Goal: Task Accomplishment & Management: Complete application form

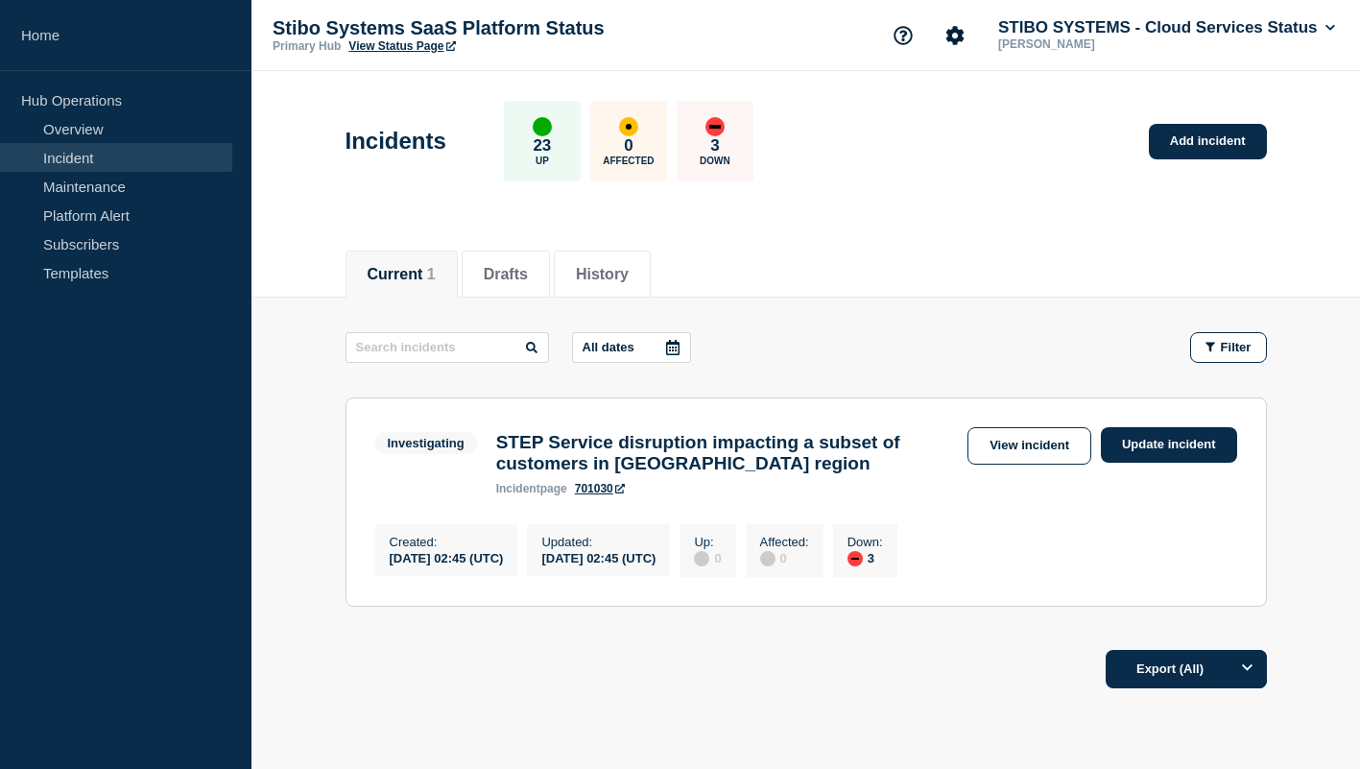
click at [684, 453] on h3 "STEP Service disruption impacting a subset of customers in [GEOGRAPHIC_DATA] re…" at bounding box center [727, 453] width 462 height 42
click at [590, 492] on link "701030" at bounding box center [600, 488] width 50 height 13
click at [573, 278] on li "History" at bounding box center [602, 273] width 97 height 47
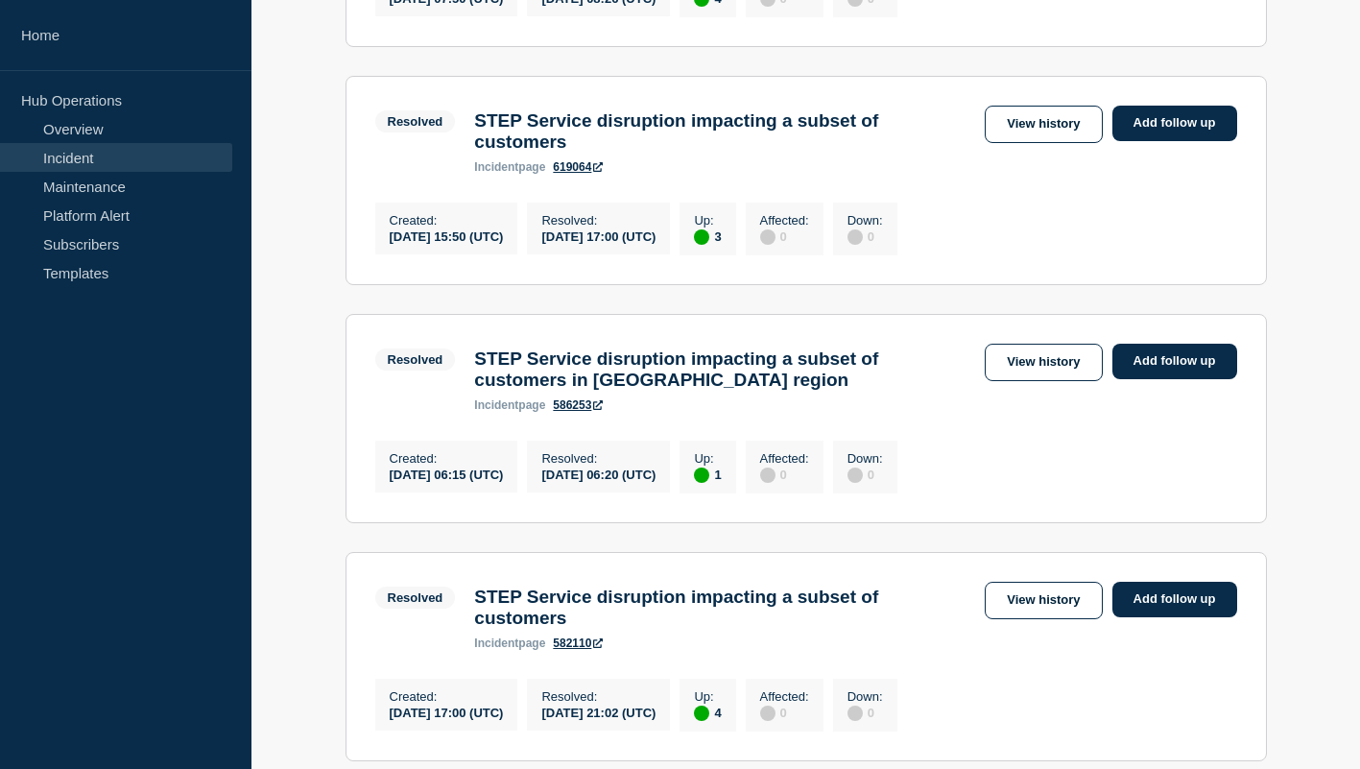
scroll to position [1402, 0]
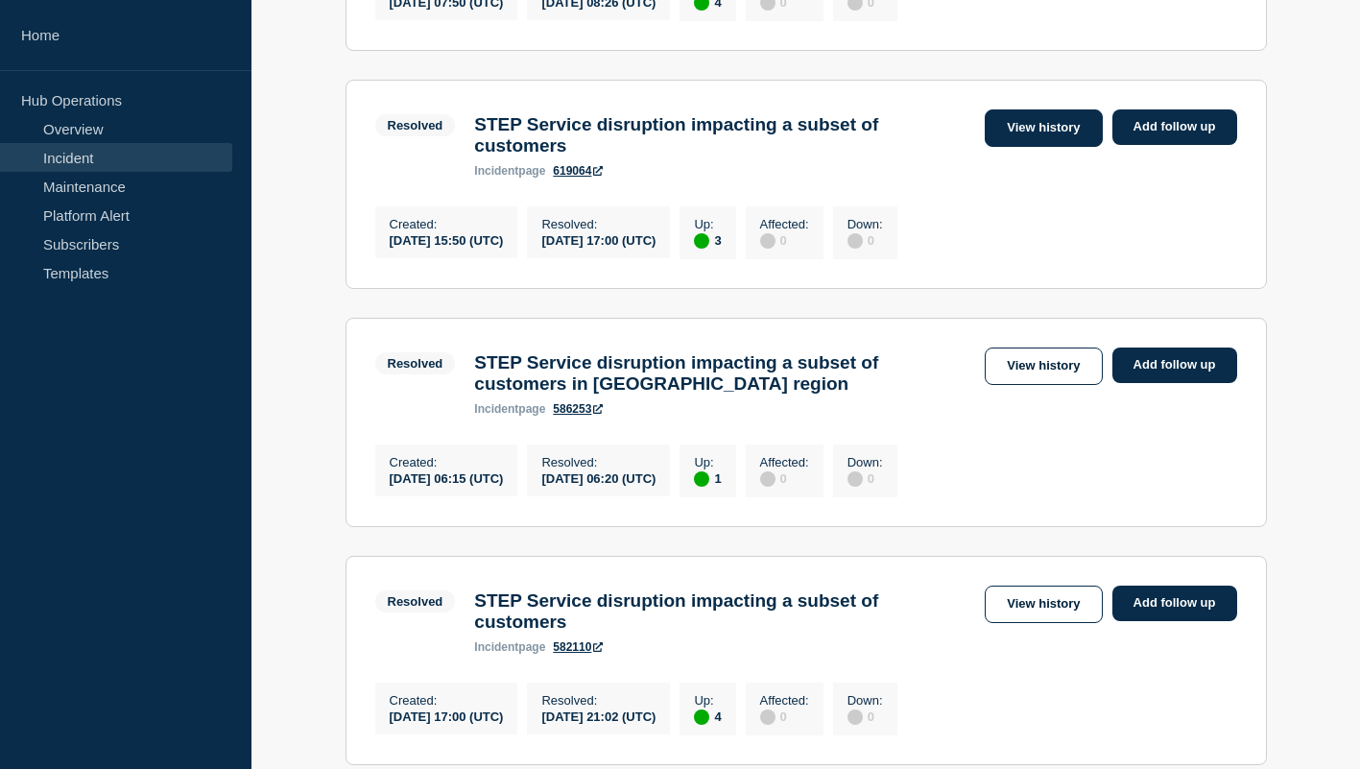
click at [1026, 147] on link "View history" at bounding box center [1043, 127] width 117 height 37
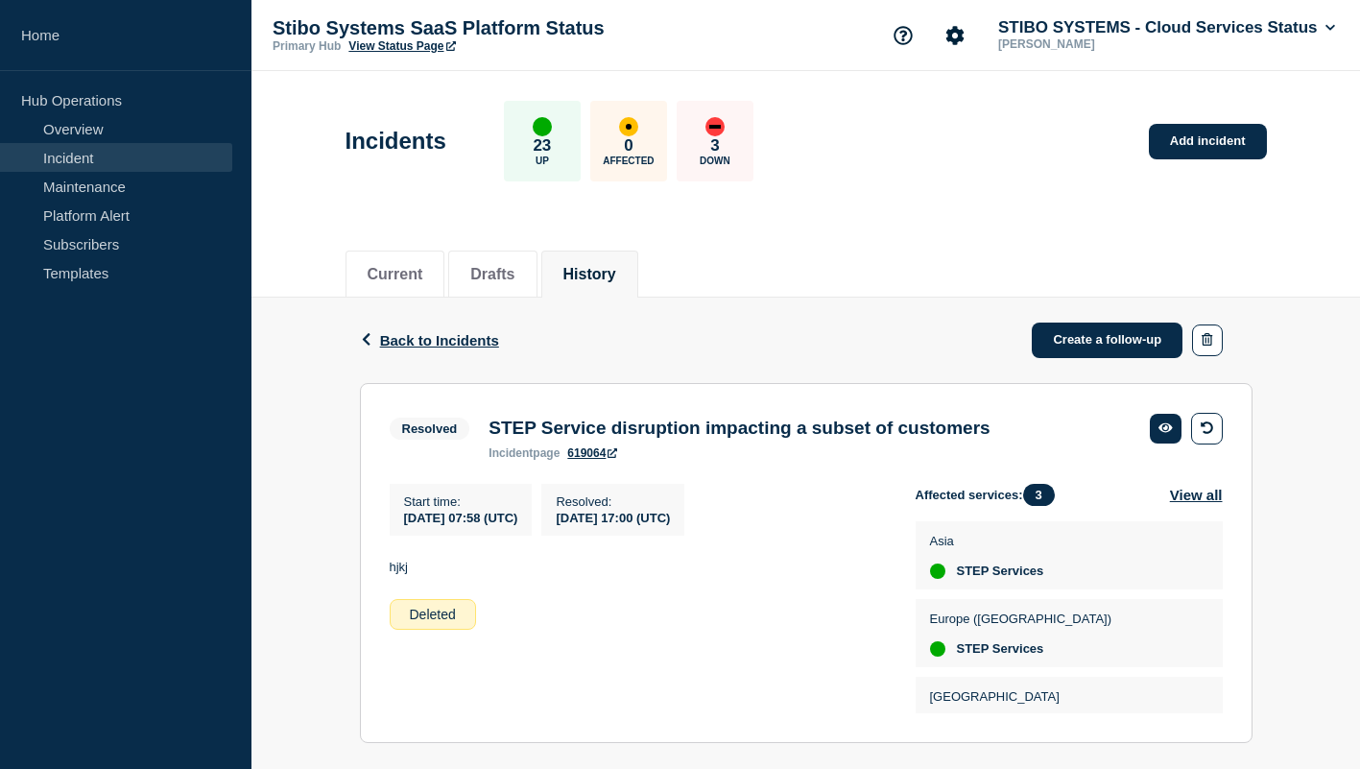
scroll to position [324, 0]
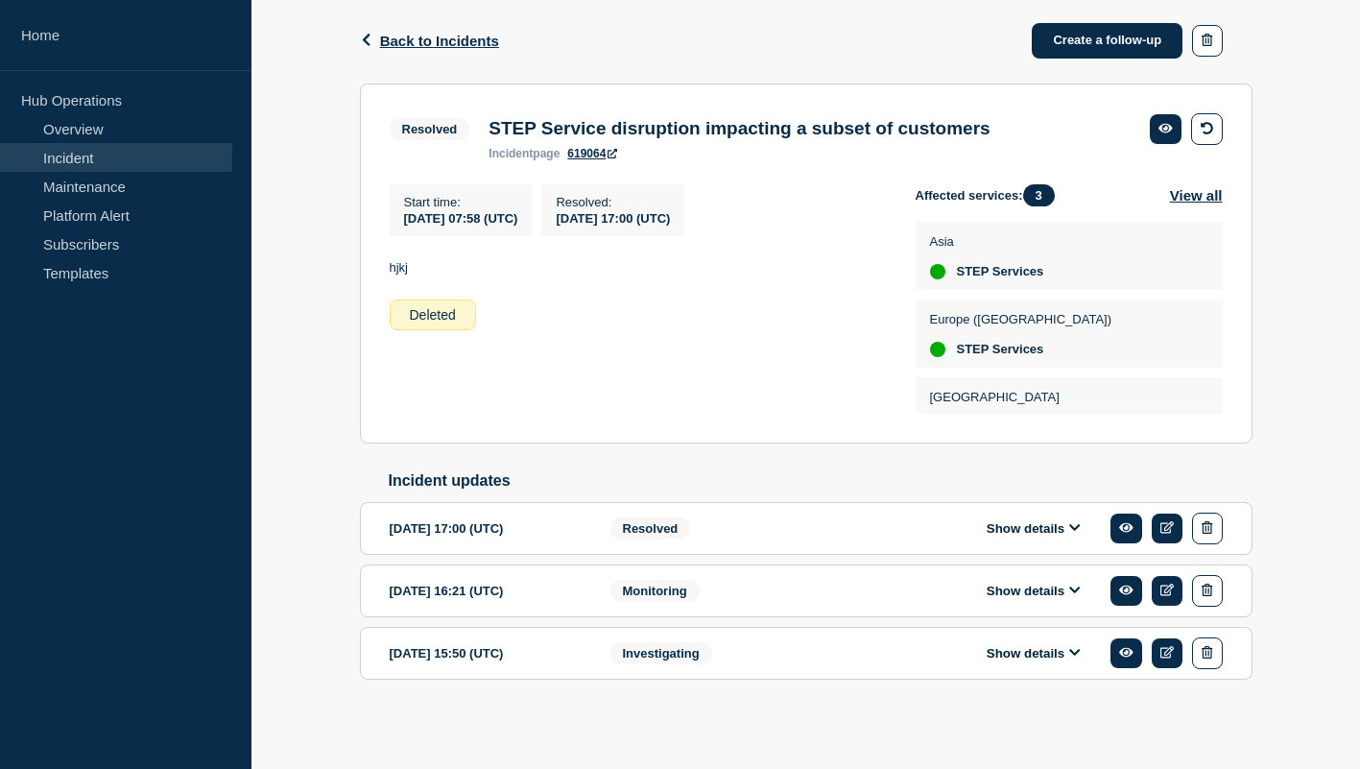
click at [671, 658] on span "Investigating" at bounding box center [661, 653] width 102 height 22
click at [1070, 589] on icon at bounding box center [1075, 589] width 12 height 12
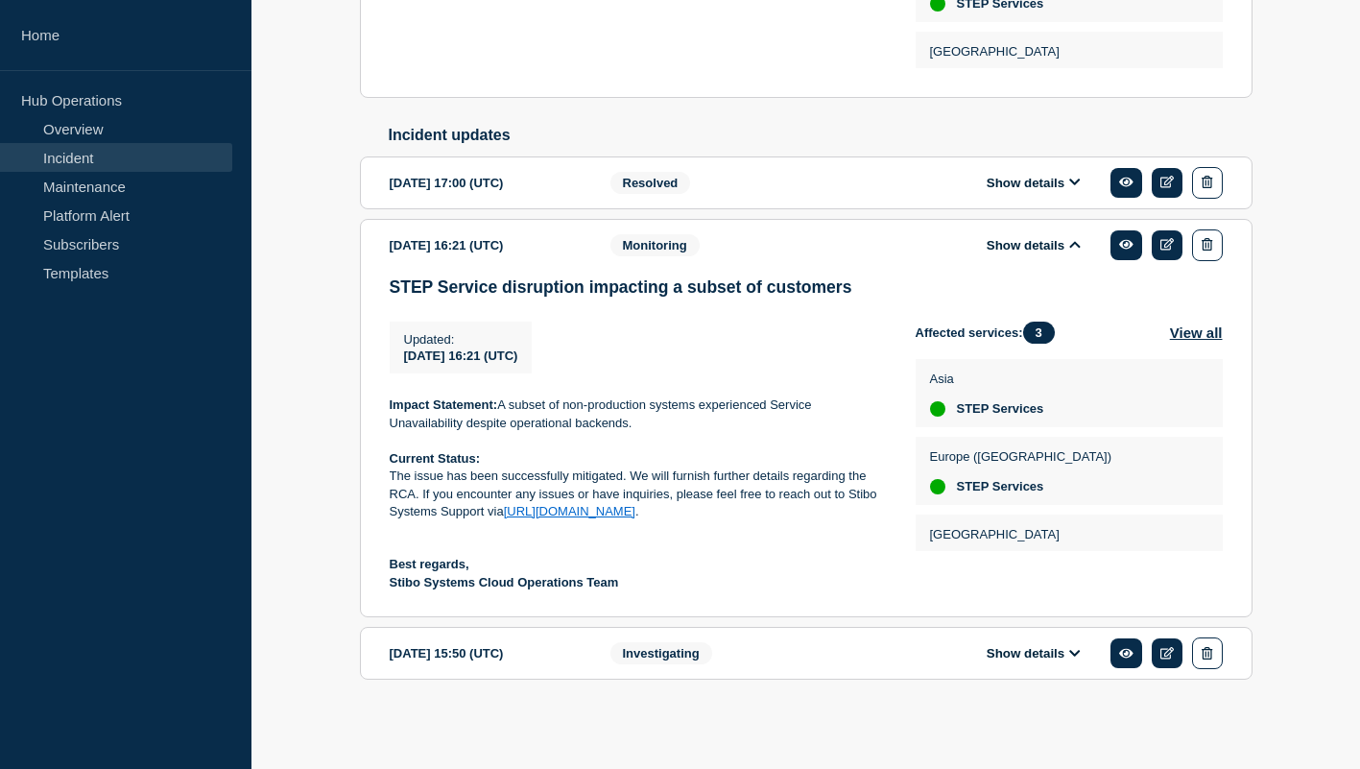
scroll to position [678, 0]
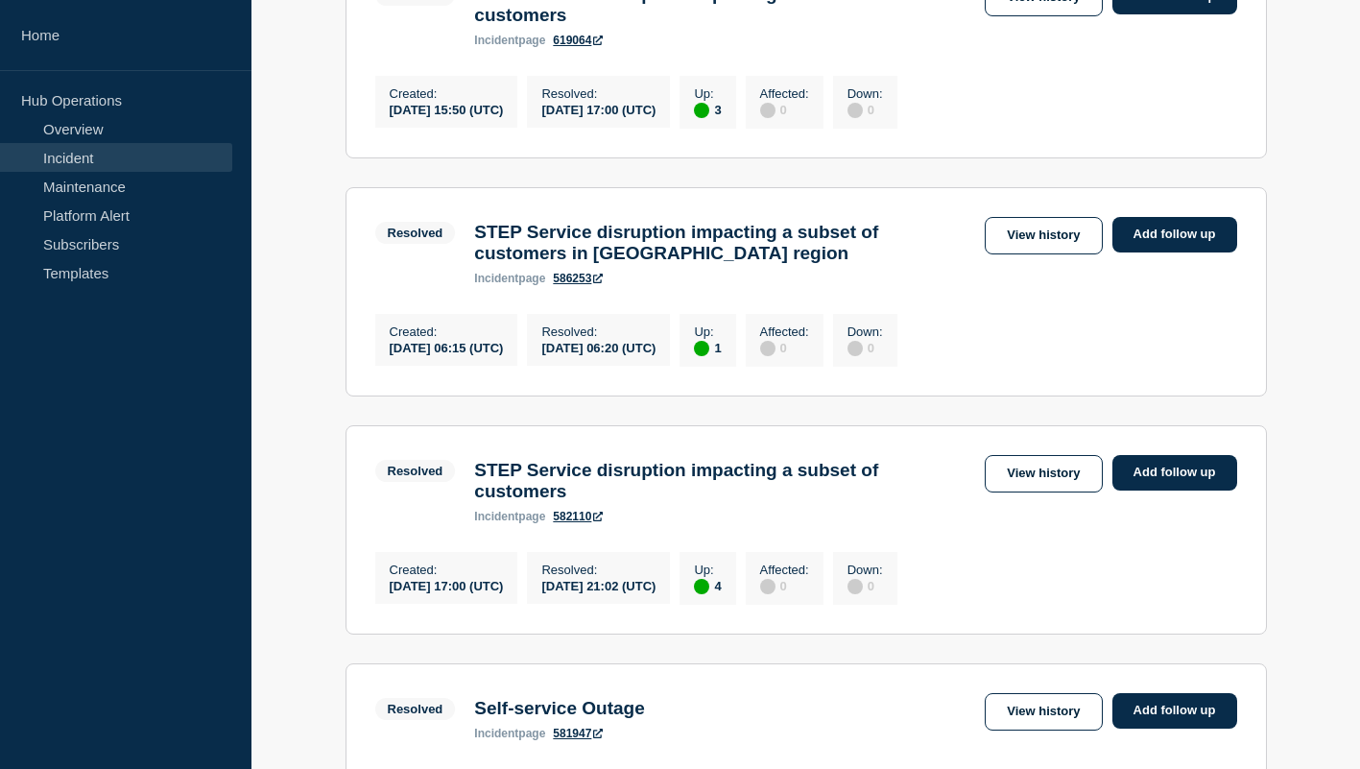
scroll to position [1559, 0]
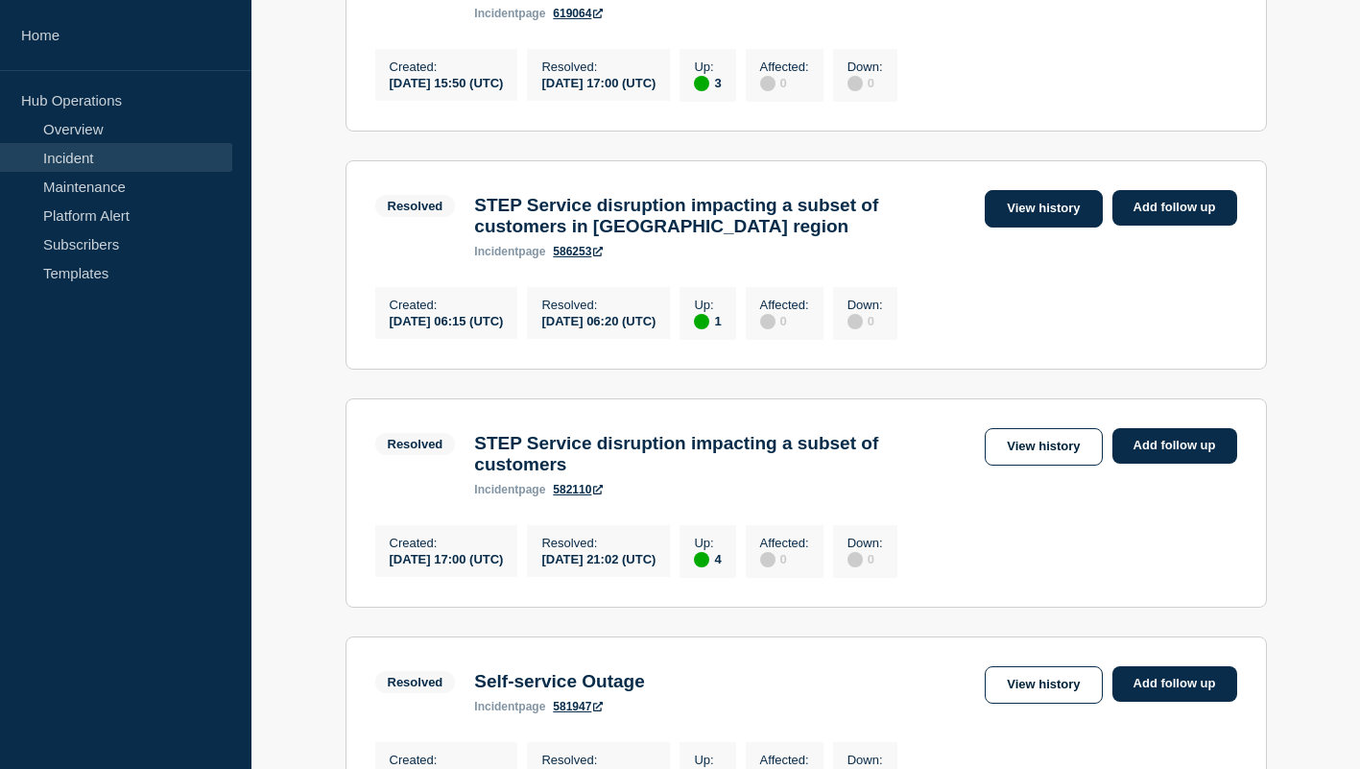
click at [1033, 227] on link "View history" at bounding box center [1043, 208] width 117 height 37
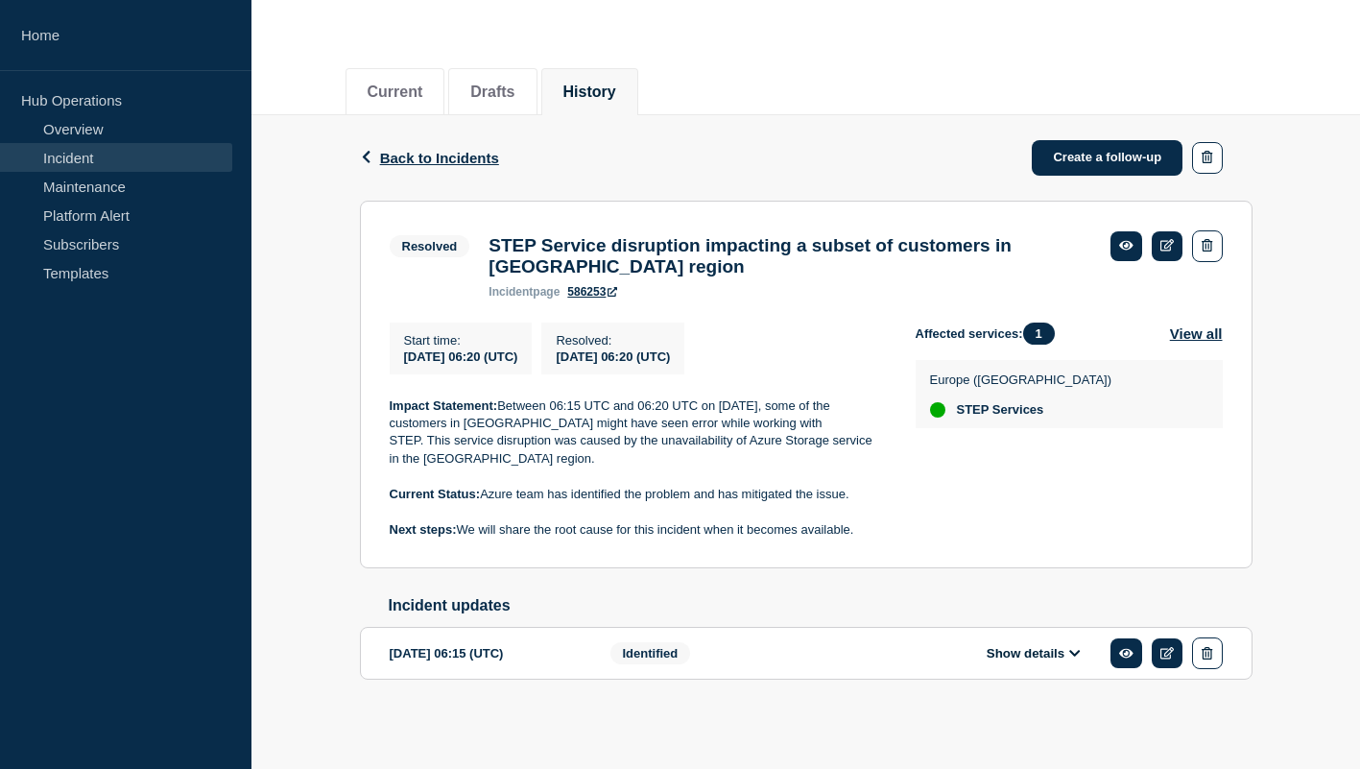
scroll to position [208, 0]
click at [1023, 656] on button "Show details" at bounding box center [1034, 653] width 106 height 16
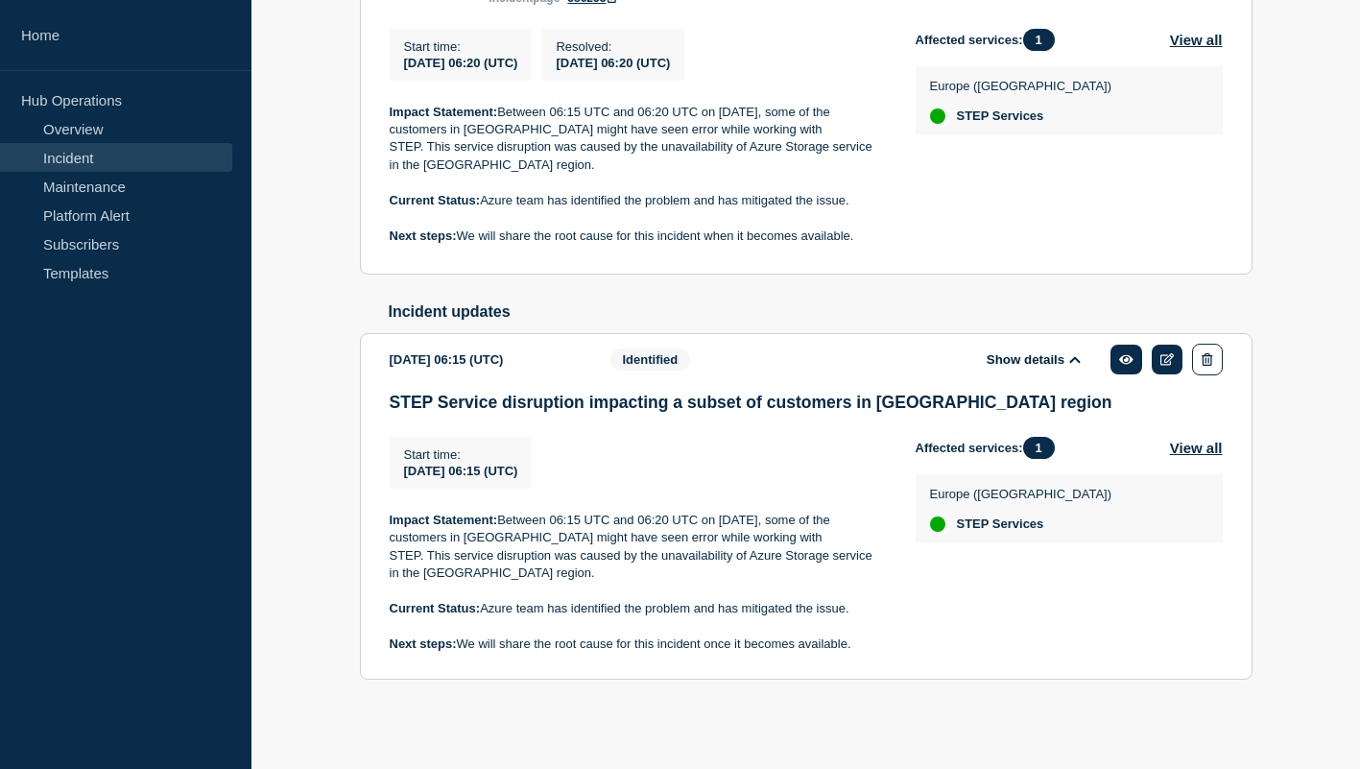
scroll to position [510, 0]
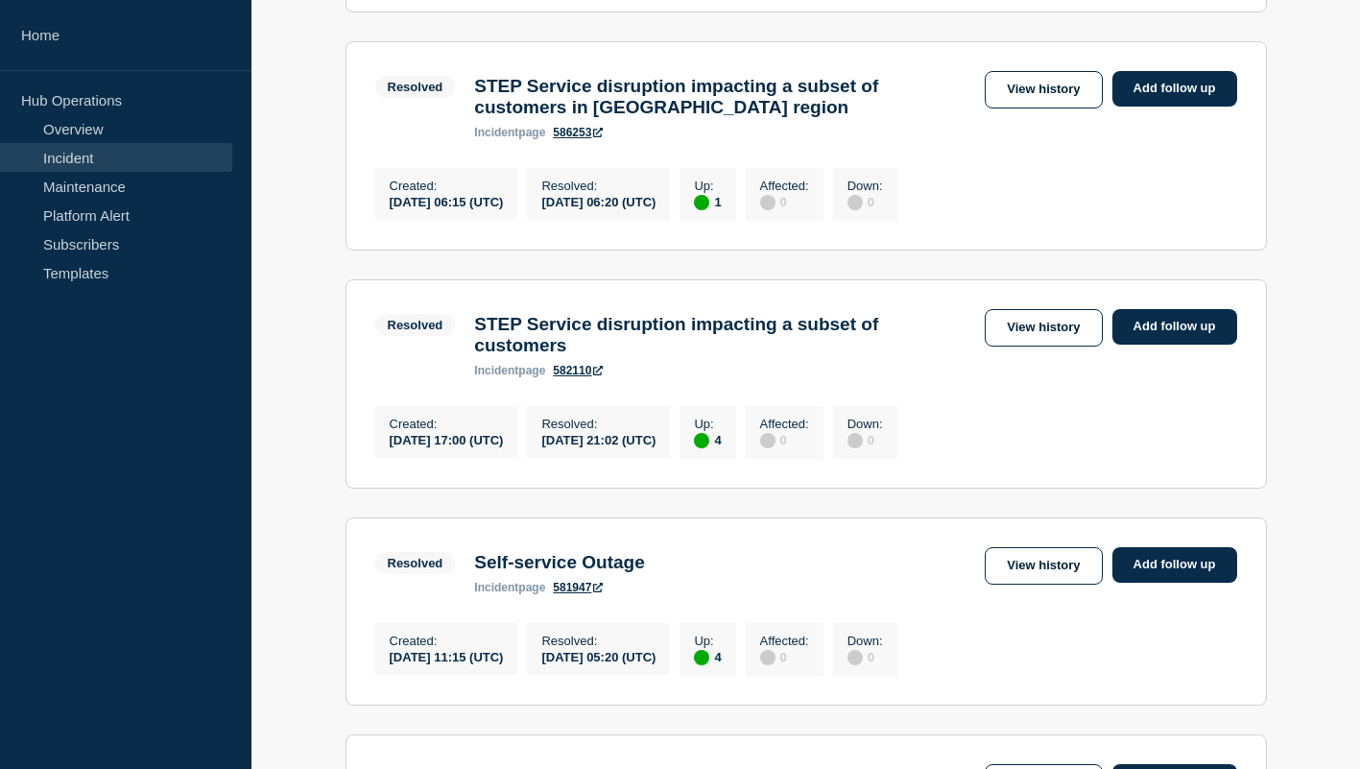
scroll to position [1690, 0]
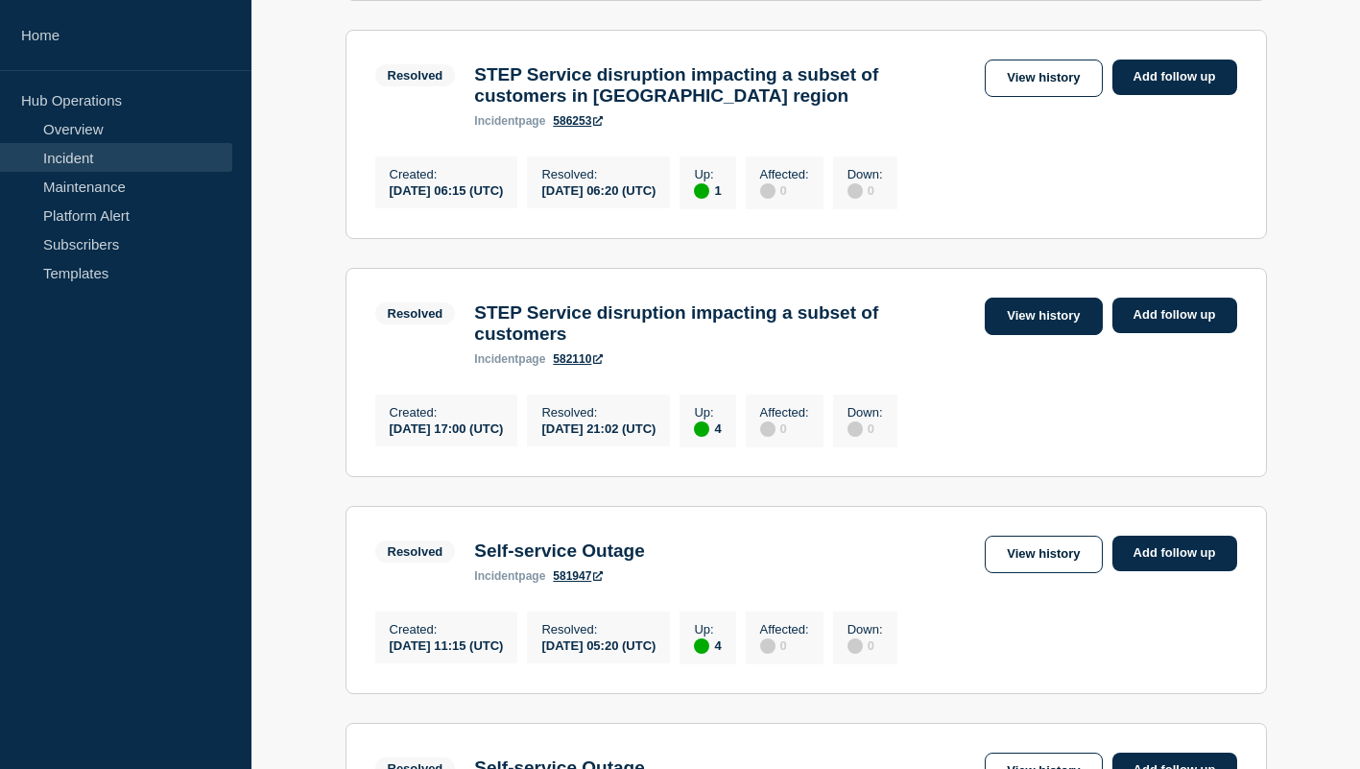
click at [1065, 335] on link "View history" at bounding box center [1043, 315] width 117 height 37
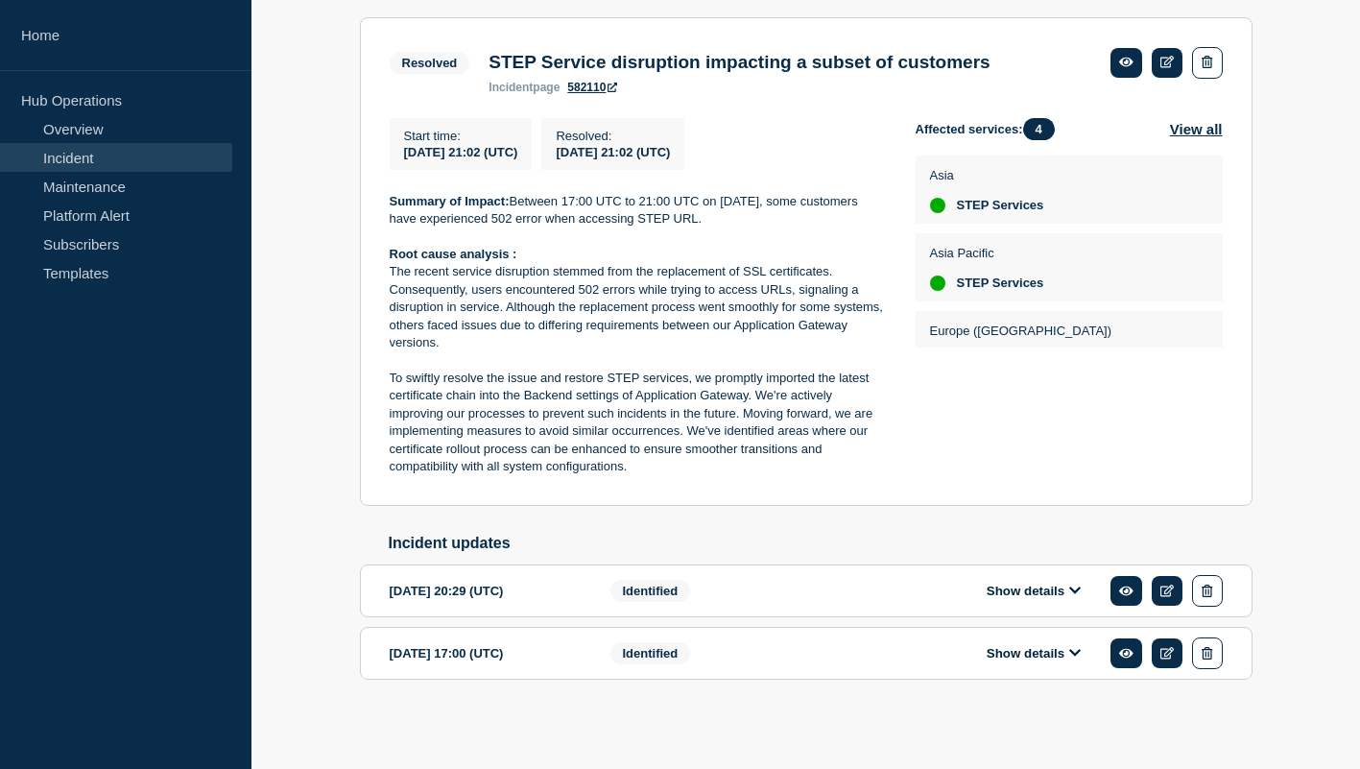
scroll to position [387, 0]
click at [677, 590] on span "Identified" at bounding box center [650, 591] width 81 height 22
click at [1076, 588] on icon at bounding box center [1075, 589] width 12 height 12
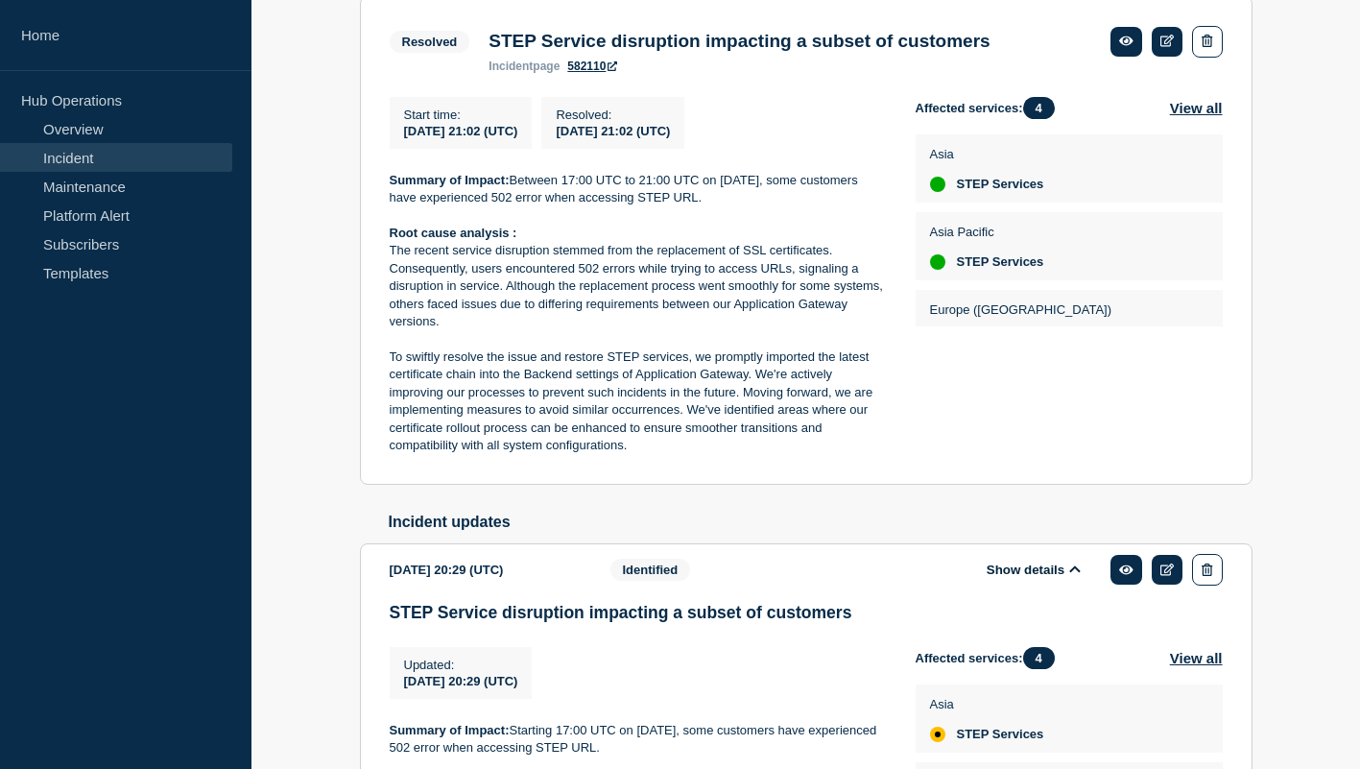
scroll to position [701, 0]
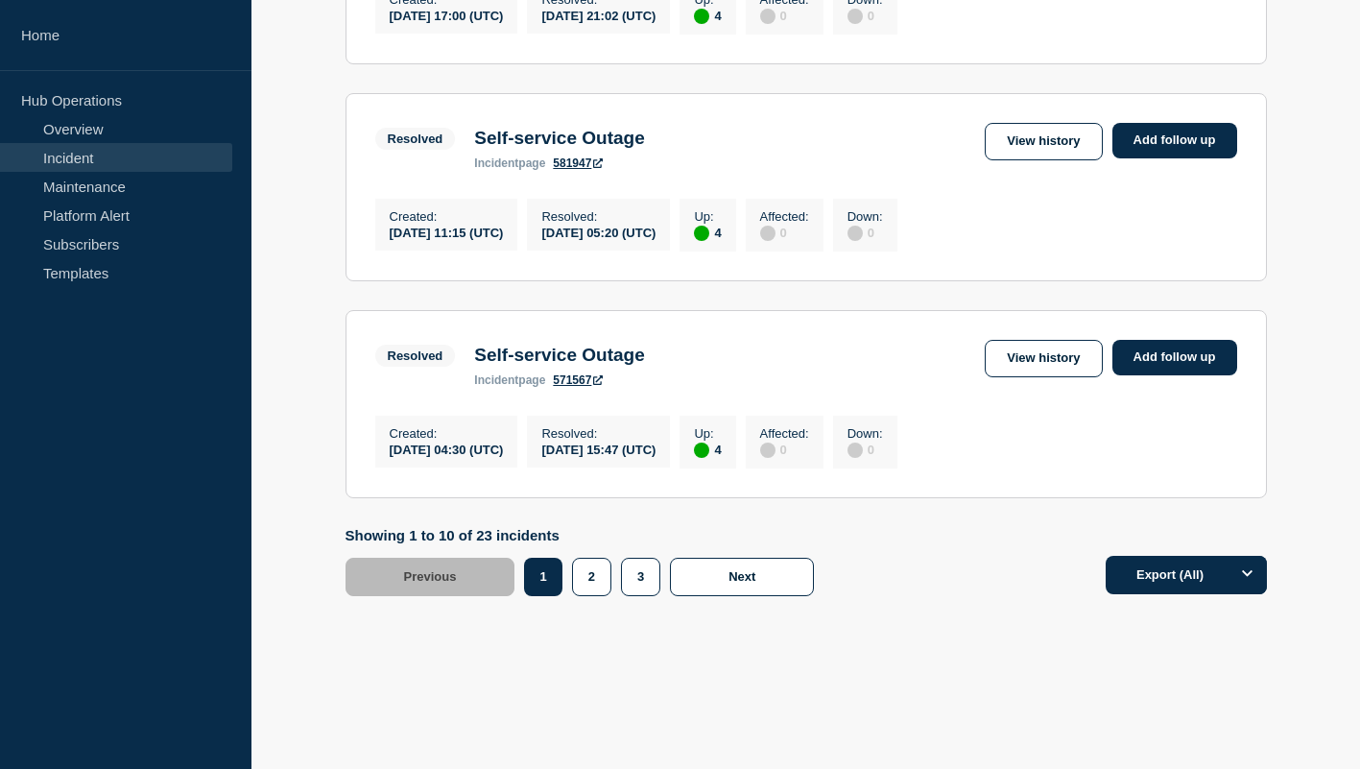
scroll to position [2177, 0]
click at [590, 572] on button "2" at bounding box center [591, 577] width 39 height 38
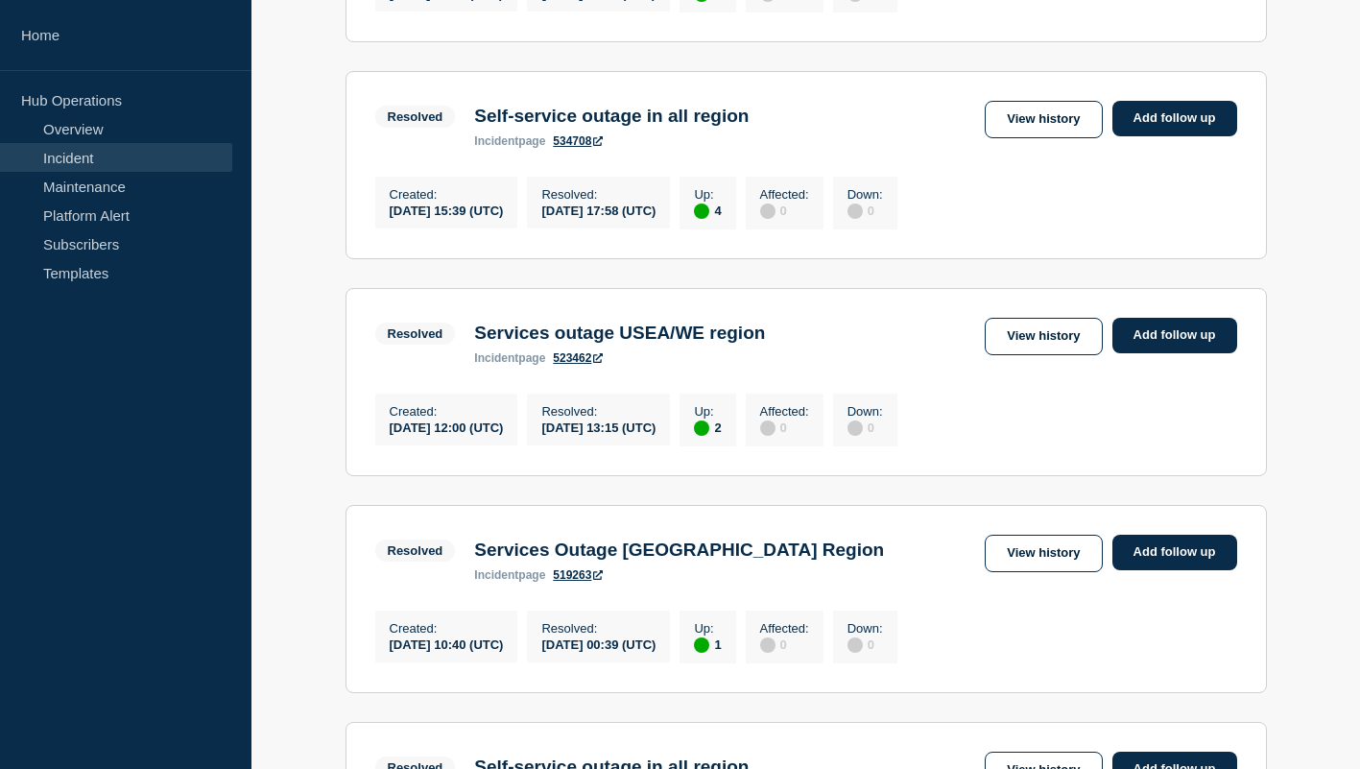
scroll to position [1439, 0]
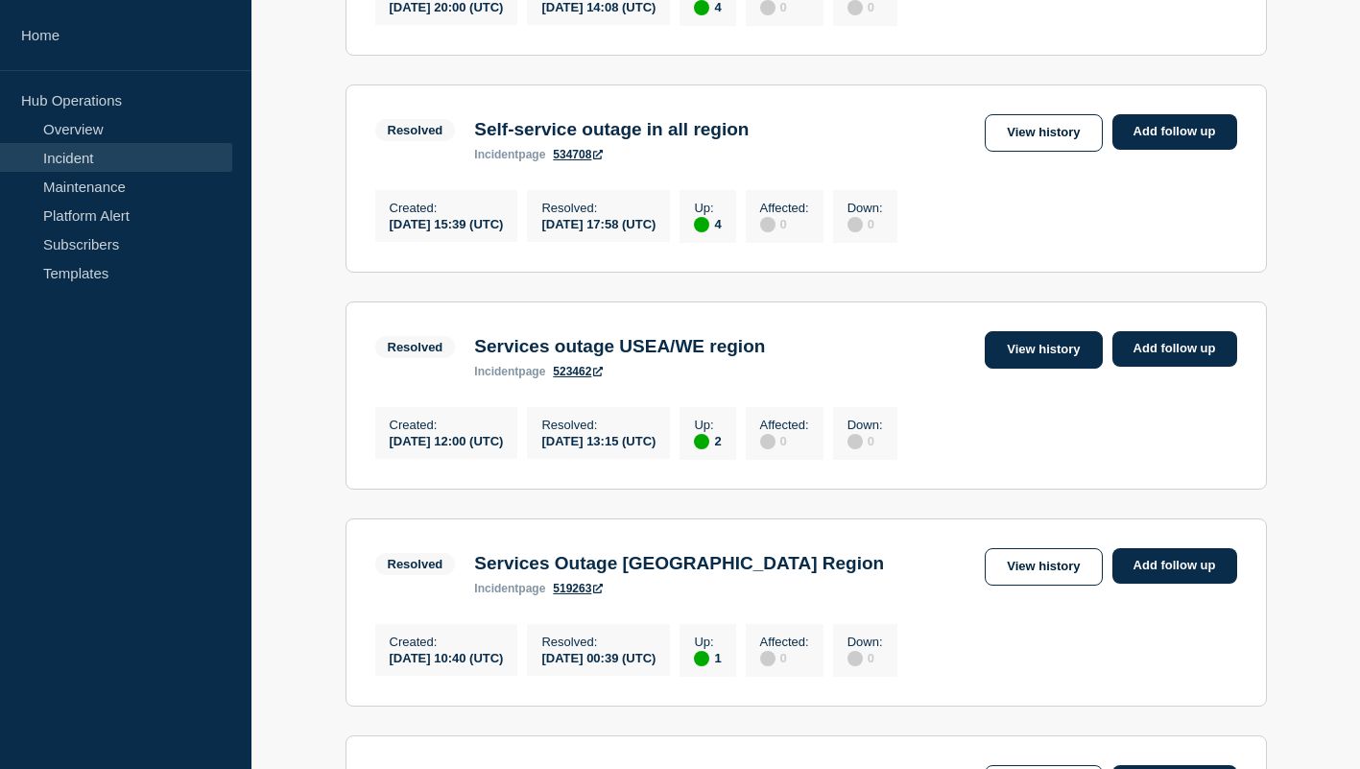
click at [1064, 369] on link "View history" at bounding box center [1043, 349] width 117 height 37
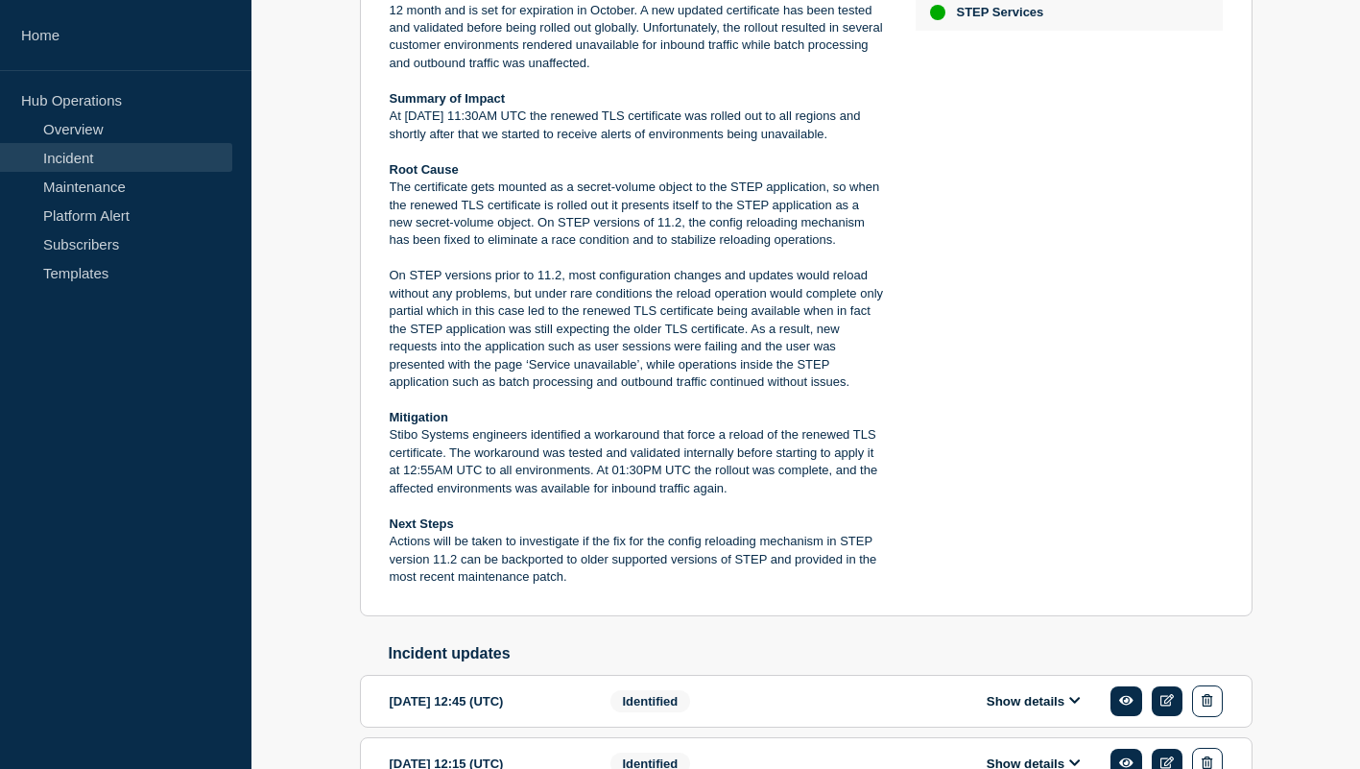
scroll to position [837, 0]
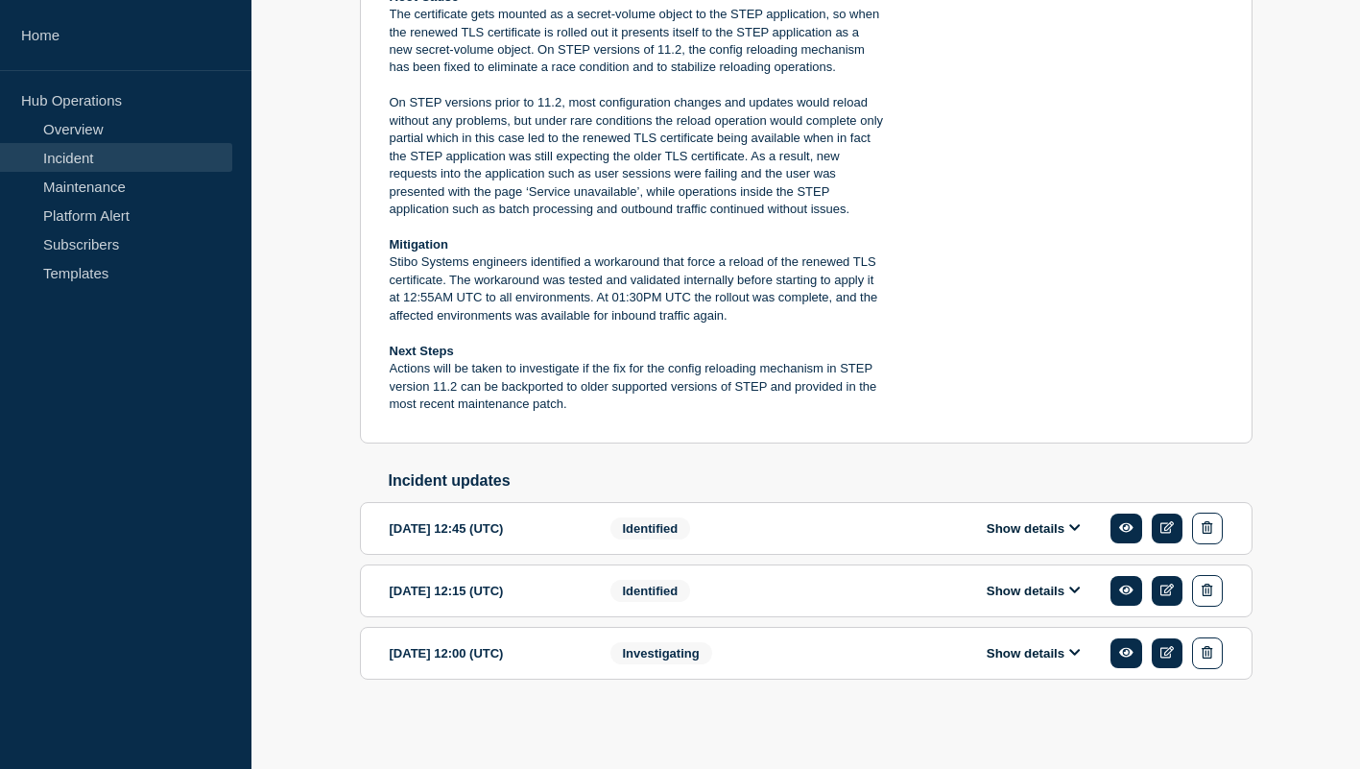
click at [1014, 583] on button "Show details" at bounding box center [1034, 591] width 106 height 16
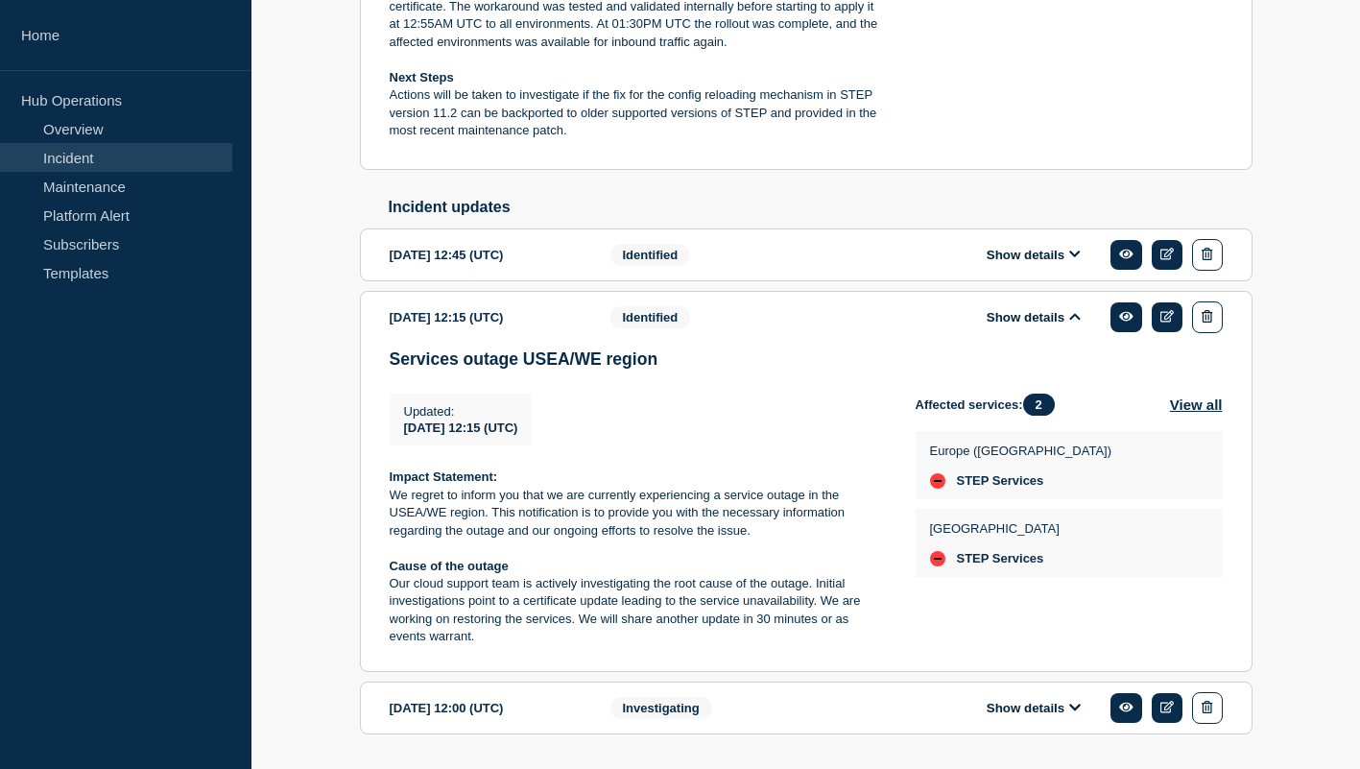
scroll to position [1174, 0]
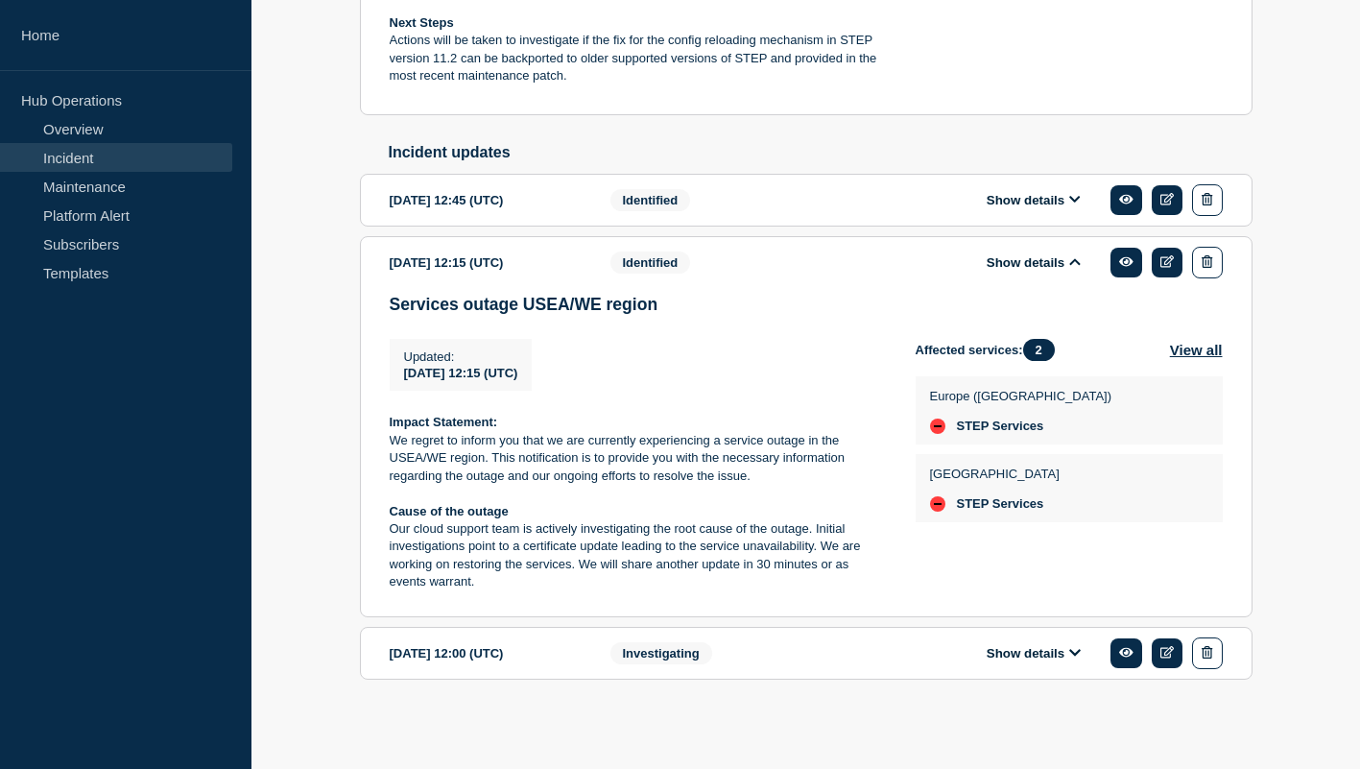
click at [1041, 192] on button "Show details" at bounding box center [1034, 200] width 106 height 16
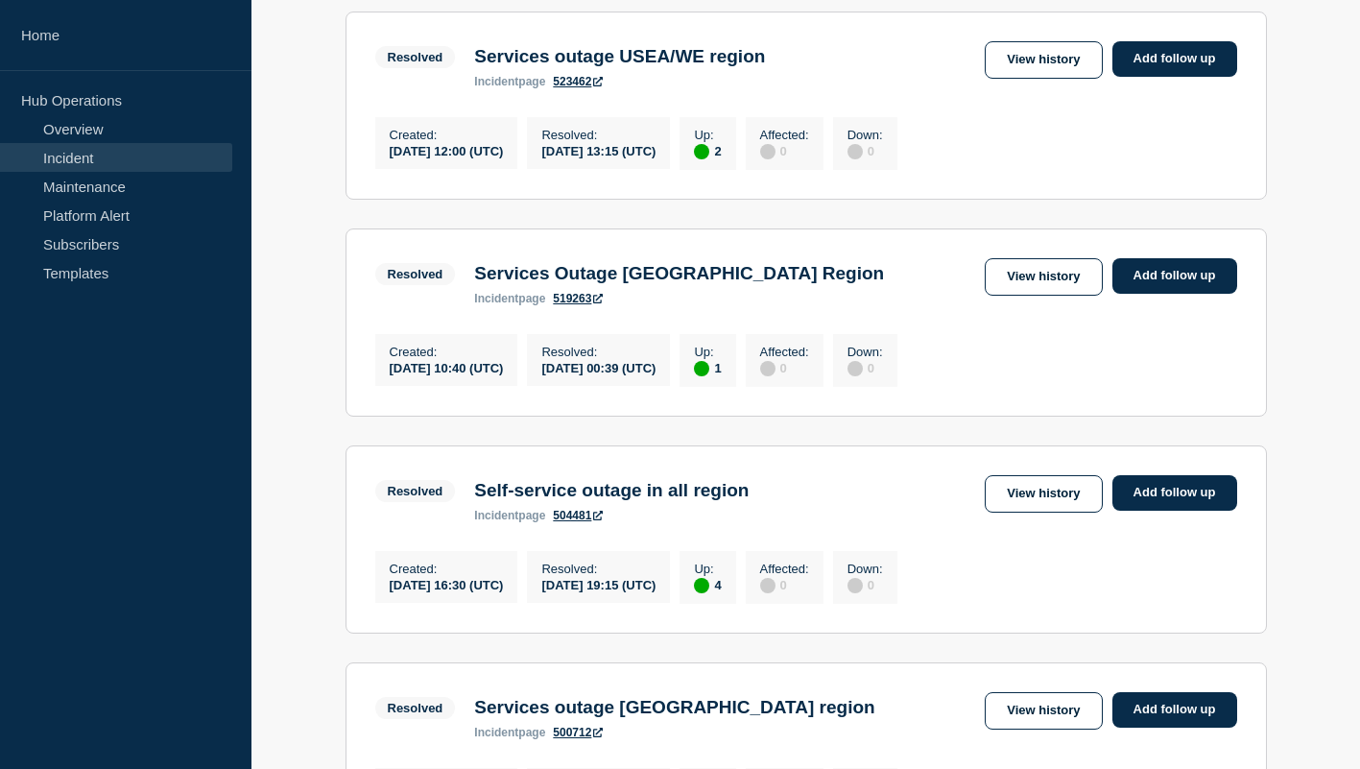
scroll to position [1727, 0]
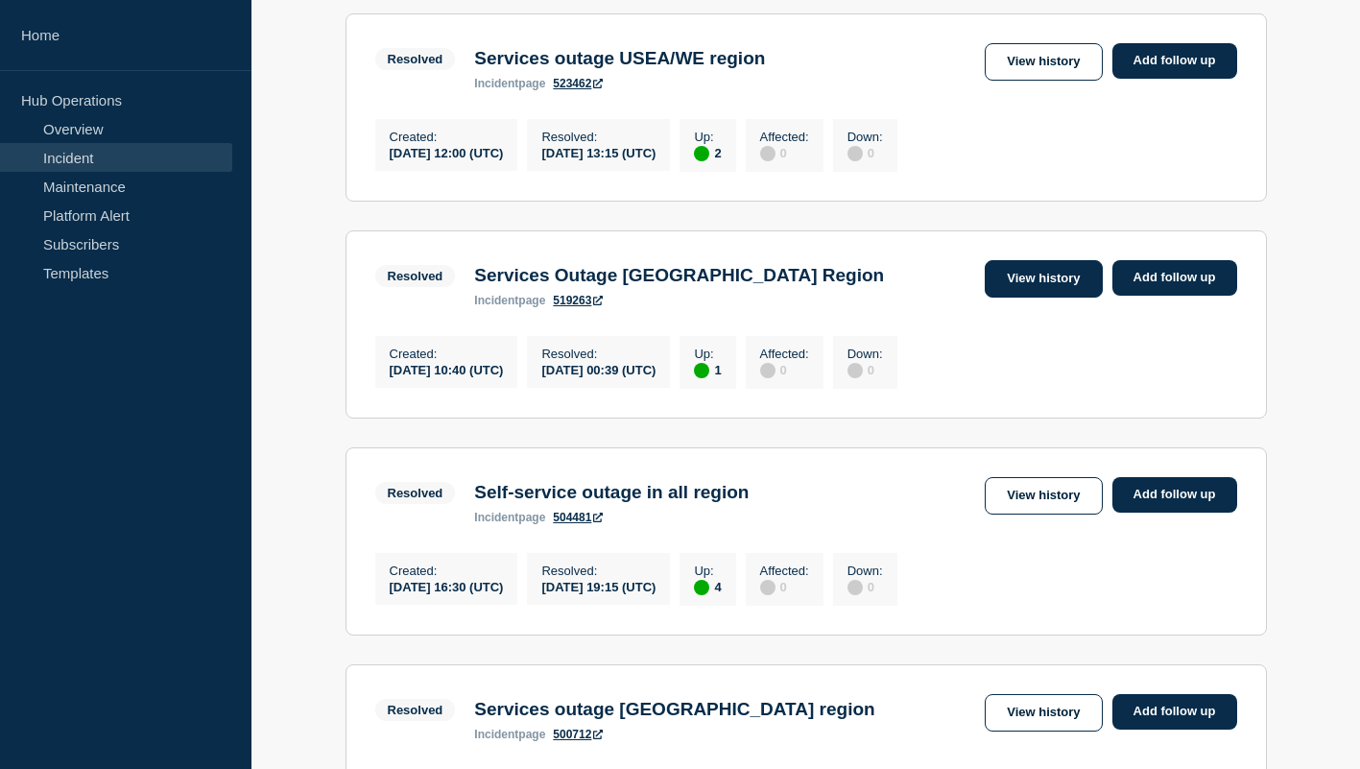
click at [1058, 297] on link "View history" at bounding box center [1043, 278] width 117 height 37
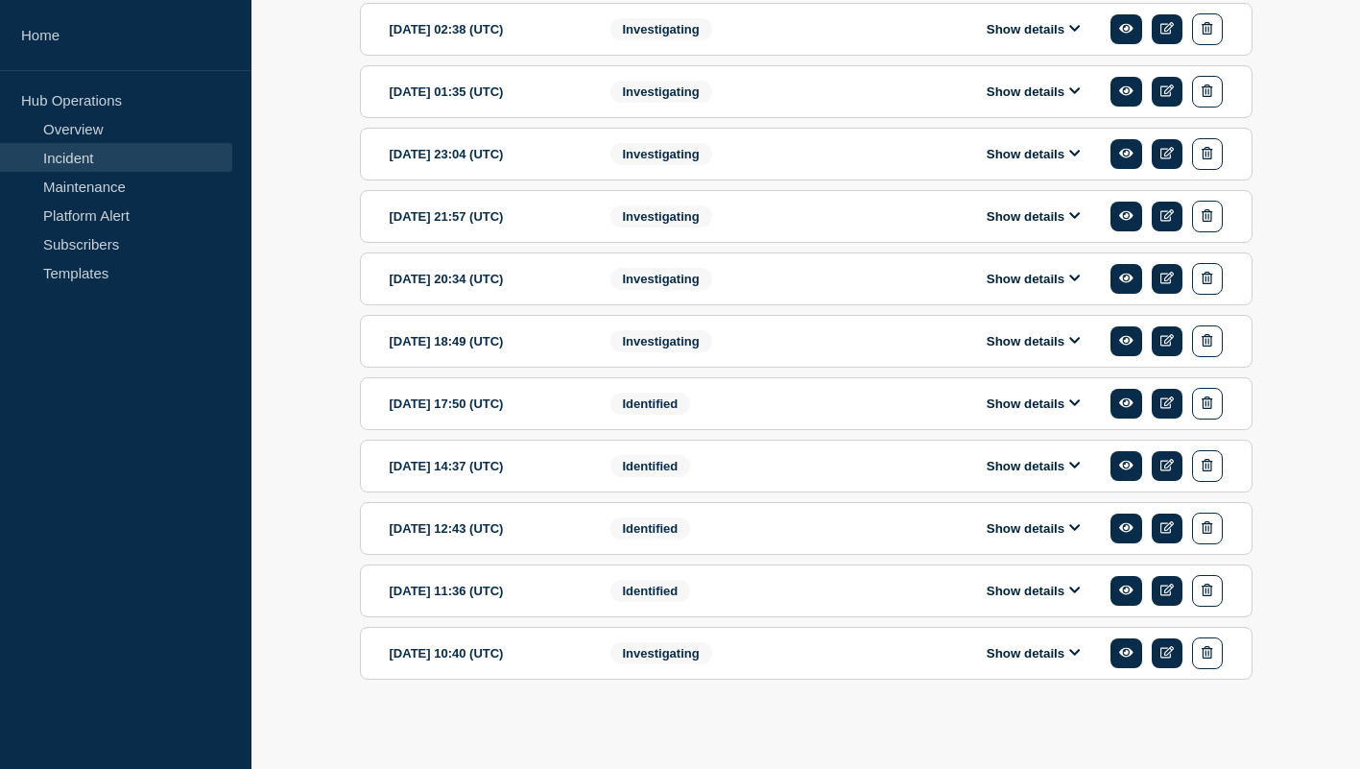
scroll to position [1044, 0]
click at [1019, 417] on div "Show details" at bounding box center [1047, 404] width 350 height 32
click at [1024, 413] on div "Show details" at bounding box center [1047, 404] width 350 height 32
click at [1026, 405] on button "Show details" at bounding box center [1034, 403] width 106 height 16
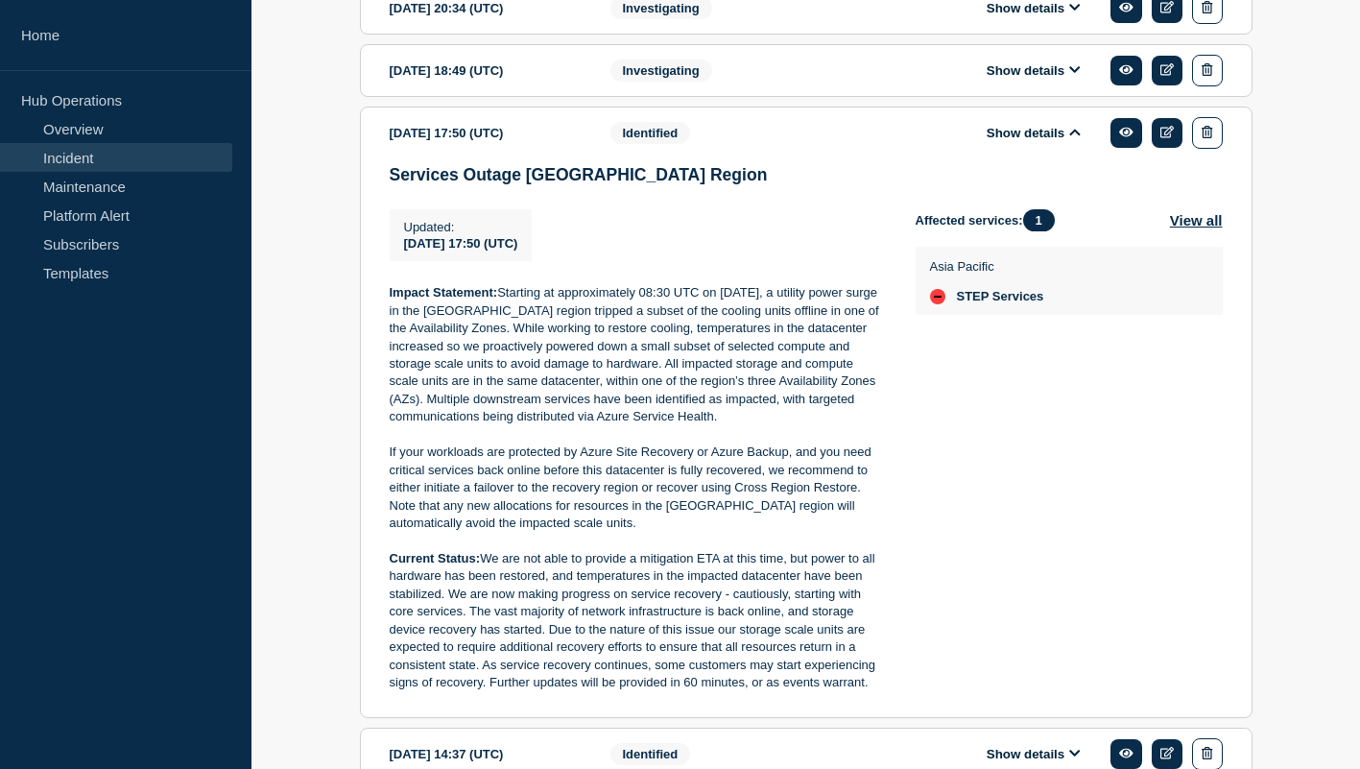
scroll to position [1247, 0]
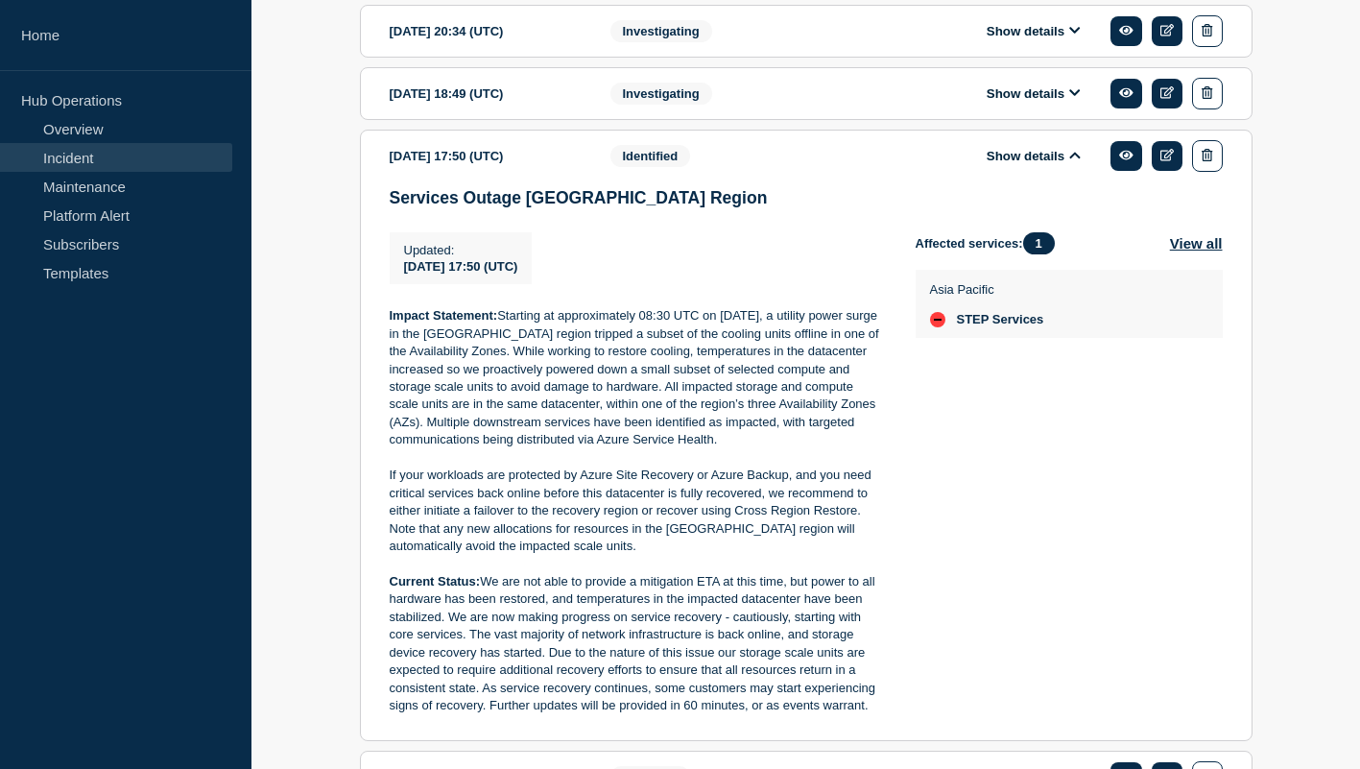
click at [1055, 102] on button "Show details" at bounding box center [1034, 93] width 106 height 16
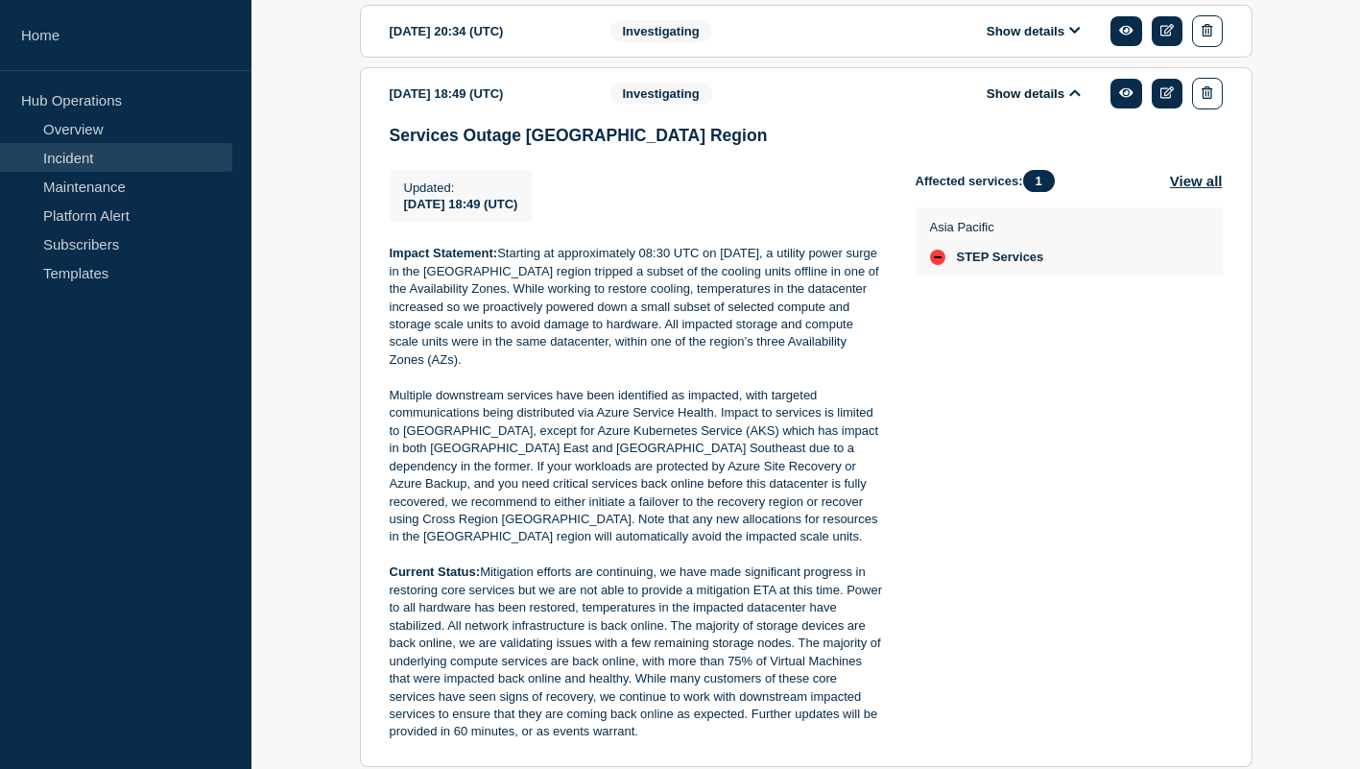
click at [1038, 47] on div "Show details" at bounding box center [1047, 31] width 350 height 32
click at [1027, 39] on button "Show details" at bounding box center [1034, 31] width 106 height 16
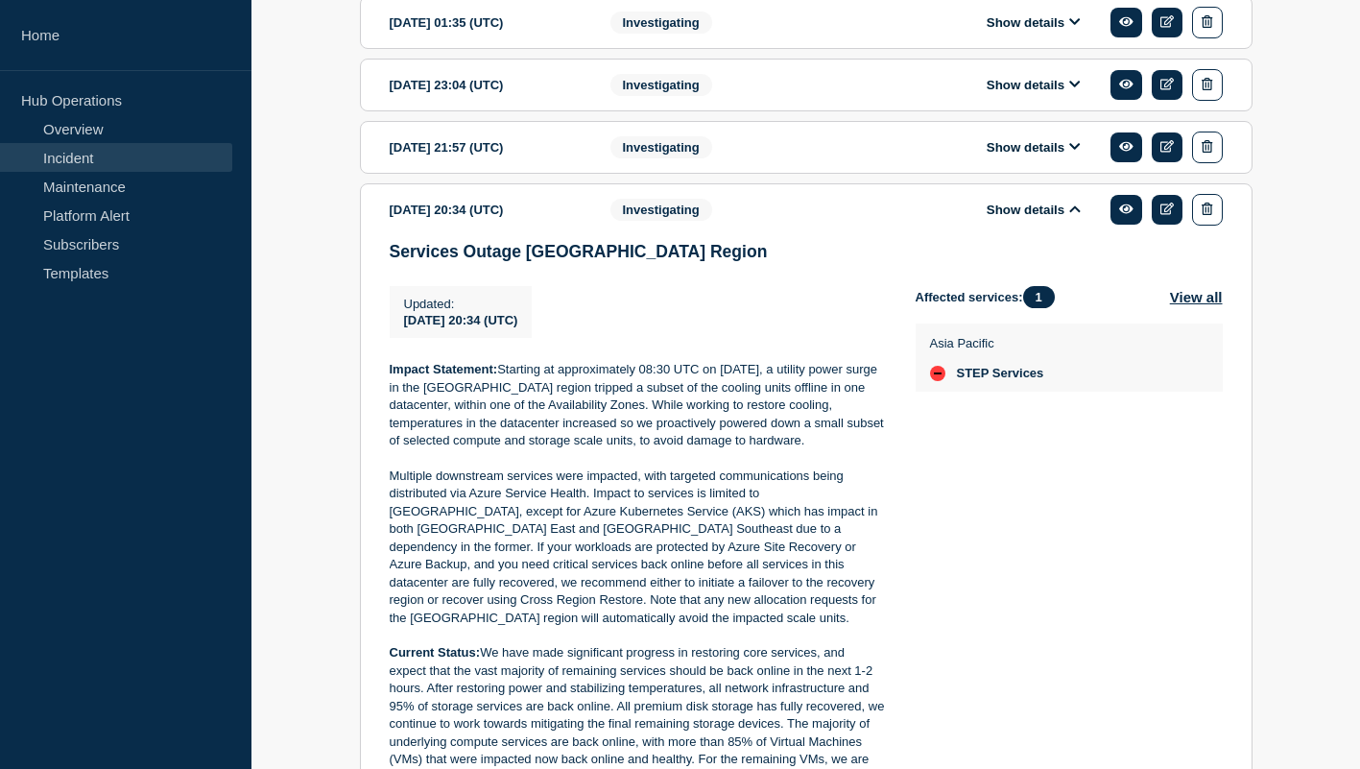
scroll to position [1051, 0]
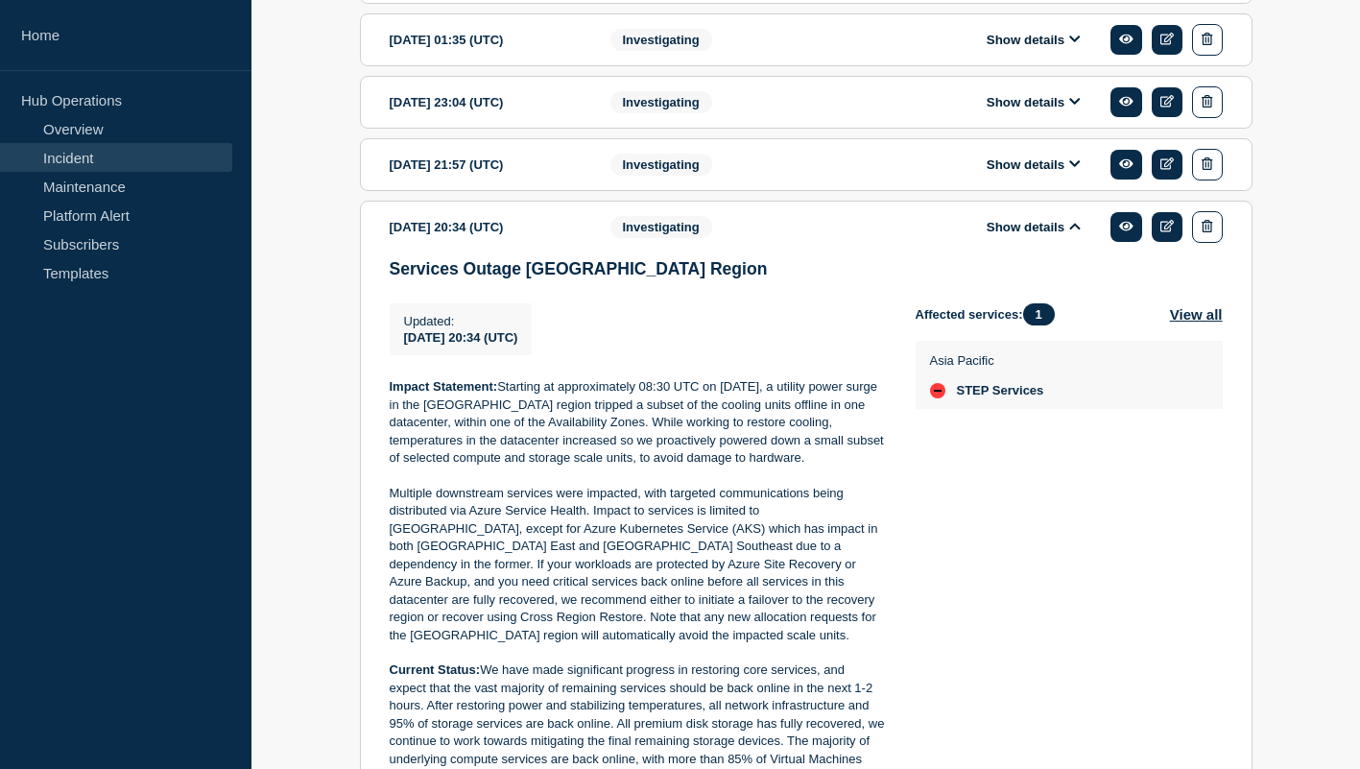
click at [1024, 110] on button "Show details" at bounding box center [1034, 102] width 106 height 16
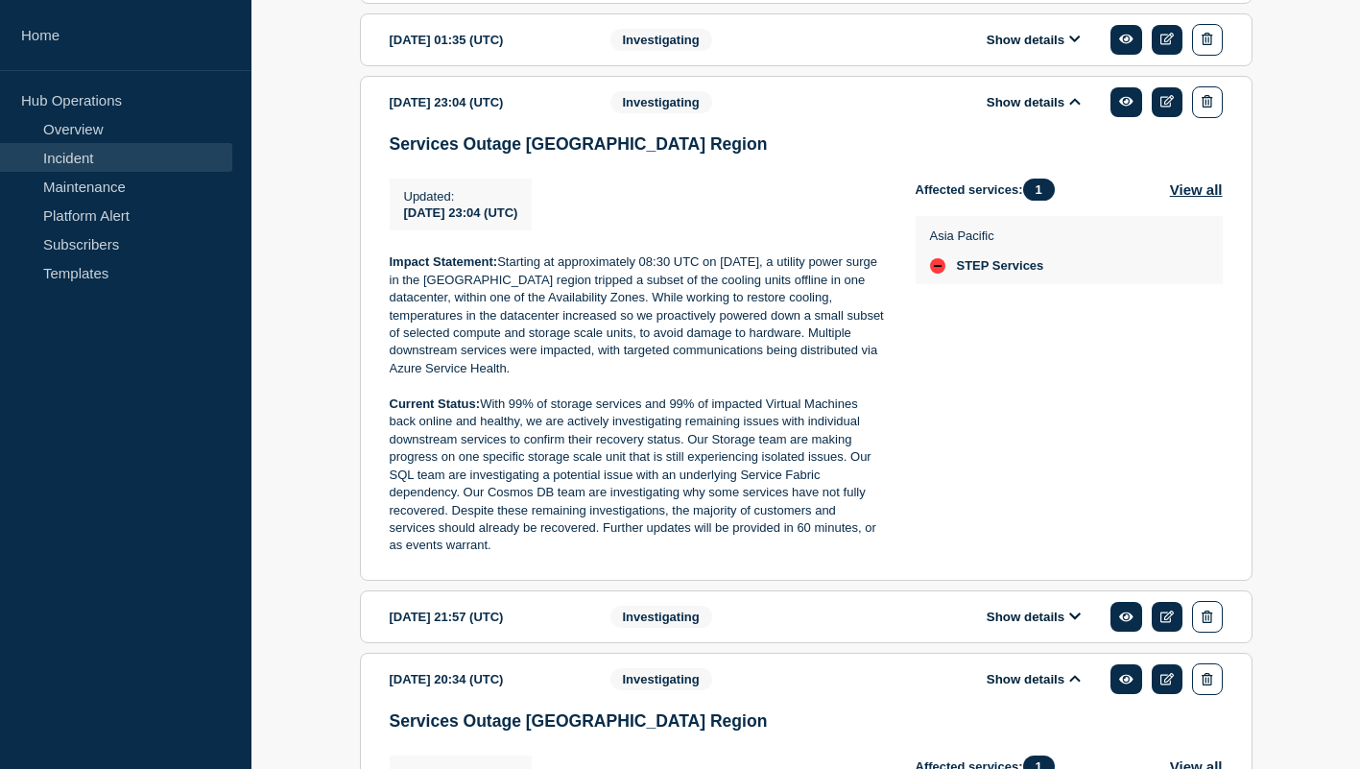
click at [1017, 56] on div "Show details" at bounding box center [1047, 40] width 350 height 32
click at [1020, 66] on section "[DATE] 01:35 (UTC) Show details Investigating" at bounding box center [806, 39] width 892 height 53
click at [1020, 56] on div "Show details" at bounding box center [1047, 40] width 350 height 32
click at [1020, 48] on button "Show details" at bounding box center [1034, 40] width 106 height 16
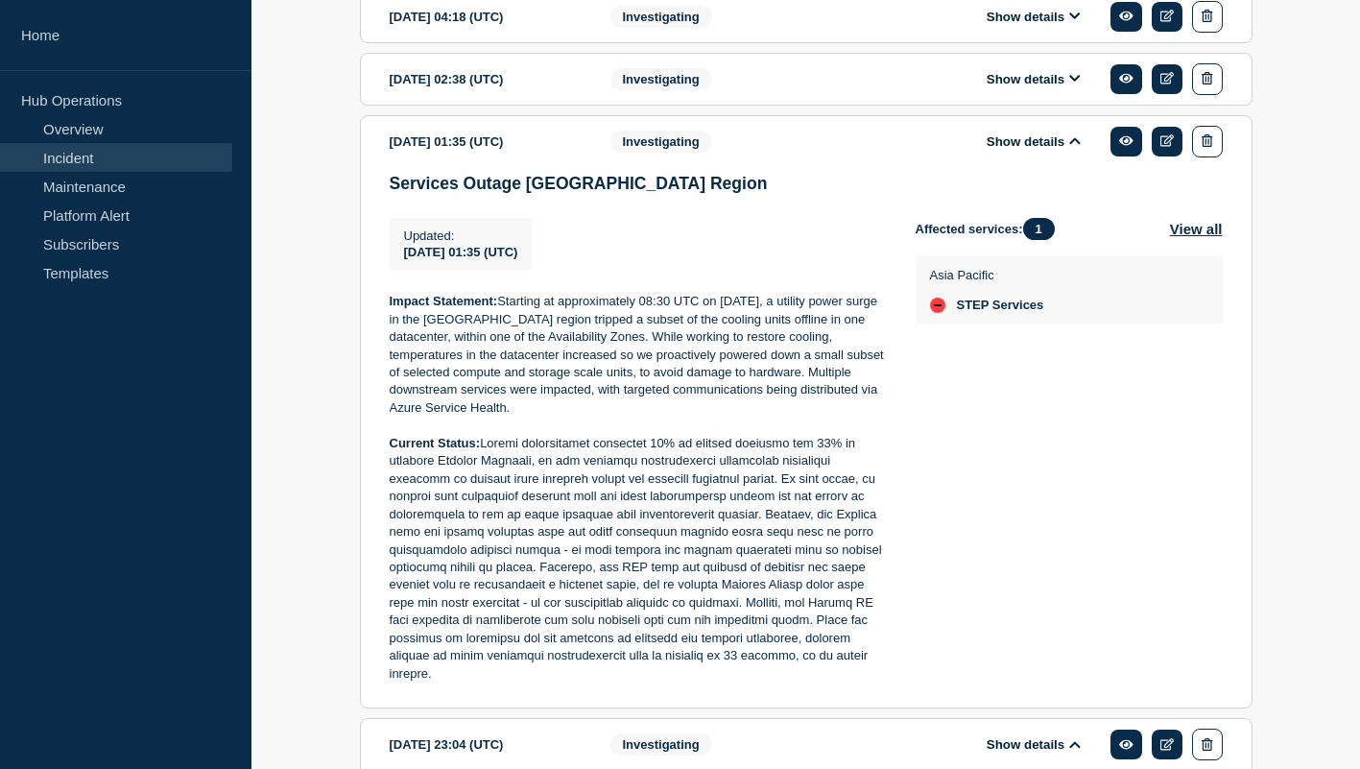
scroll to position [933, 0]
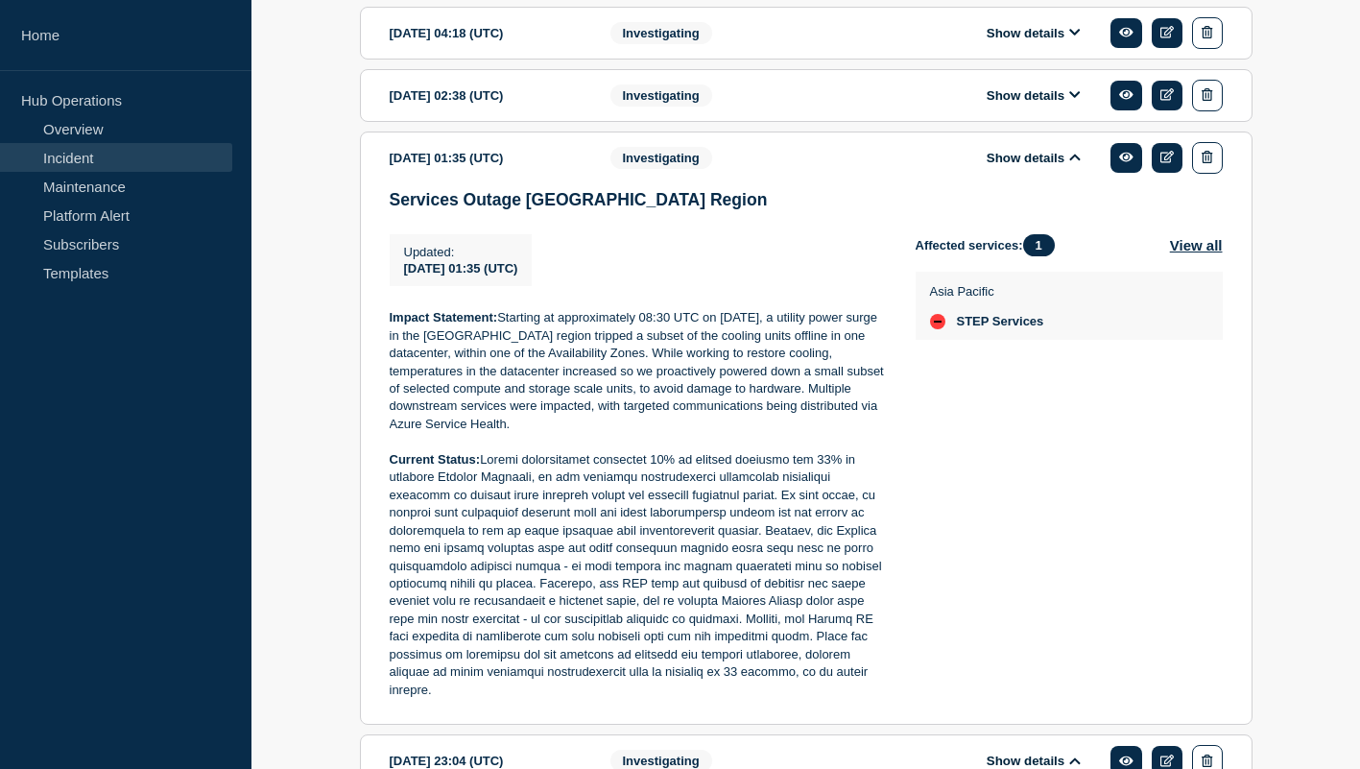
click at [1034, 41] on button "Show details" at bounding box center [1034, 33] width 106 height 16
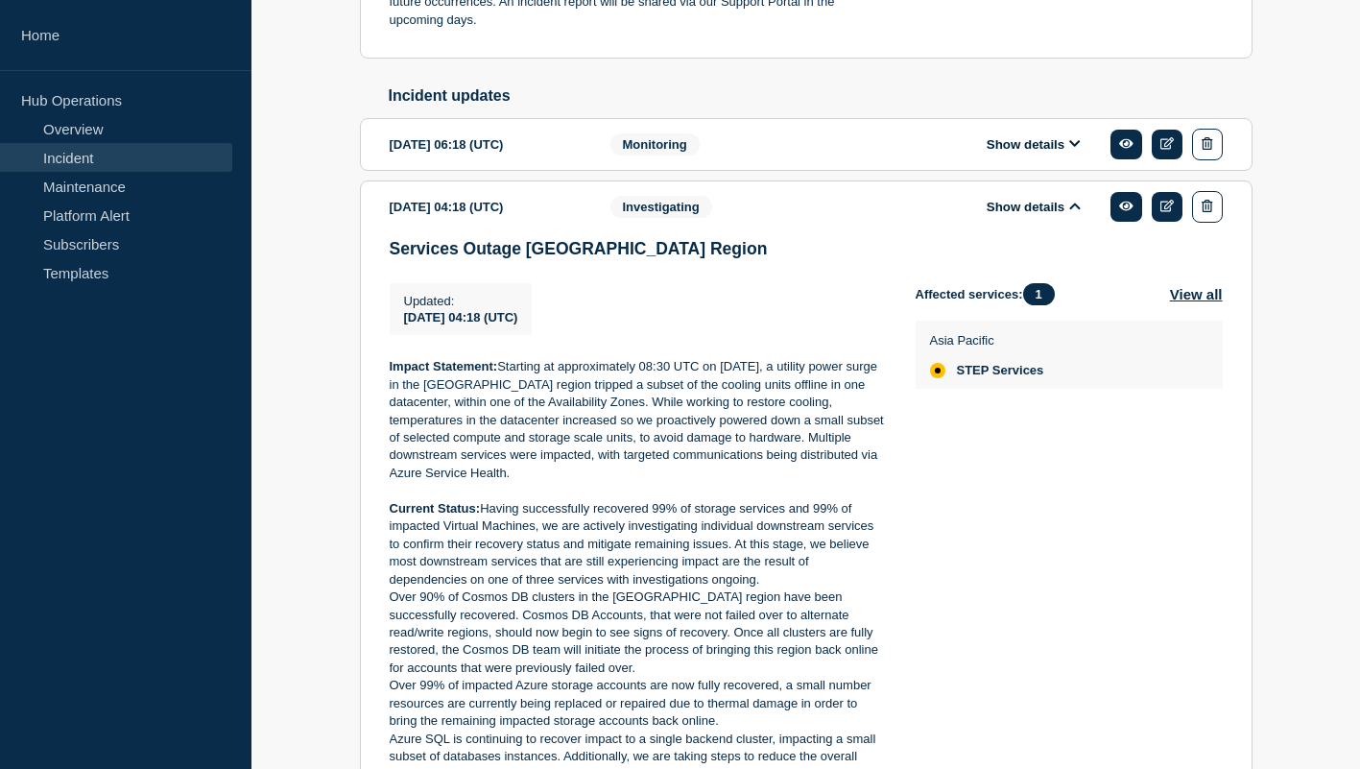
scroll to position [758, 0]
click at [1034, 154] on button "Show details" at bounding box center [1034, 145] width 106 height 16
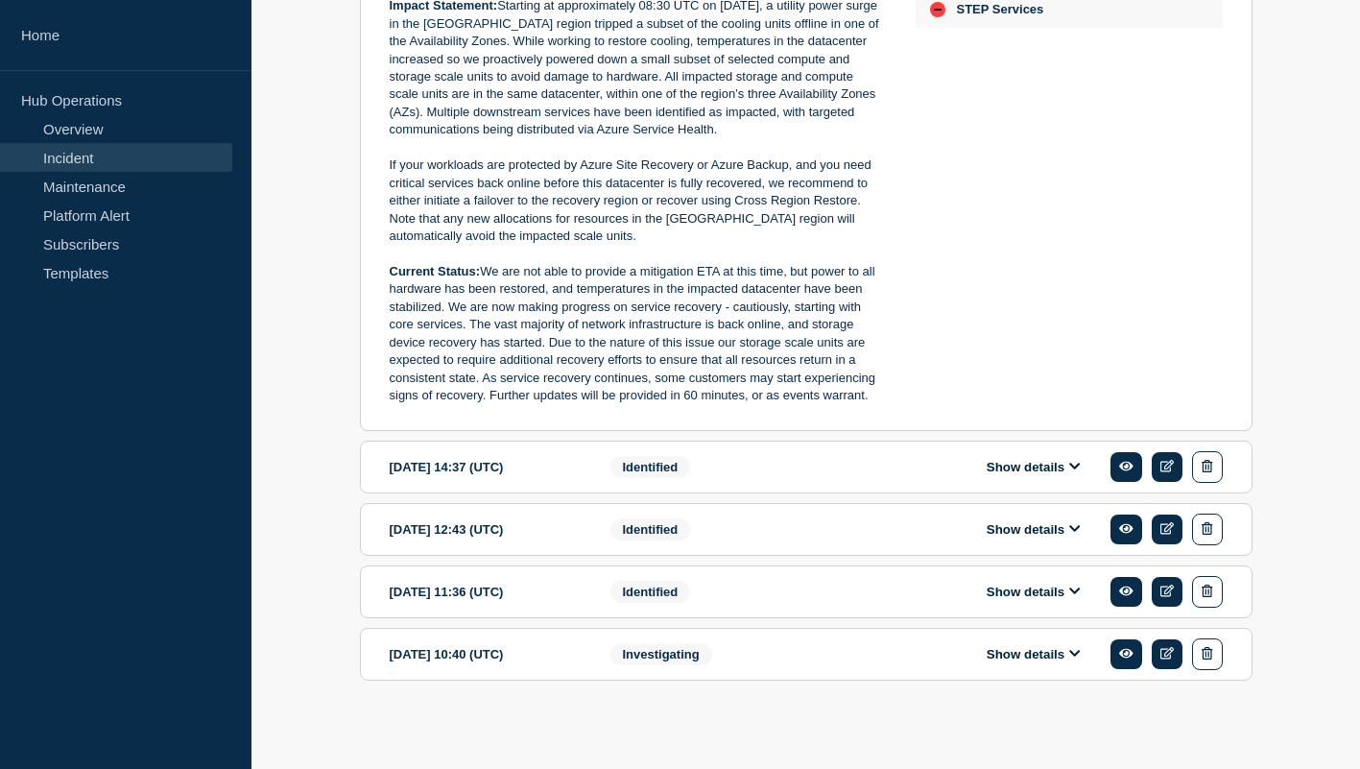
scroll to position [4954, 0]
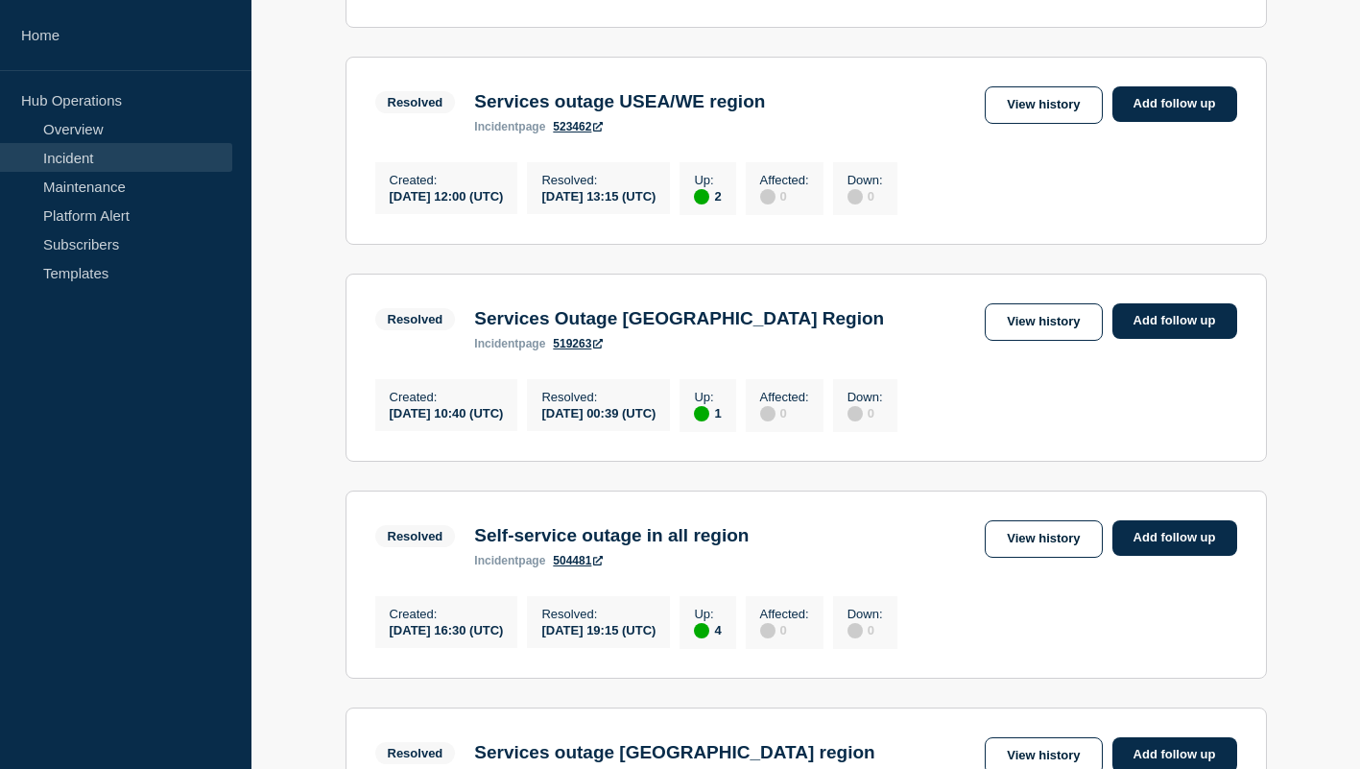
scroll to position [2152, 0]
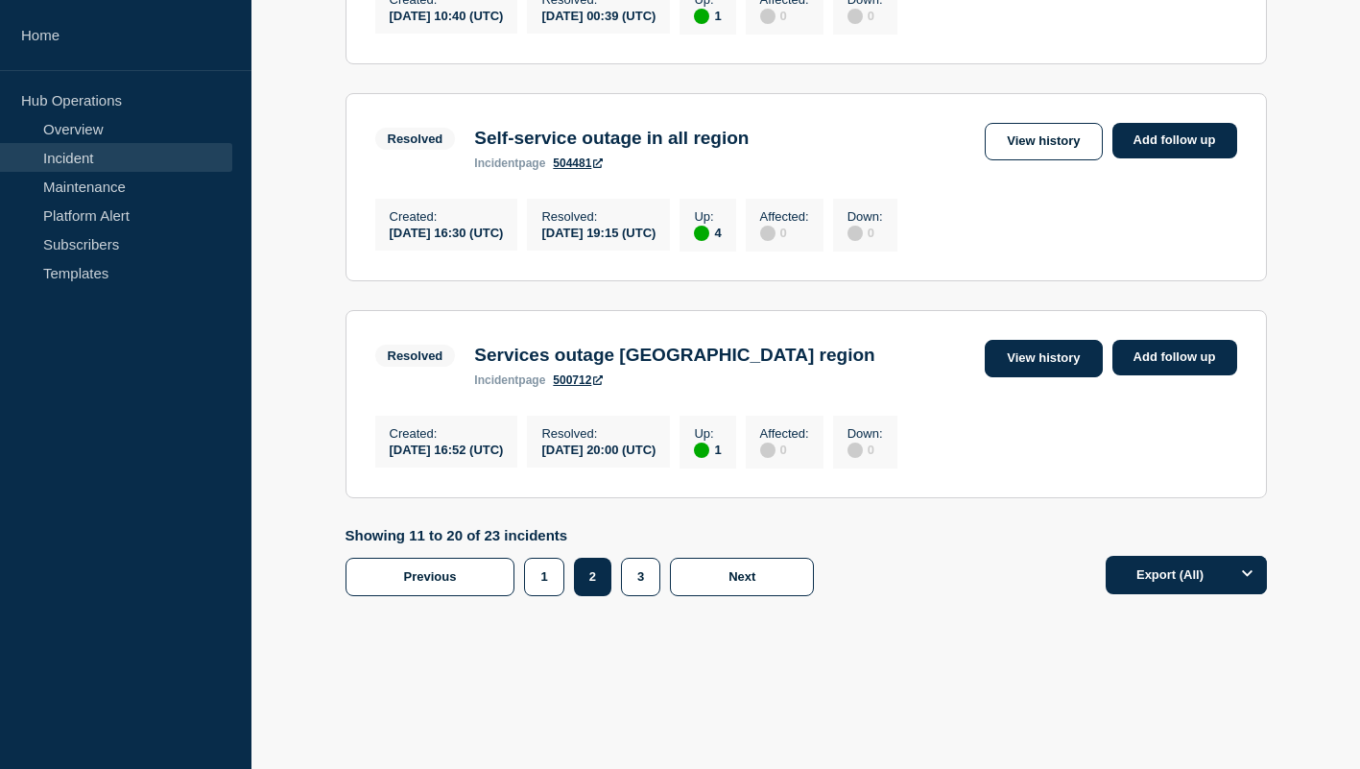
click at [1058, 348] on link "View history" at bounding box center [1043, 358] width 117 height 37
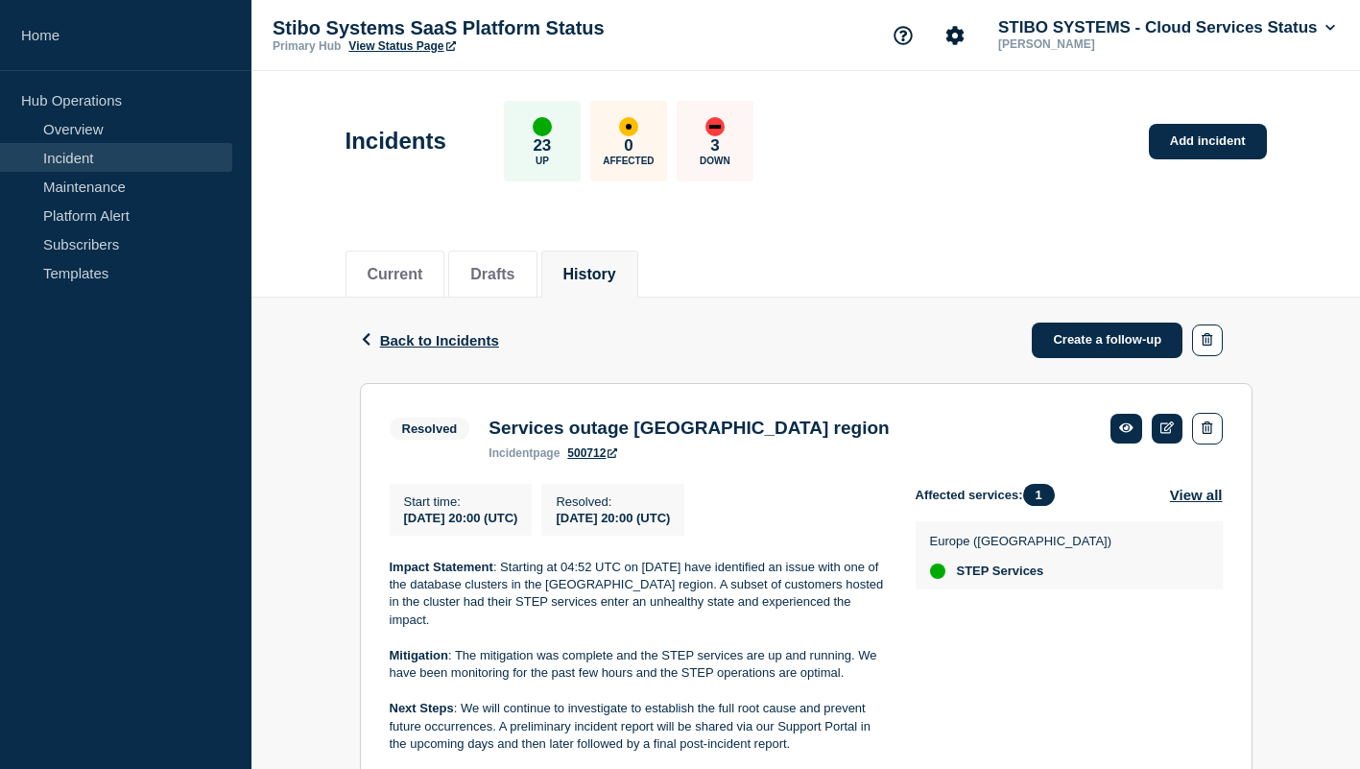
scroll to position [355, 0]
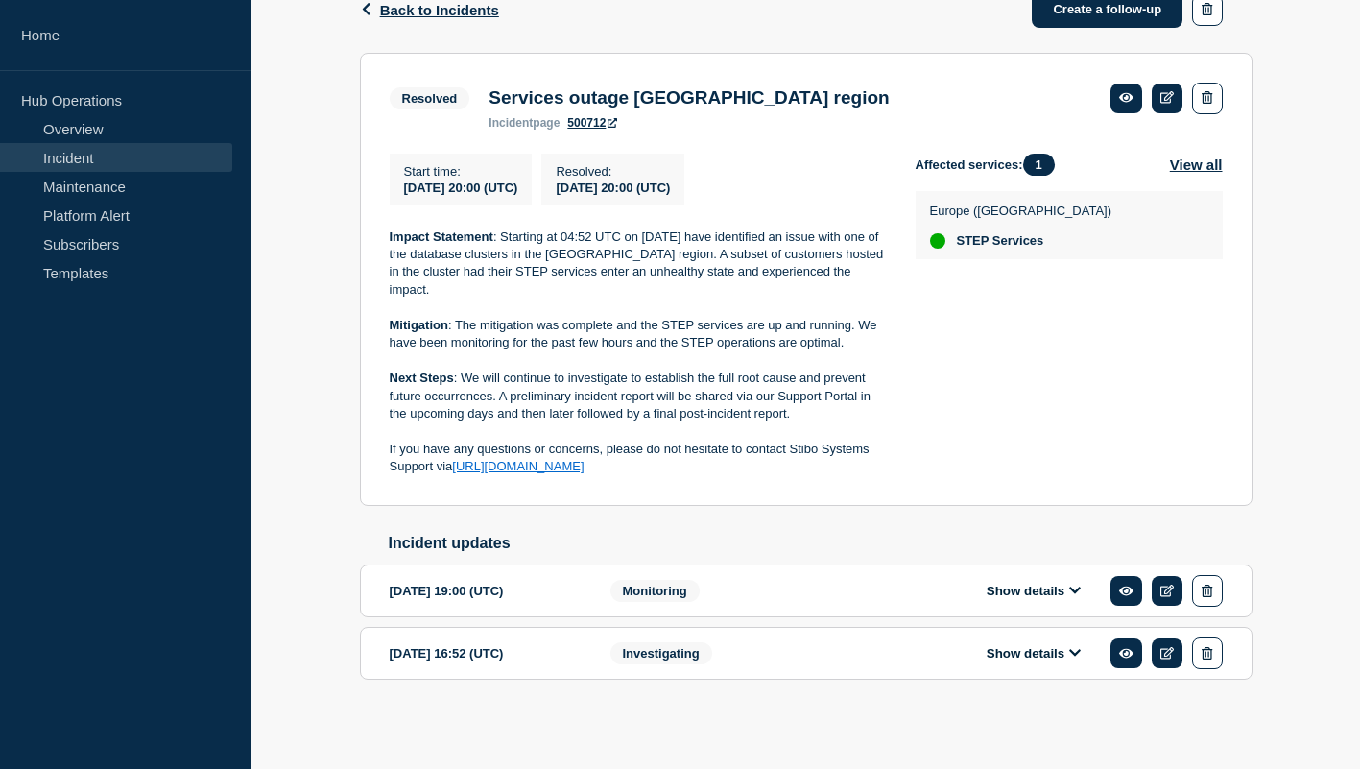
click at [1031, 575] on div "Show details" at bounding box center [1047, 591] width 350 height 32
click at [1034, 583] on button "Show details" at bounding box center [1034, 591] width 106 height 16
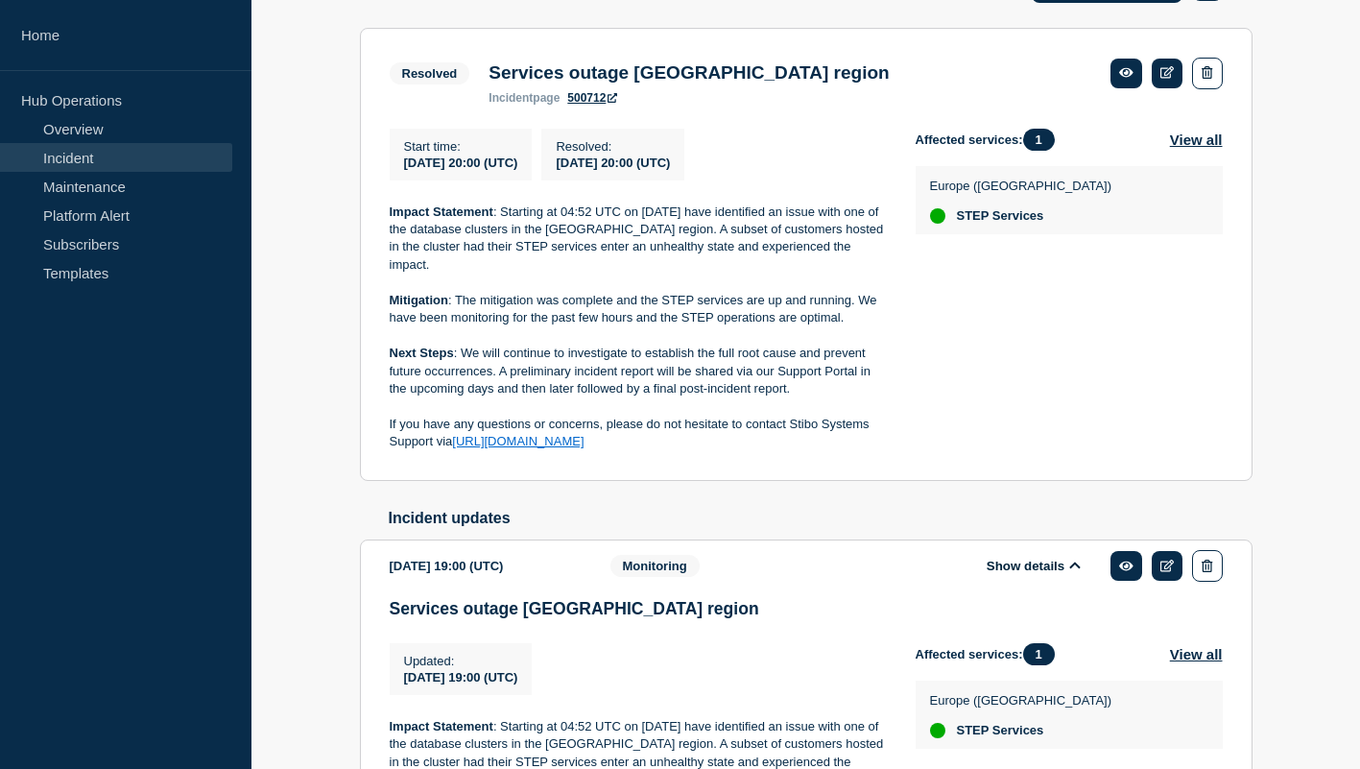
scroll to position [656, 0]
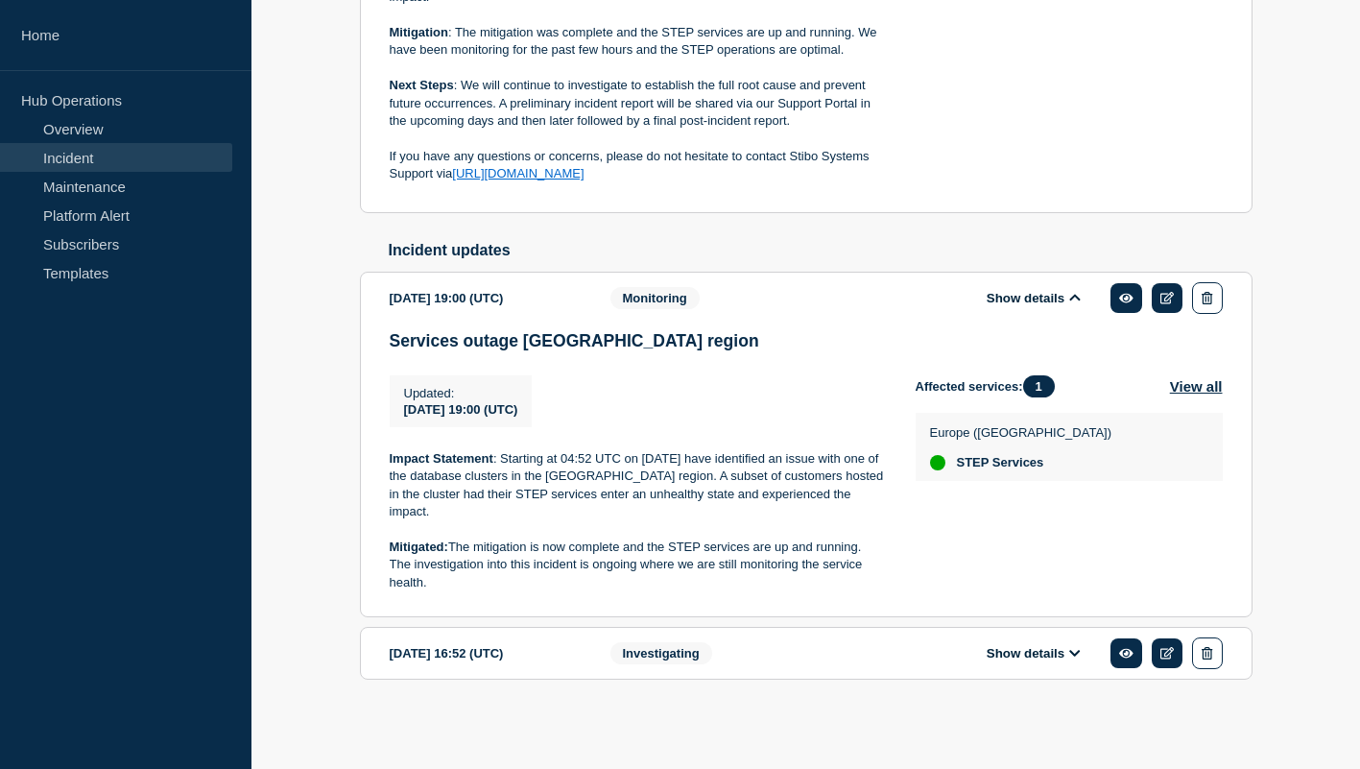
click at [1021, 654] on button "Show details" at bounding box center [1034, 653] width 106 height 16
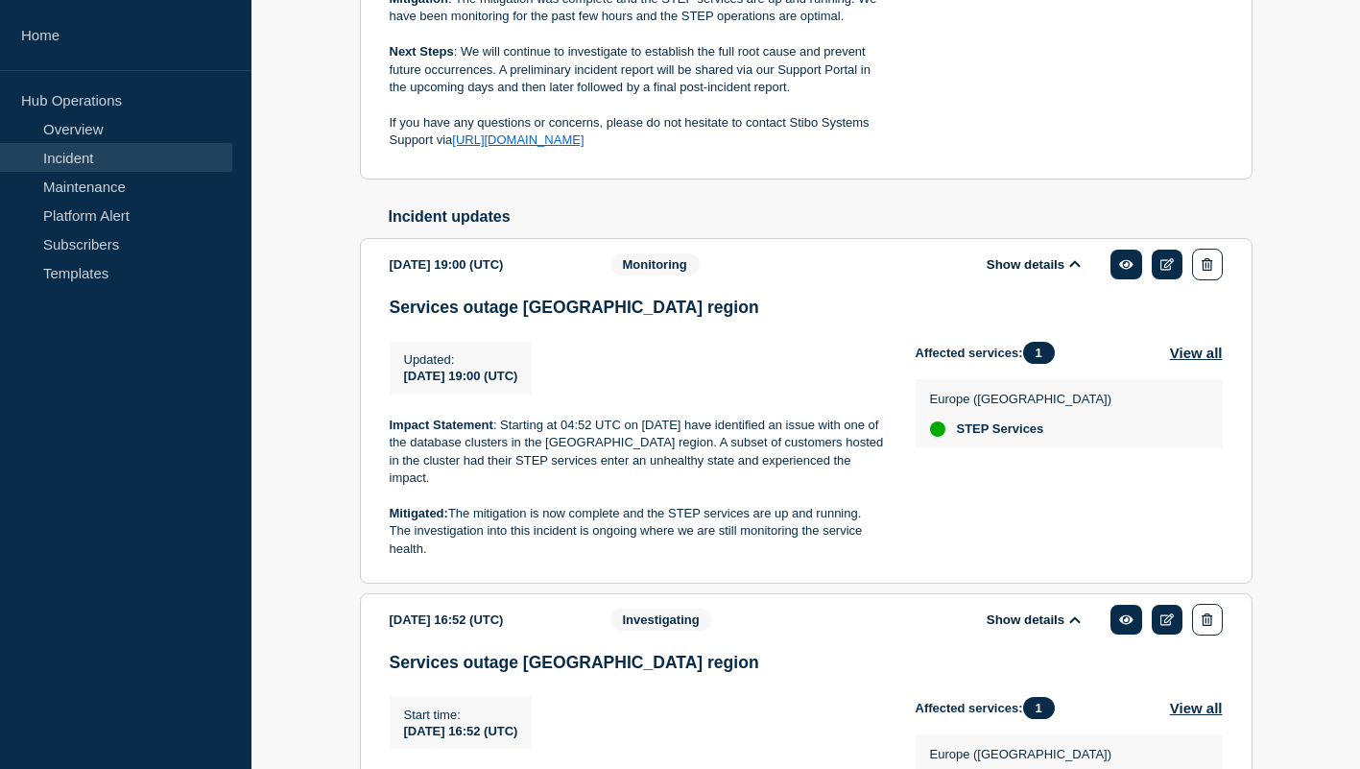
scroll to position [993, 0]
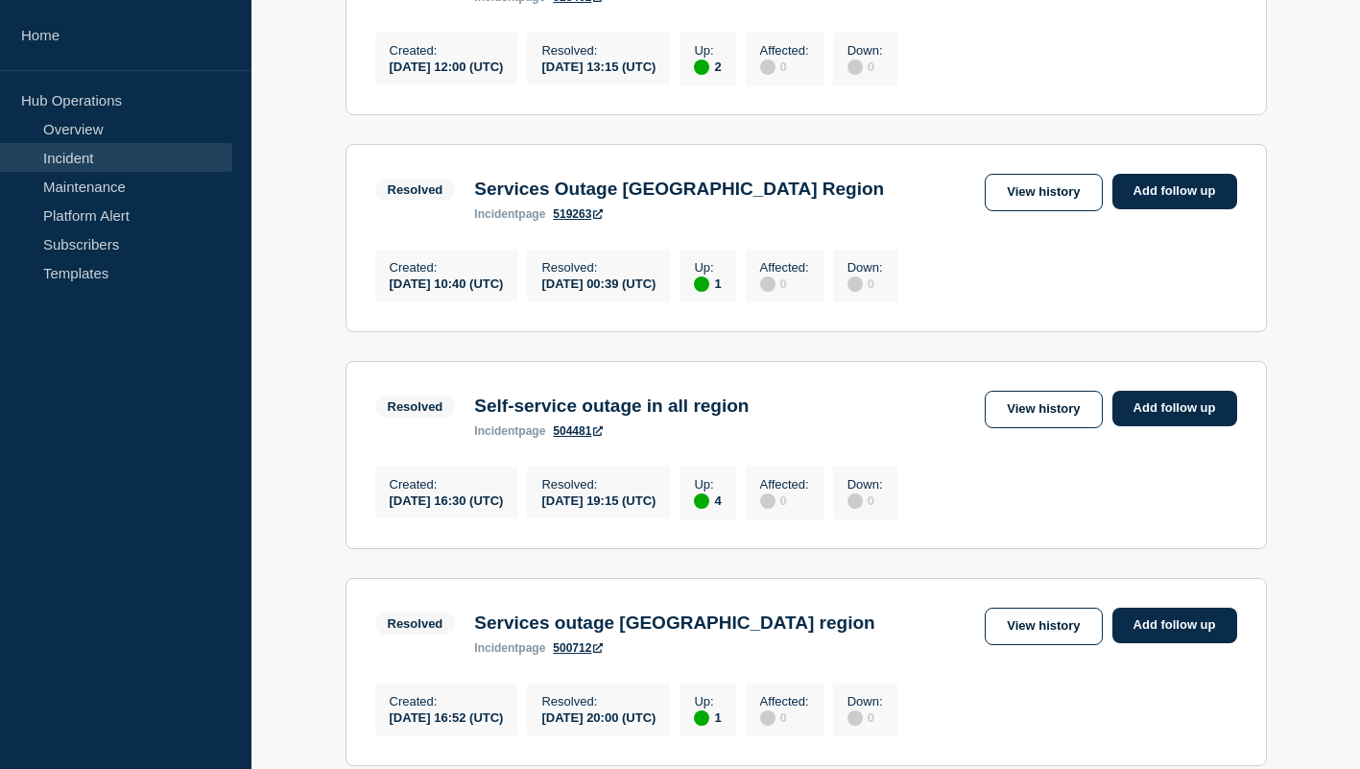
scroll to position [2152, 0]
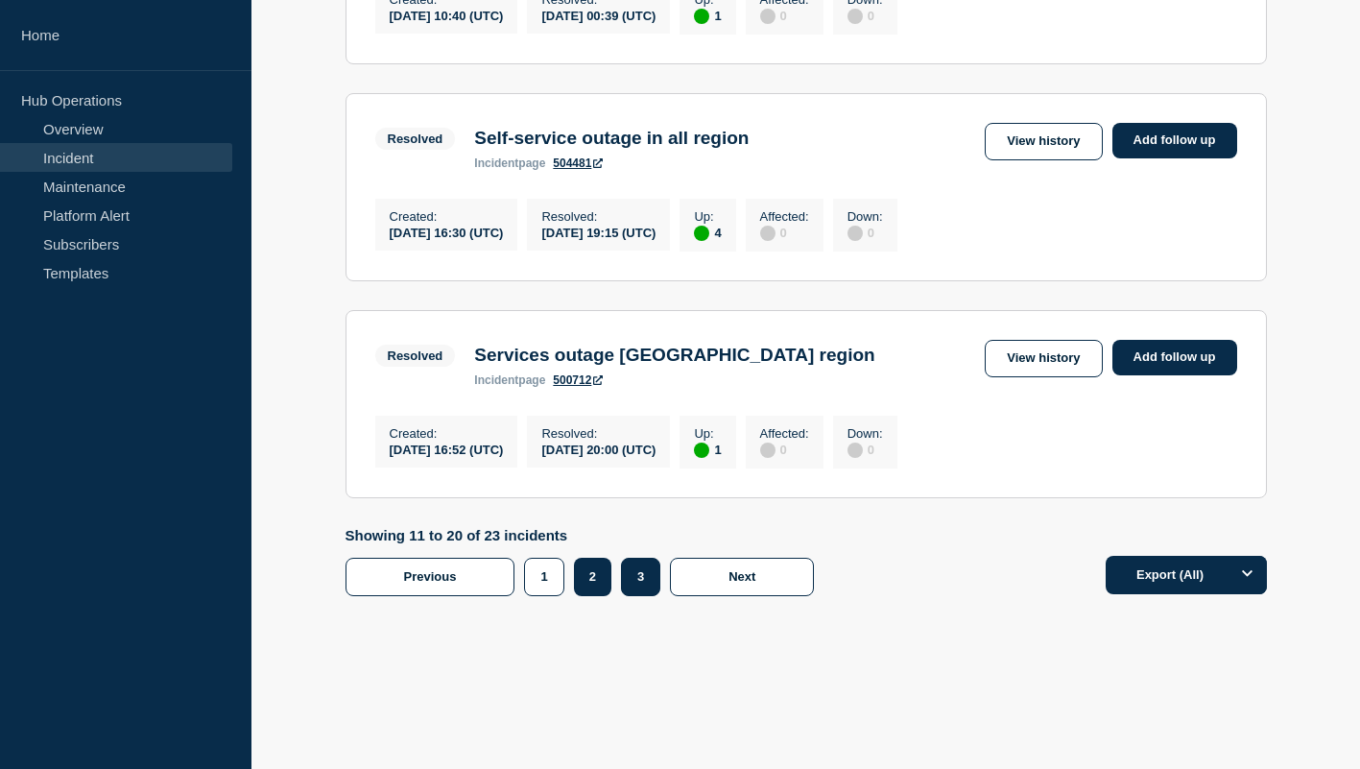
click at [628, 568] on button "3" at bounding box center [640, 577] width 39 height 38
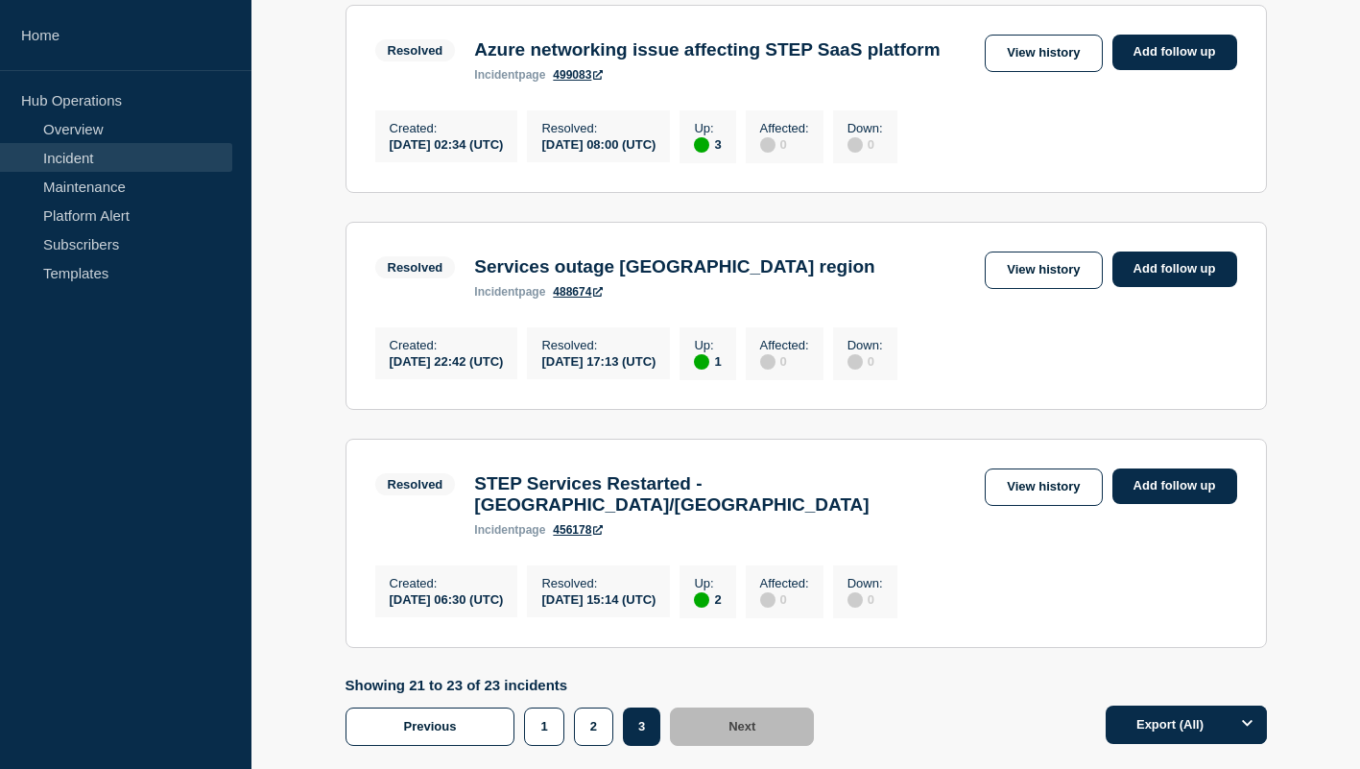
scroll to position [410, 0]
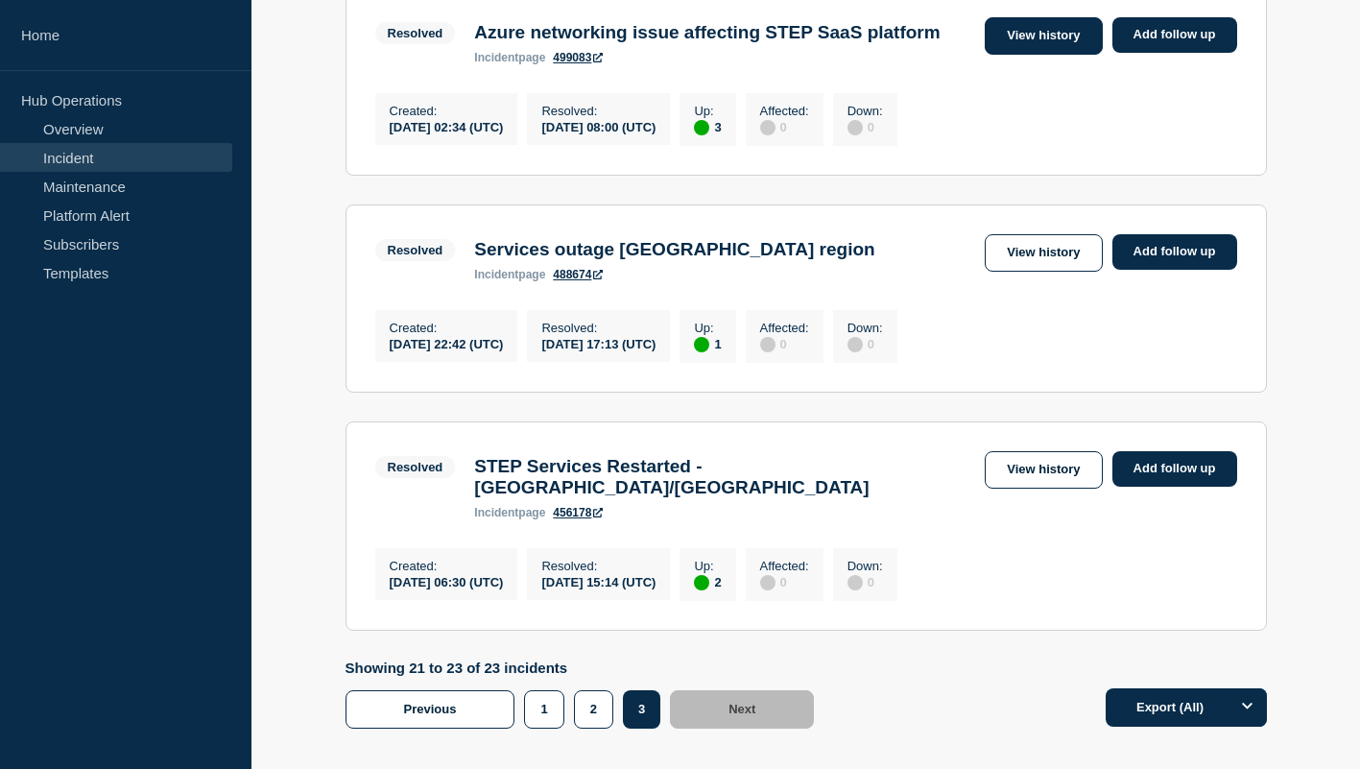
click at [1047, 36] on link "View history" at bounding box center [1043, 35] width 117 height 37
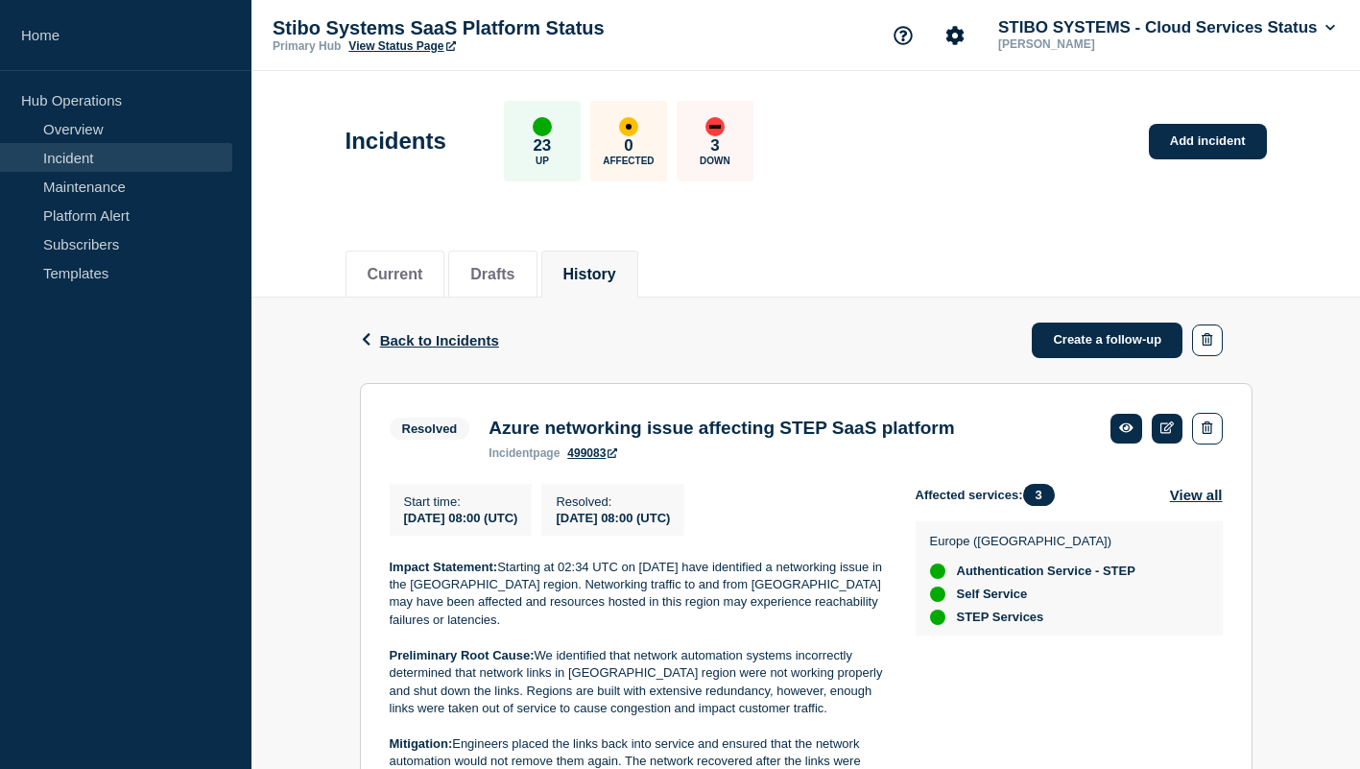
scroll to position [462, 0]
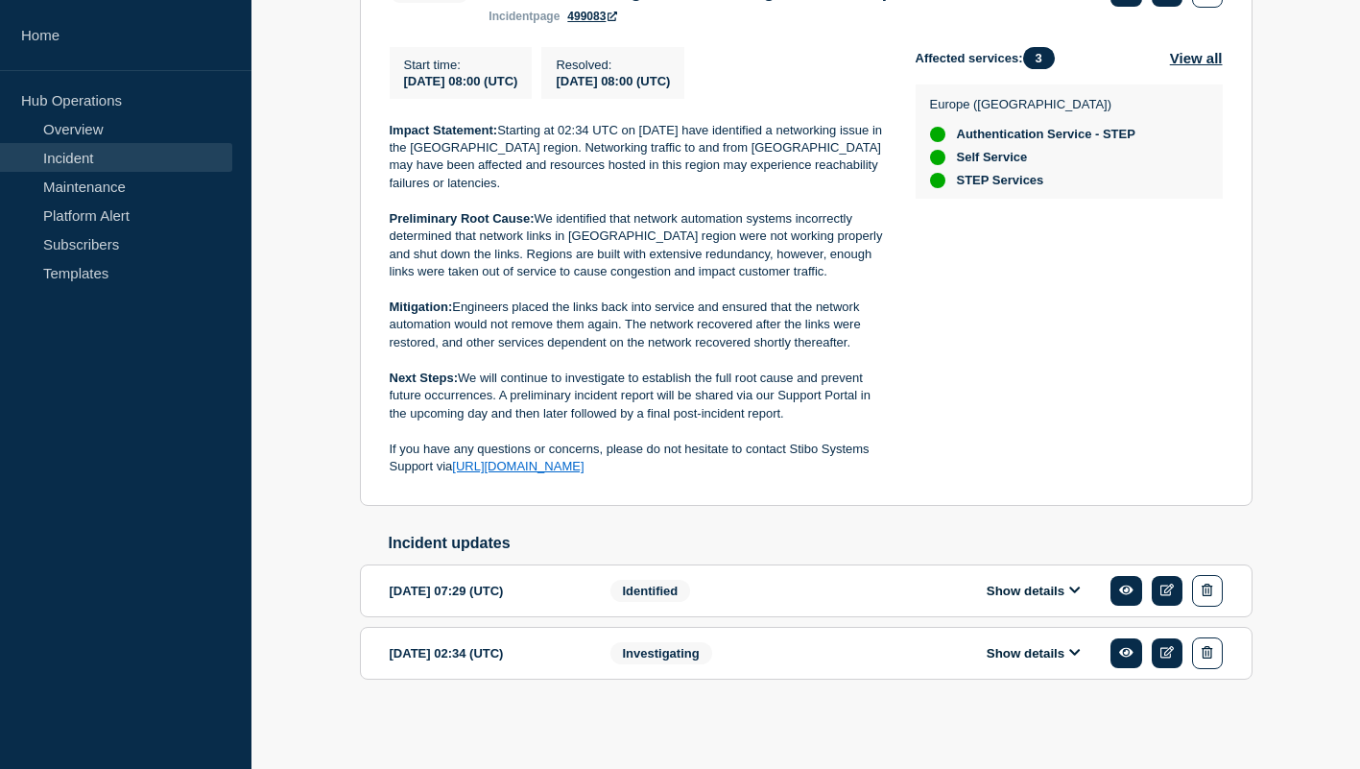
click at [998, 575] on div "Show details" at bounding box center [1047, 591] width 350 height 32
click at [1012, 583] on button "Show details" at bounding box center [1034, 591] width 106 height 16
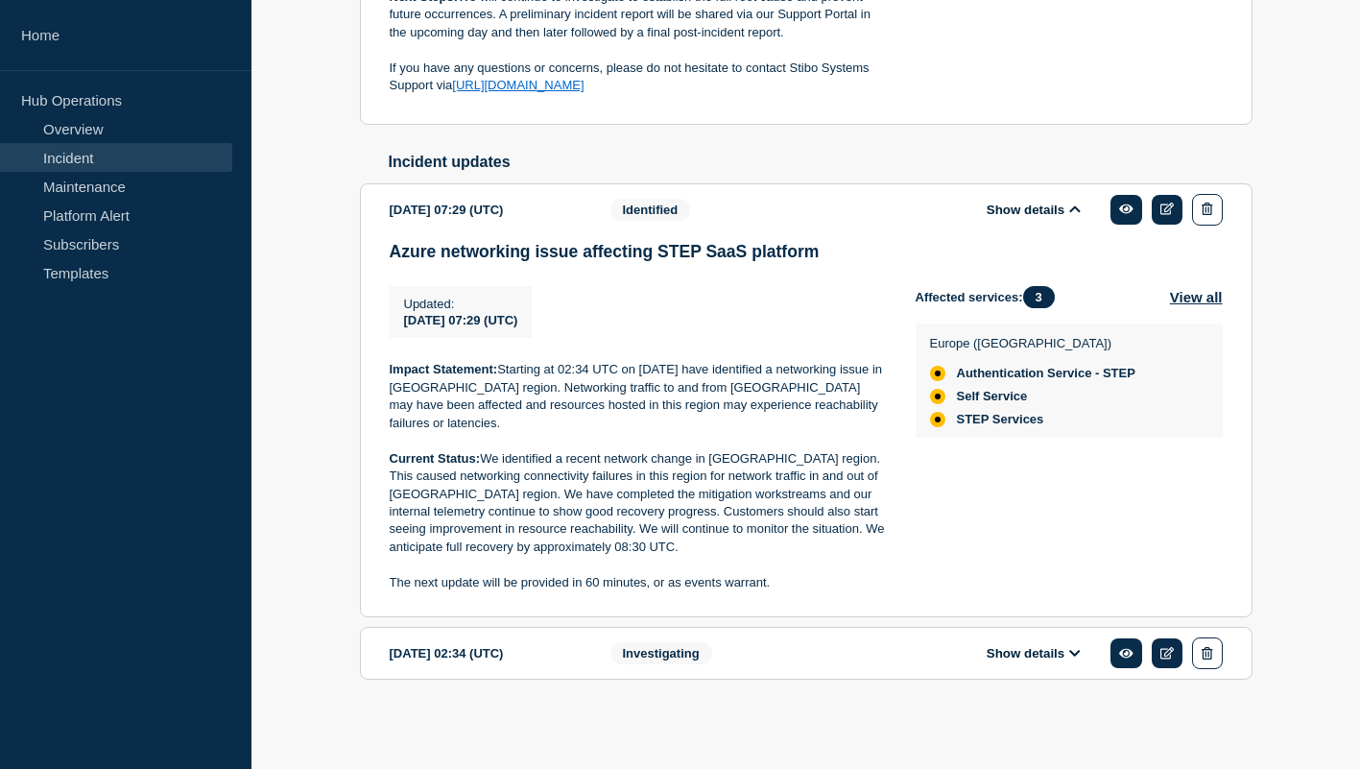
scroll to position [851, 0]
click at [1037, 657] on button "Show details" at bounding box center [1034, 653] width 106 height 16
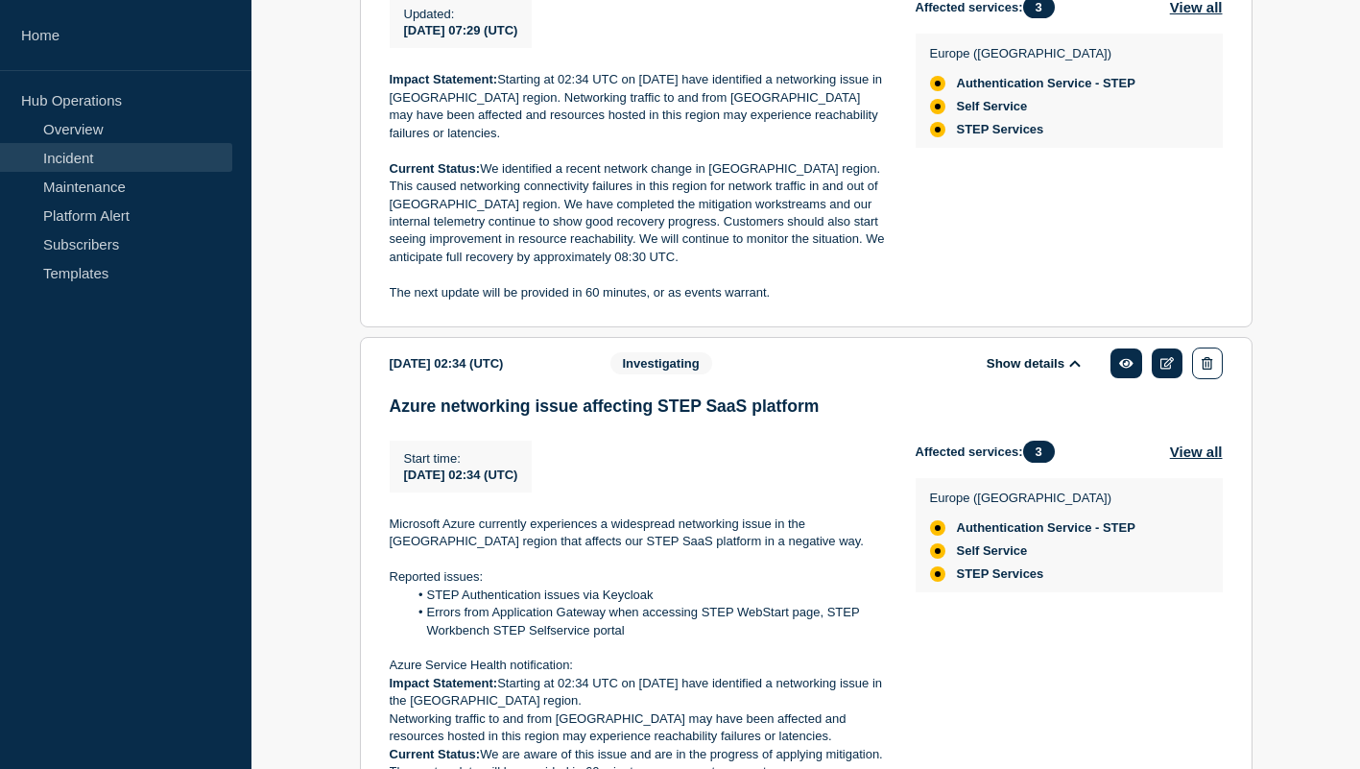
scroll to position [1276, 0]
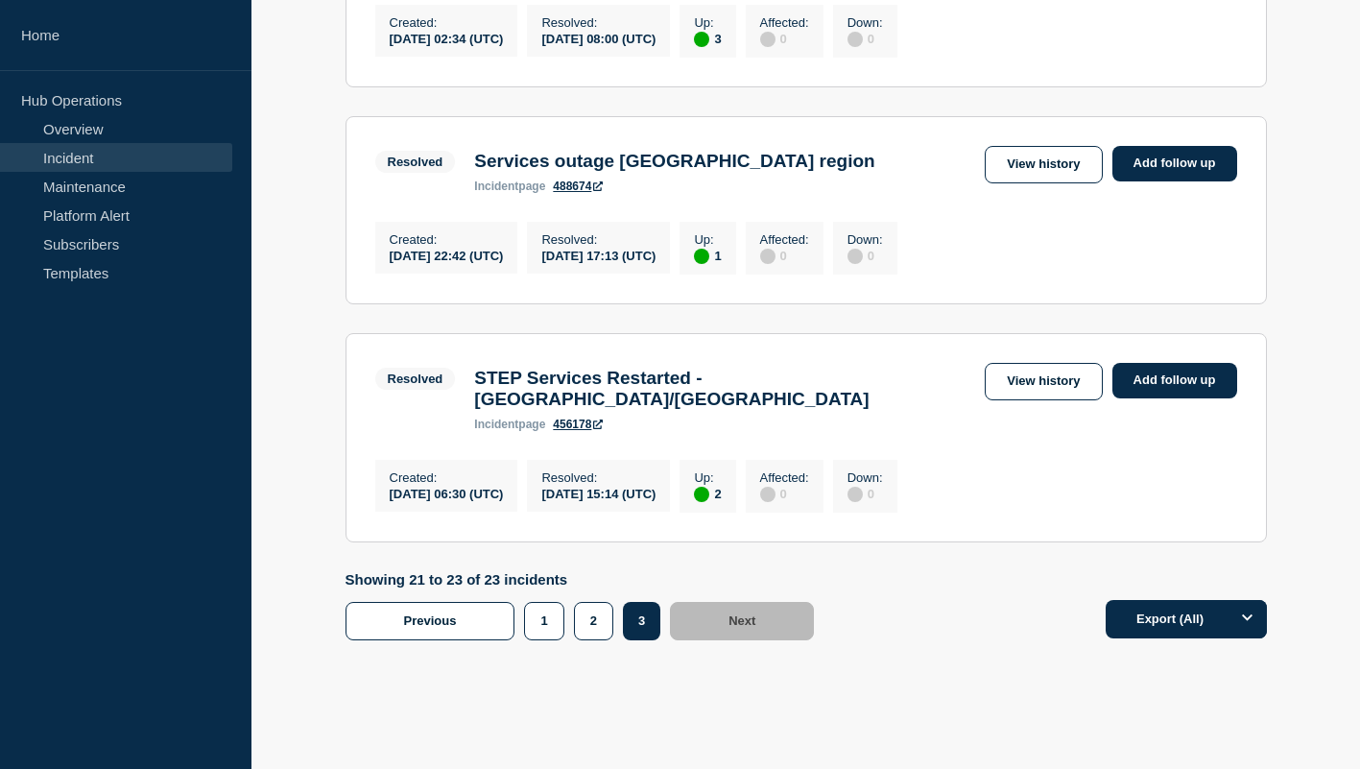
scroll to position [516, 0]
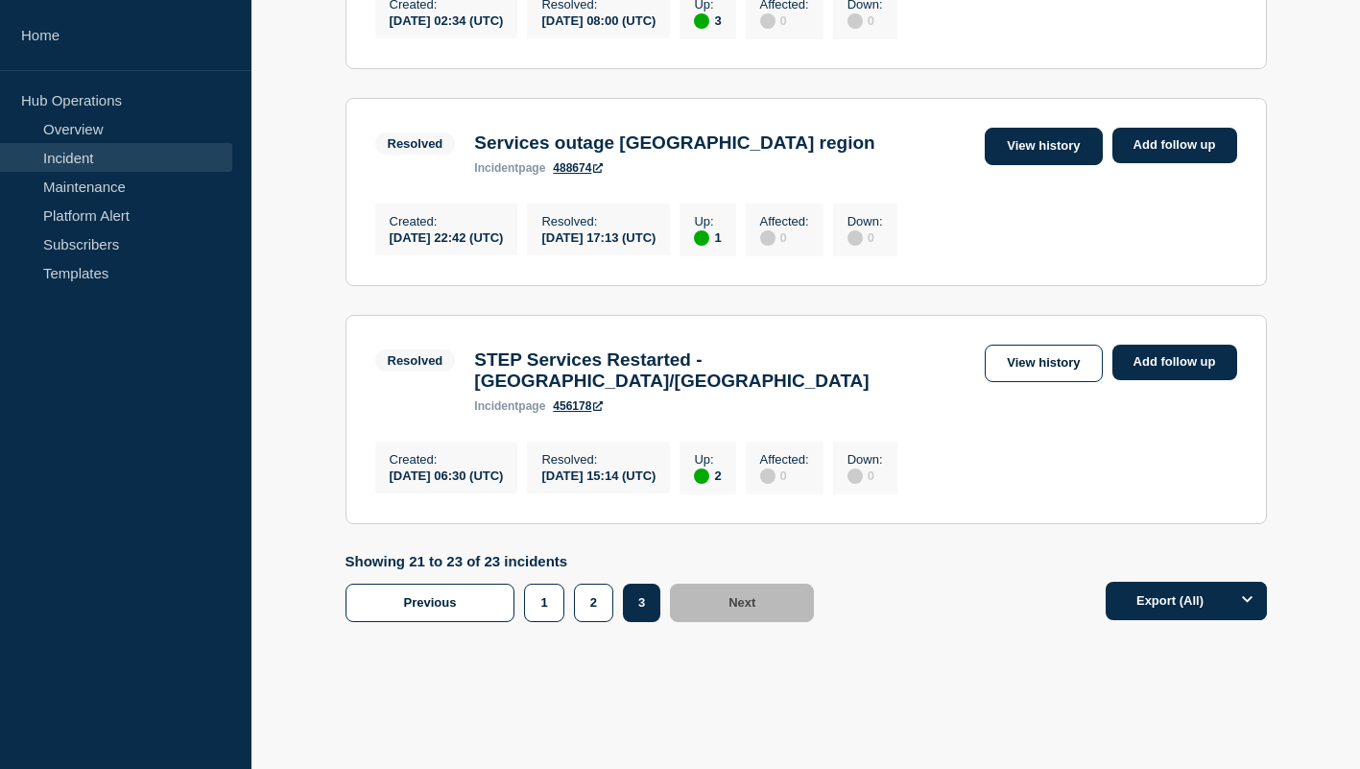
click at [1027, 164] on link "View history" at bounding box center [1043, 146] width 117 height 37
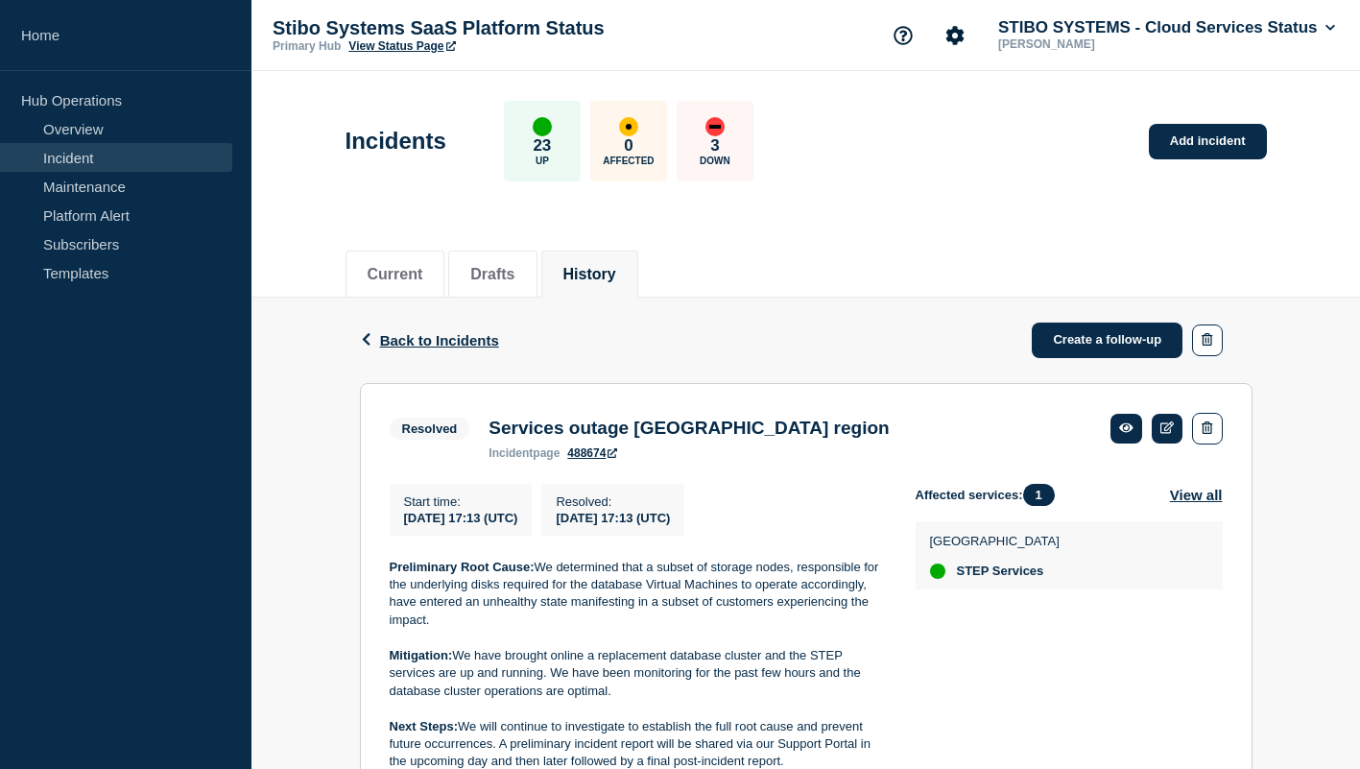
scroll to position [711, 0]
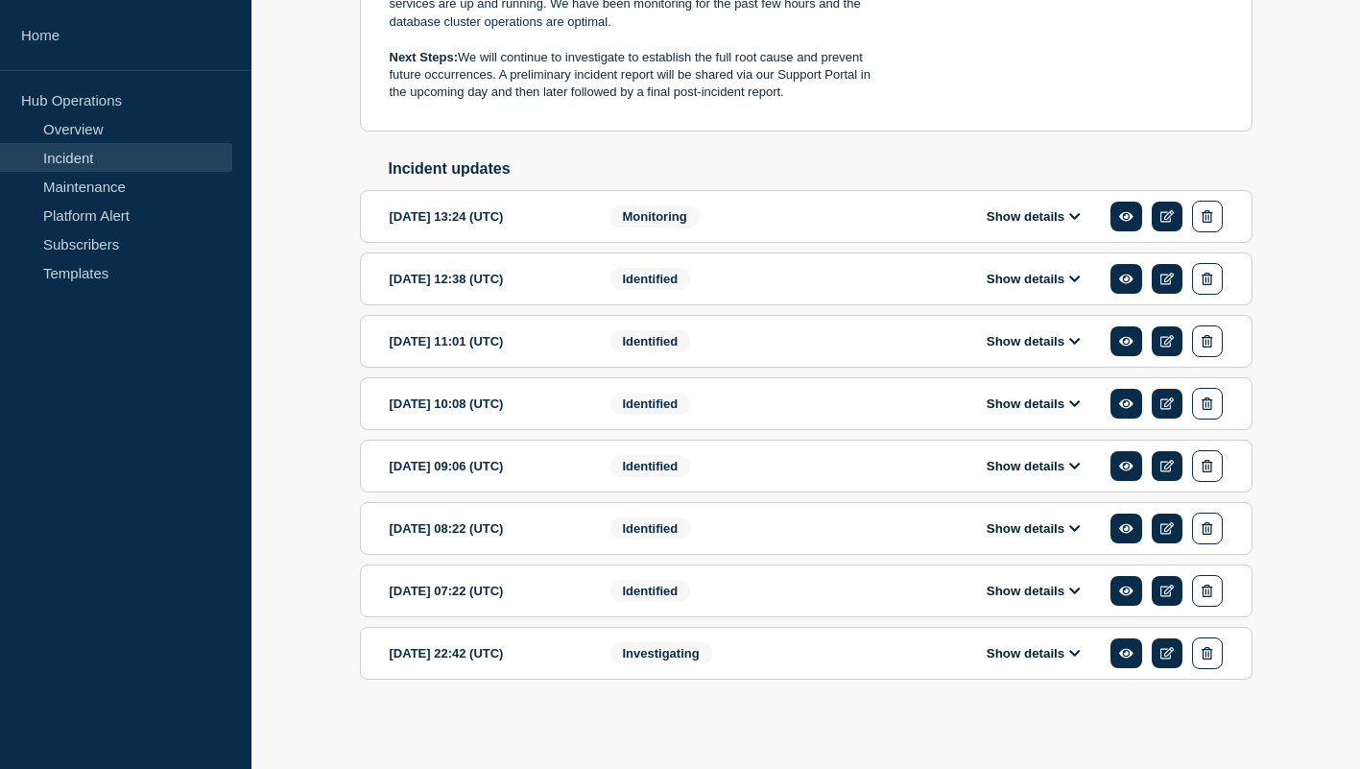
click at [1013, 588] on button "Show details" at bounding box center [1034, 591] width 106 height 16
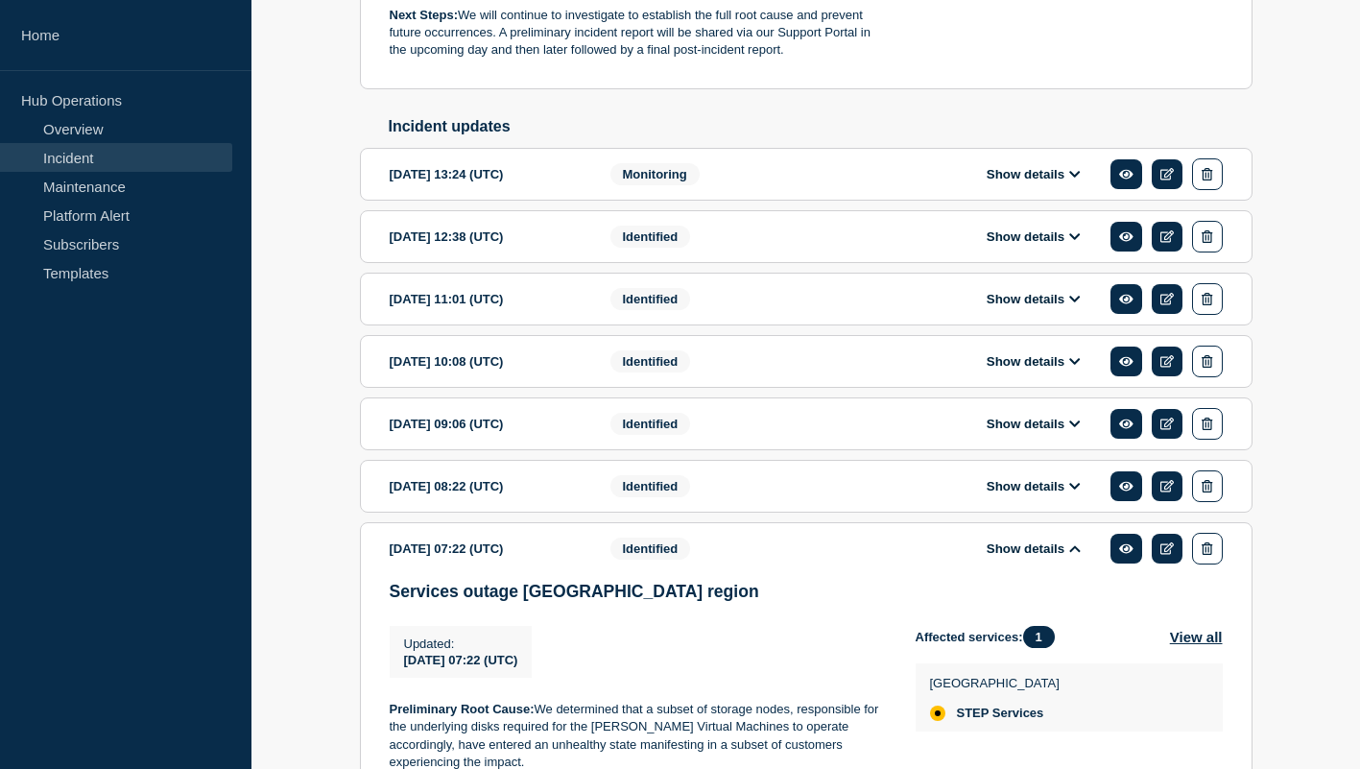
scroll to position [1012, 0]
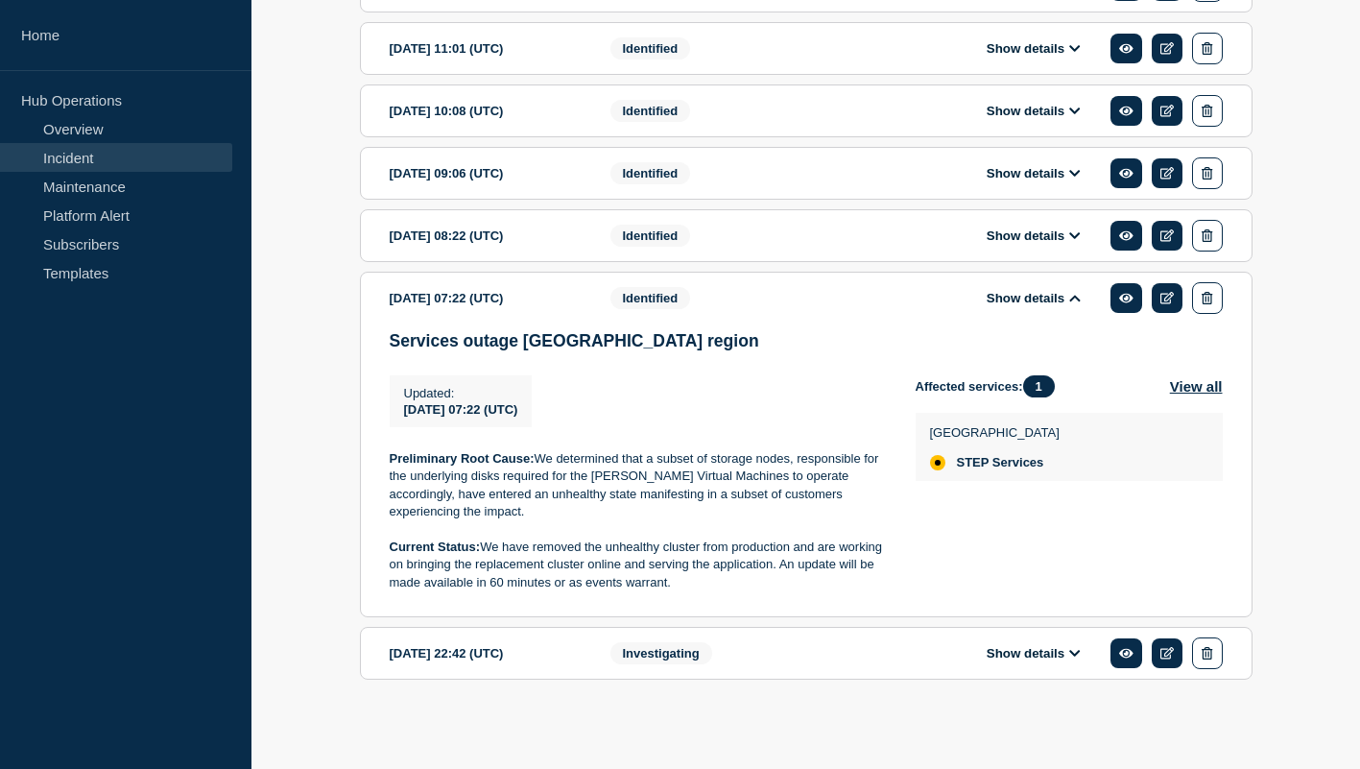
click at [1028, 227] on button "Show details" at bounding box center [1034, 235] width 106 height 16
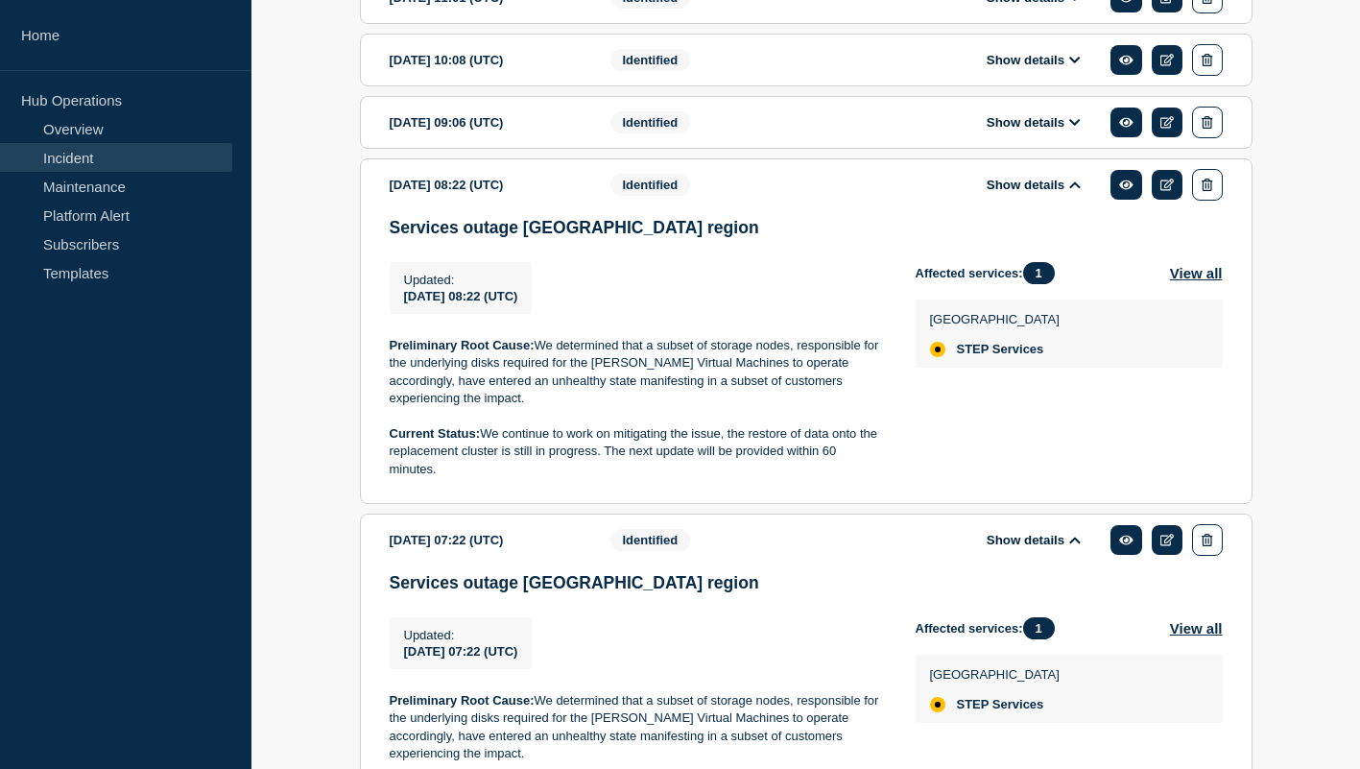
click at [1041, 131] on button "Show details" at bounding box center [1034, 122] width 106 height 16
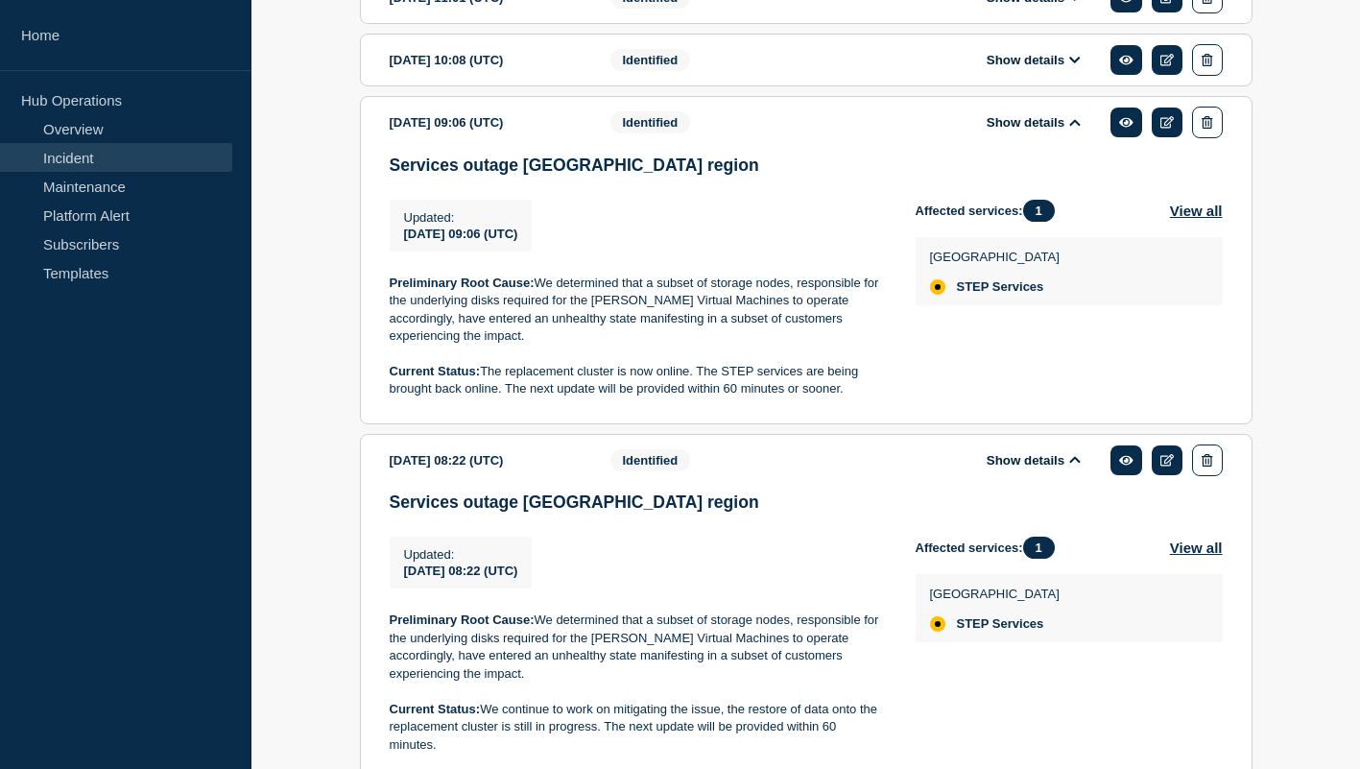
click at [1031, 68] on button "Show details" at bounding box center [1034, 60] width 106 height 16
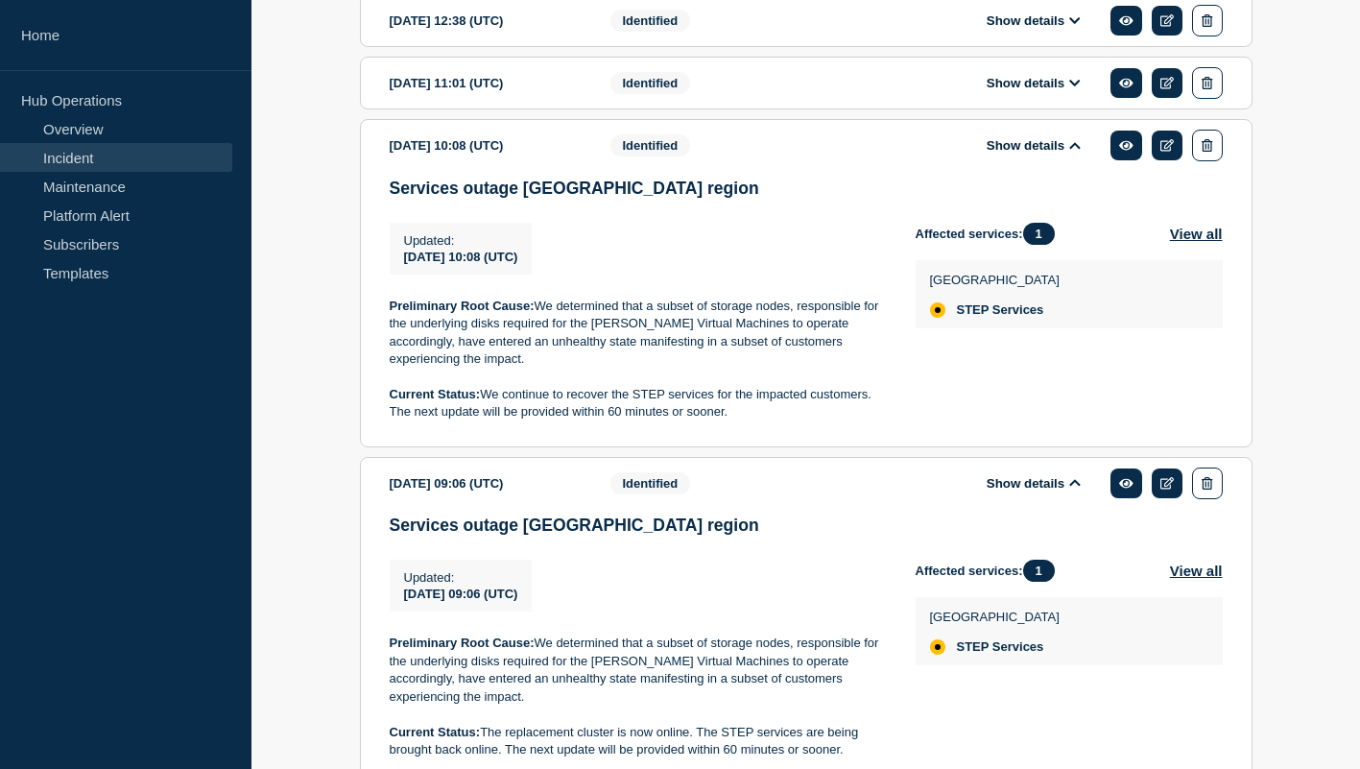
scroll to position [914, 0]
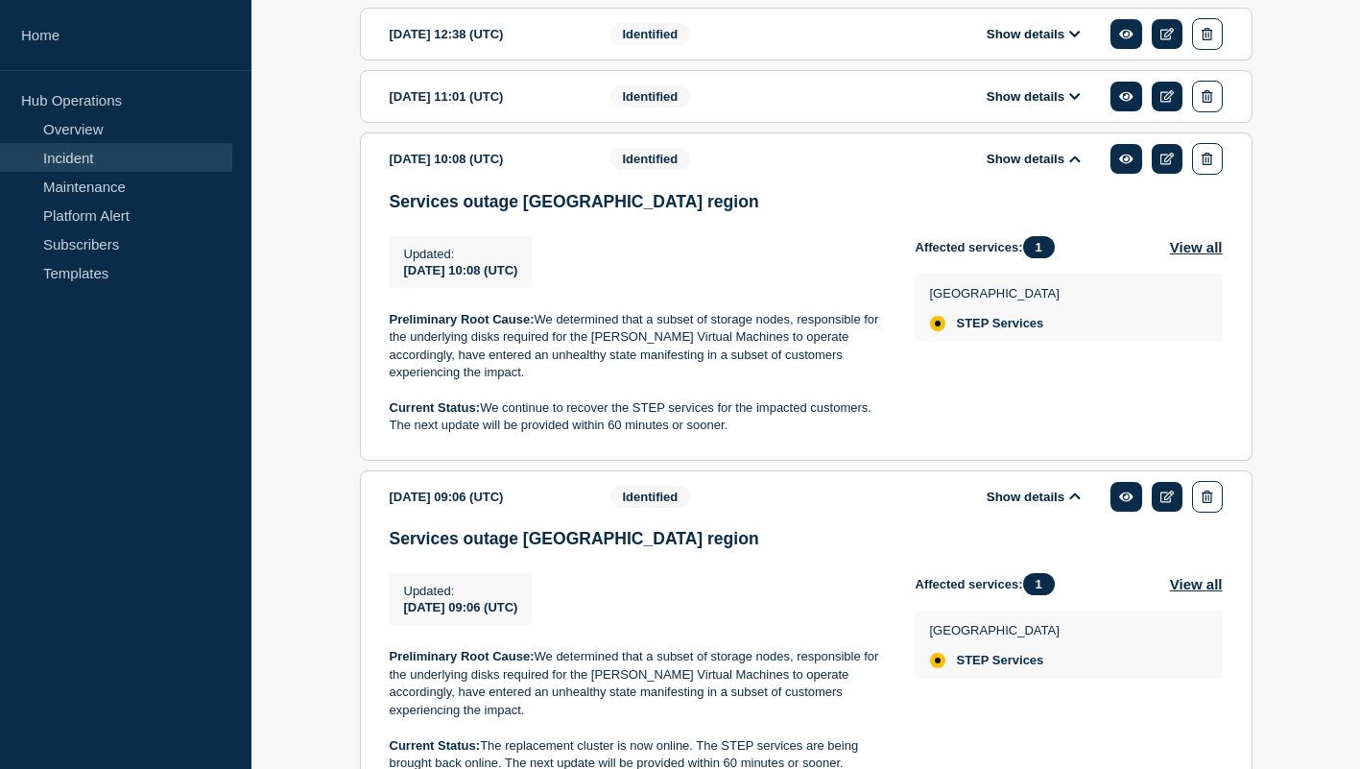
click at [1031, 107] on div "Show details" at bounding box center [1047, 97] width 350 height 32
click at [1026, 105] on button "Show details" at bounding box center [1034, 96] width 106 height 16
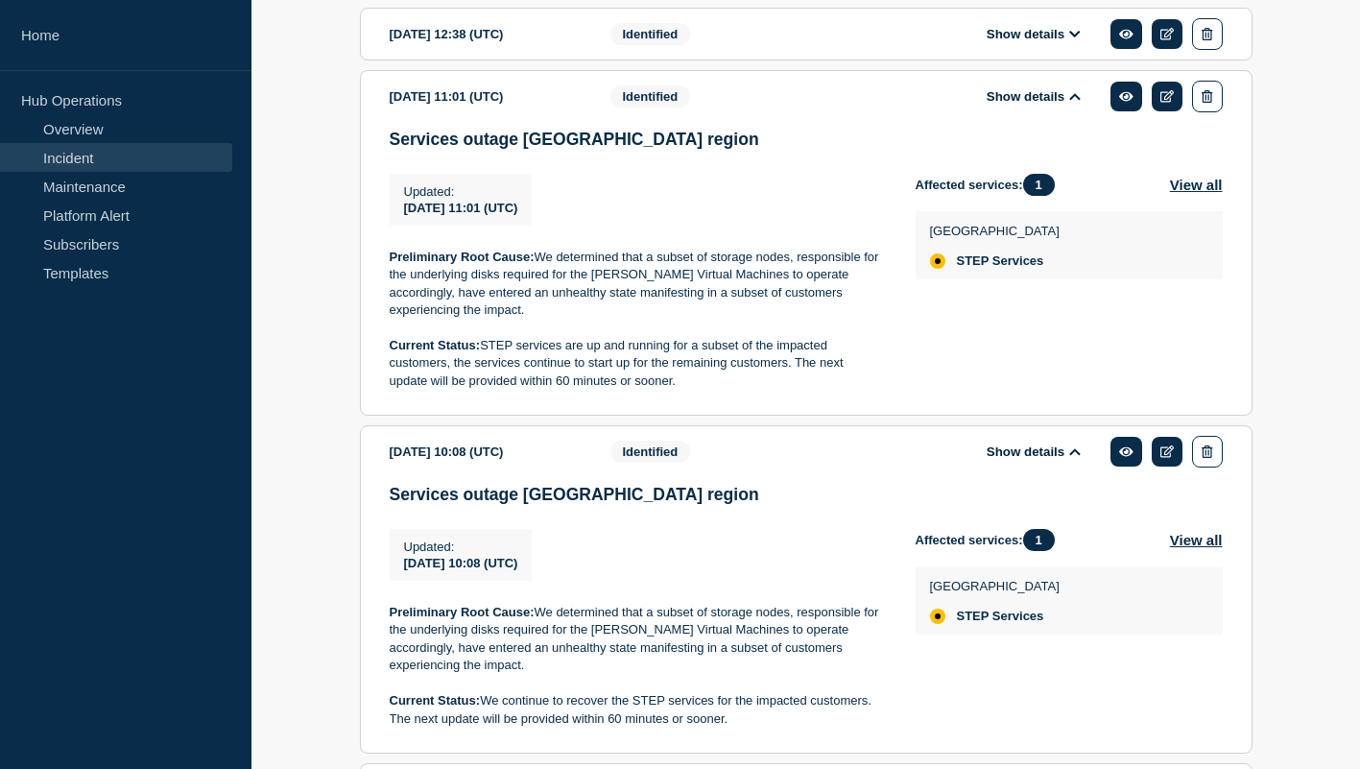
click at [791, 390] on p "Current Status: STEP services are up and running for a subset of the impacted c…" at bounding box center [637, 363] width 495 height 53
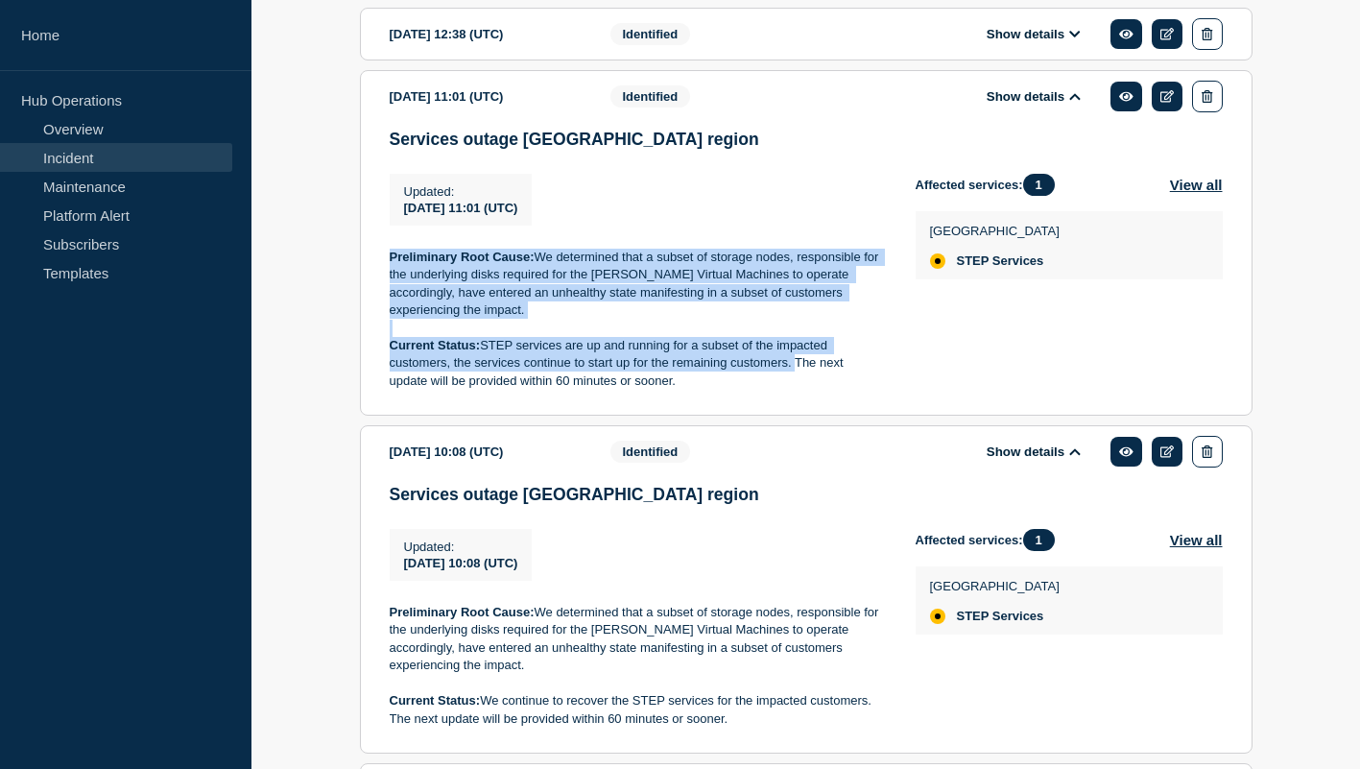
drag, startPoint x: 792, startPoint y: 398, endPoint x: 375, endPoint y: 287, distance: 431.1
click at [375, 287] on section "[DATE] 11:01 (UTC) Show details Identified Services outage US East region Updat…" at bounding box center [806, 242] width 892 height 345
copy div "Preliminary Root Cause: We determined that a subset of storage nodes, responsib…"
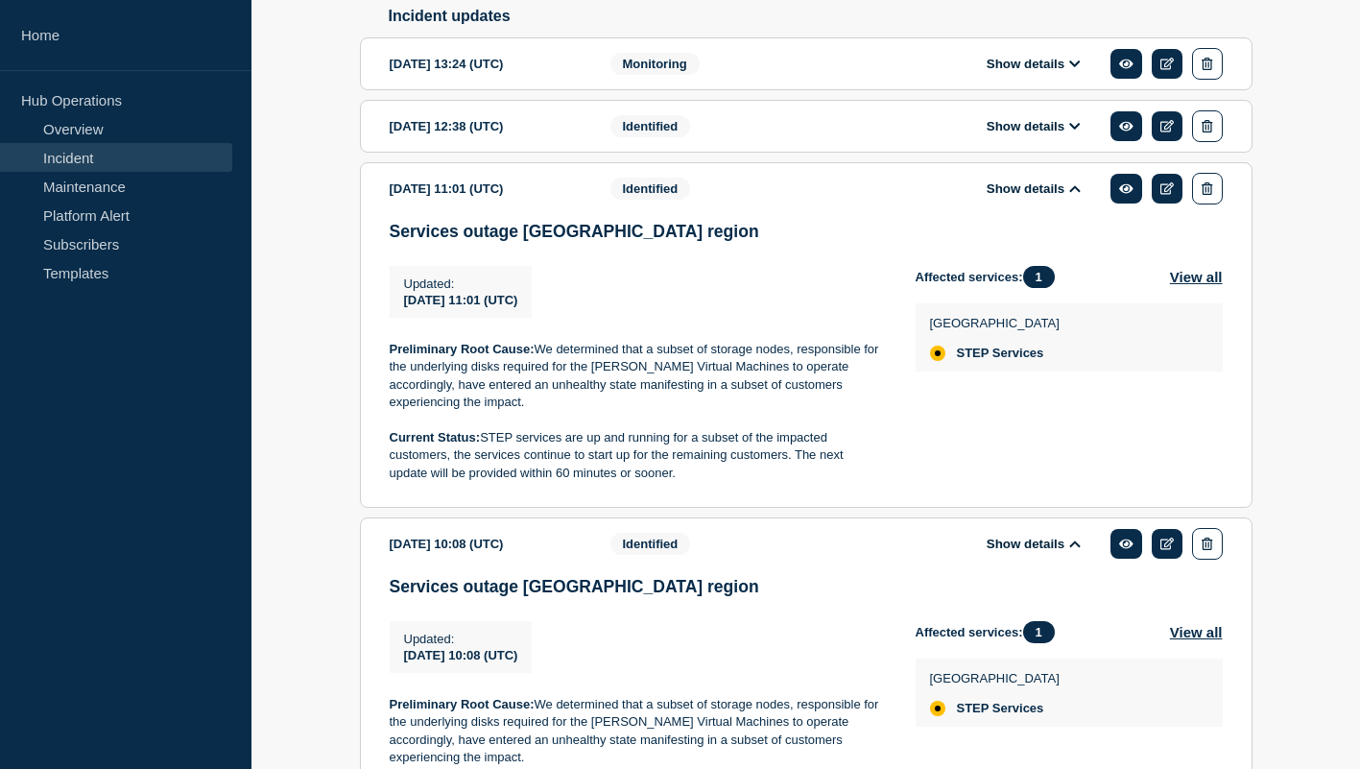
click at [709, 482] on p "Current Status: STEP services are up and running for a subset of the impacted c…" at bounding box center [637, 455] width 495 height 53
drag, startPoint x: 724, startPoint y: 512, endPoint x: 364, endPoint y: 470, distance: 362.3
click at [364, 470] on section "[DATE] 11:01 (UTC) Show details Identified Services outage US East region Updat…" at bounding box center [806, 334] width 892 height 345
copy p "Current Status: STEP services are up and running for a subset of the impacted c…"
click at [654, 482] on p "Current Status: STEP services are up and running for a subset of the impacted c…" at bounding box center [637, 455] width 495 height 53
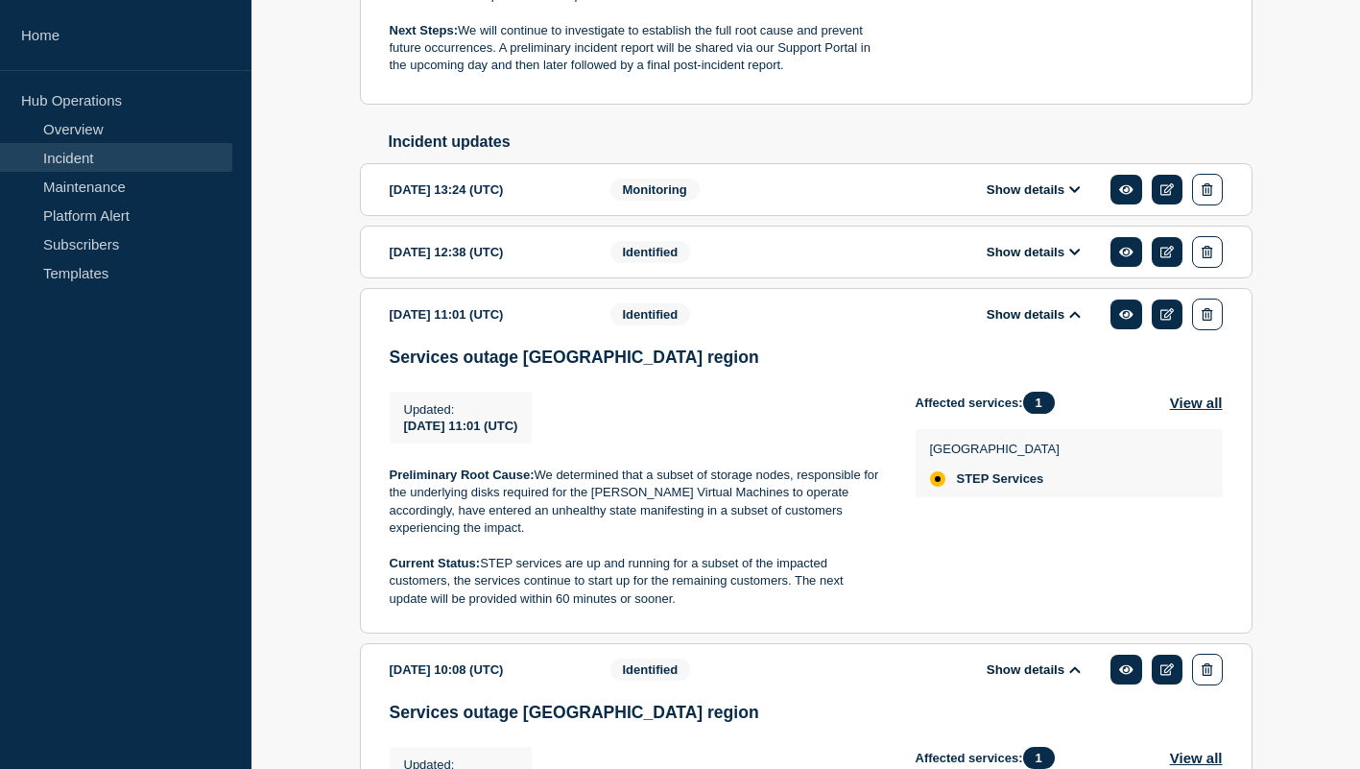
scroll to position [694, 0]
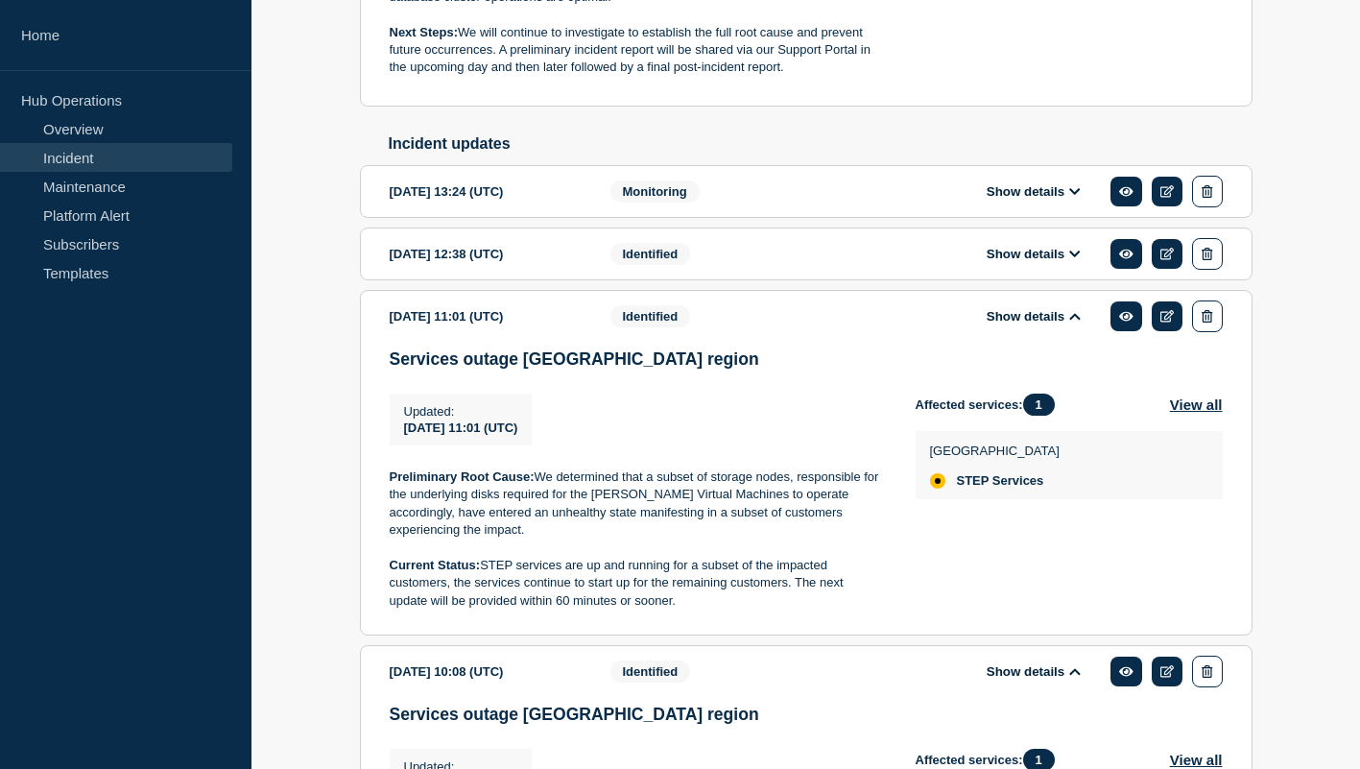
click at [1030, 262] on button "Show details" at bounding box center [1034, 254] width 106 height 16
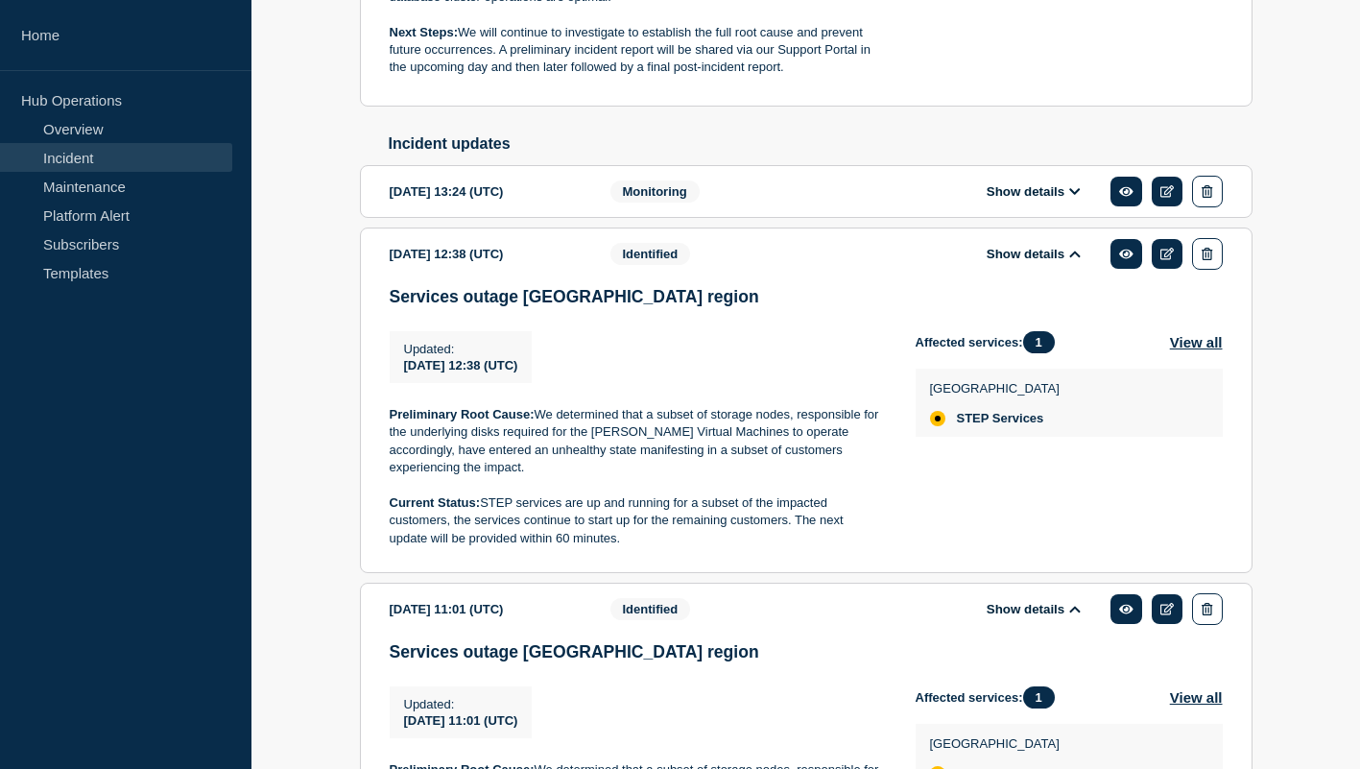
click at [1058, 200] on button "Show details" at bounding box center [1034, 191] width 106 height 16
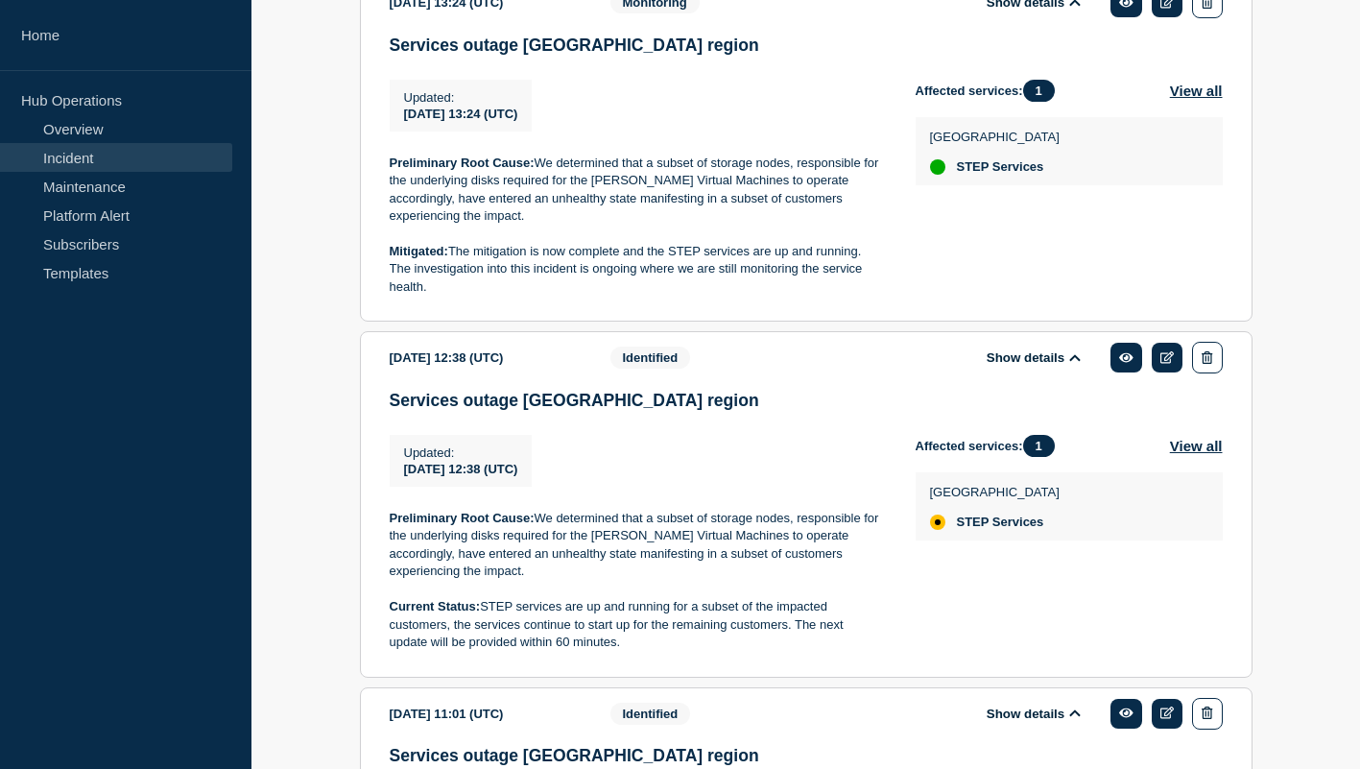
scroll to position [893, 0]
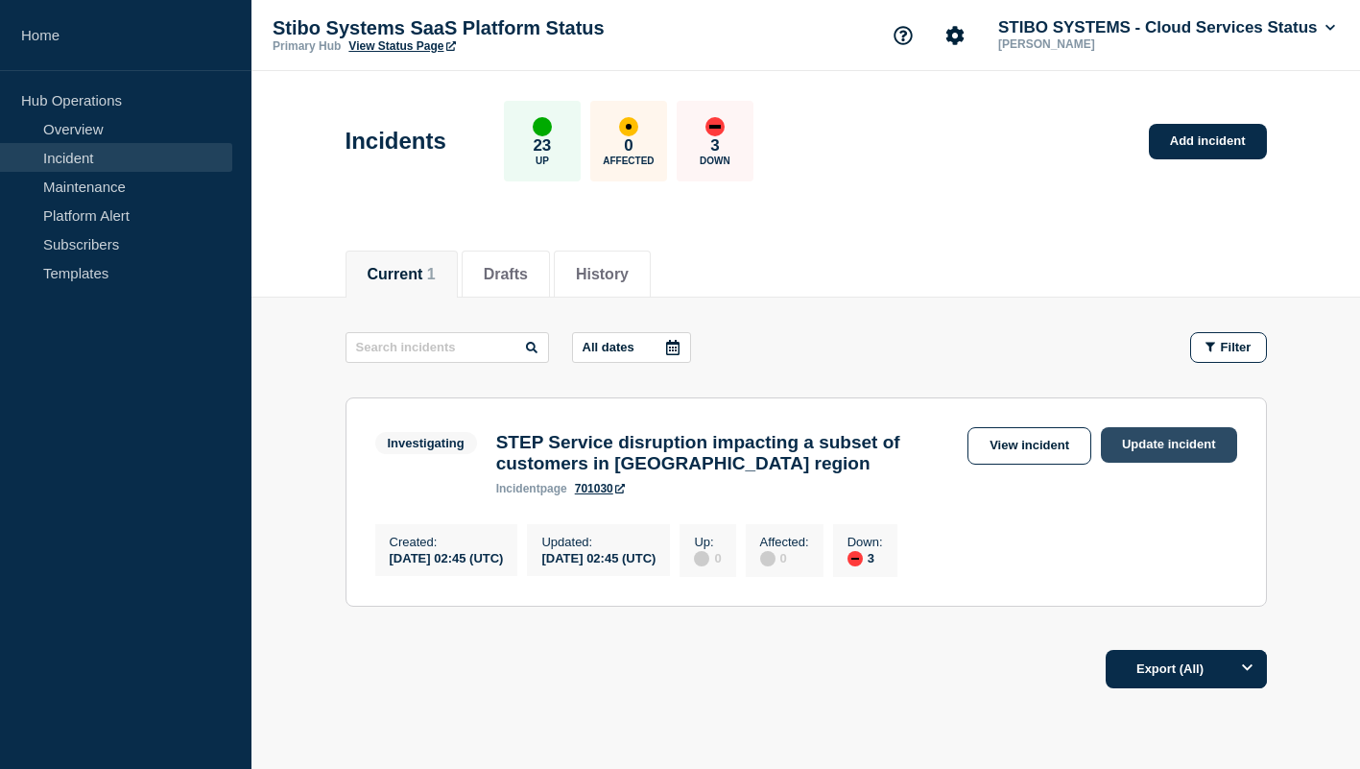
click at [1153, 443] on link "Update incident" at bounding box center [1169, 445] width 136 height 36
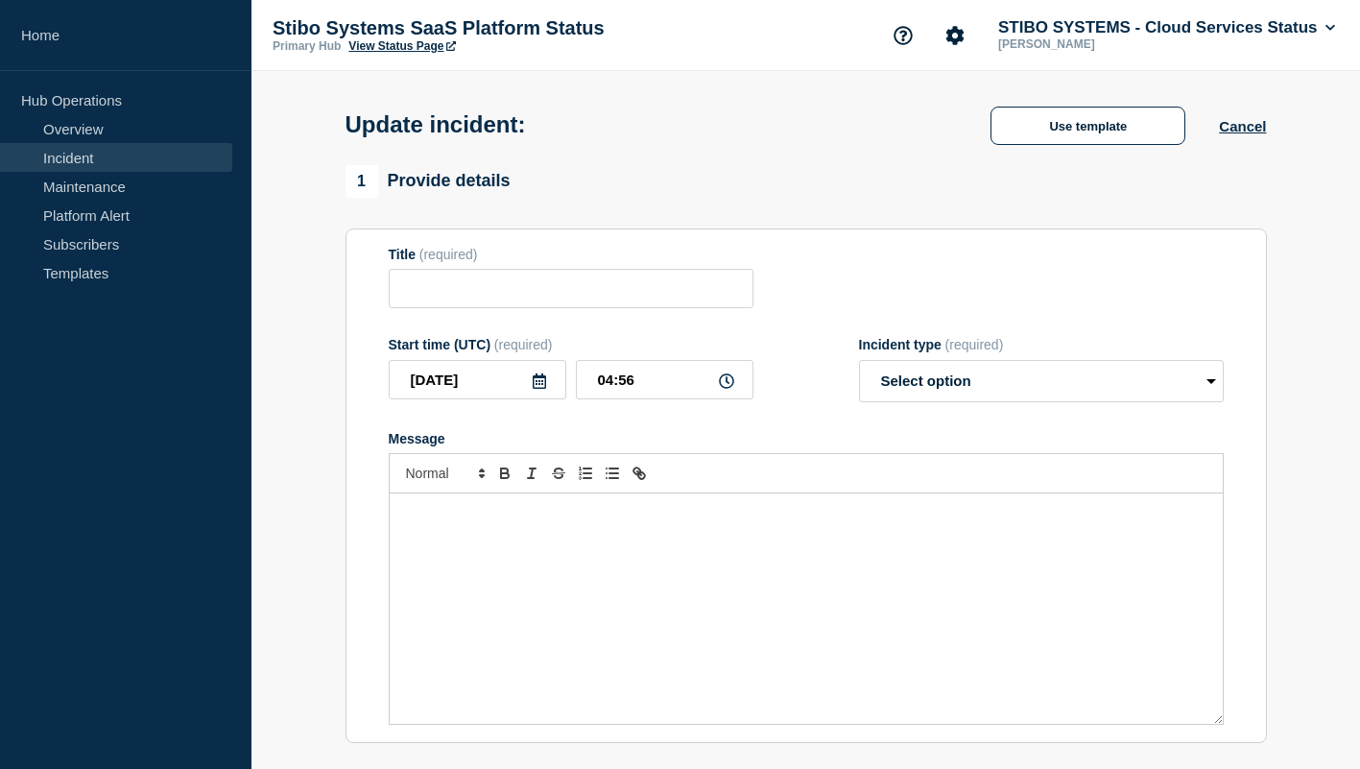
type input "STEP Service disruption impacting a subset of customers in [GEOGRAPHIC_DATA] re…"
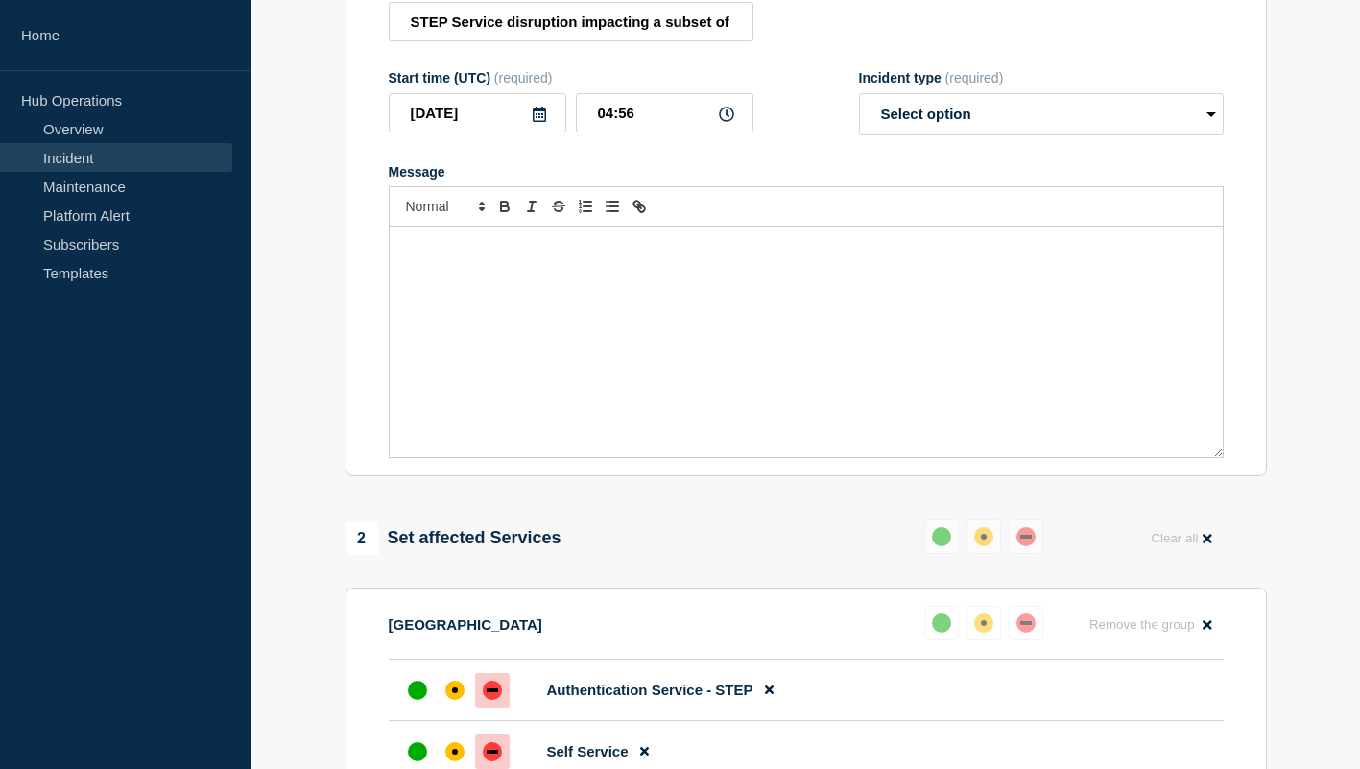
scroll to position [300, 0]
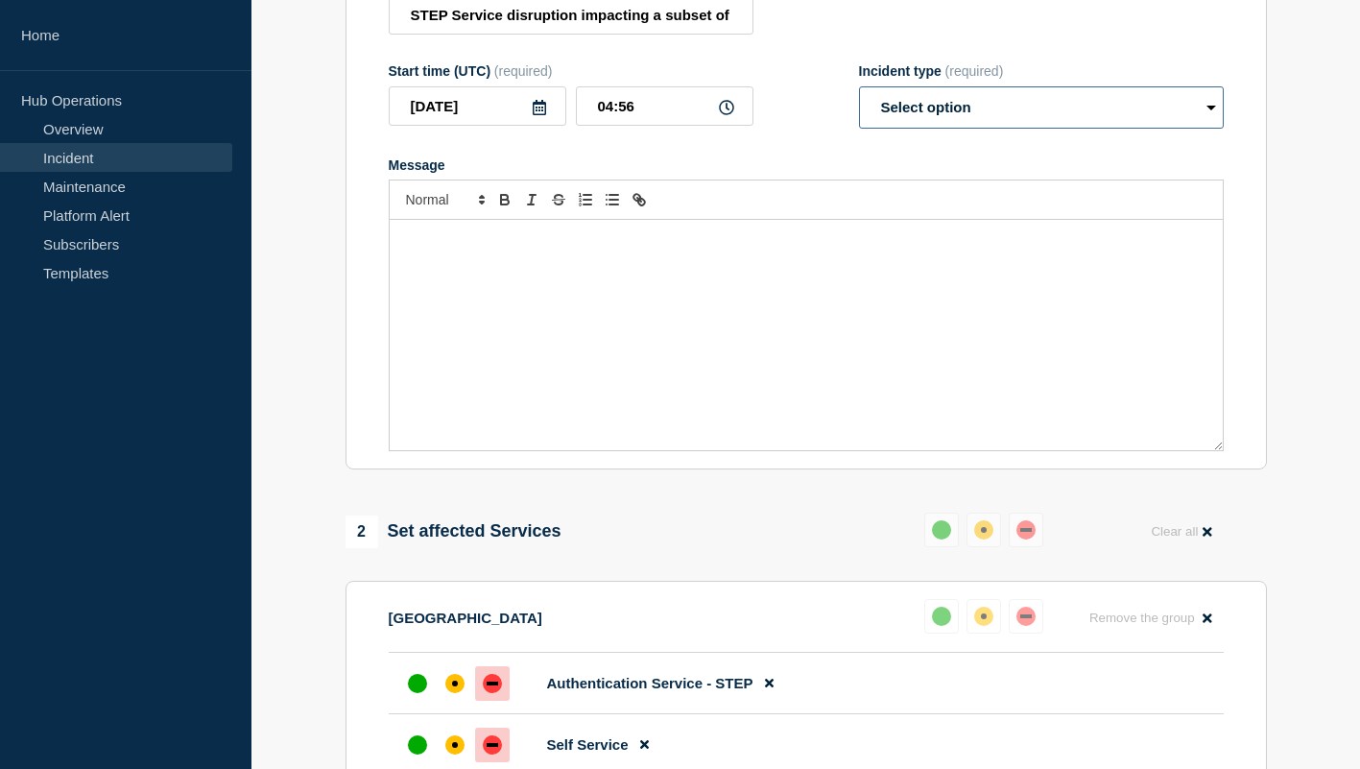
click at [968, 124] on select "Select option Investigating Identified Monitoring Resolved" at bounding box center [1041, 107] width 365 height 42
select select "identified"
click at [859, 105] on select "Select option Investigating Identified Monitoring Resolved" at bounding box center [1041, 107] width 365 height 42
click at [832, 371] on div "Message" at bounding box center [806, 335] width 833 height 230
click at [512, 437] on div "Message" at bounding box center [806, 335] width 833 height 230
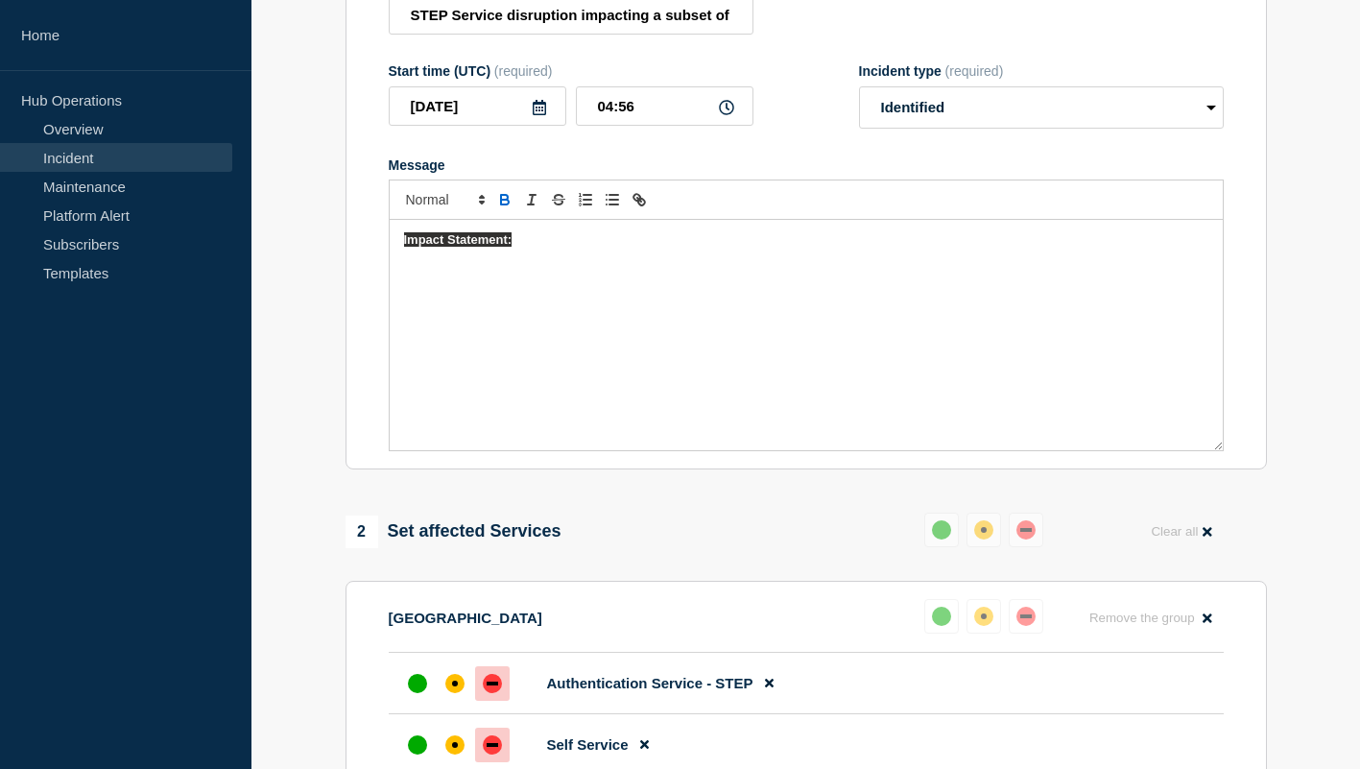
click at [537, 335] on div "Impact Statement:" at bounding box center [806, 335] width 833 height 230
click at [462, 247] on strong "Impact Statement:" at bounding box center [458, 239] width 108 height 14
drag, startPoint x: 528, startPoint y: 269, endPoint x: 348, endPoint y: 268, distance: 179.5
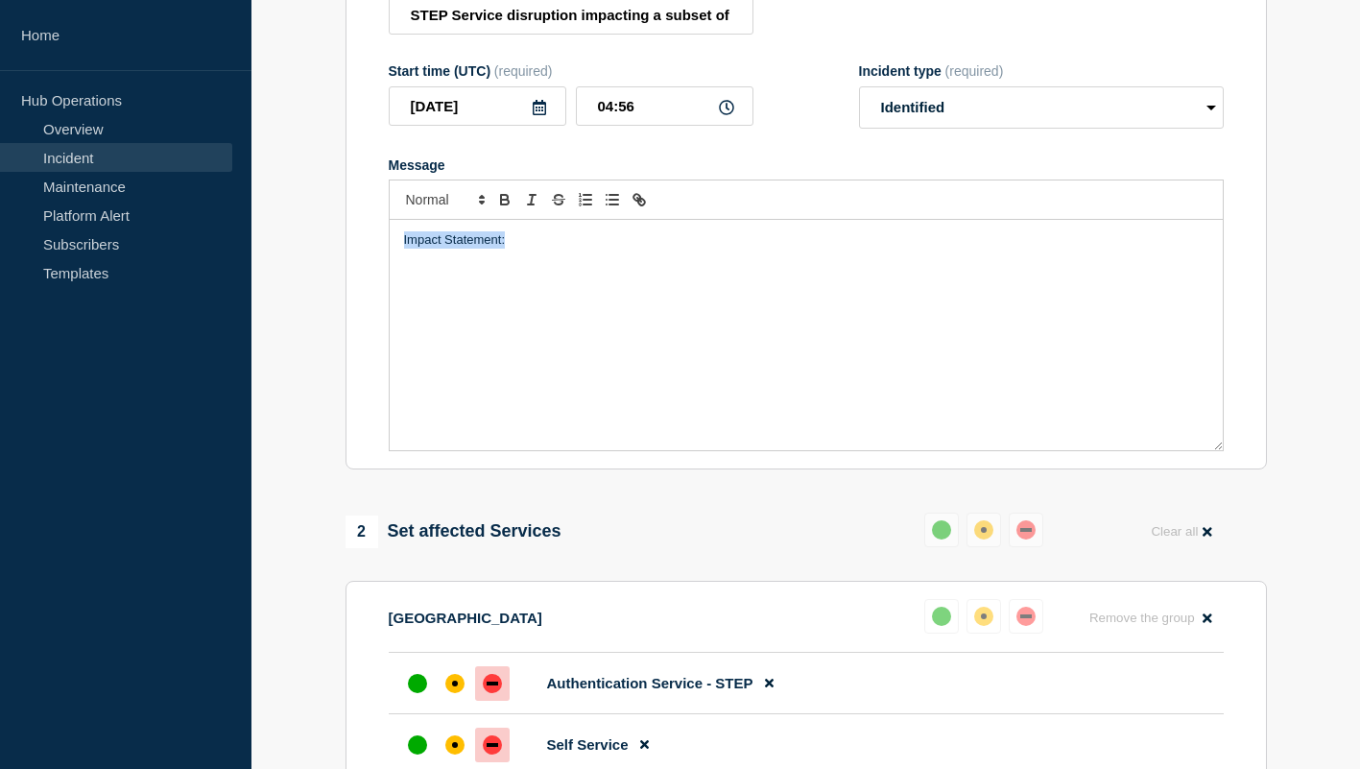
click at [348, 268] on section "Title (required) STEP Service disruption impacting a subset of customers in Eas…" at bounding box center [805, 212] width 921 height 515
click at [503, 204] on icon "Toggle bold text" at bounding box center [505, 202] width 8 height 5
click at [510, 249] on p "Impact Statement:" at bounding box center [806, 239] width 804 height 17
click at [556, 283] on div "Impact Statement:" at bounding box center [806, 335] width 833 height 230
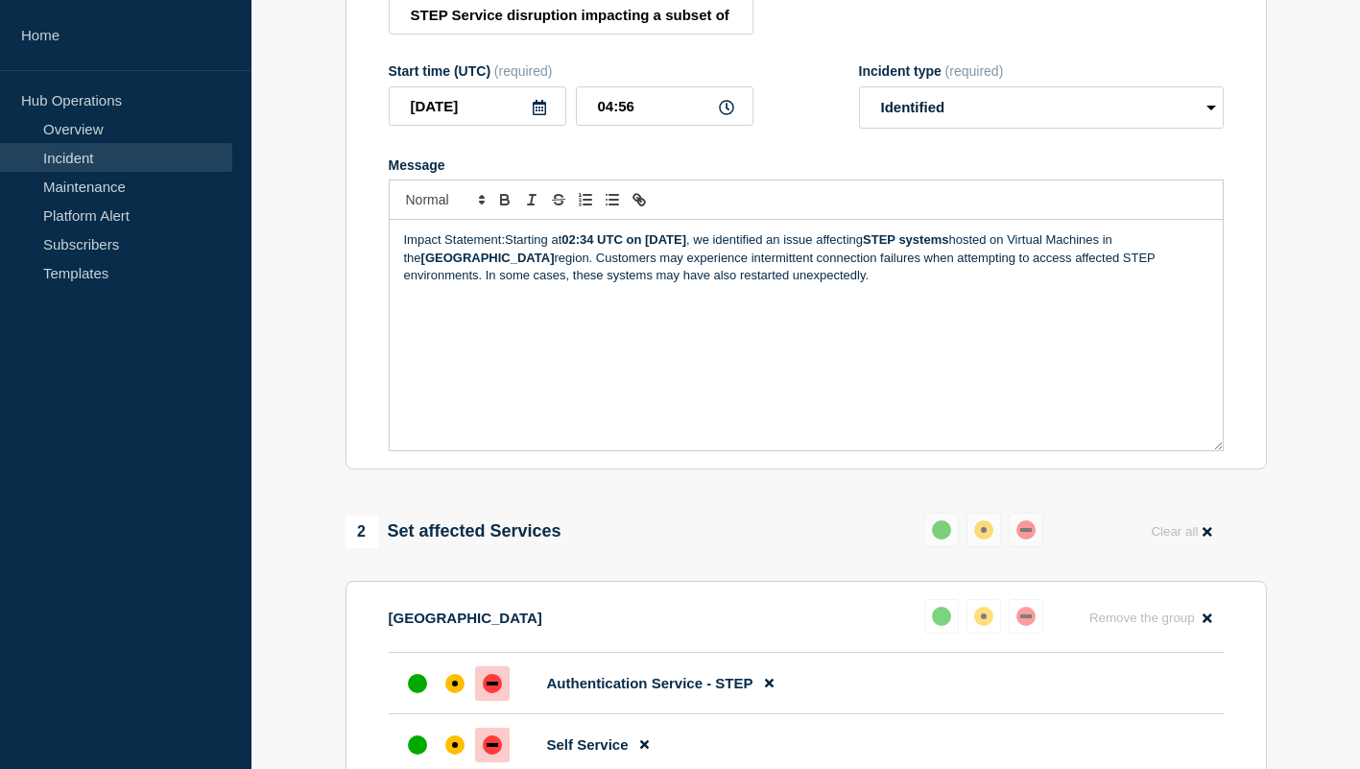
click at [505, 258] on p "Impact Statement:Starting at 02:34 UTC on 14 August 2025 , we identified an iss…" at bounding box center [806, 257] width 804 height 53
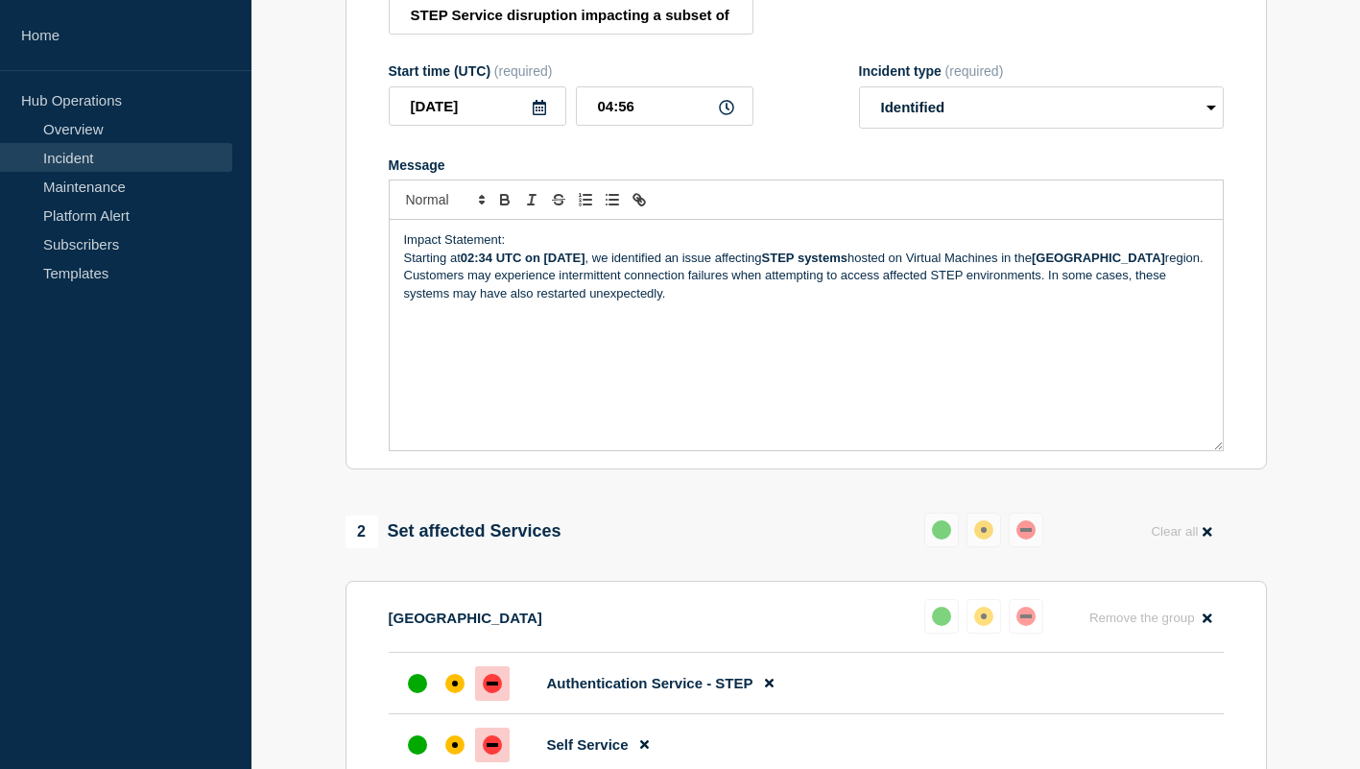
click at [428, 249] on p "Impact Statement:" at bounding box center [806, 239] width 804 height 17
click at [504, 204] on icon "Toggle bold text" at bounding box center [505, 202] width 8 height 5
click at [483, 265] on strong "02:34 UTC on 14 August 2025" at bounding box center [523, 257] width 125 height 14
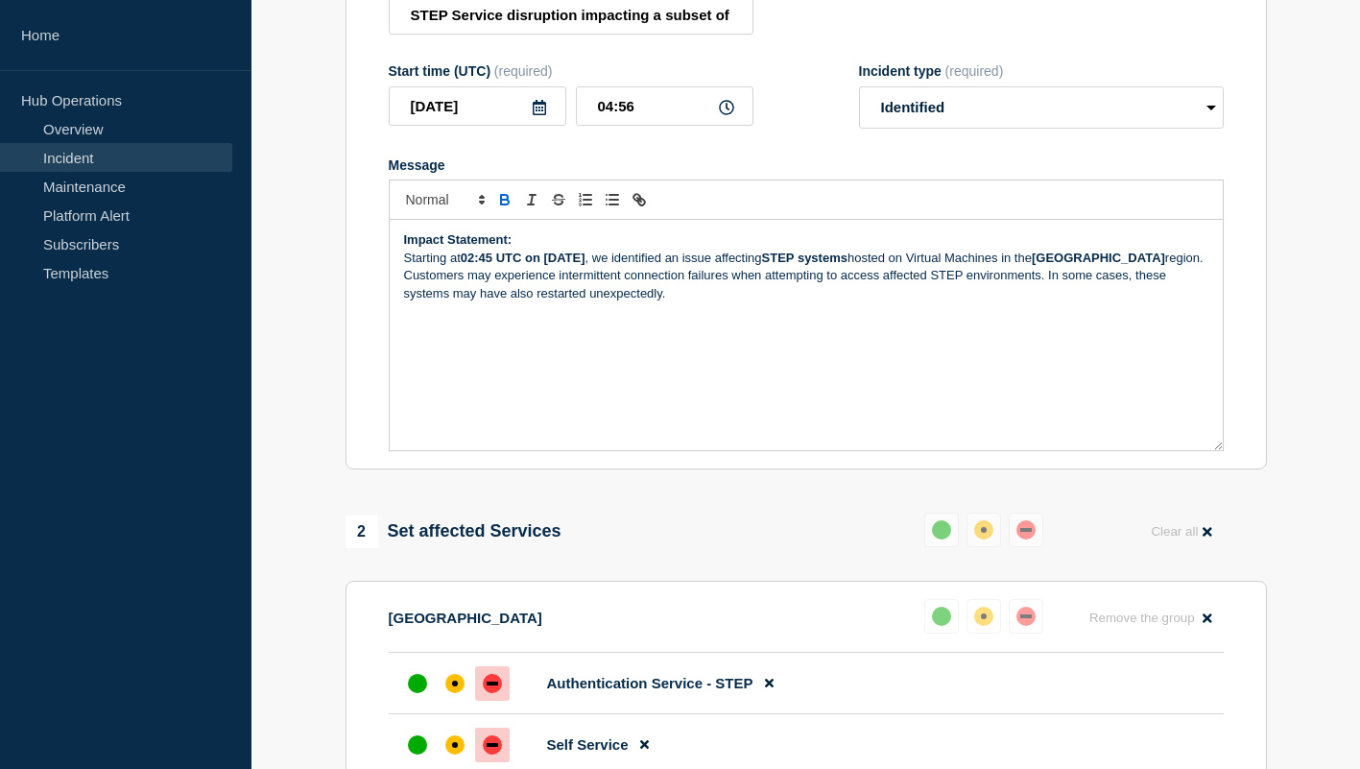
click at [759, 302] on p "Starting at 02:45 UTC on 14 August 2025 , we identified an issue affecting STEP…" at bounding box center [806, 276] width 804 height 53
click at [1058, 281] on p "Starting at 02:45 UTC on 14 August 2025 , we identified an issue affecting STEP…" at bounding box center [806, 276] width 804 height 53
click at [654, 302] on p "Starting at 02:45 UTC on 14 August 2025 , we identified an issue affecting STEP…" at bounding box center [806, 276] width 804 height 53
click at [574, 440] on div "Impact Statement: Starting at 02:45 UTC on 14 August 2025 , we identified an is…" at bounding box center [806, 335] width 833 height 230
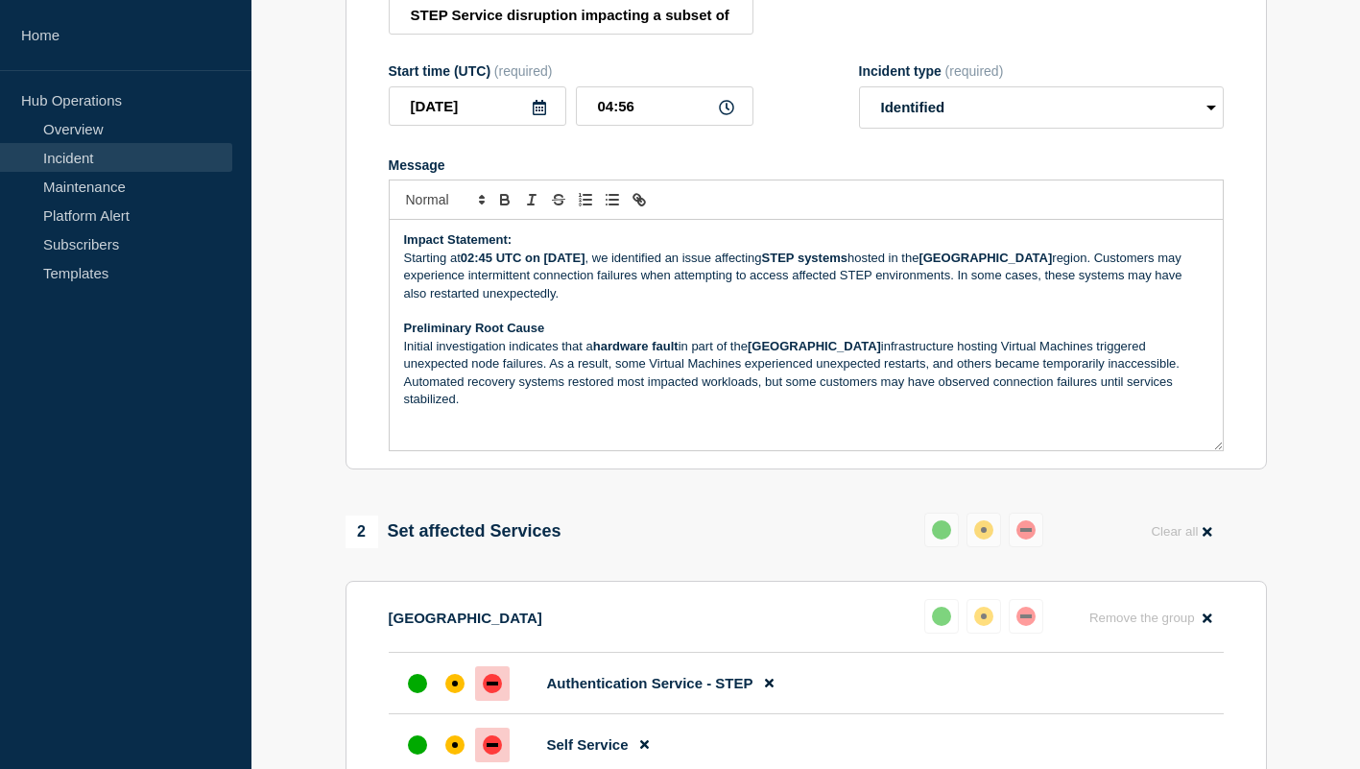
drag, startPoint x: 1128, startPoint y: 406, endPoint x: 795, endPoint y: 399, distance: 333.1
click at [796, 399] on p "Initial investigation indicates that a hardware fault in part of the East US in…" at bounding box center [806, 373] width 804 height 71
drag, startPoint x: 993, startPoint y: 405, endPoint x: 906, endPoint y: 396, distance: 87.8
click at [906, 391] on p "Initial investigation indicates that a hardware fault in part of the East US in…" at bounding box center [806, 364] width 804 height 53
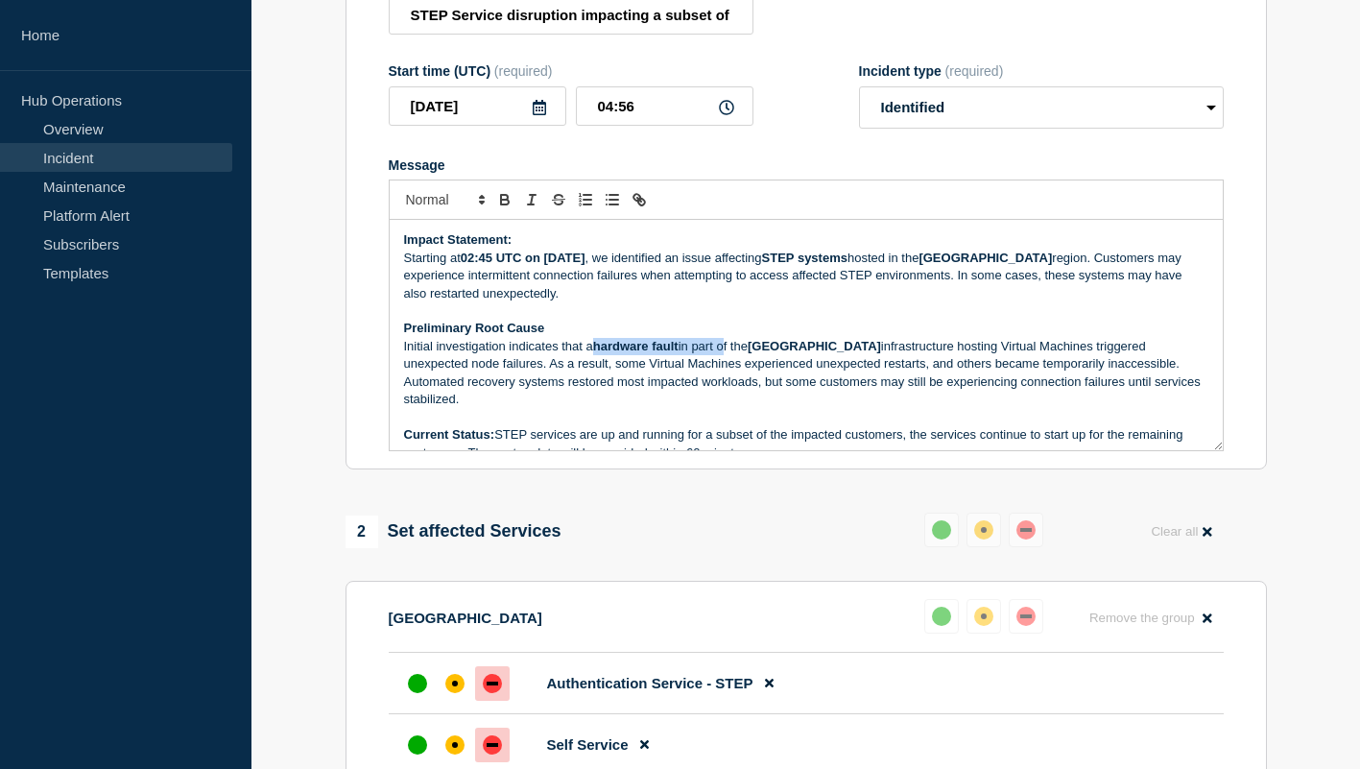
drag, startPoint x: 597, startPoint y: 368, endPoint x: 722, endPoint y: 366, distance: 124.8
click at [722, 366] on p "Initial investigation indicates that a hardware fault in part of the East US in…" at bounding box center [806, 373] width 804 height 71
click at [571, 365] on p "Initial investigation indicates that a hardware fault in part of the East US in…" at bounding box center [806, 373] width 804 height 71
click at [879, 369] on p "Initial investigation indicates a service degradation in part of the East US in…" at bounding box center [806, 373] width 804 height 71
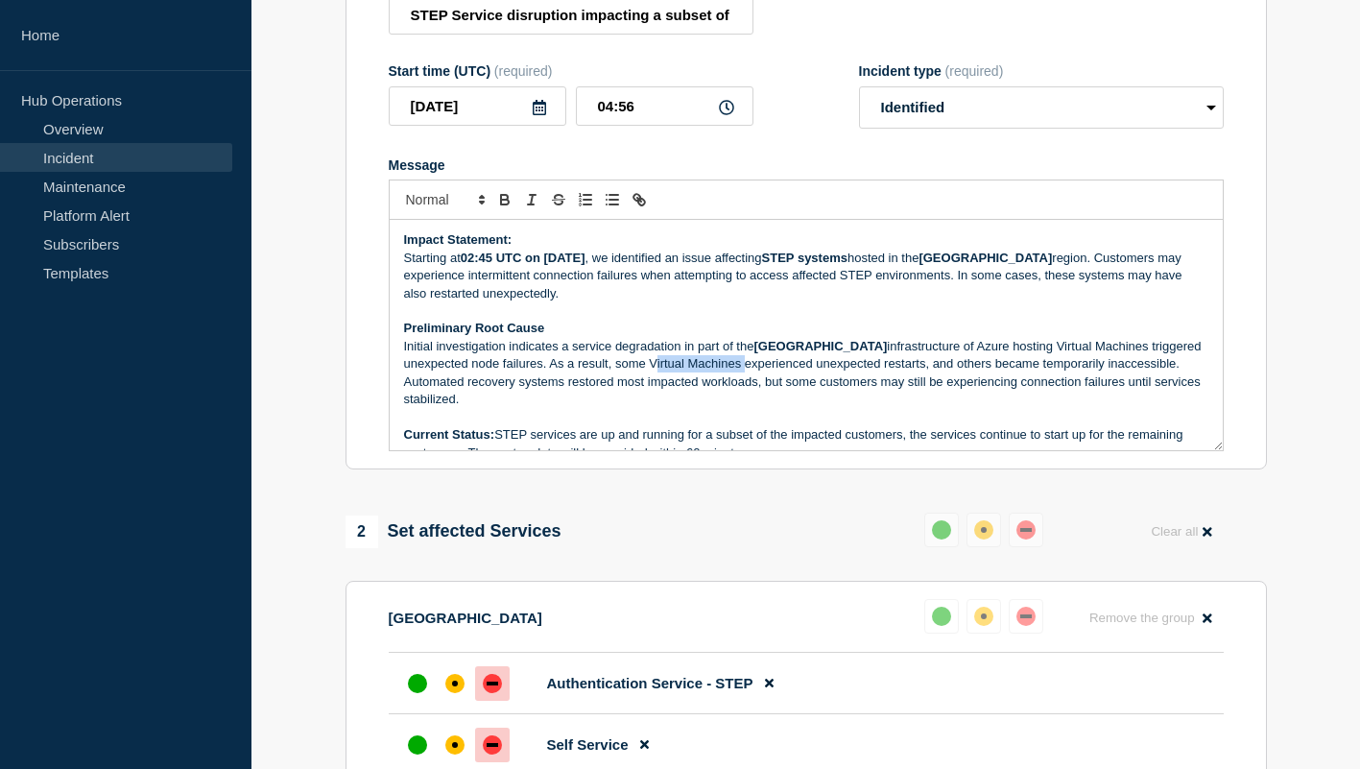
drag, startPoint x: 583, startPoint y: 388, endPoint x: 670, endPoint y: 390, distance: 86.4
click at [670, 390] on p "Initial investigation indicates a service degradation in part of the East US in…" at bounding box center [806, 373] width 804 height 71
click at [774, 353] on strong "East US" at bounding box center [819, 346] width 133 height 14
drag, startPoint x: 759, startPoint y: 367, endPoint x: 804, endPoint y: 368, distance: 45.1
click at [804, 368] on p "Initial investigation indicates a service degradation in part of the East US in…" at bounding box center [806, 373] width 804 height 71
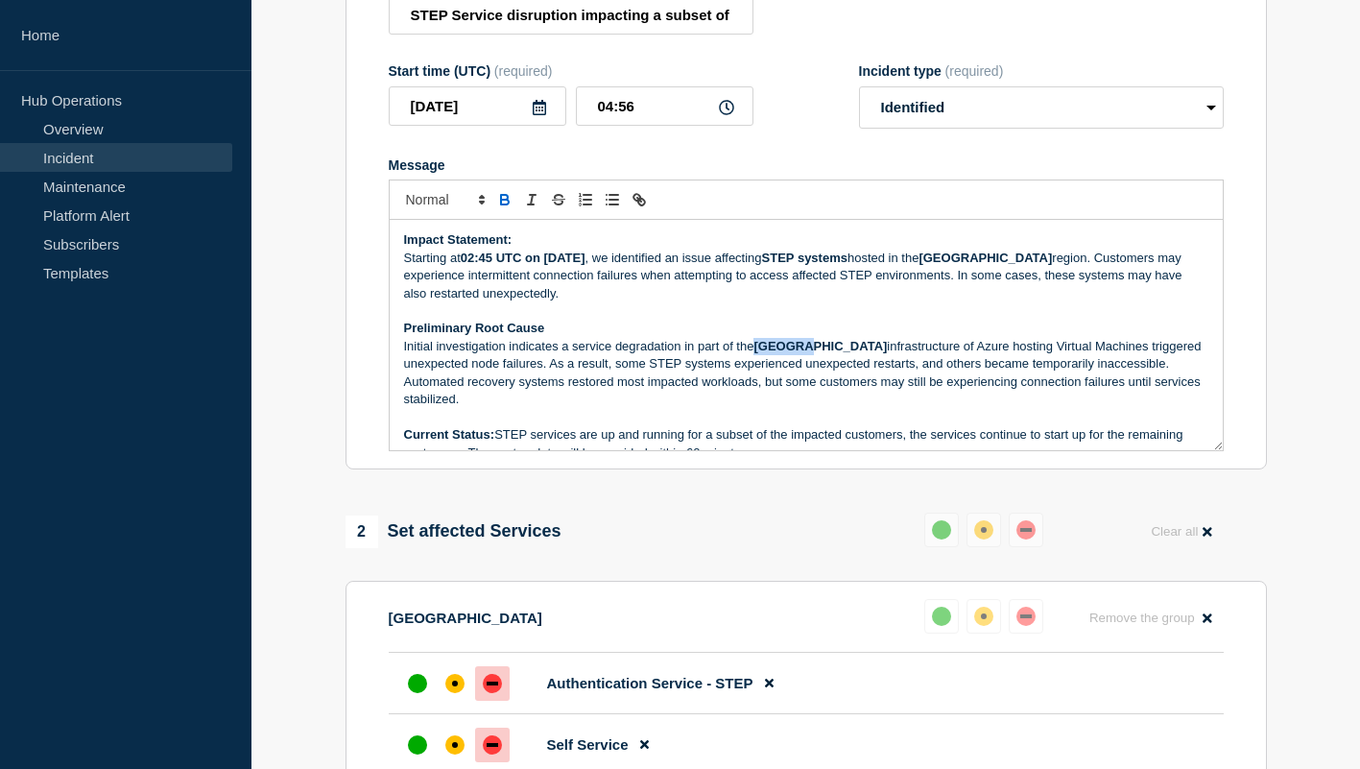
click at [501, 204] on icon "Toggle bold text" at bounding box center [505, 202] width 8 height 5
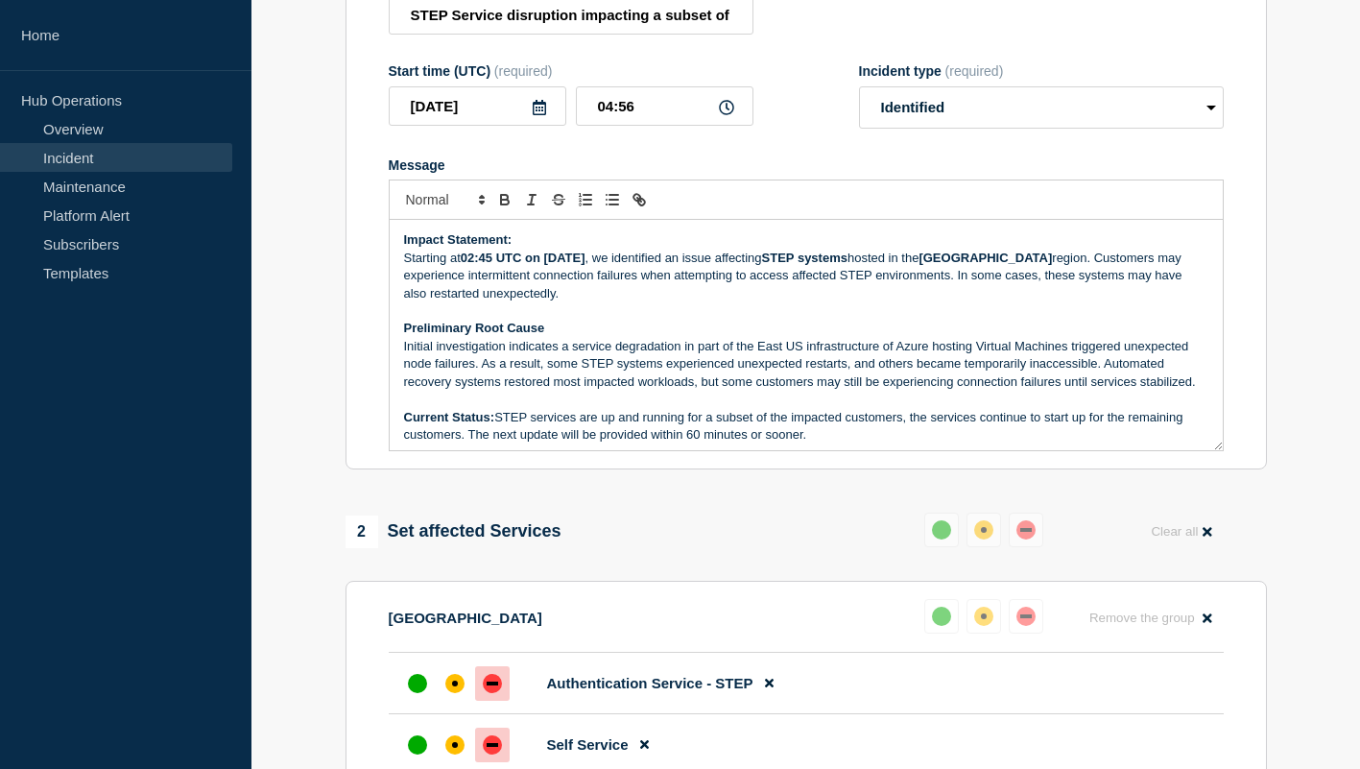
click at [797, 302] on p "Starting at 02:45 UTC on 14 August 2025 , we identified an issue affecting STEP…" at bounding box center [806, 276] width 804 height 53
click at [724, 391] on p "Initial investigation indicates a service degradation in part of the East US in…" at bounding box center [806, 364] width 804 height 53
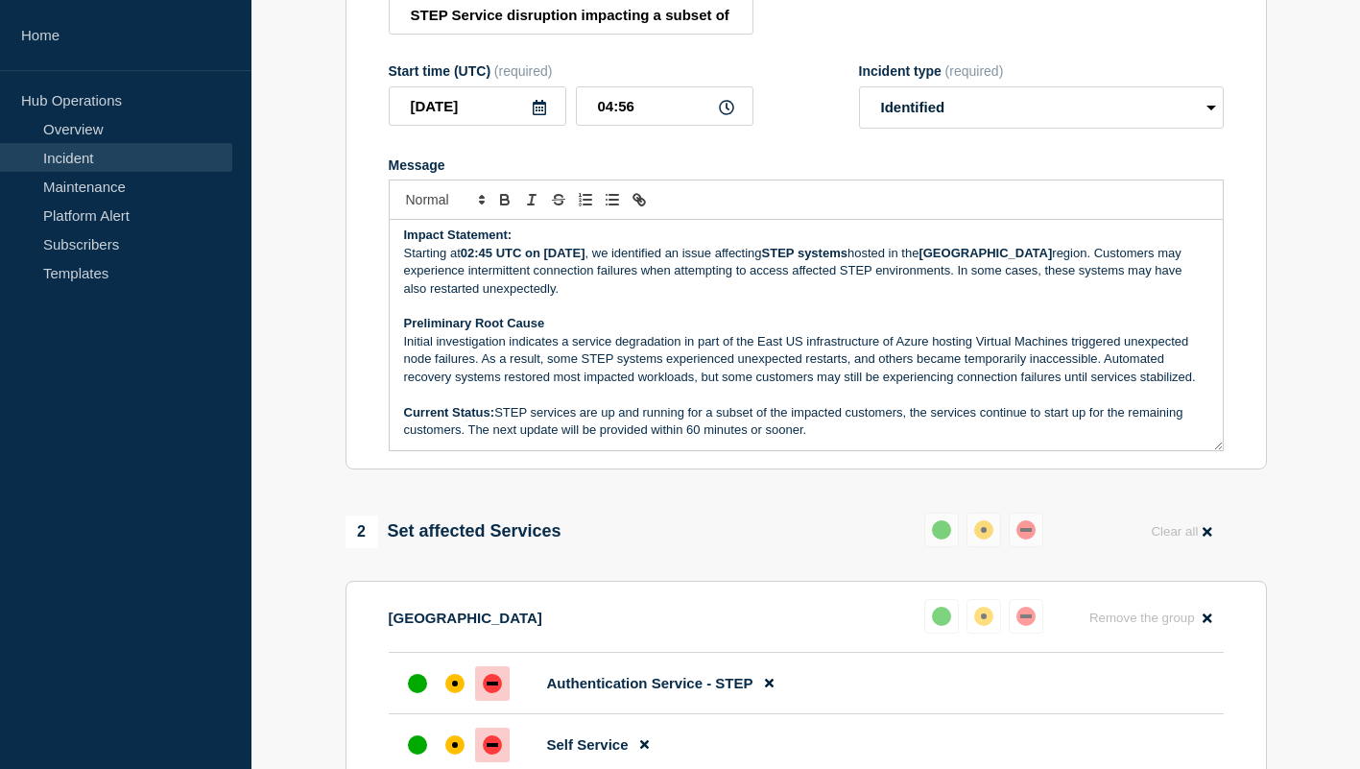
drag, startPoint x: 469, startPoint y: 457, endPoint x: 823, endPoint y: 473, distance: 354.5
click at [823, 451] on div "Impact Statement: Starting at 02:45 UTC on 14 August 2025 , we identified an is…" at bounding box center [806, 335] width 835 height 231
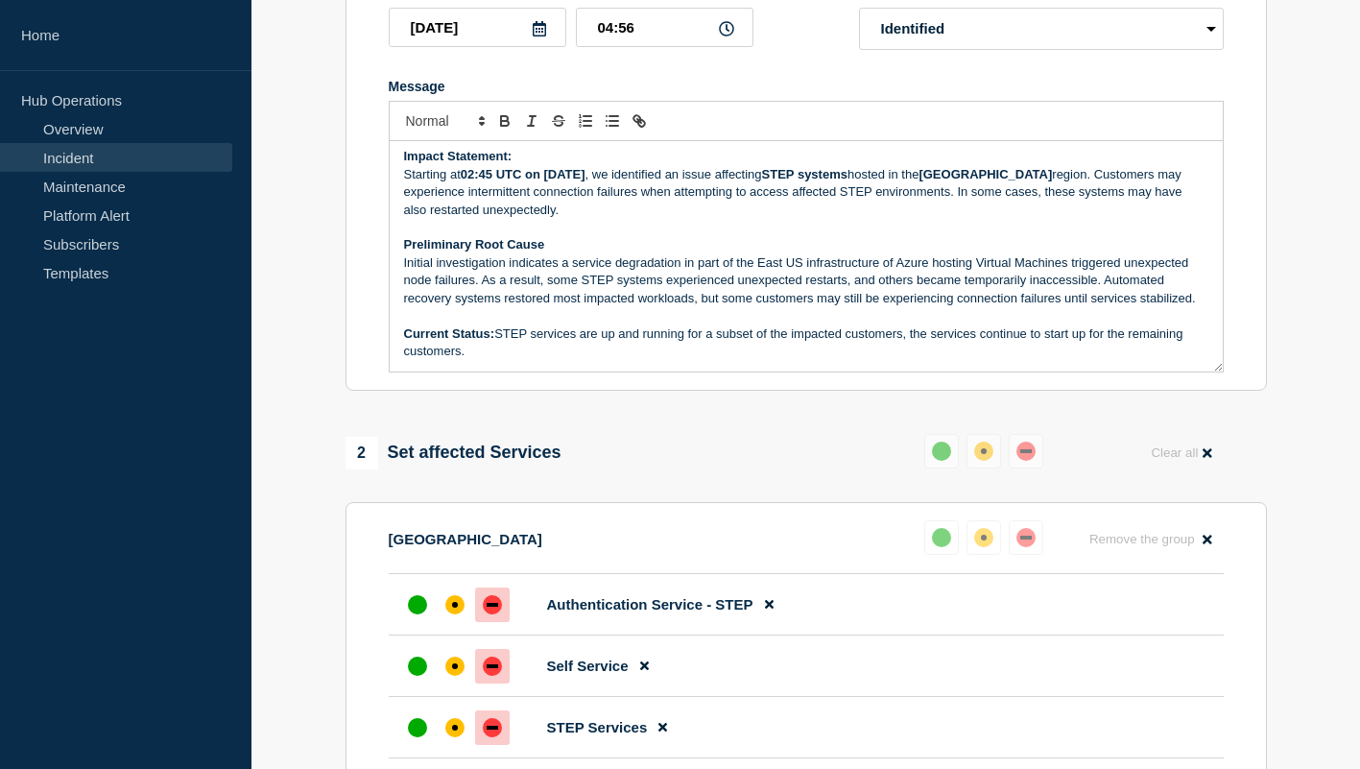
scroll to position [392, 0]
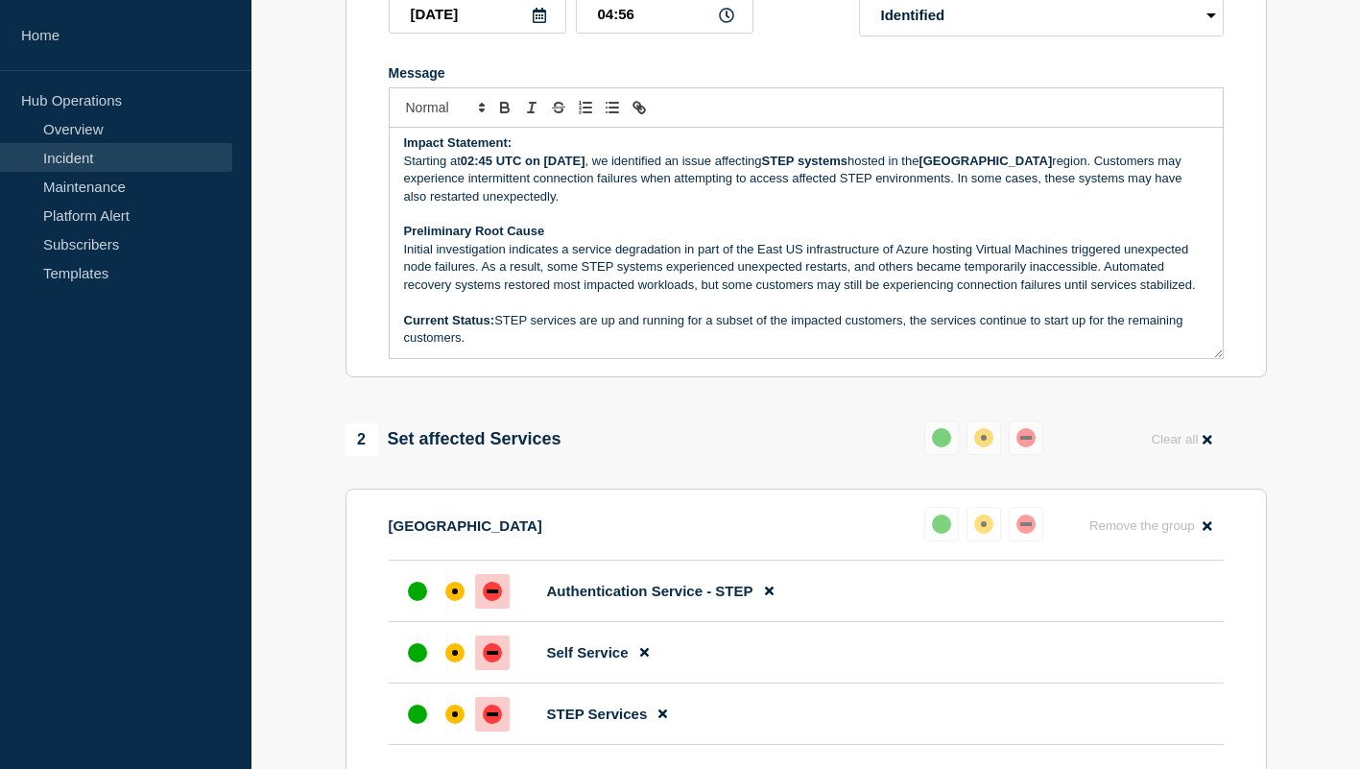
click at [588, 240] on p "Preliminary Root Cause" at bounding box center [806, 231] width 804 height 17
click at [401, 267] on div "Impact Statement: Starting at 02:45 UTC on 14 August 2025 , we identified an is…" at bounding box center [806, 243] width 833 height 230
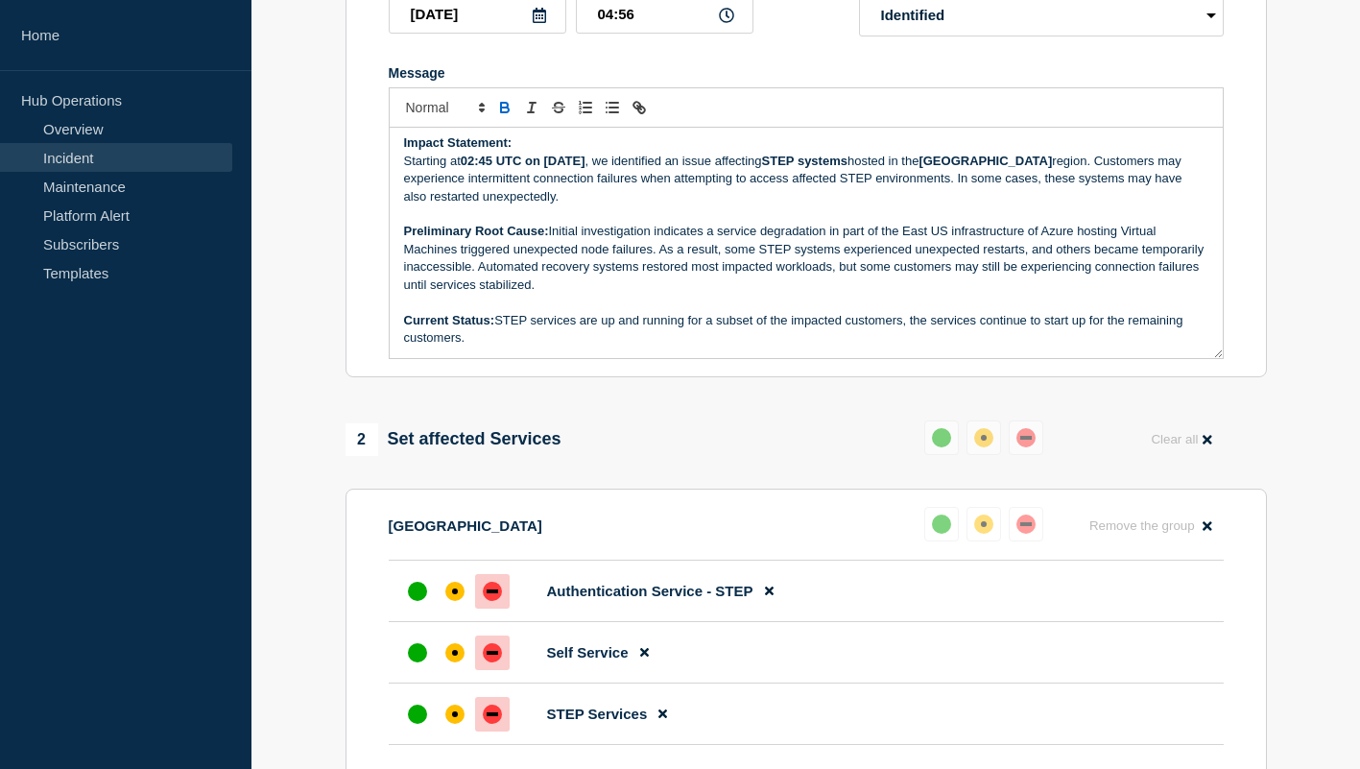
click at [410, 182] on p "Starting at 02:45 UTC on 14 August 2025 , we identified an issue affecting STEP…" at bounding box center [806, 179] width 804 height 53
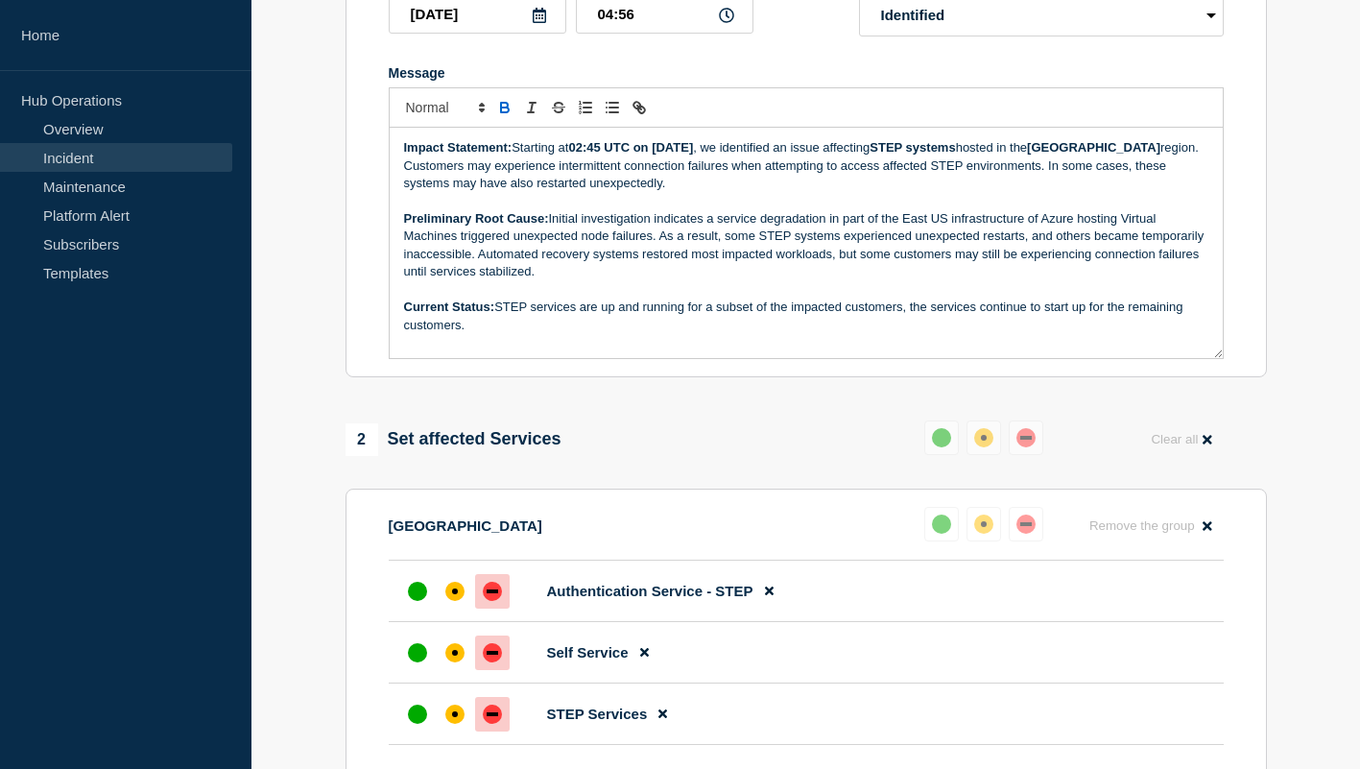
click at [592, 236] on p "Preliminary Root Cause: Initial investigation indicates a service degradation i…" at bounding box center [806, 245] width 804 height 71
click at [970, 33] on select "Select option Investigating Identified Monitoring Resolved" at bounding box center [1041, 15] width 365 height 42
click at [859, 12] on select "Select option Investigating Identified Monitoring Resolved" at bounding box center [1041, 15] width 365 height 42
click at [834, 234] on p "Preliminary Root Cause: Initial investigation indicates a service degradation i…" at bounding box center [806, 245] width 804 height 71
click at [812, 298] on p "Message" at bounding box center [806, 289] width 804 height 17
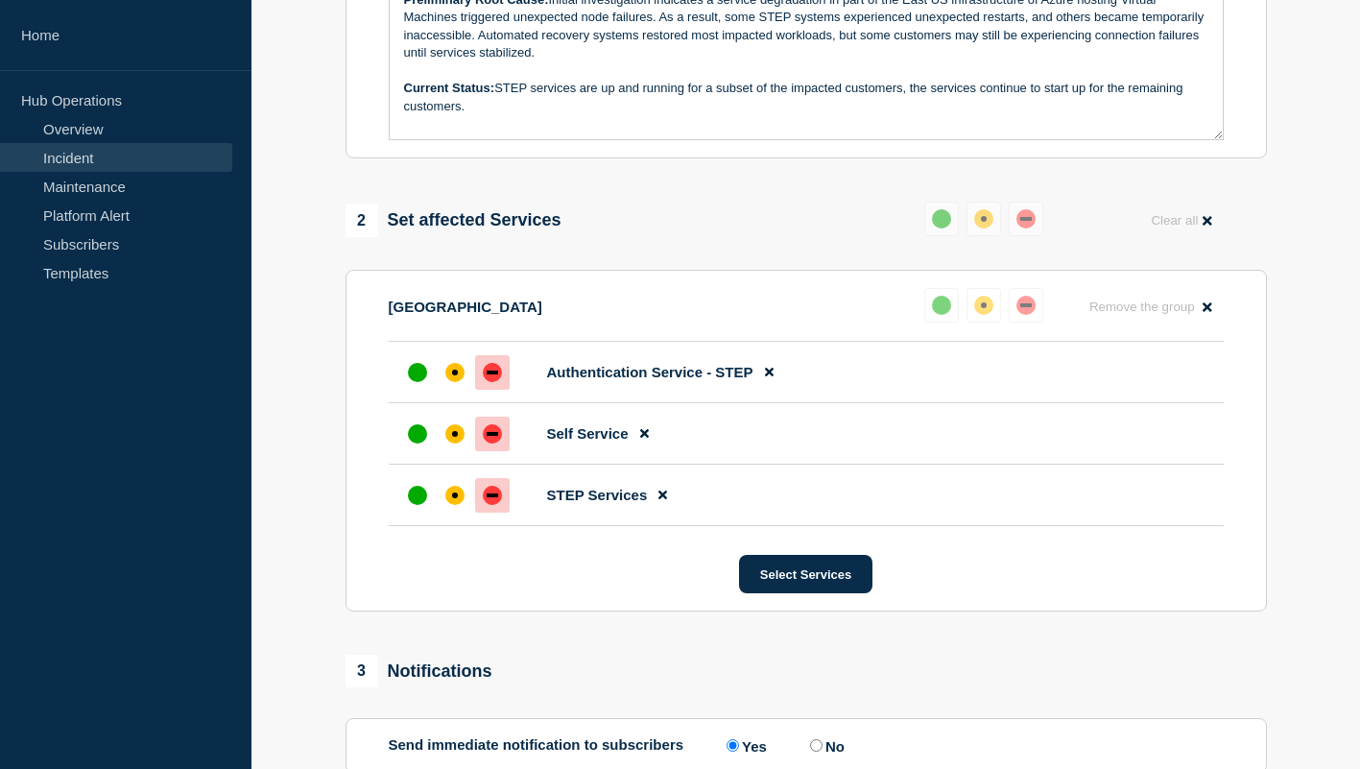
scroll to position [638, 0]
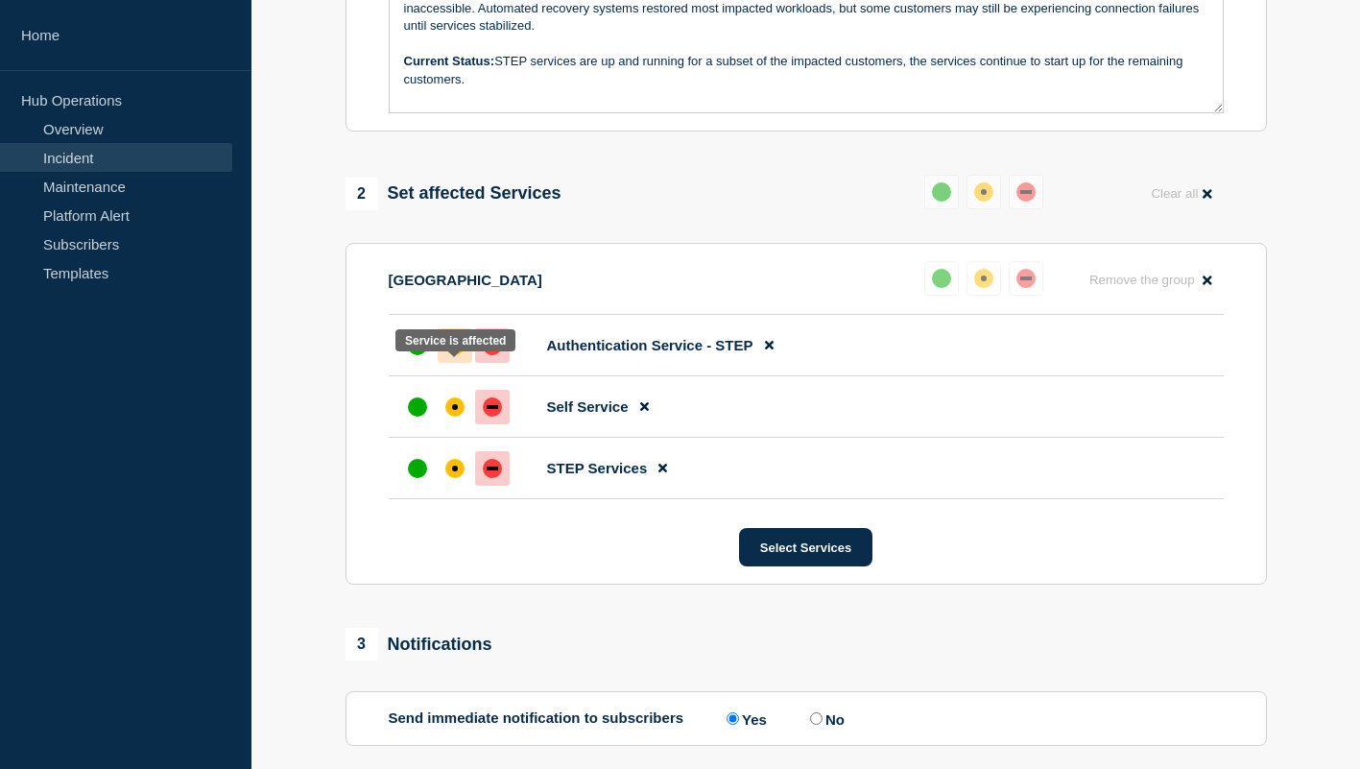
click at [444, 363] on div at bounding box center [455, 345] width 35 height 35
click at [448, 416] on div "affected" at bounding box center [454, 406] width 19 height 19
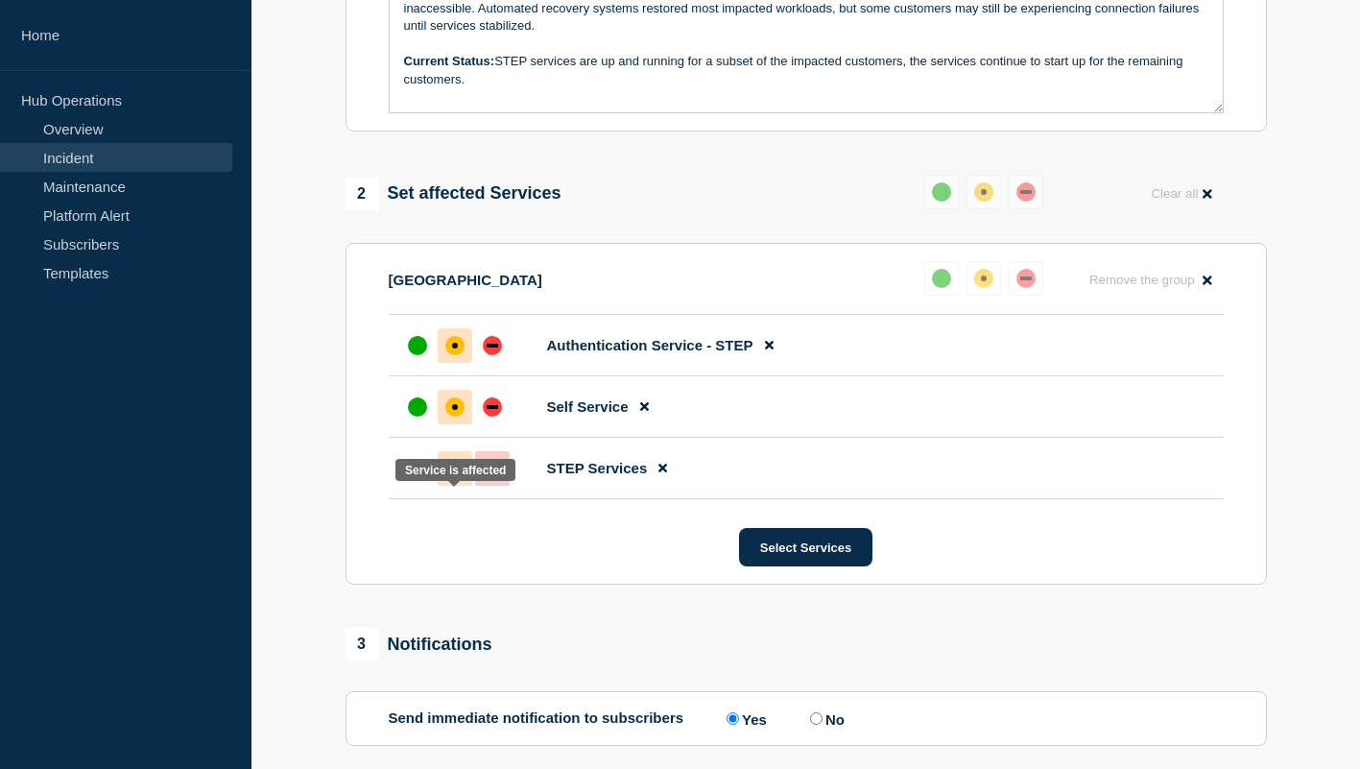
click at [460, 478] on div "affected" at bounding box center [454, 468] width 19 height 19
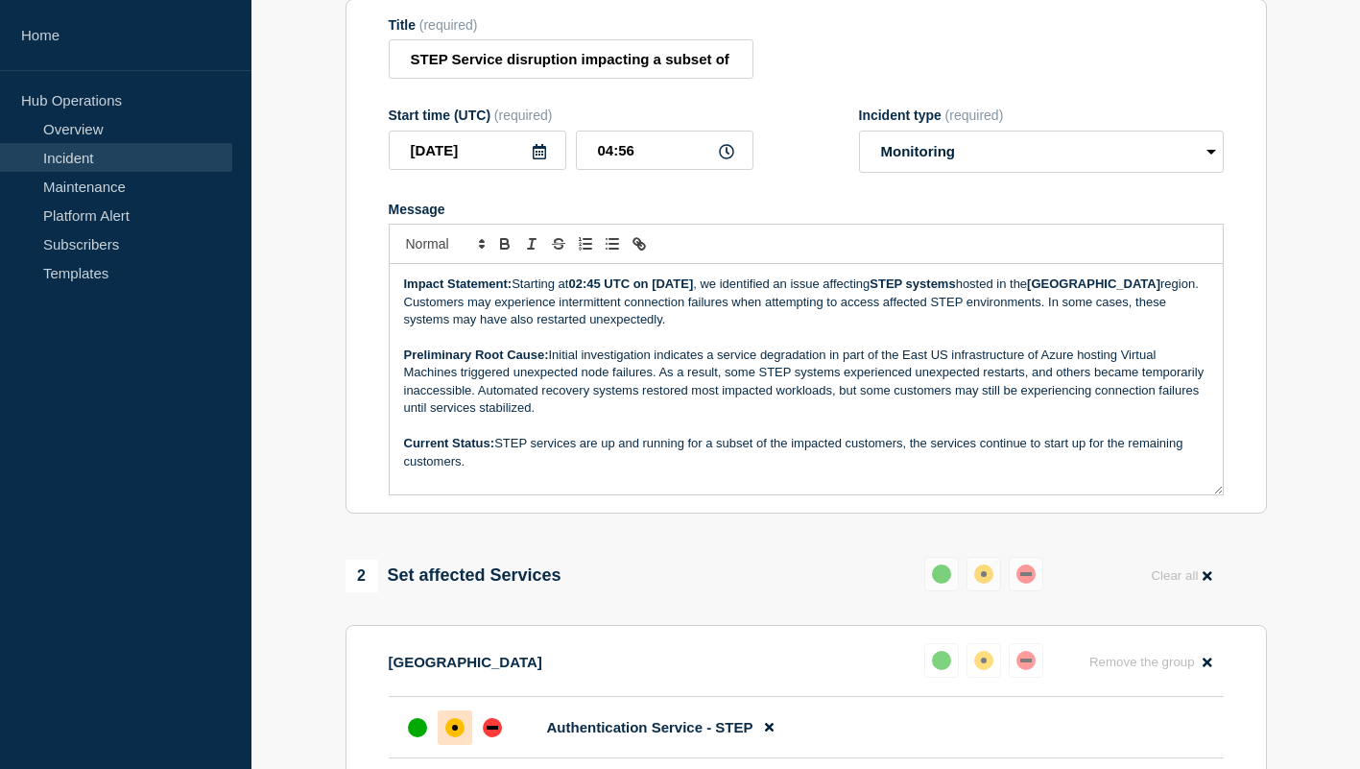
scroll to position [0, 0]
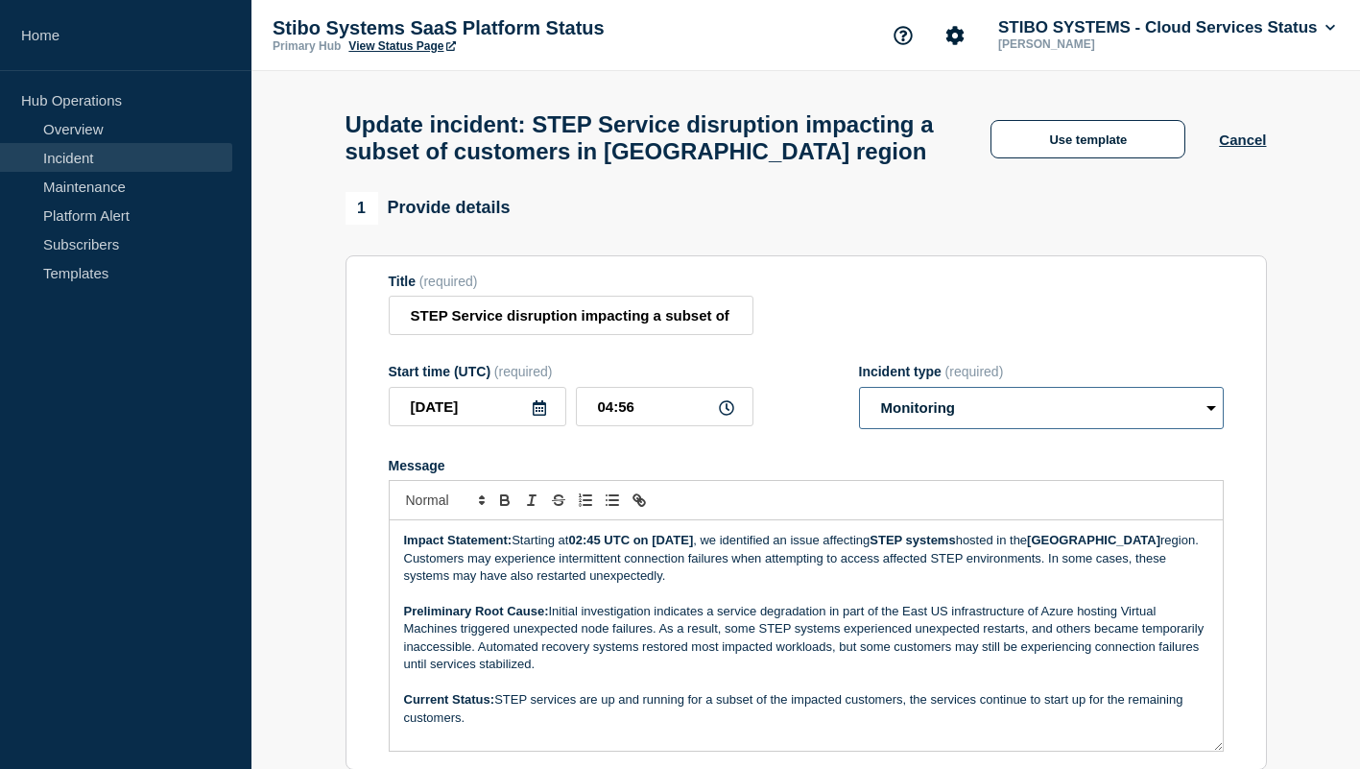
click at [934, 409] on select "Select option Investigating Identified Monitoring Resolved" at bounding box center [1041, 408] width 365 height 42
select select "identified"
click at [859, 405] on select "Select option Investigating Identified Monitoring Resolved" at bounding box center [1041, 408] width 365 height 42
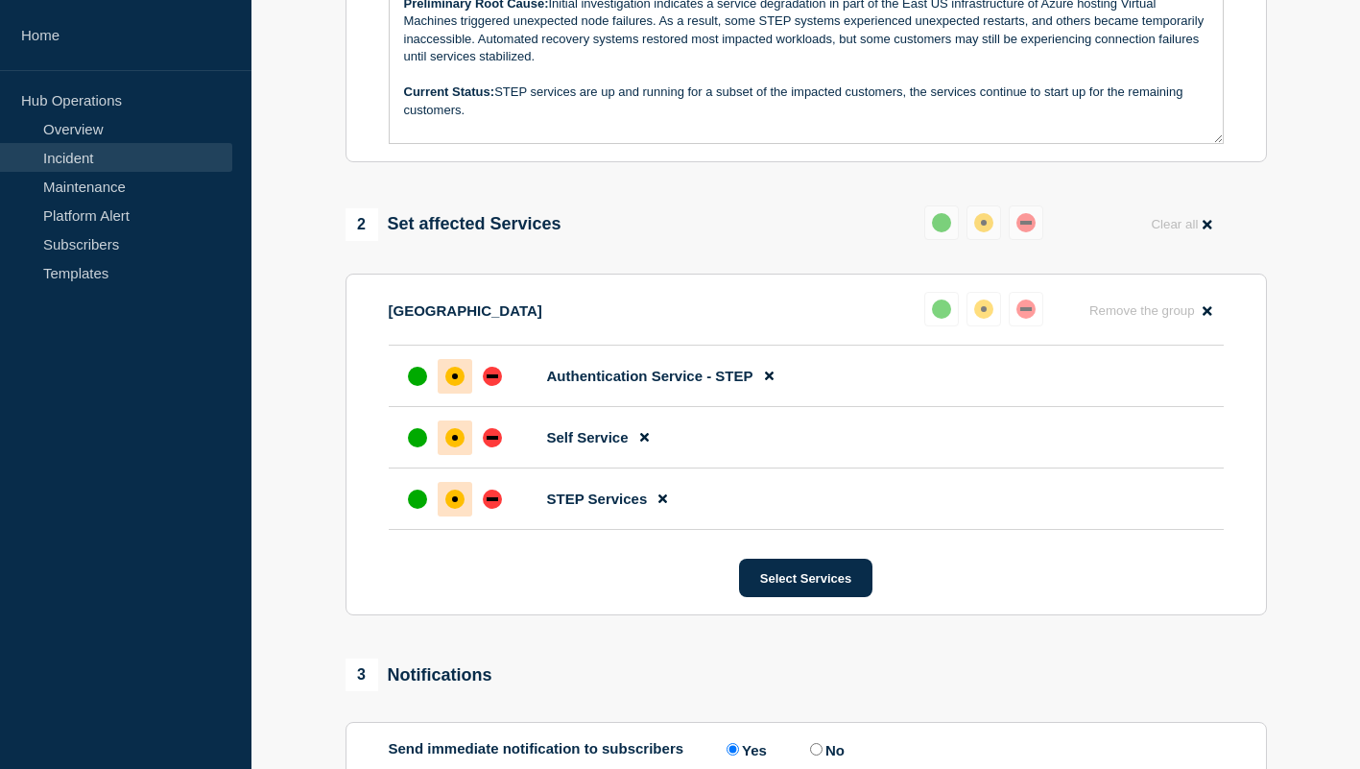
scroll to position [612, 0]
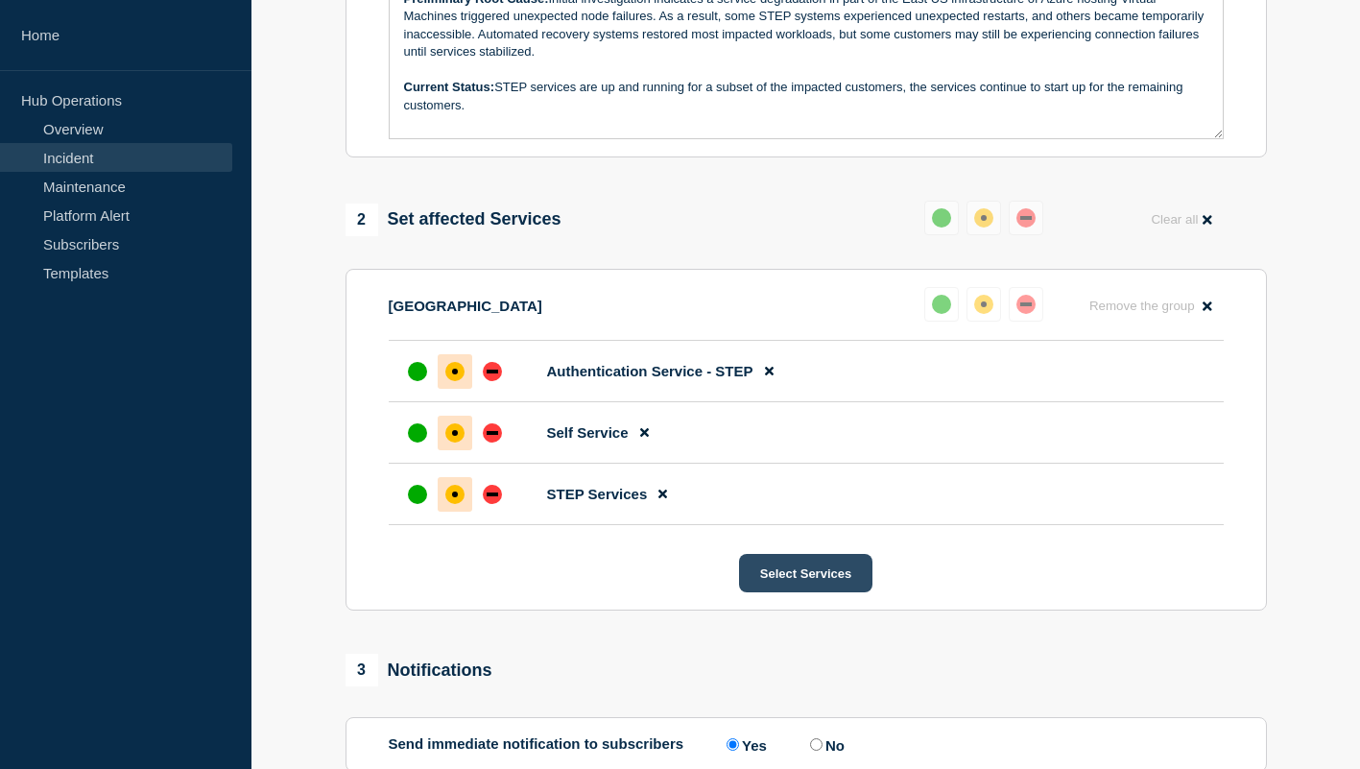
click at [783, 592] on button "Select Services" at bounding box center [805, 573] width 133 height 38
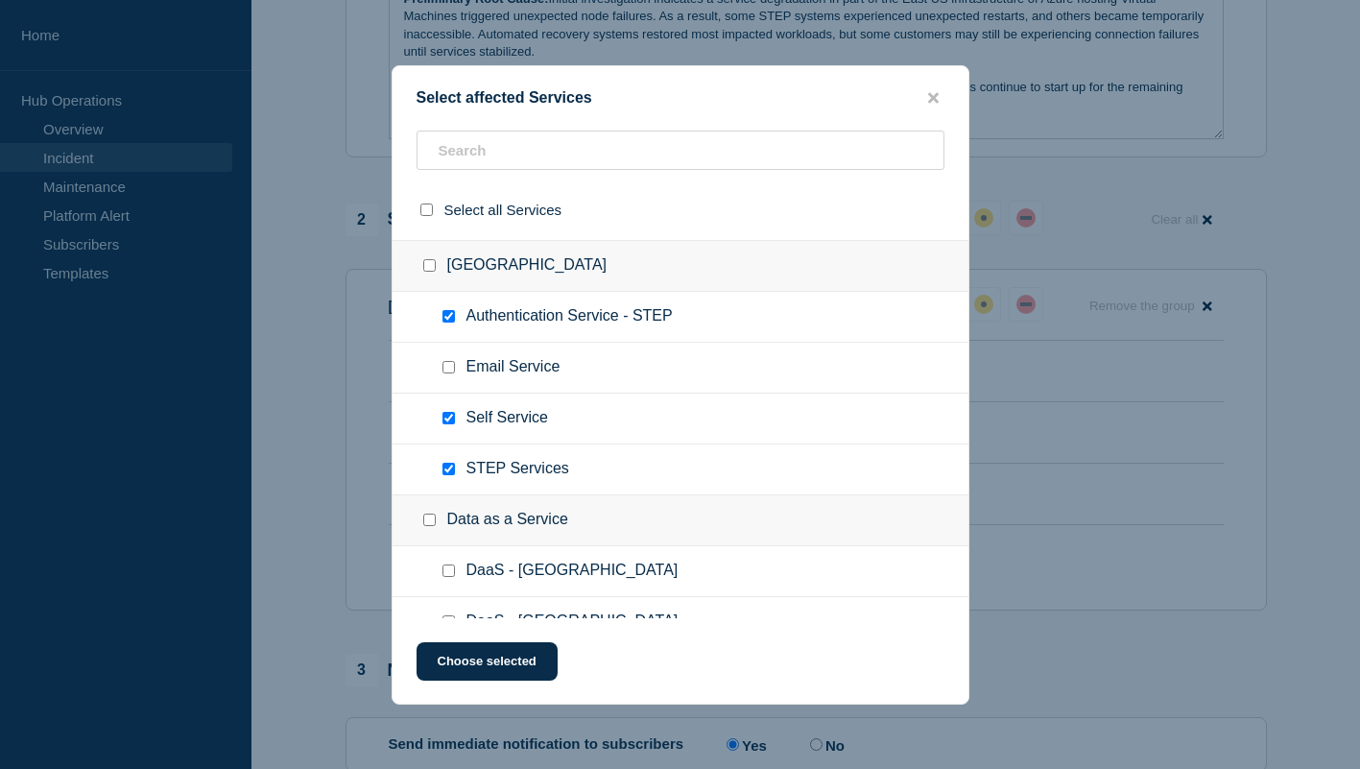
scroll to position [987, 0]
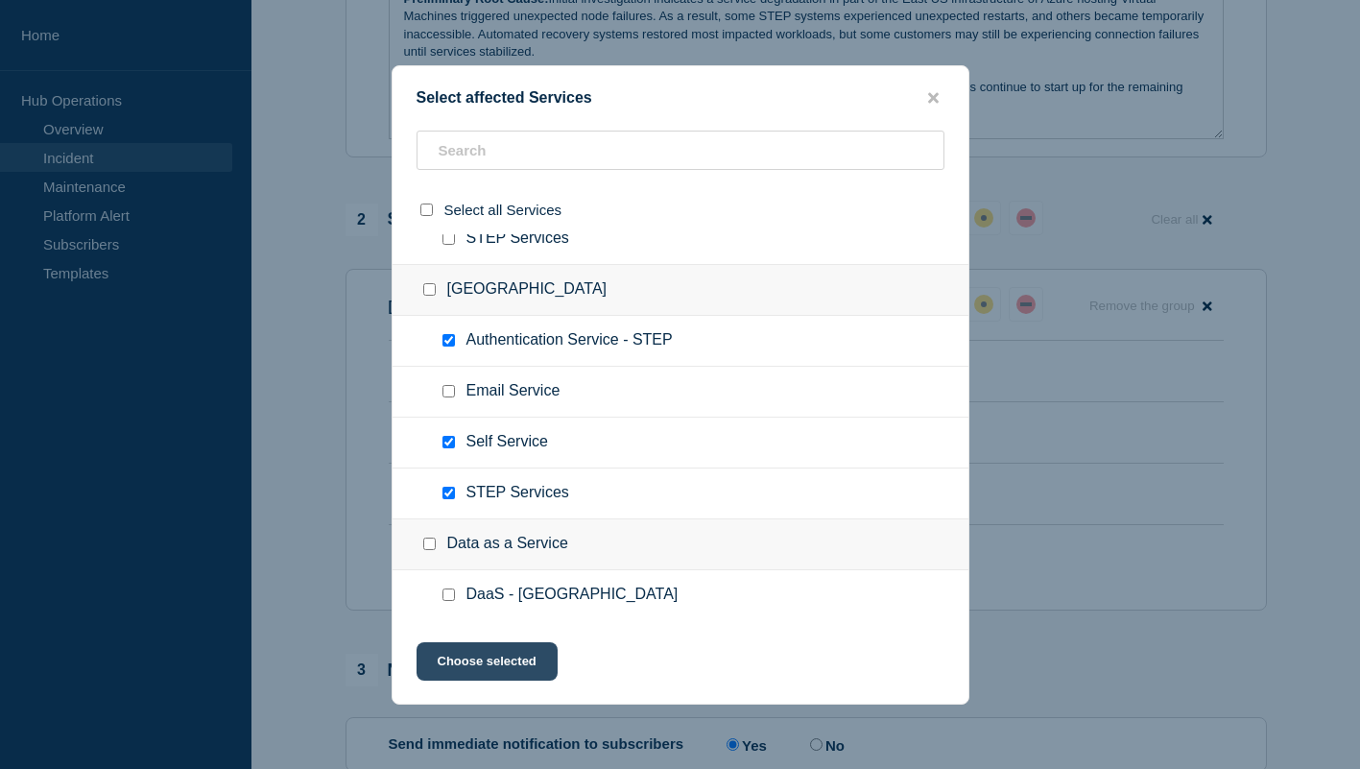
click at [461, 668] on button "Choose selected" at bounding box center [486, 661] width 141 height 38
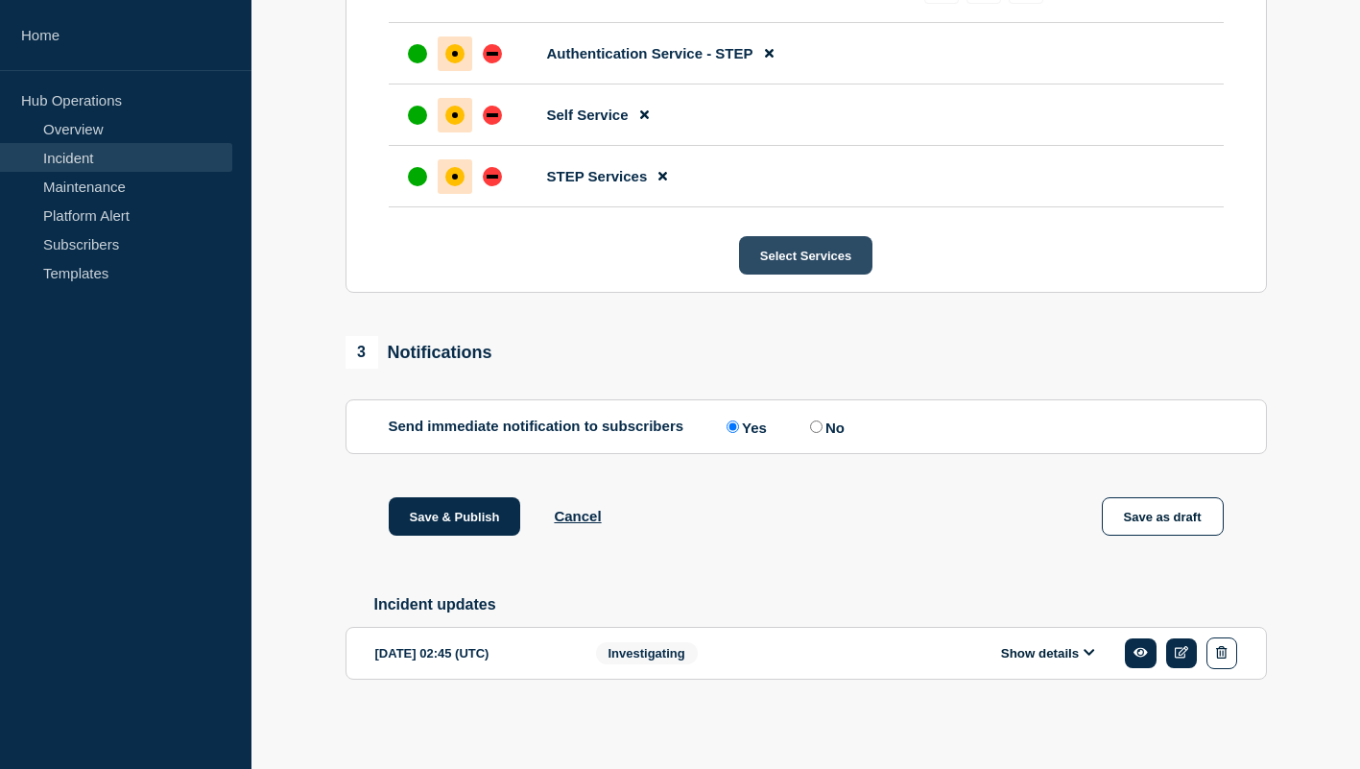
scroll to position [977, 0]
click at [455, 511] on button "Save & Publish" at bounding box center [455, 516] width 132 height 38
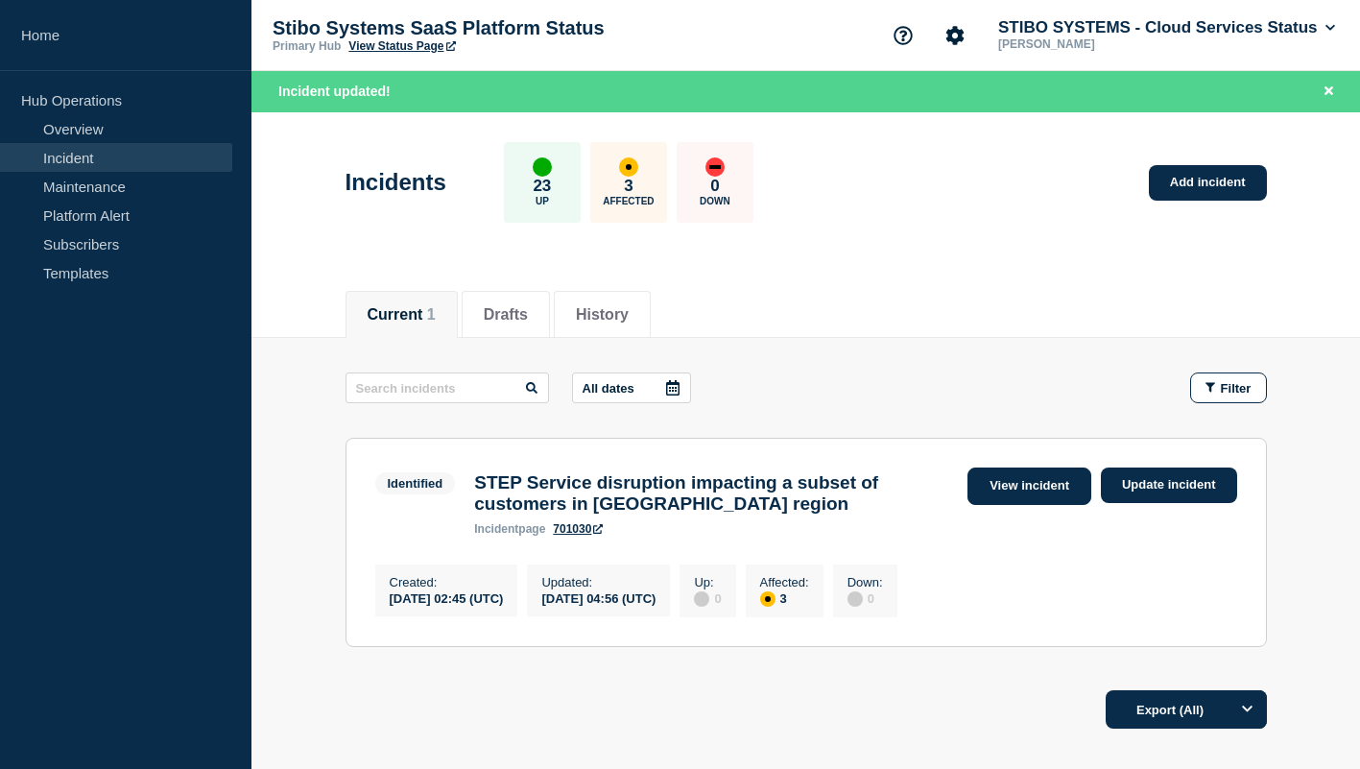
click at [997, 489] on link "View incident" at bounding box center [1029, 485] width 124 height 37
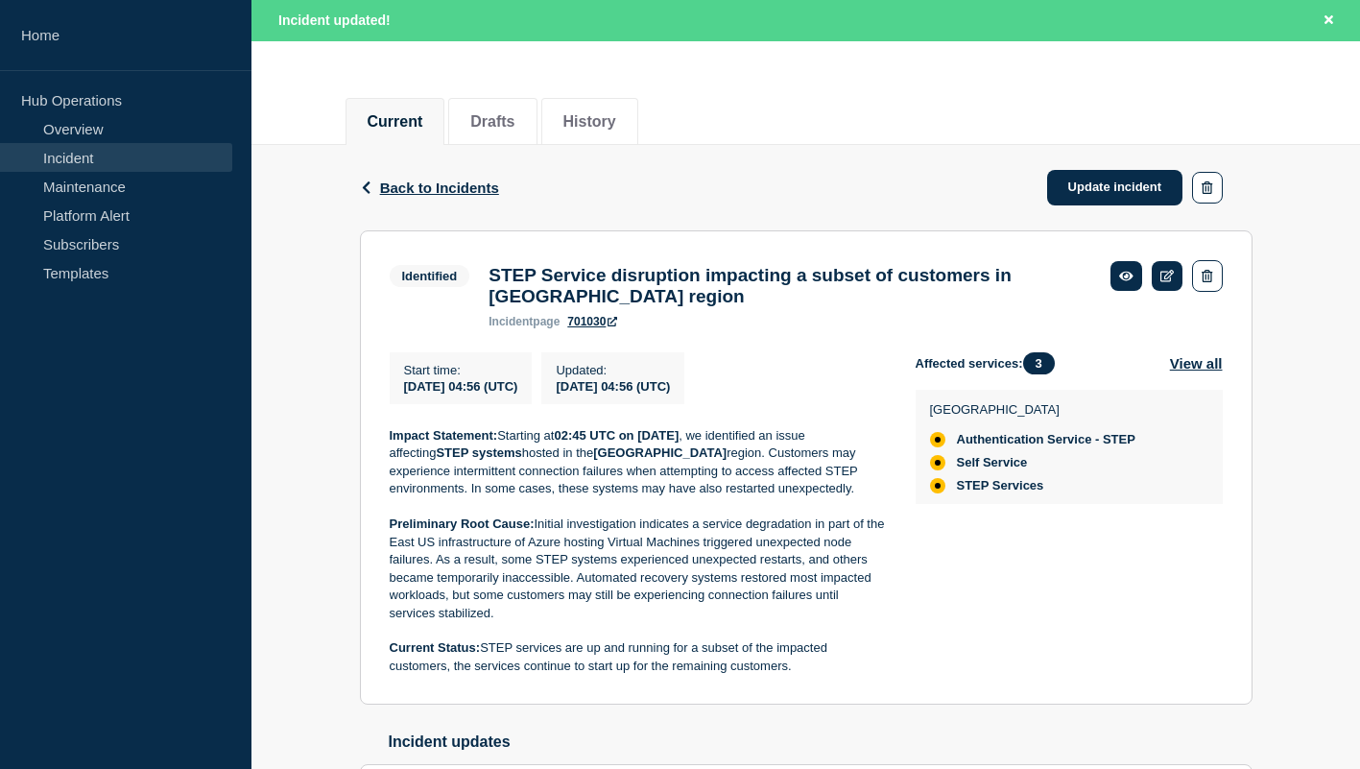
scroll to position [355, 0]
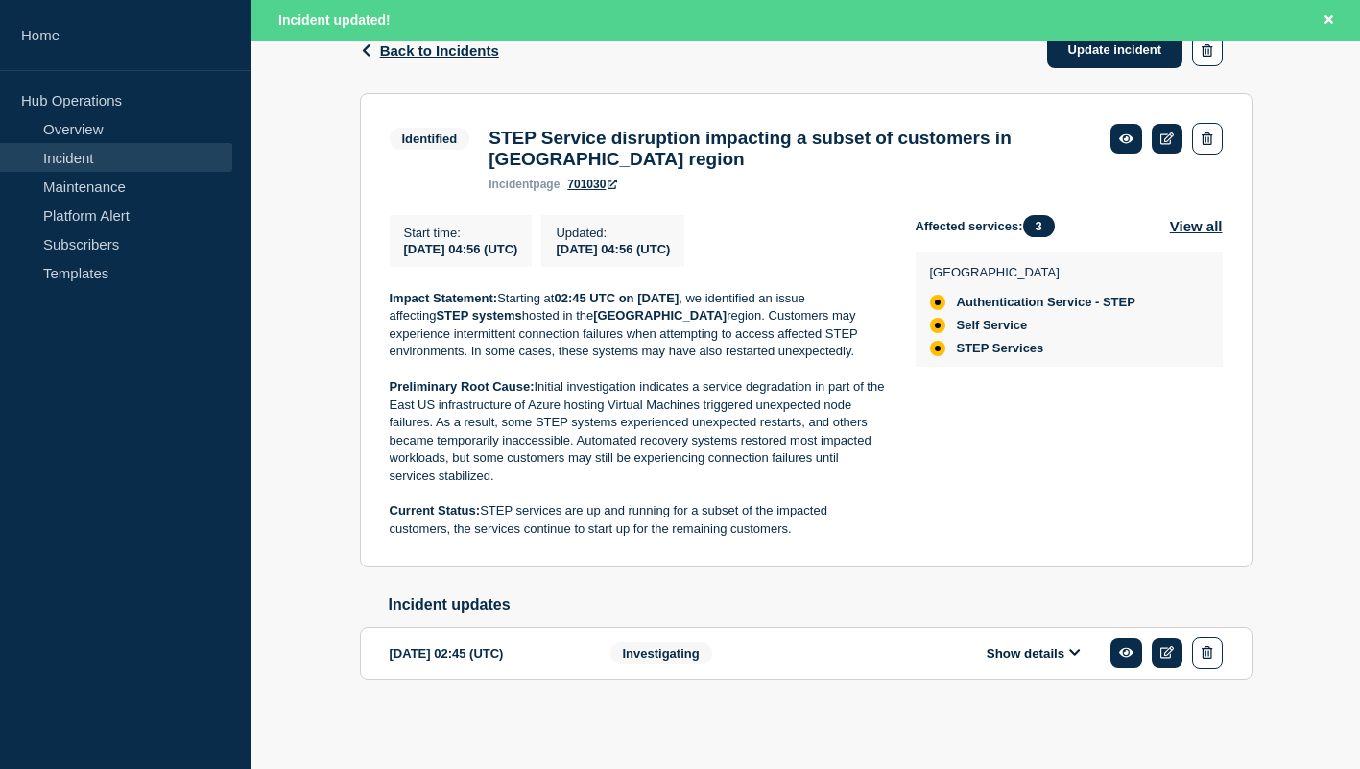
click at [1026, 652] on button "Show details" at bounding box center [1034, 653] width 106 height 16
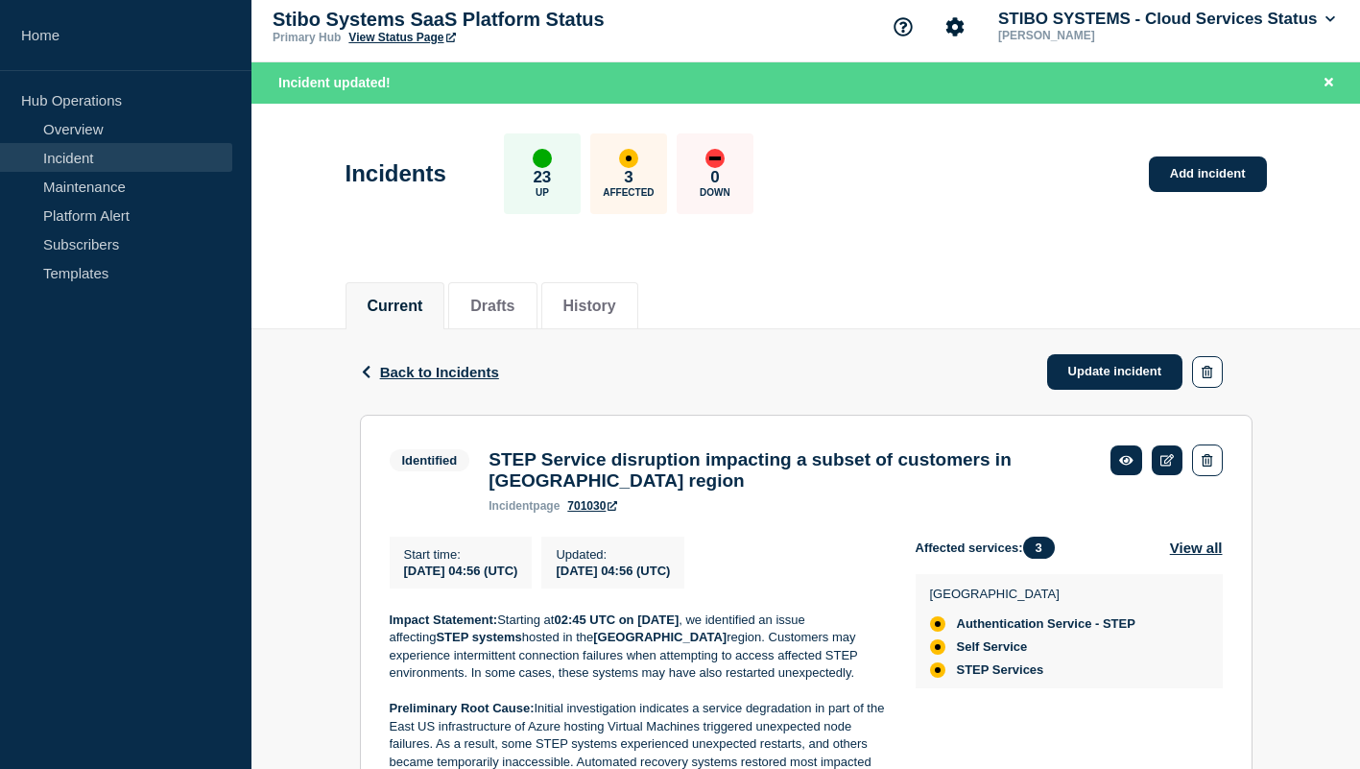
scroll to position [0, 0]
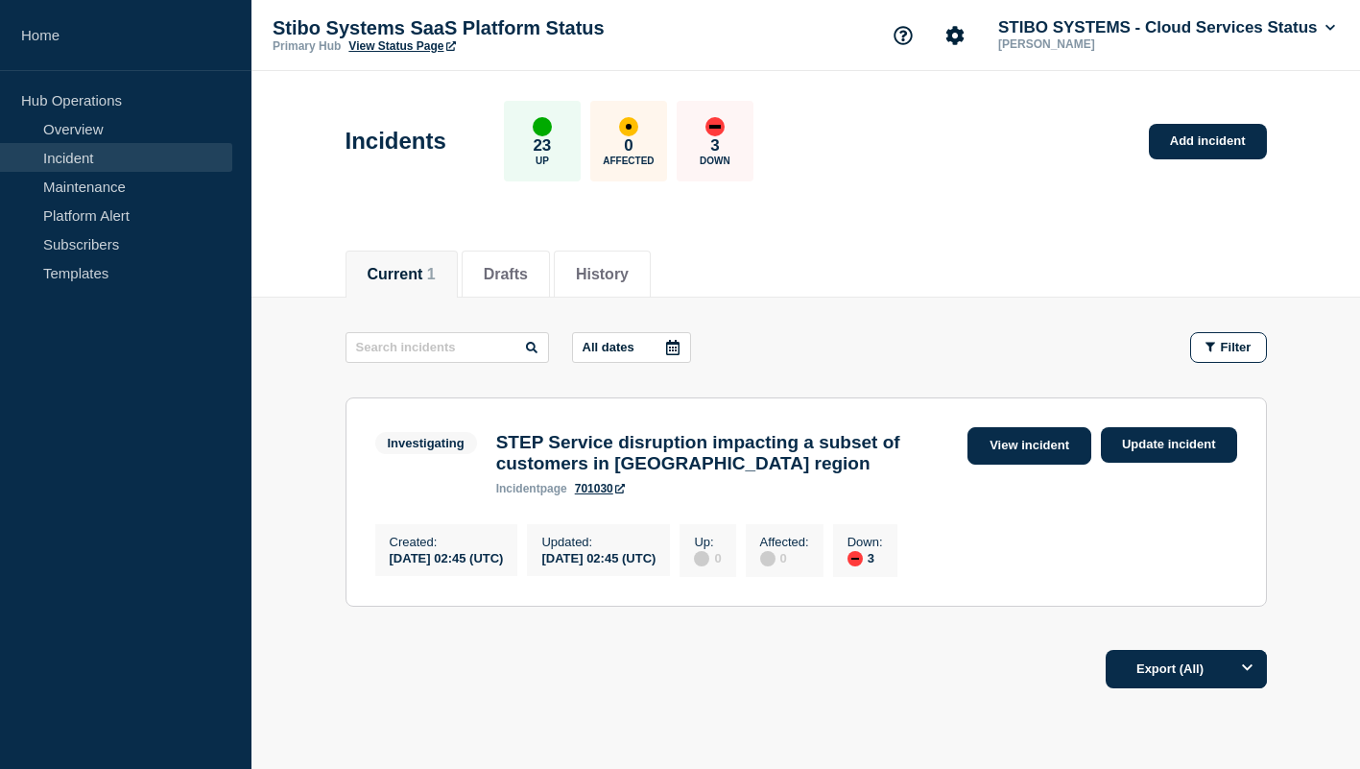
click at [999, 461] on link "View incident" at bounding box center [1029, 445] width 124 height 37
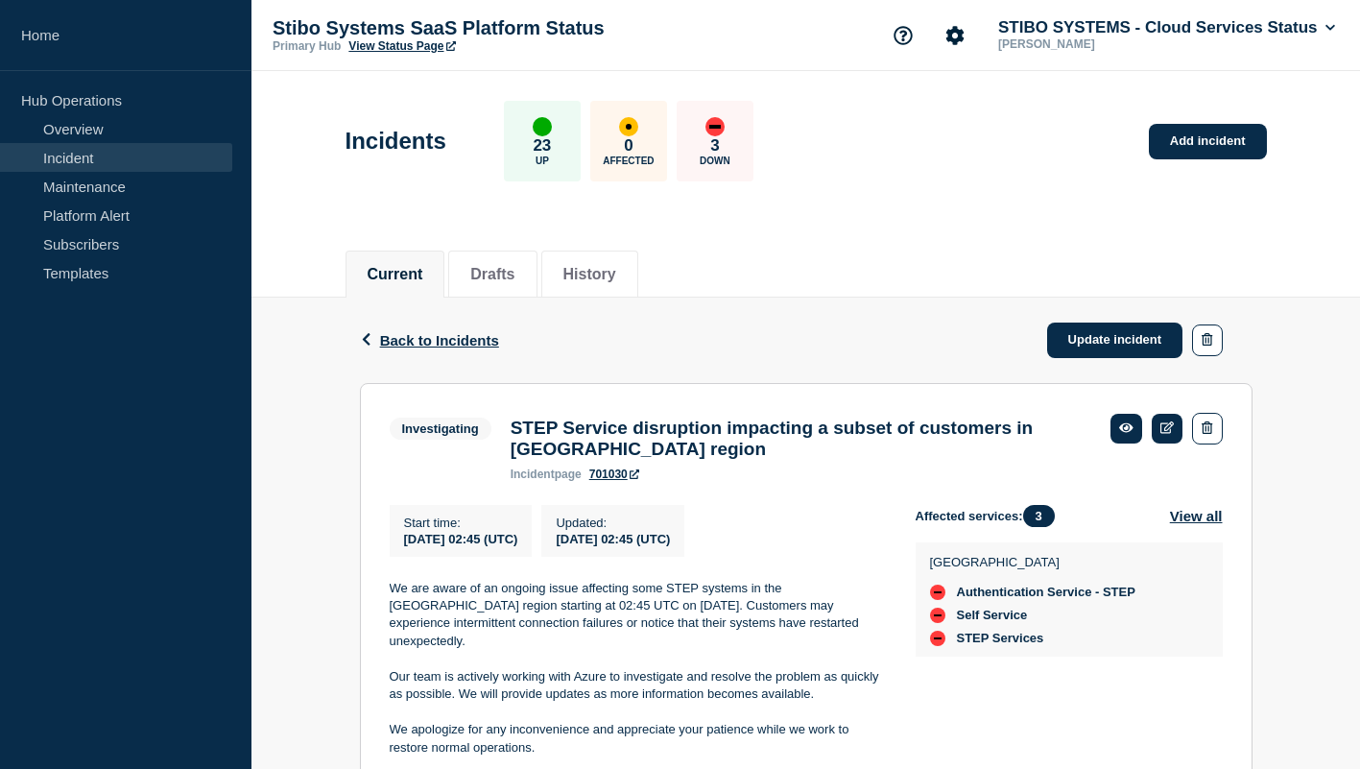
scroll to position [76, 0]
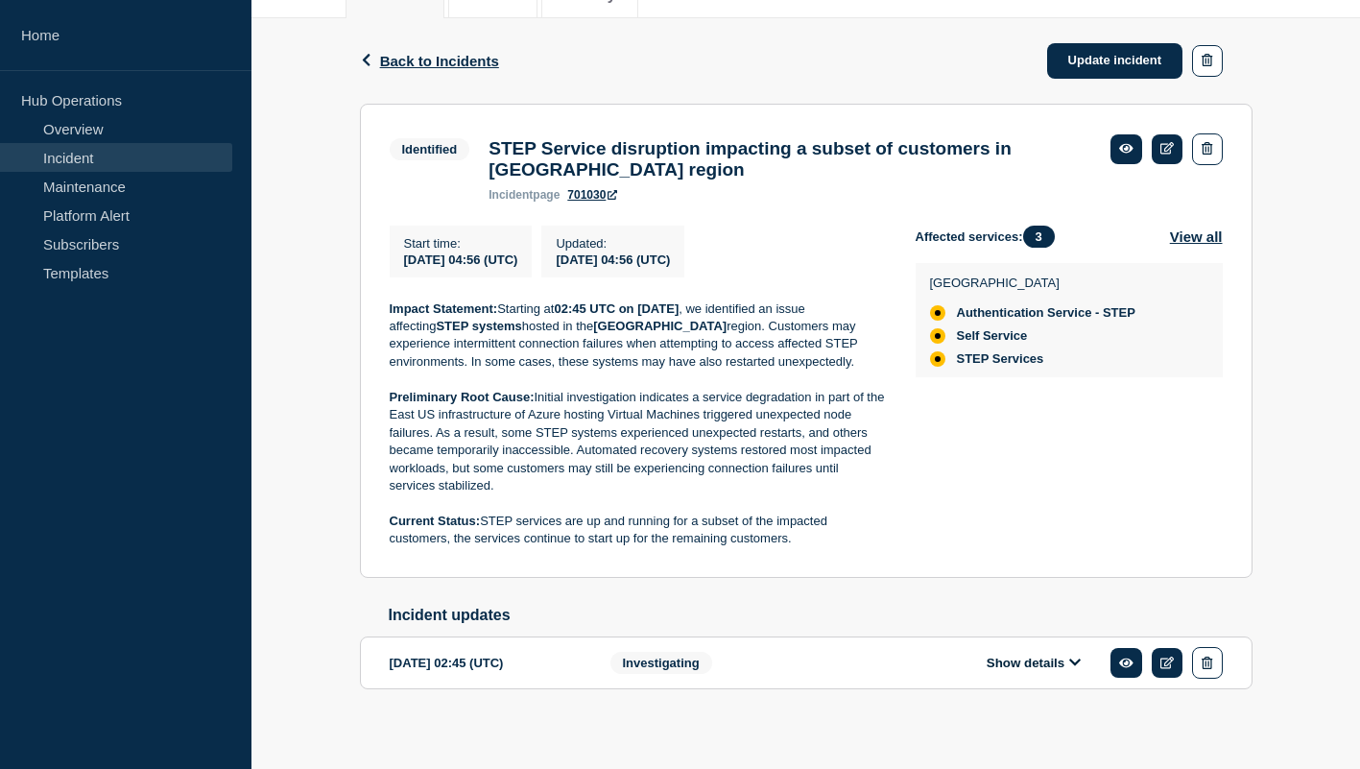
scroll to position [315, 0]
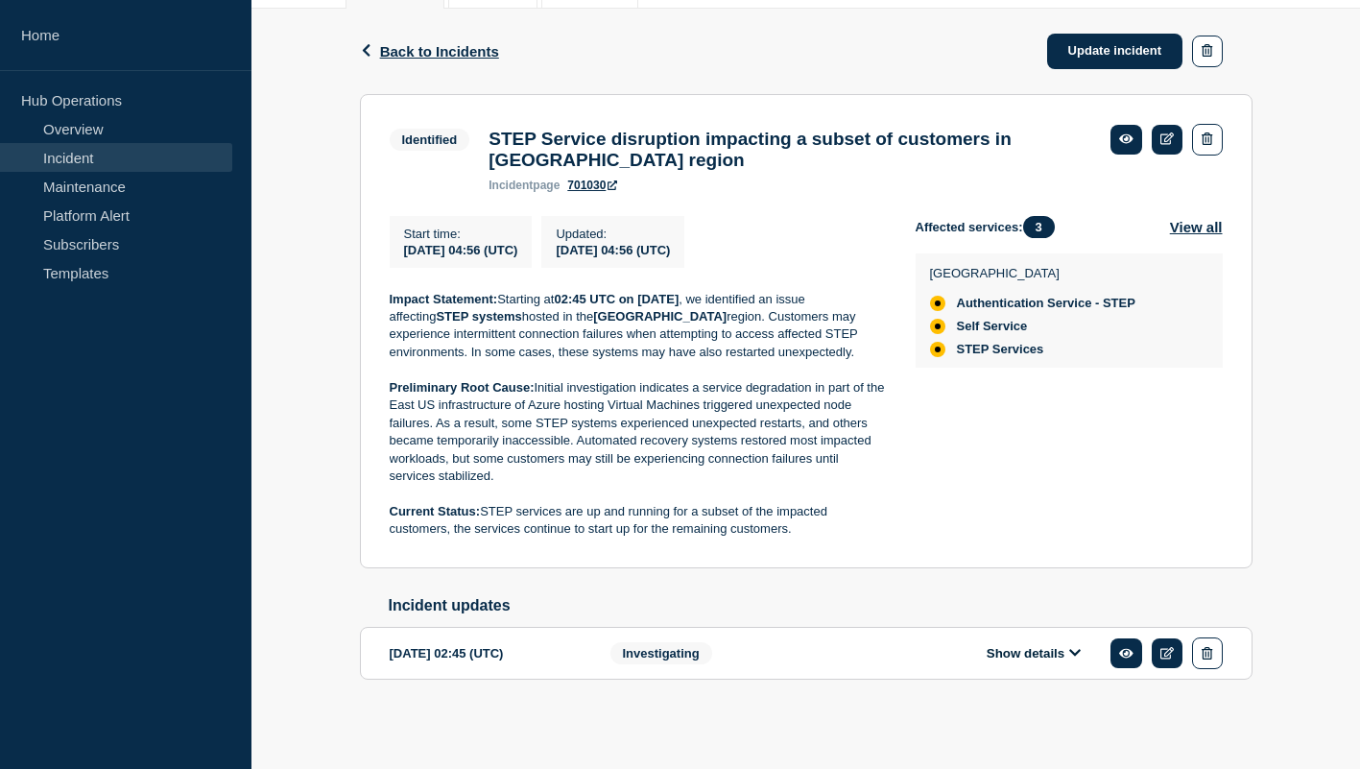
click at [632, 521] on p "Current Status: STEP services are up and running for a subset of the impacted c…" at bounding box center [637, 521] width 495 height 36
drag, startPoint x: 812, startPoint y: 518, endPoint x: 388, endPoint y: 296, distance: 479.0
click at [388, 296] on section "Identified STEP Service disruption impacting a subset of customers in East US r…" at bounding box center [806, 331] width 892 height 474
copy div "Impact Statement: Starting at 02:45 UTC on 14 August 2025 , we identified an is…"
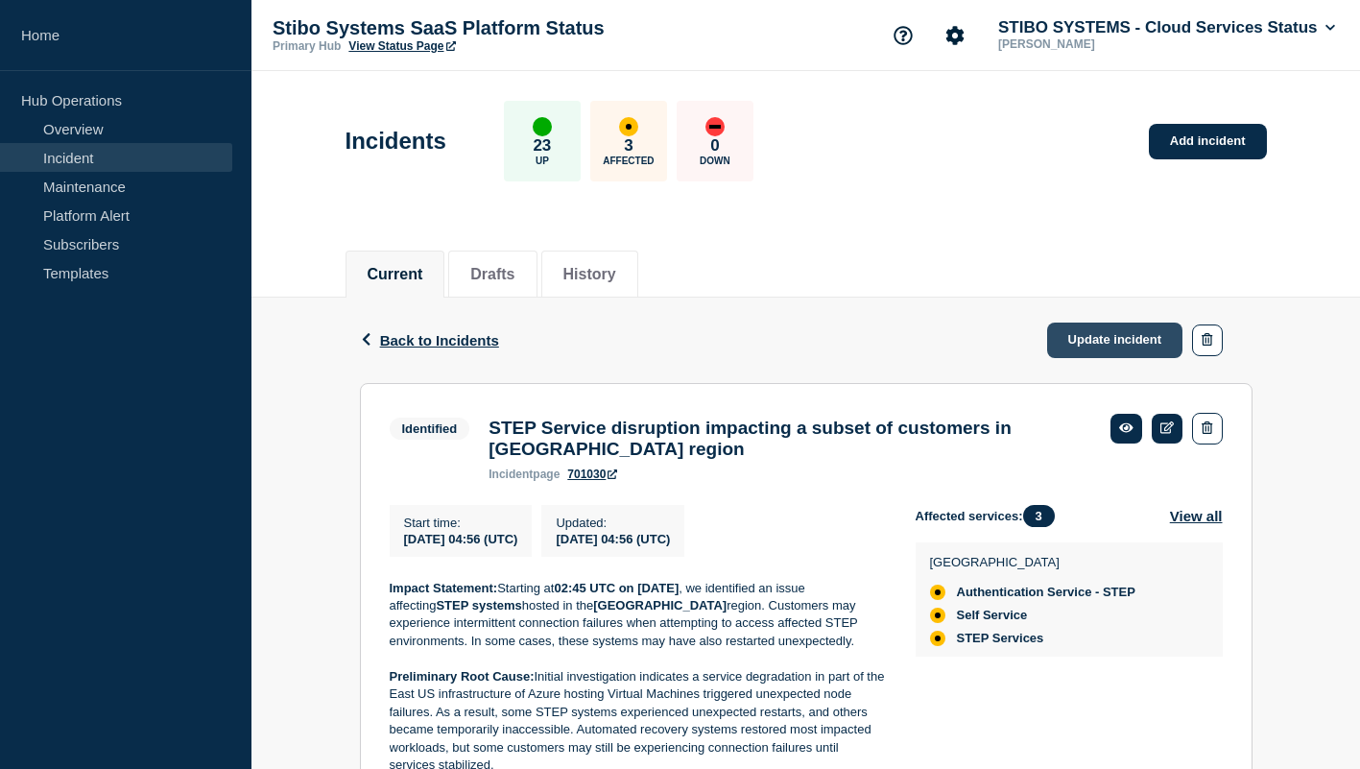
click at [1090, 341] on link "Update incident" at bounding box center [1115, 340] width 136 height 36
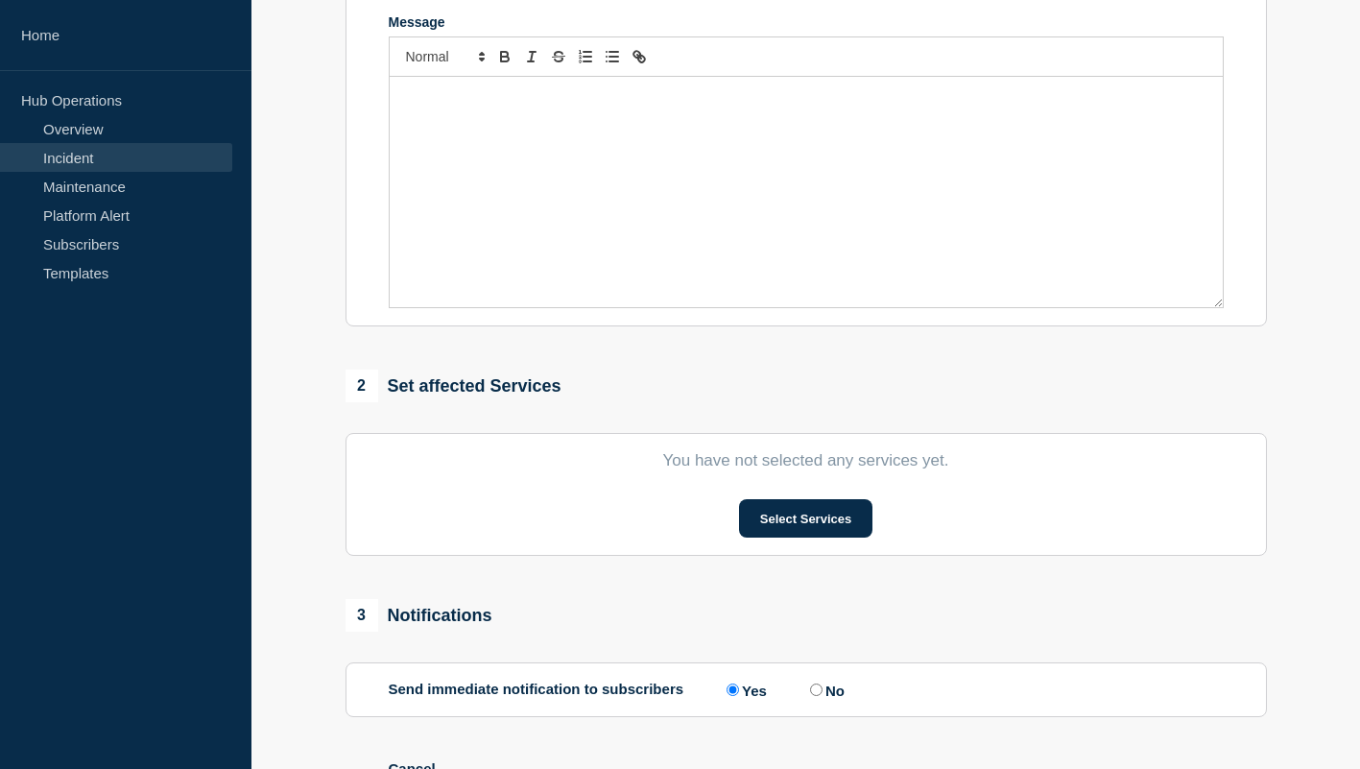
click at [725, 273] on div "Message" at bounding box center [806, 192] width 833 height 230
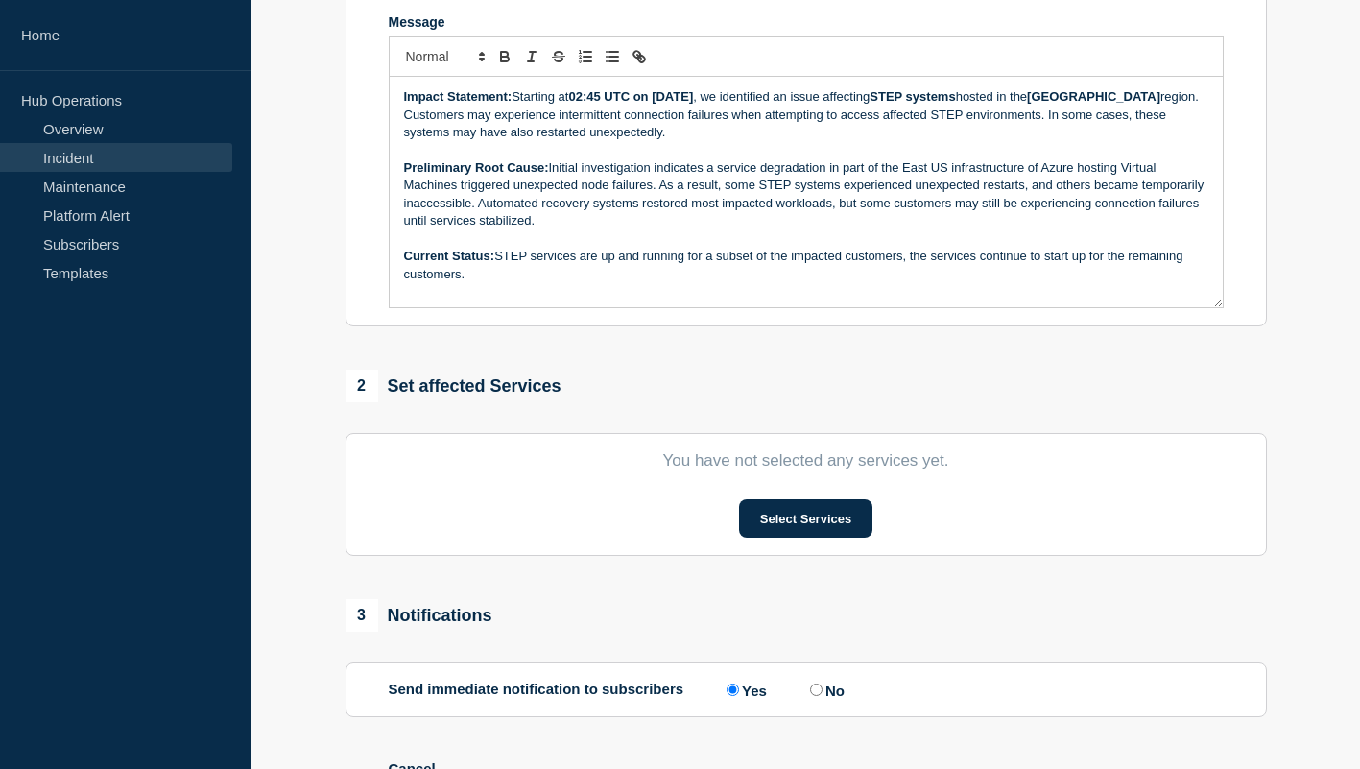
type input "STEP Service disruption impacting a subset of customers in [GEOGRAPHIC_DATA] re…"
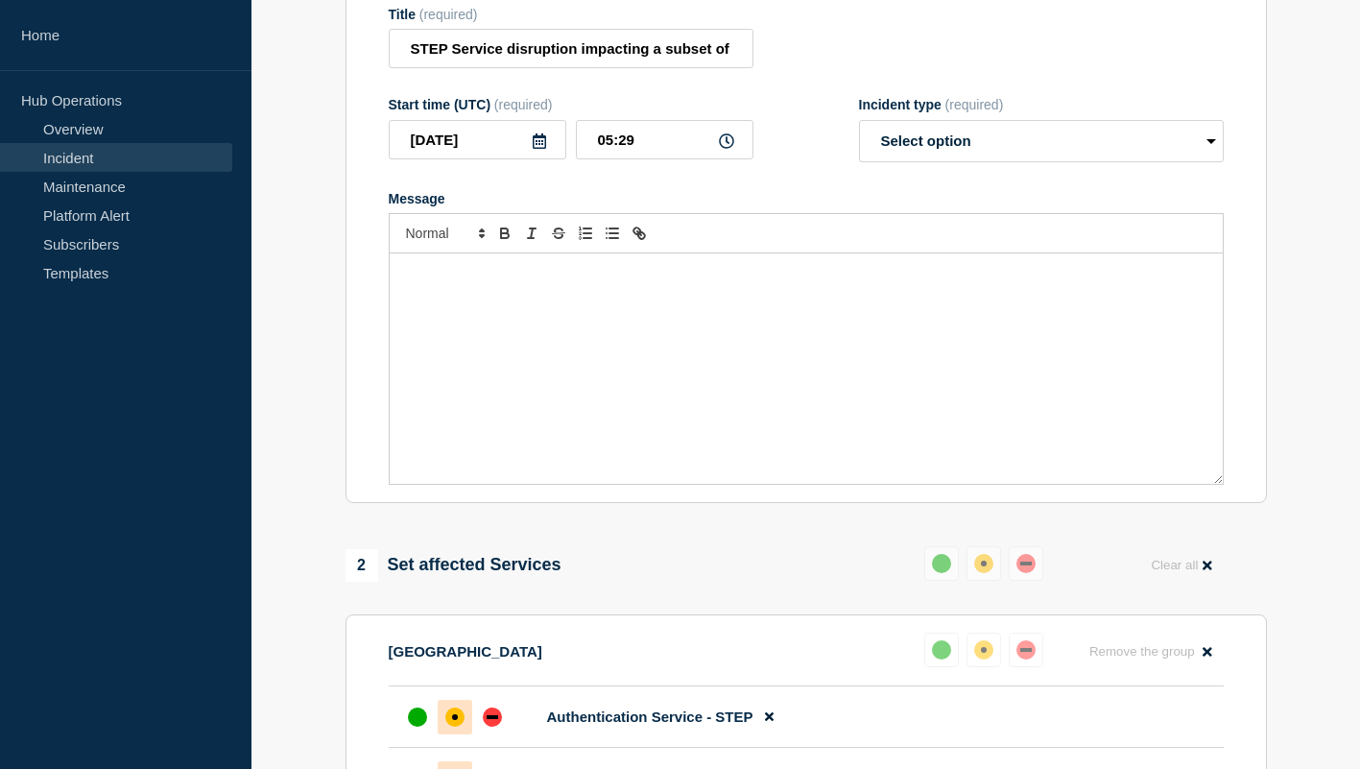
scroll to position [246, 0]
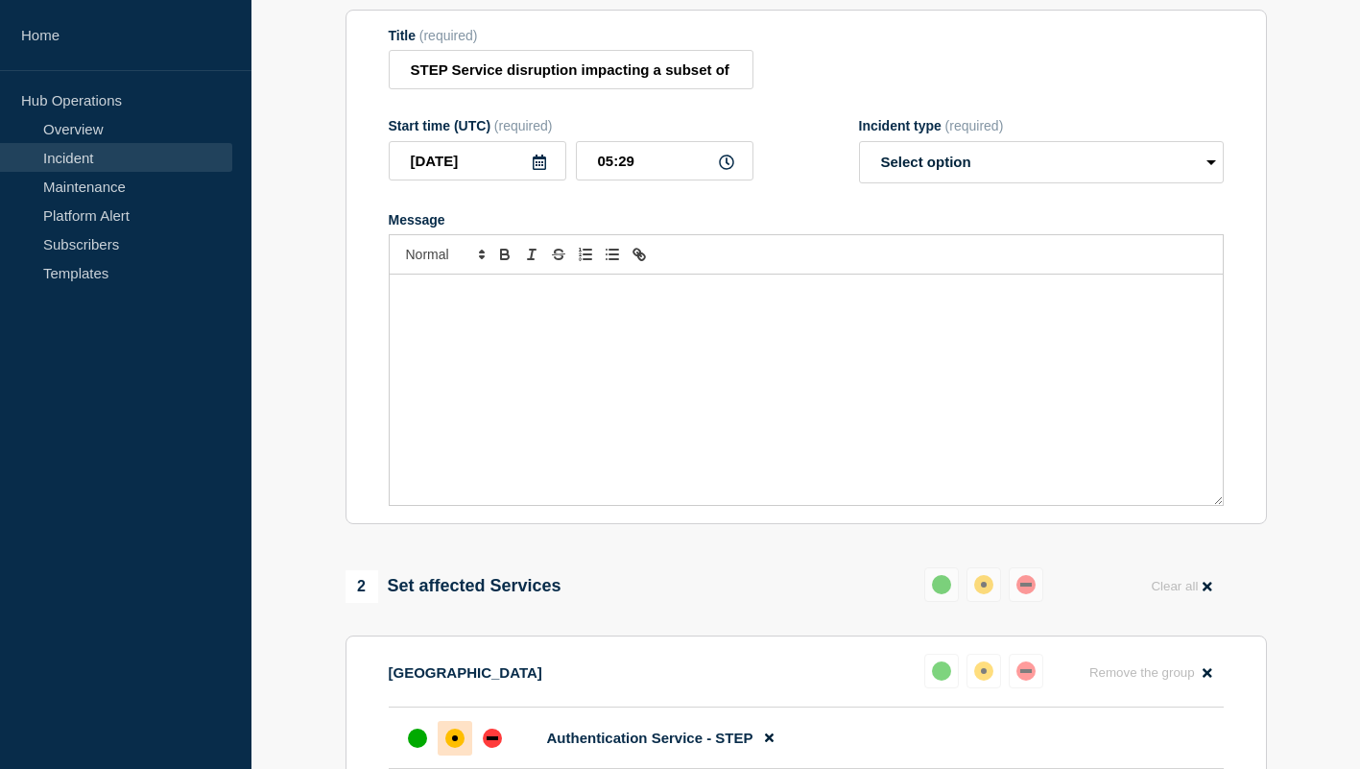
click at [617, 420] on div "Message" at bounding box center [806, 389] width 833 height 230
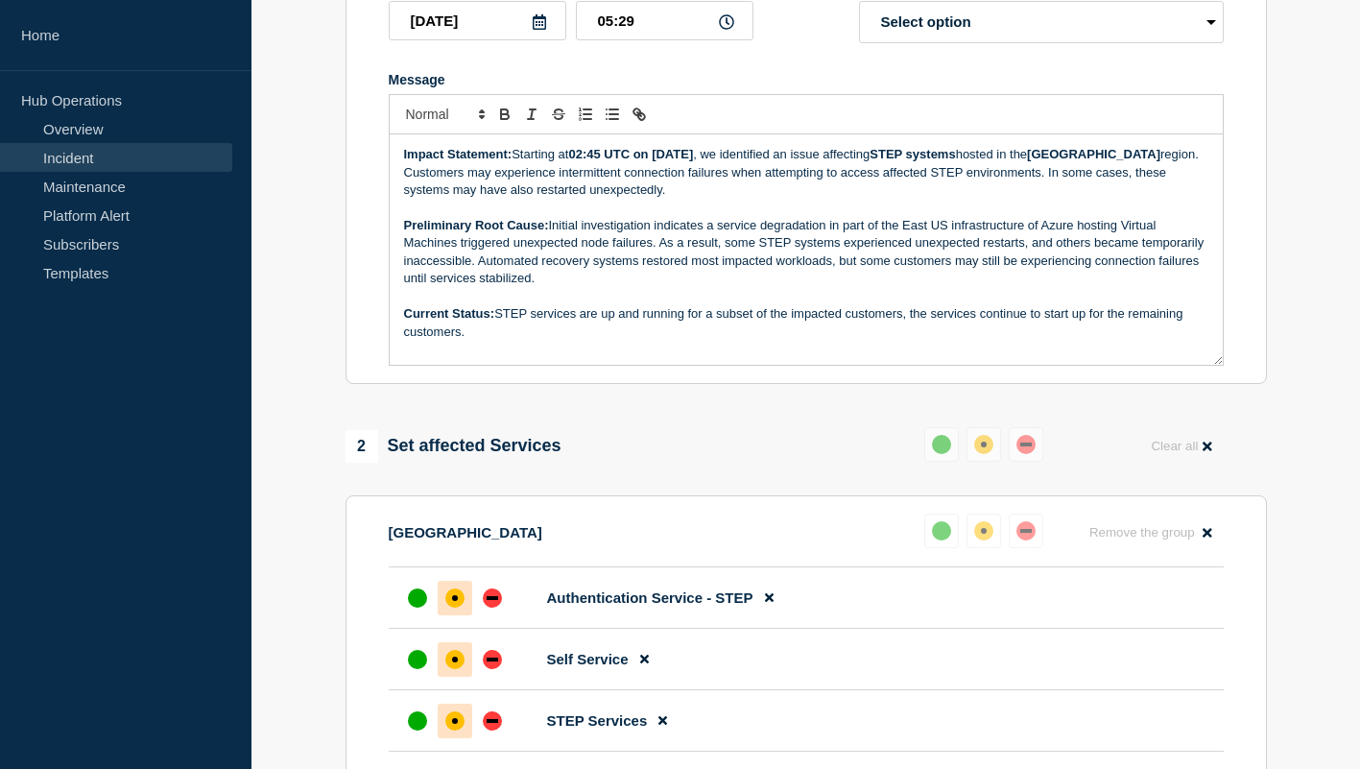
scroll to position [405, 0]
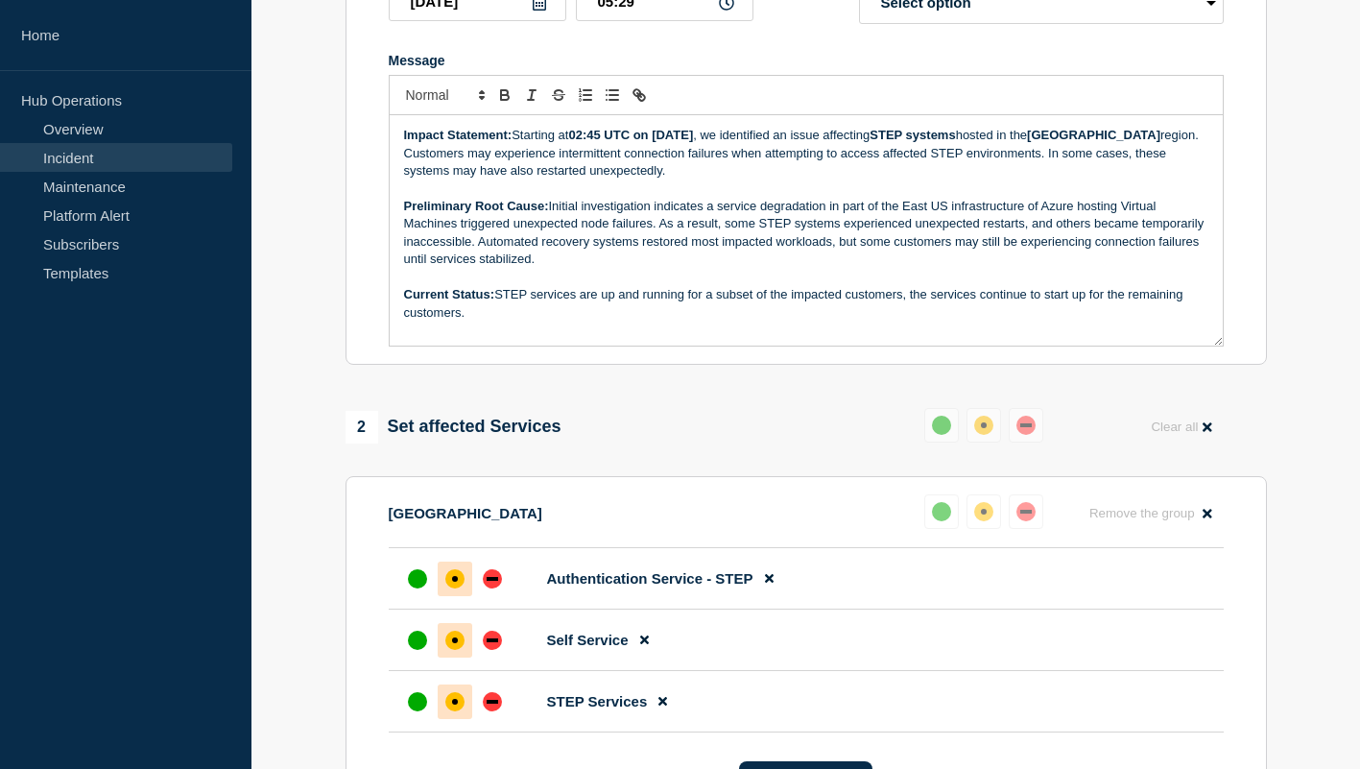
drag, startPoint x: 499, startPoint y: 310, endPoint x: 537, endPoint y: 360, distance: 63.0
click at [537, 345] on div "Impact Statement: Starting at 02:45 UTC on 14 August 2025 , we identified an is…" at bounding box center [806, 230] width 833 height 230
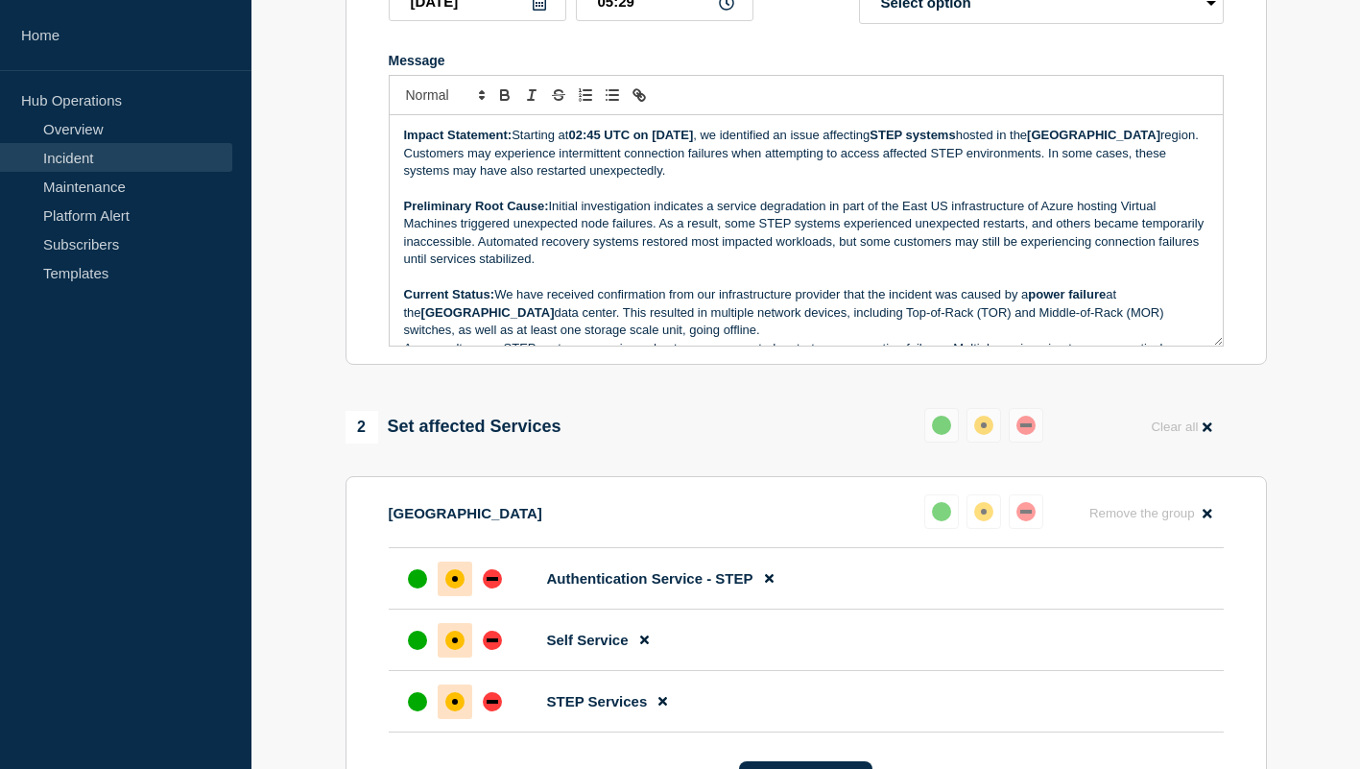
scroll to position [40, 0]
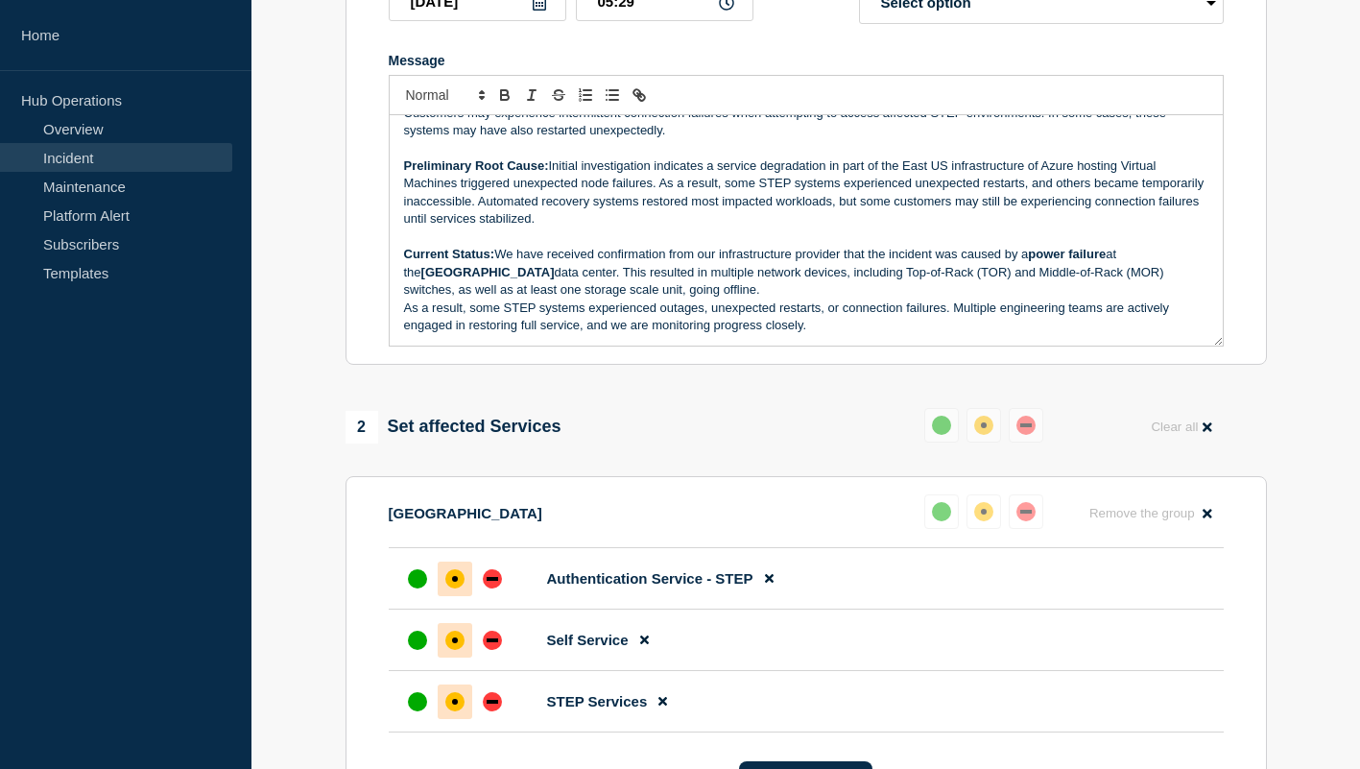
click at [817, 273] on p "Current Status: We have received confirmation from our infrastructure provider …" at bounding box center [806, 272] width 804 height 53
click at [819, 273] on p "Current Status: We have received confirmation from our infrastructure provider …" at bounding box center [806, 272] width 804 height 53
click at [973, 298] on p "Current Status: We have received confirmation from Azure that the incident was …" at bounding box center [806, 272] width 804 height 53
click at [990, 298] on p "Current Status: We have received confirmation from Azure that the incident was …" at bounding box center [806, 272] width 804 height 53
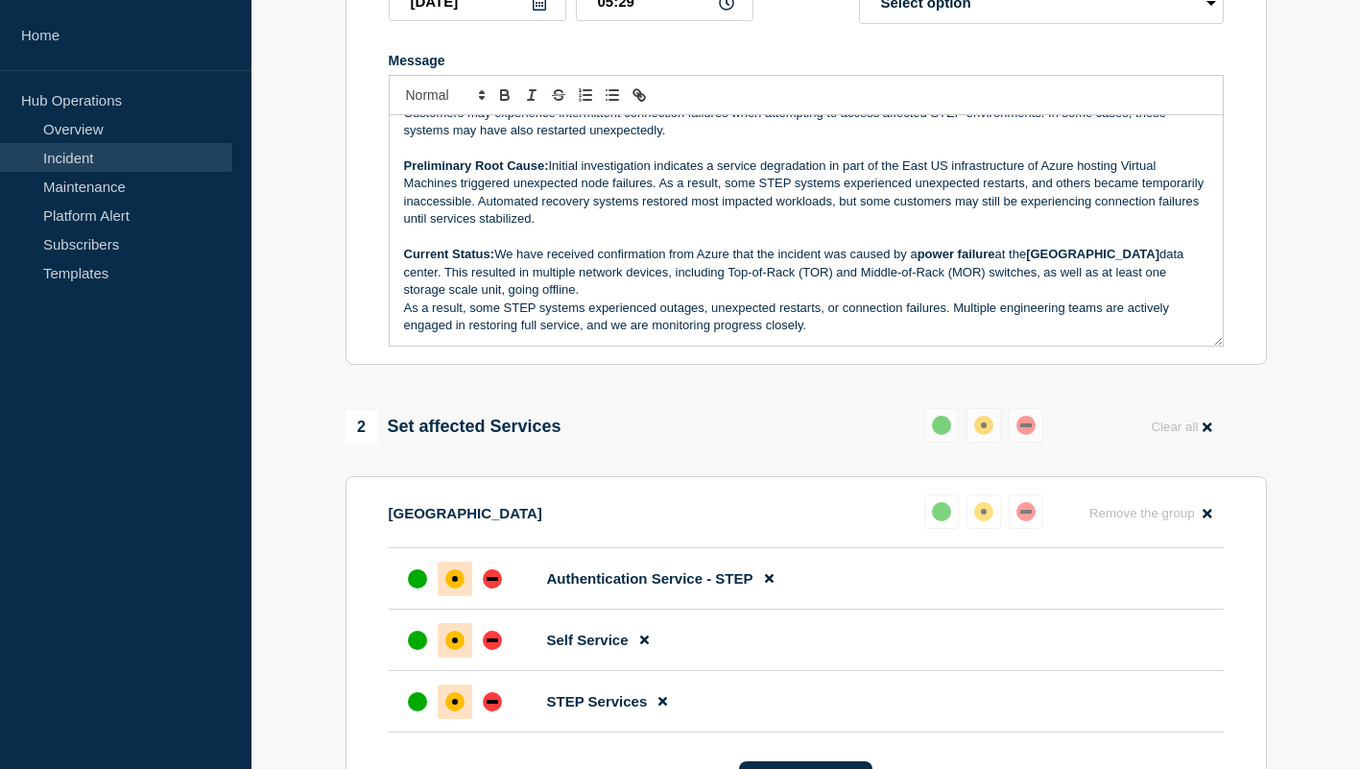
click at [990, 298] on p "Current Status: We have received confirmation from Azure that the incident was …" at bounding box center [806, 272] width 804 height 53
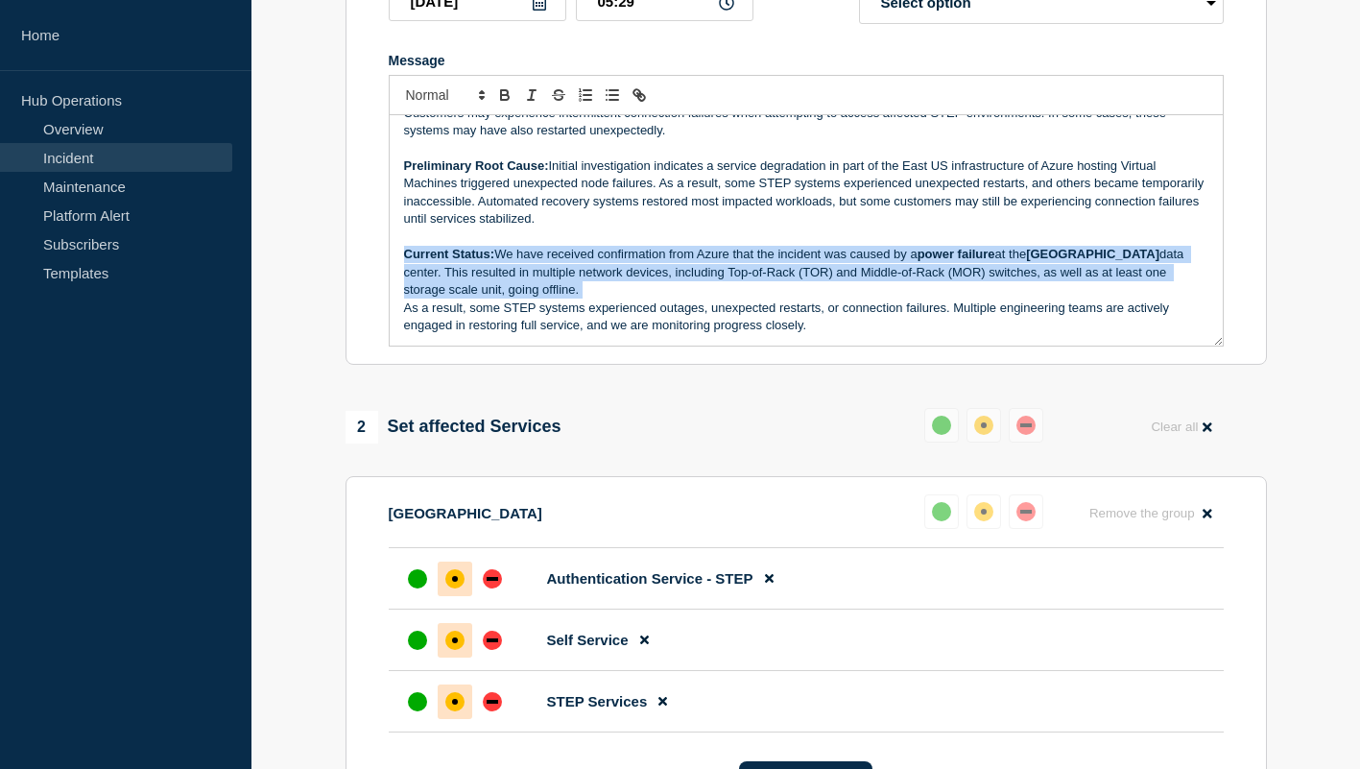
click at [990, 298] on p "Current Status: We have received confirmation from Azure that the incident was …" at bounding box center [806, 272] width 804 height 53
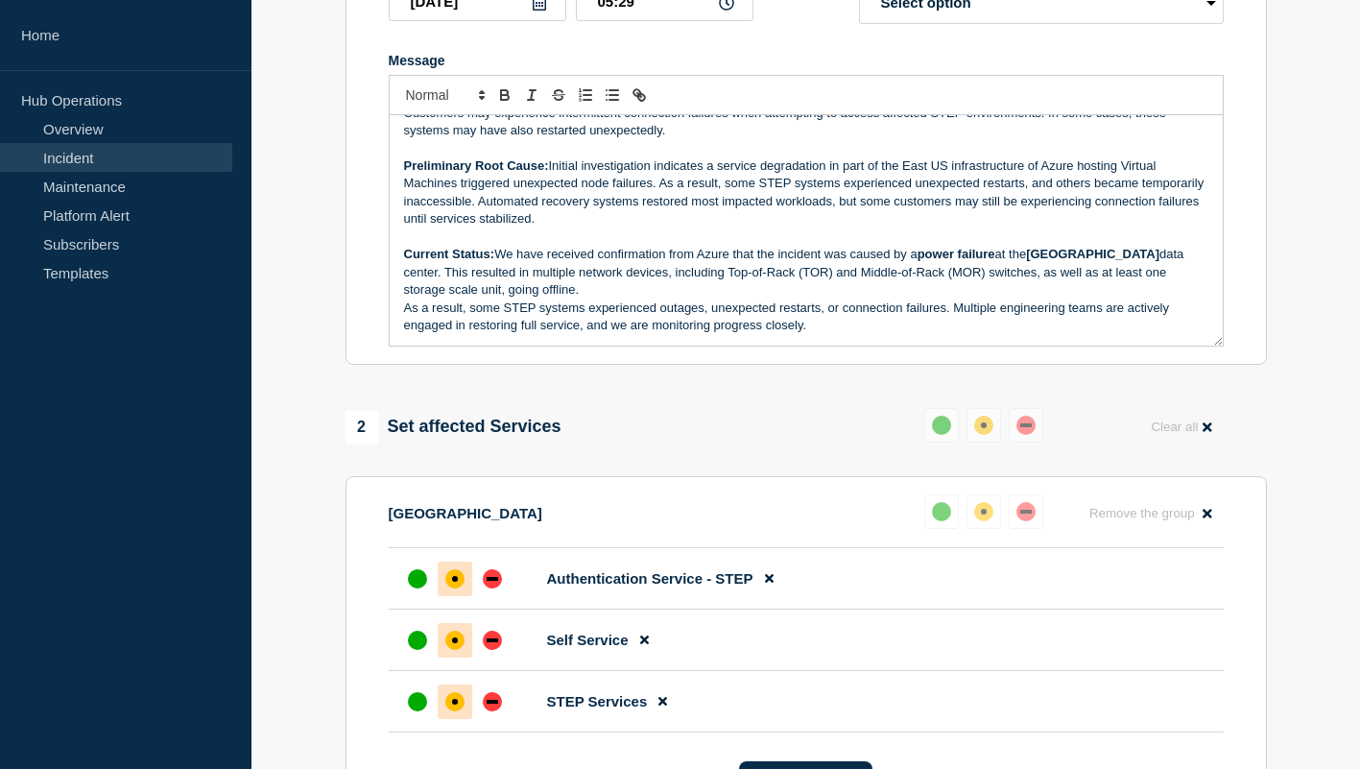
click at [1041, 334] on p "As a result, some STEP systems experienced outages, unexpected restarts, or con…" at bounding box center [806, 317] width 804 height 36
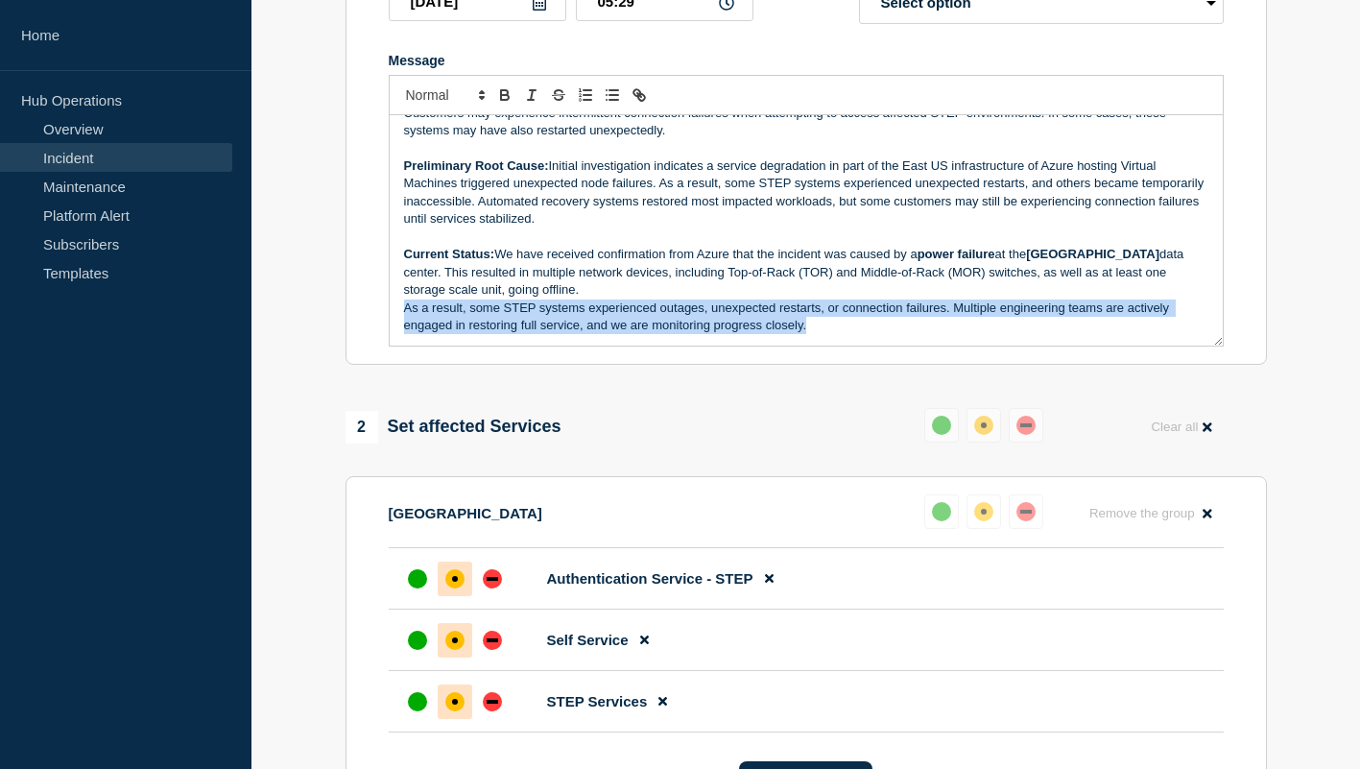
click at [1041, 334] on p "As a result, some STEP systems experienced outages, unexpected restarts, or con…" at bounding box center [806, 317] width 804 height 36
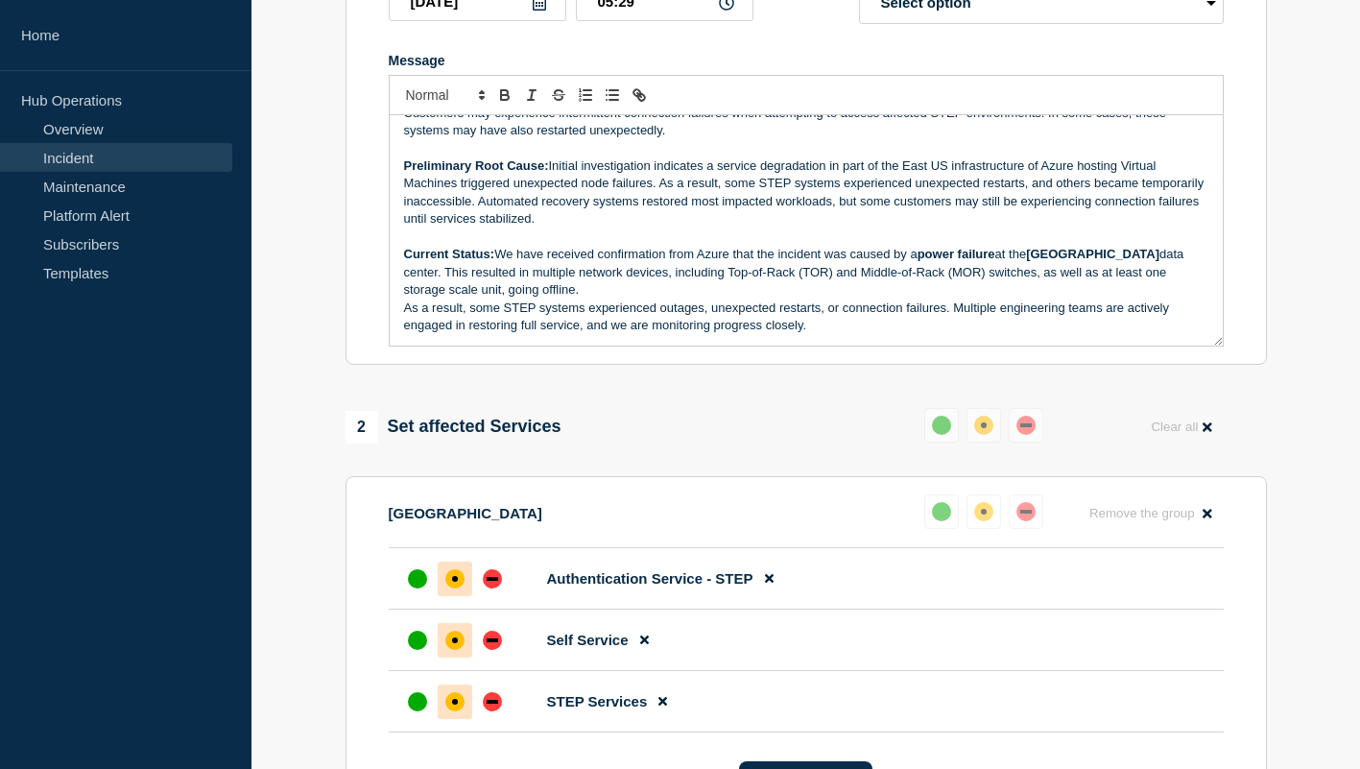
click at [990, 298] on p "Current Status: We have received confirmation from Azure that the incident was …" at bounding box center [806, 272] width 804 height 53
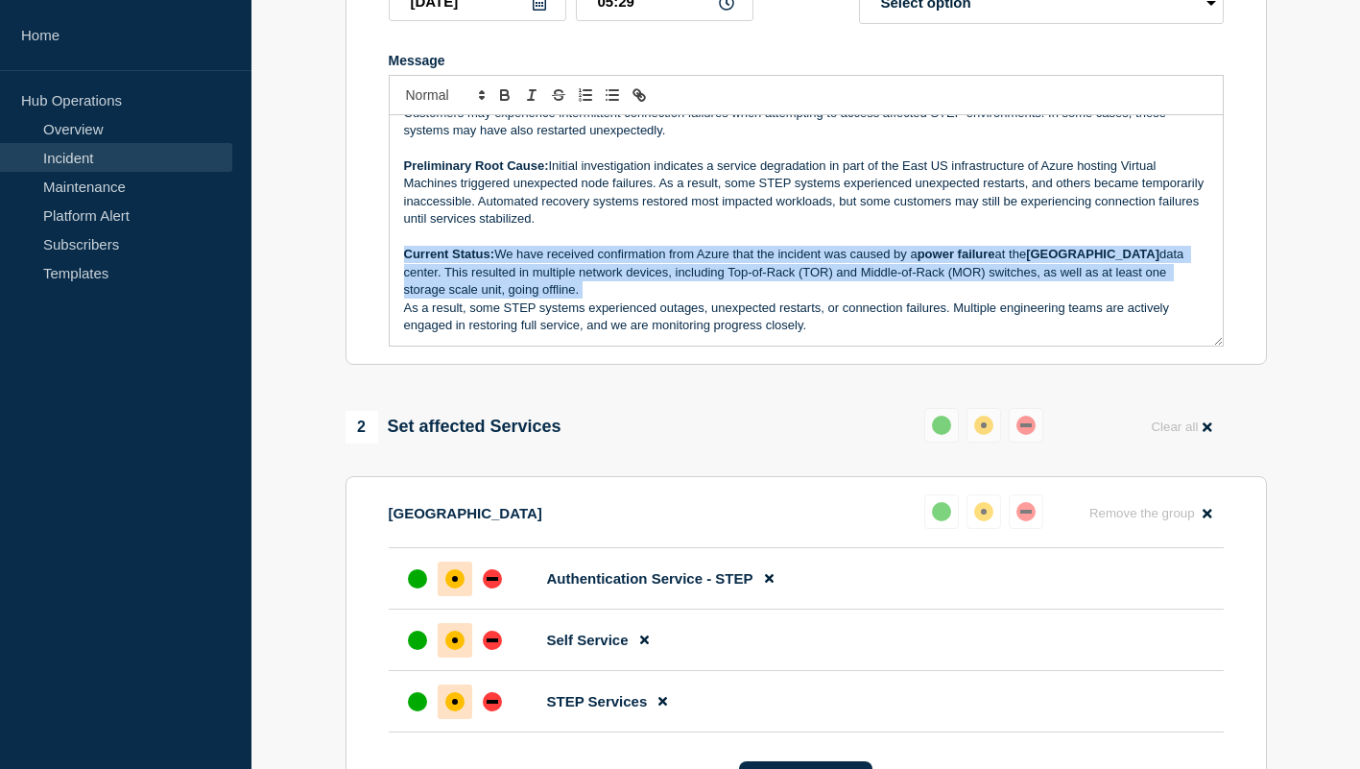
click at [990, 298] on p "Current Status: We have received confirmation from Azure that the incident was …" at bounding box center [806, 272] width 804 height 53
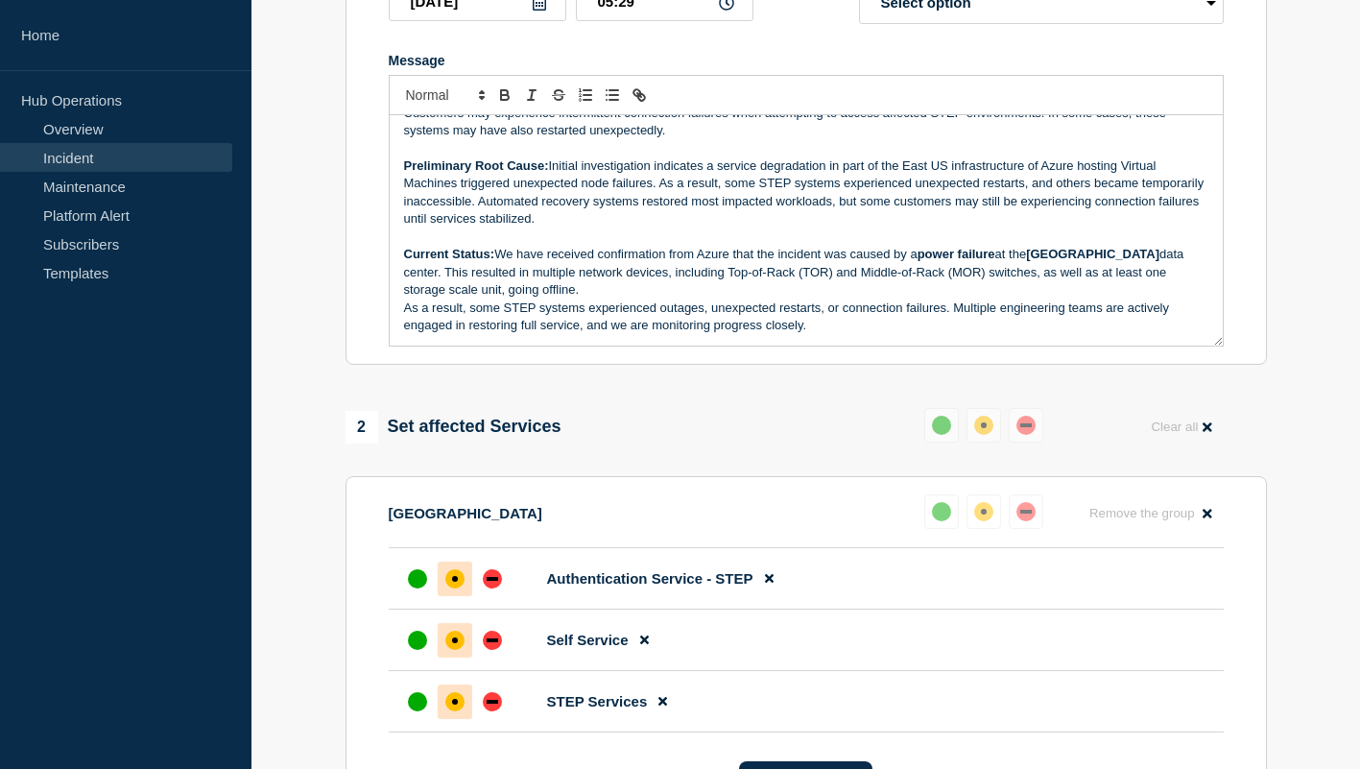
click at [996, 327] on p "As a result, some STEP systems experienced outages, unexpected restarts, or con…" at bounding box center [806, 317] width 804 height 36
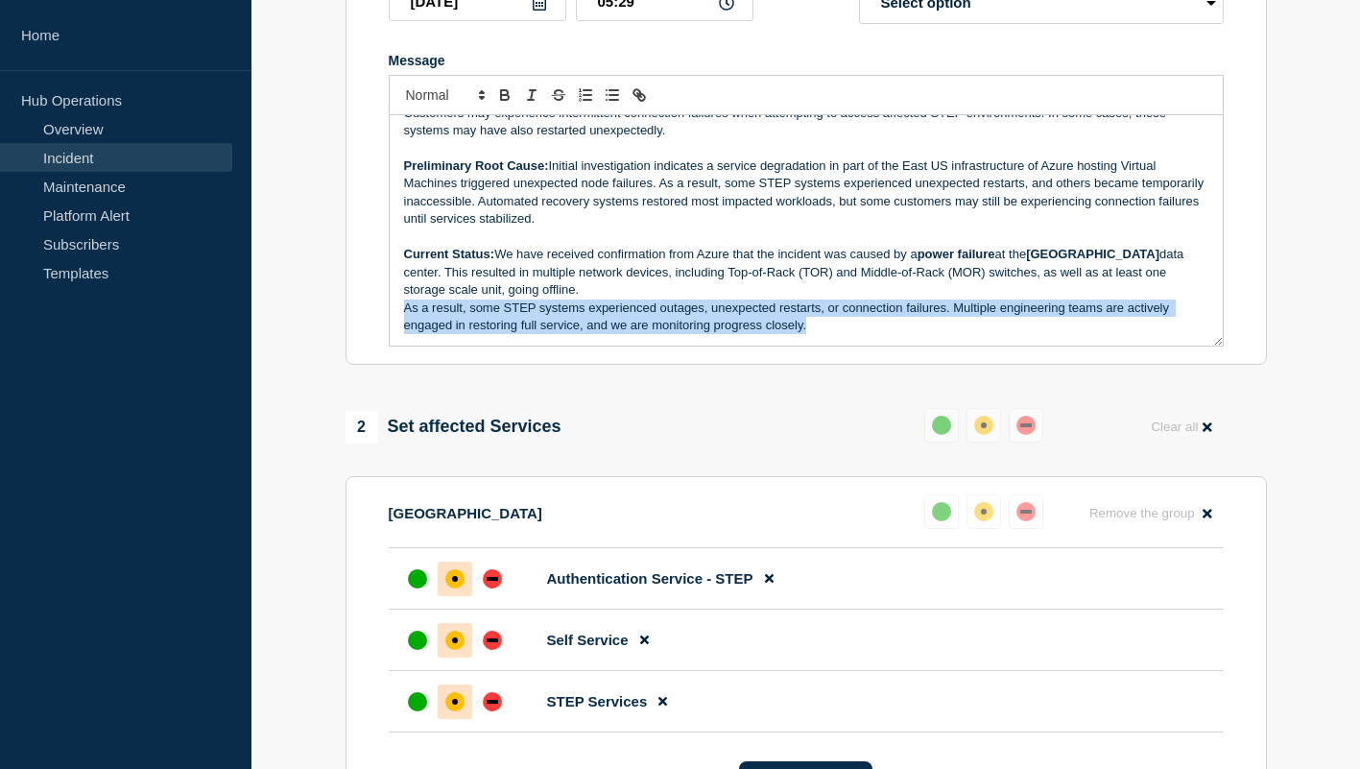
click at [996, 327] on p "As a result, some STEP systems experienced outages, unexpected restarts, or con…" at bounding box center [806, 317] width 804 height 36
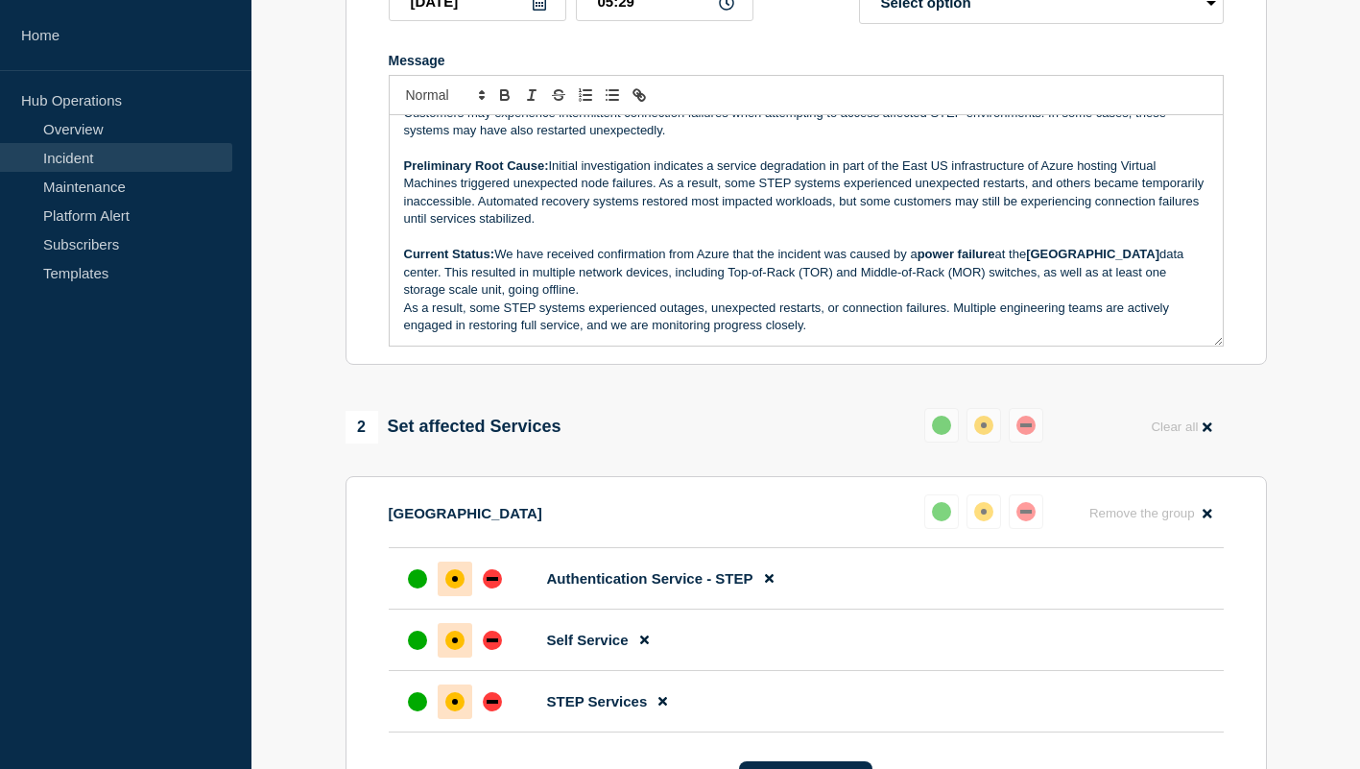
click at [989, 296] on p "Current Status: We have received confirmation from Azure that the incident was …" at bounding box center [806, 272] width 804 height 53
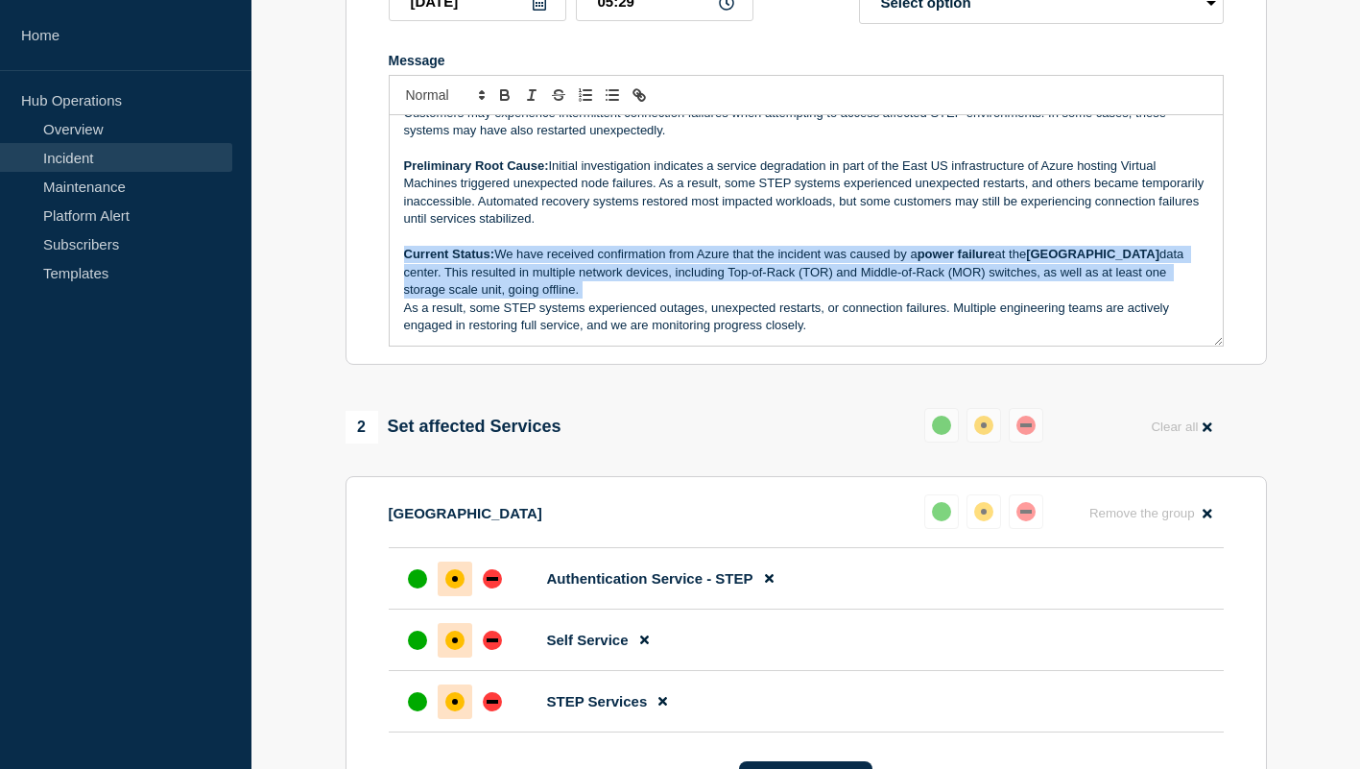
click at [989, 296] on p "Current Status: We have received confirmation from Azure that the incident was …" at bounding box center [806, 272] width 804 height 53
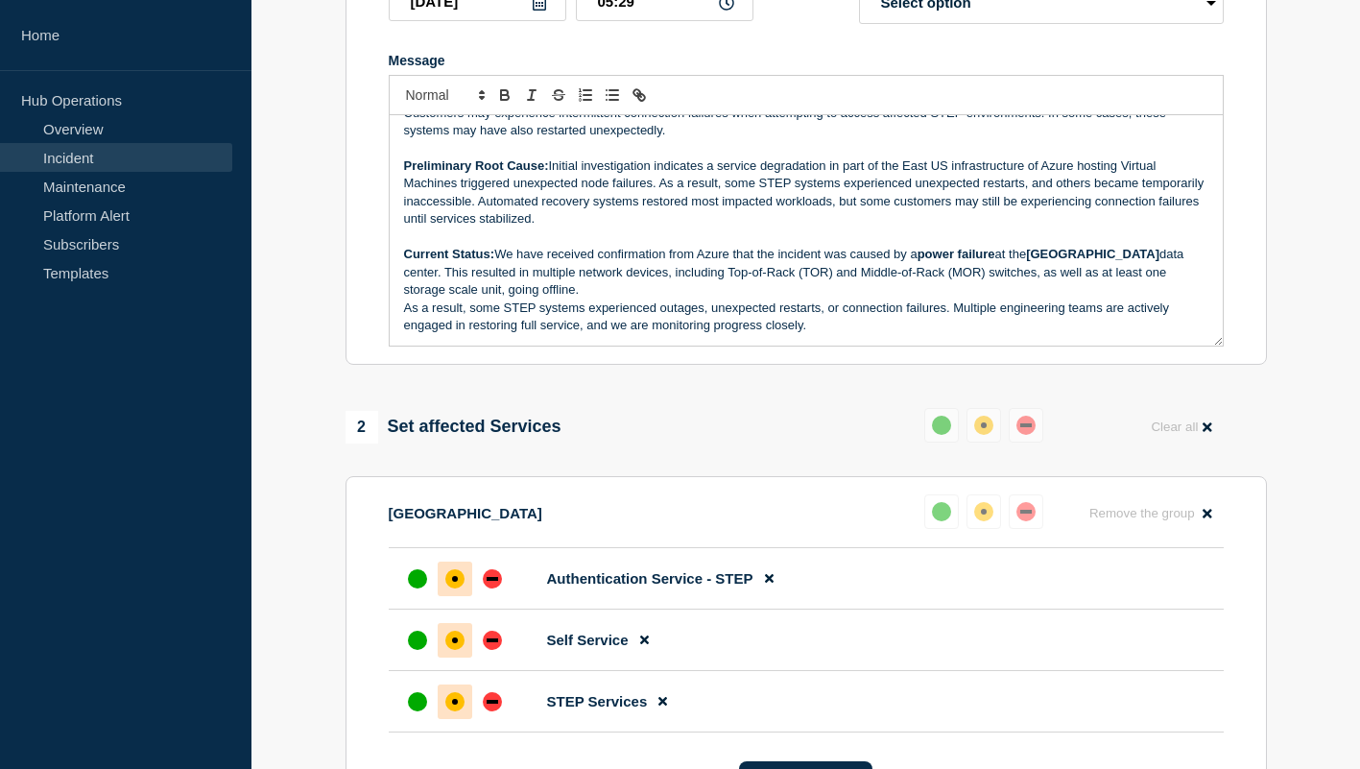
click at [1009, 326] on p "As a result, some STEP systems experienced outages, unexpected restarts, or con…" at bounding box center [806, 317] width 804 height 36
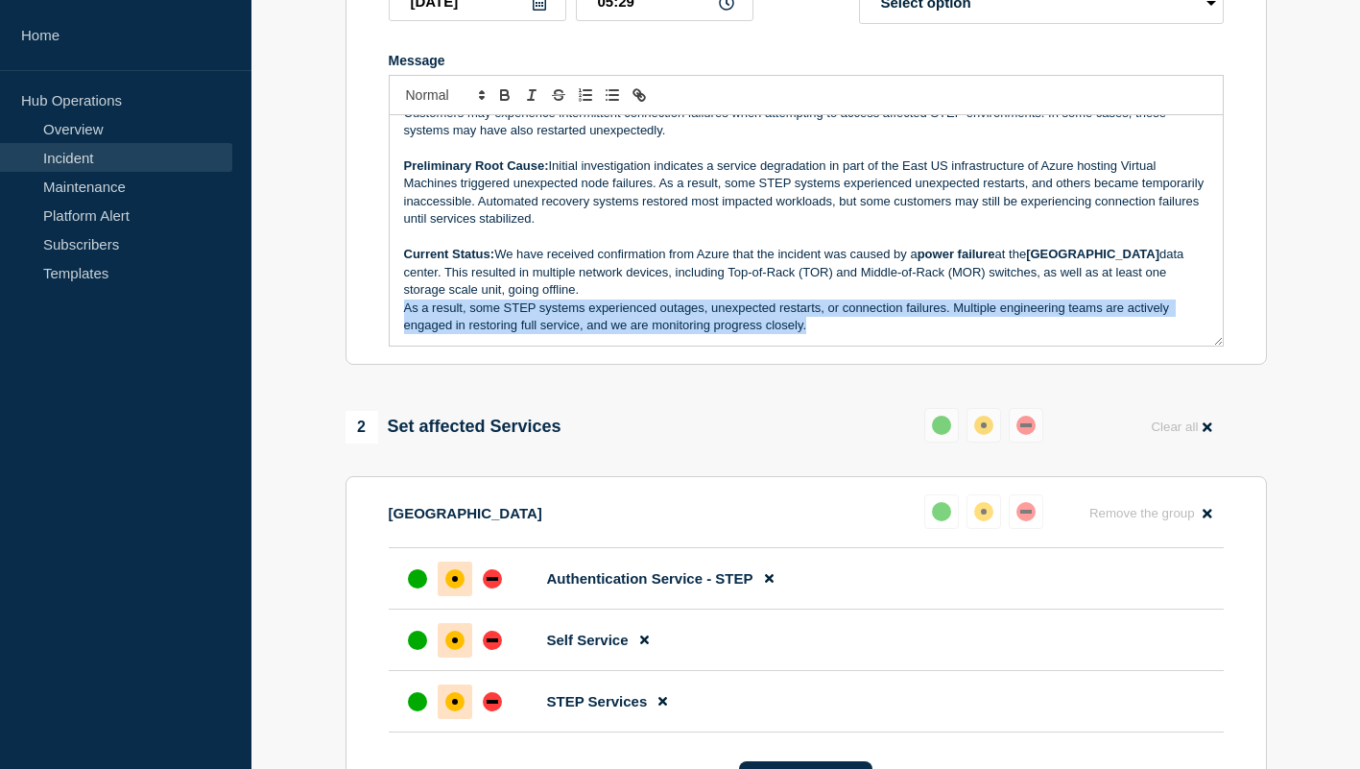
click at [1009, 326] on p "As a result, some STEP systems experienced outages, unexpected restarts, or con…" at bounding box center [806, 317] width 804 height 36
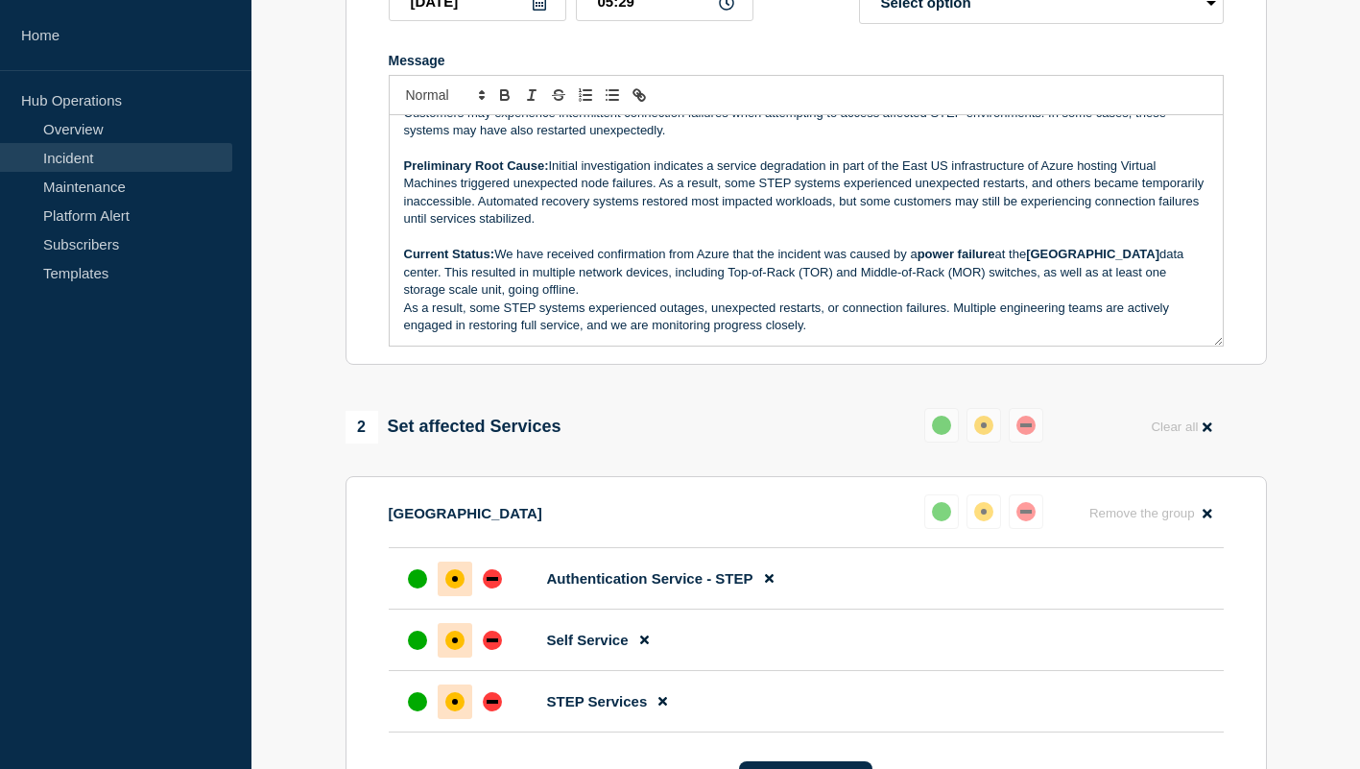
click at [995, 298] on p "Current Status: We have received confirmation from Azure that the incident was …" at bounding box center [806, 272] width 804 height 53
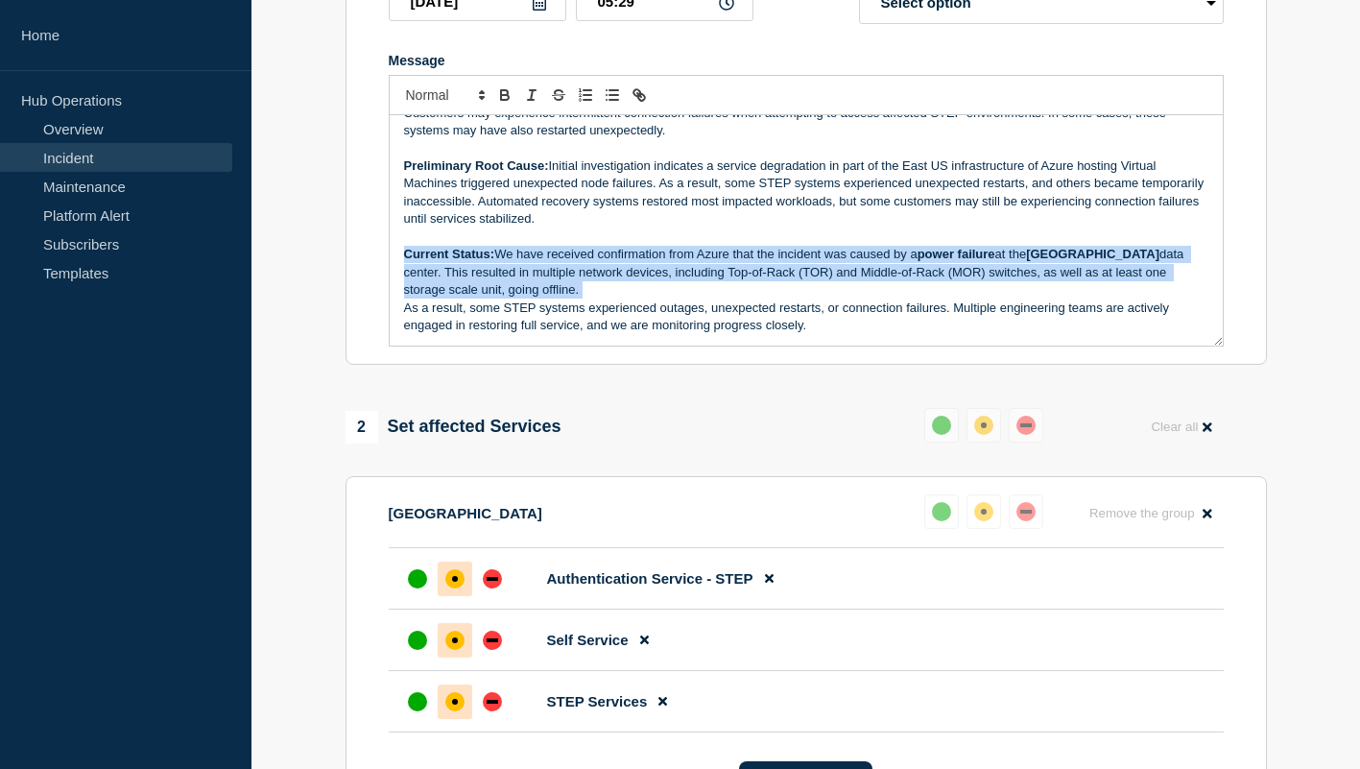
click at [995, 298] on p "Current Status: We have received confirmation from Azure that the incident was …" at bounding box center [806, 272] width 804 height 53
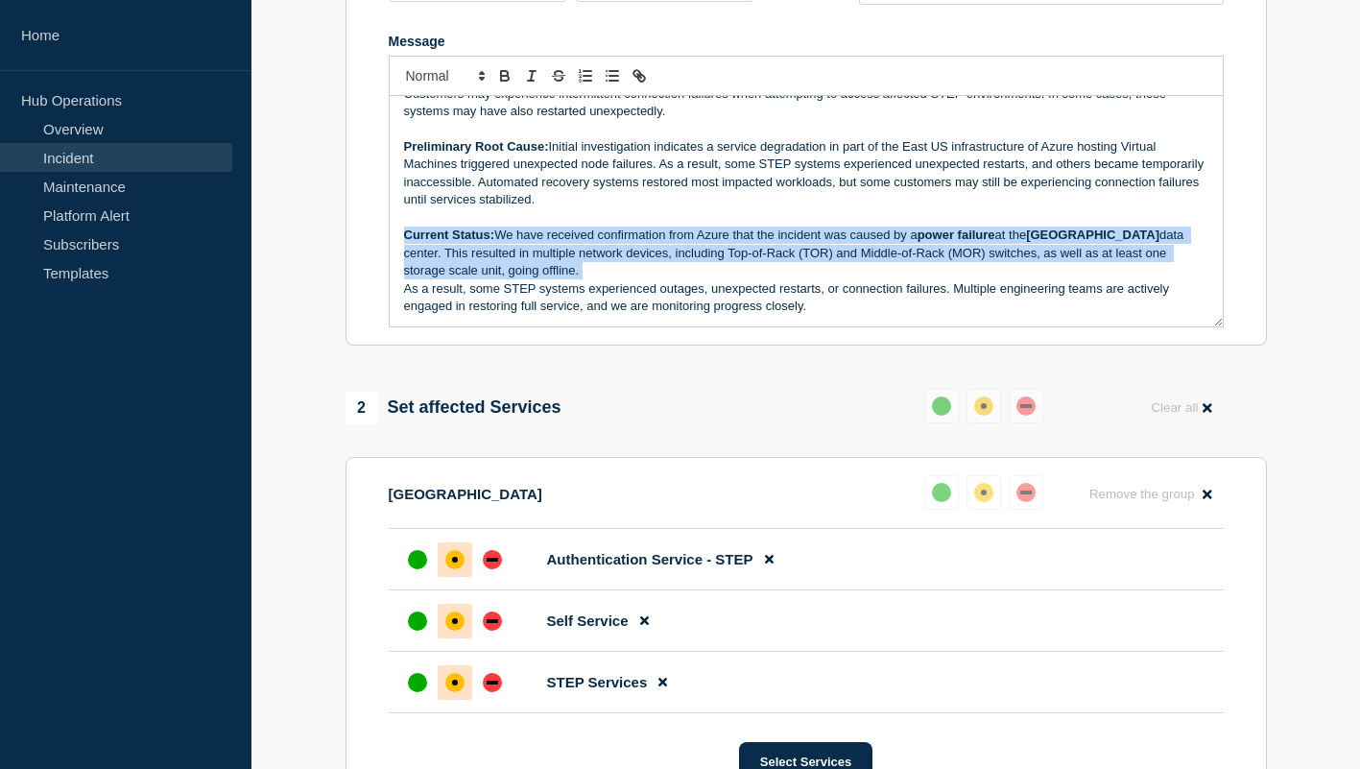
scroll to position [396, 0]
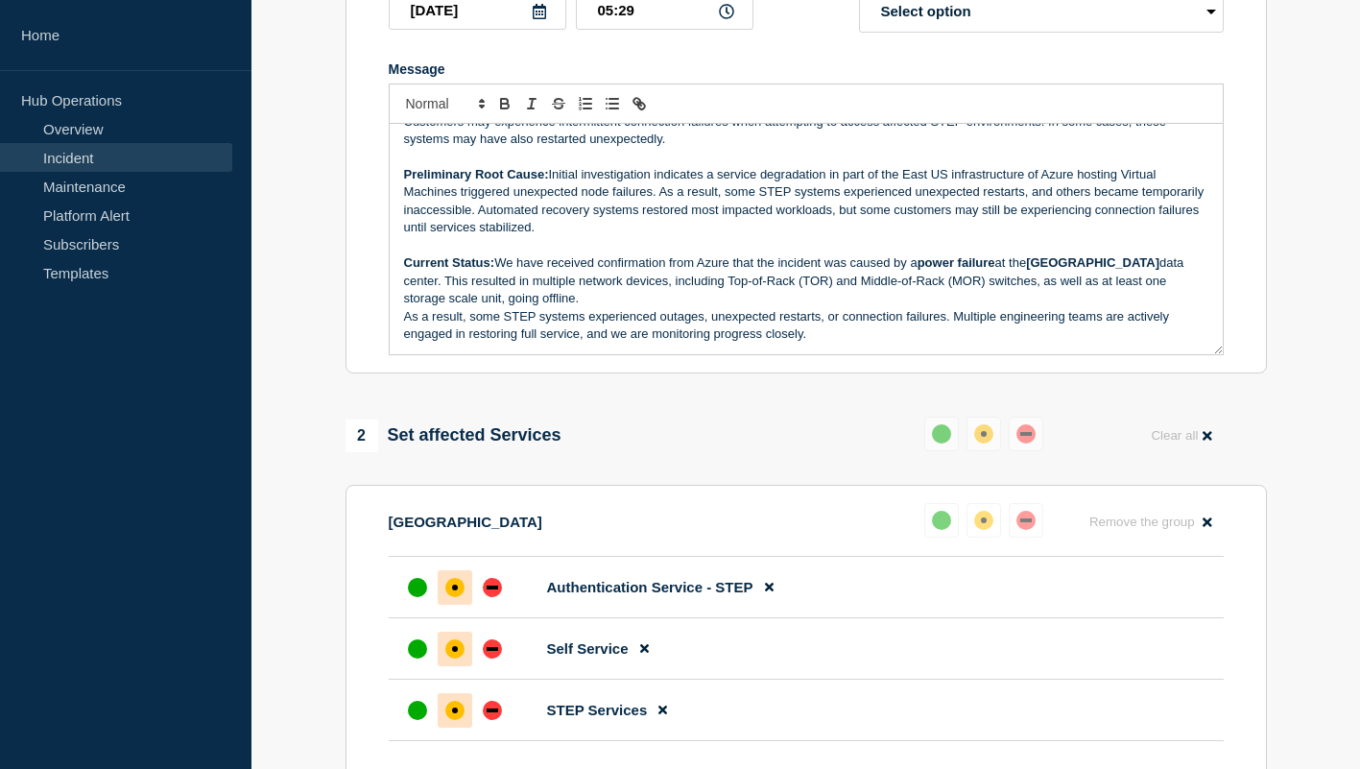
click at [820, 344] on p "As a result, some STEP systems experienced outages, unexpected restarts, or con…" at bounding box center [806, 326] width 804 height 36
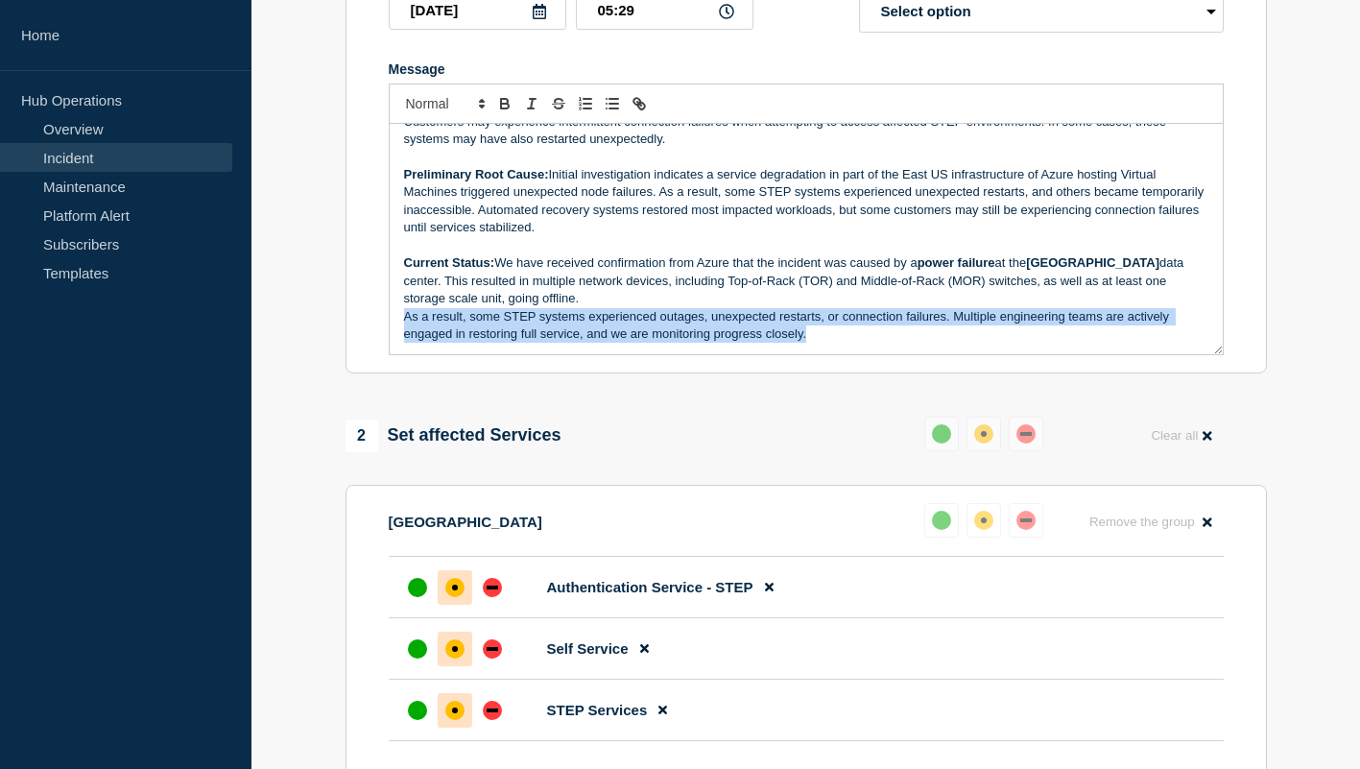
click at [820, 344] on p "As a result, some STEP systems experienced outages, unexpected restarts, or con…" at bounding box center [806, 326] width 804 height 36
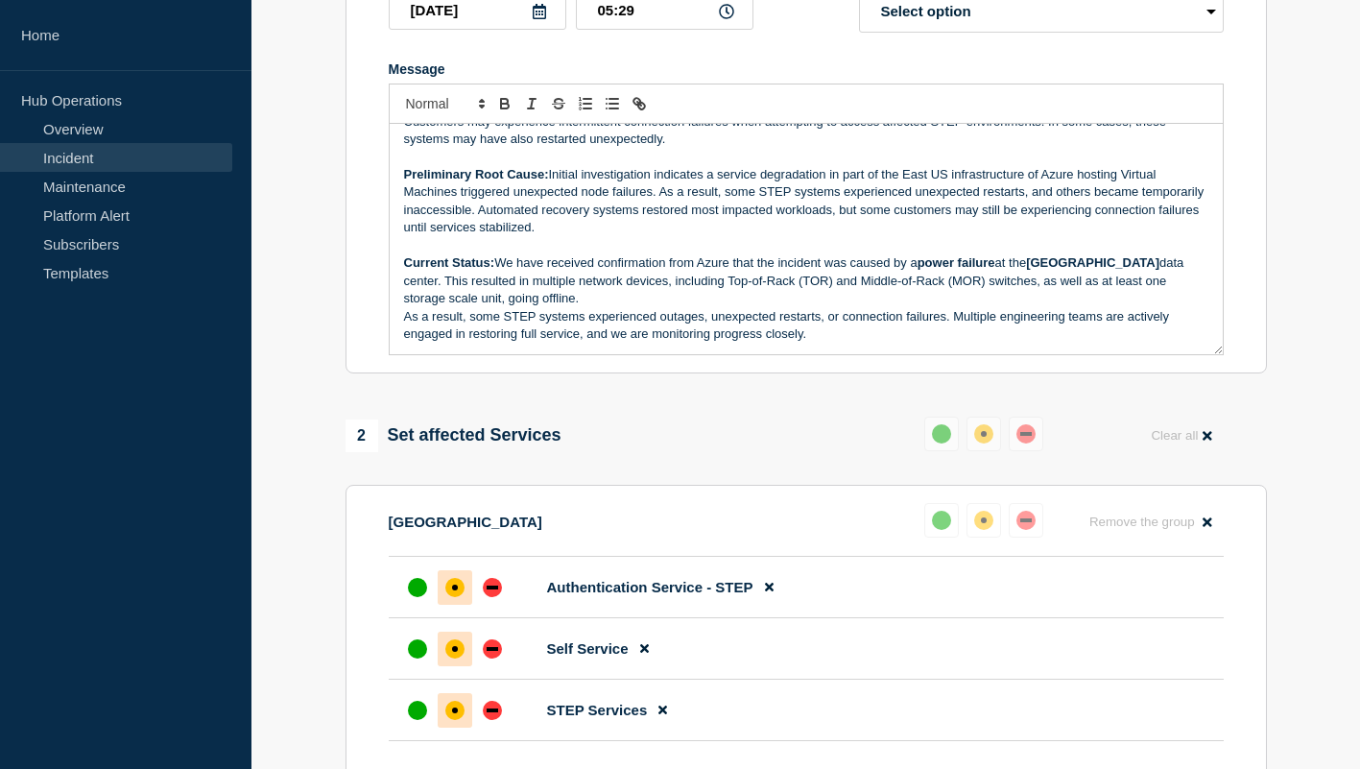
click at [753, 307] on p "Current Status: We have received confirmation from Azure that the incident was …" at bounding box center [806, 280] width 804 height 53
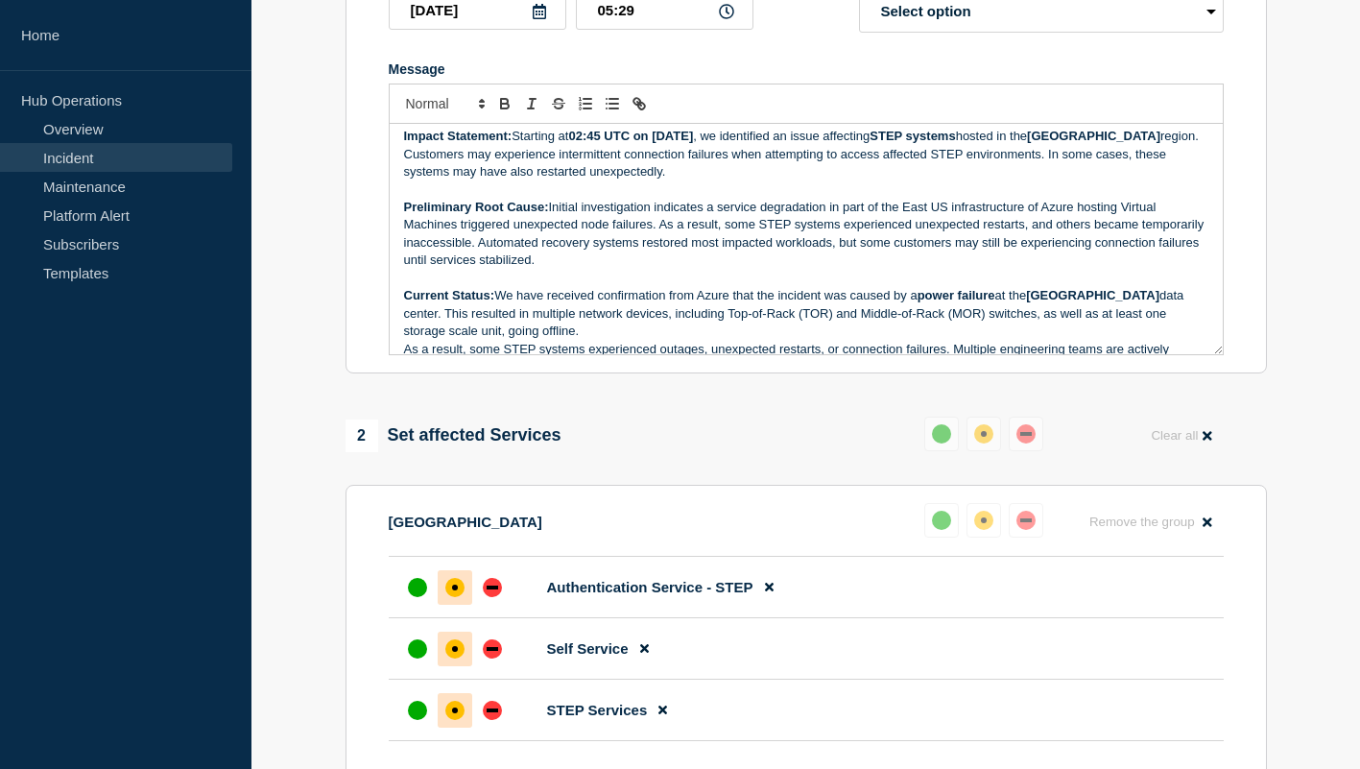
scroll to position [0, 0]
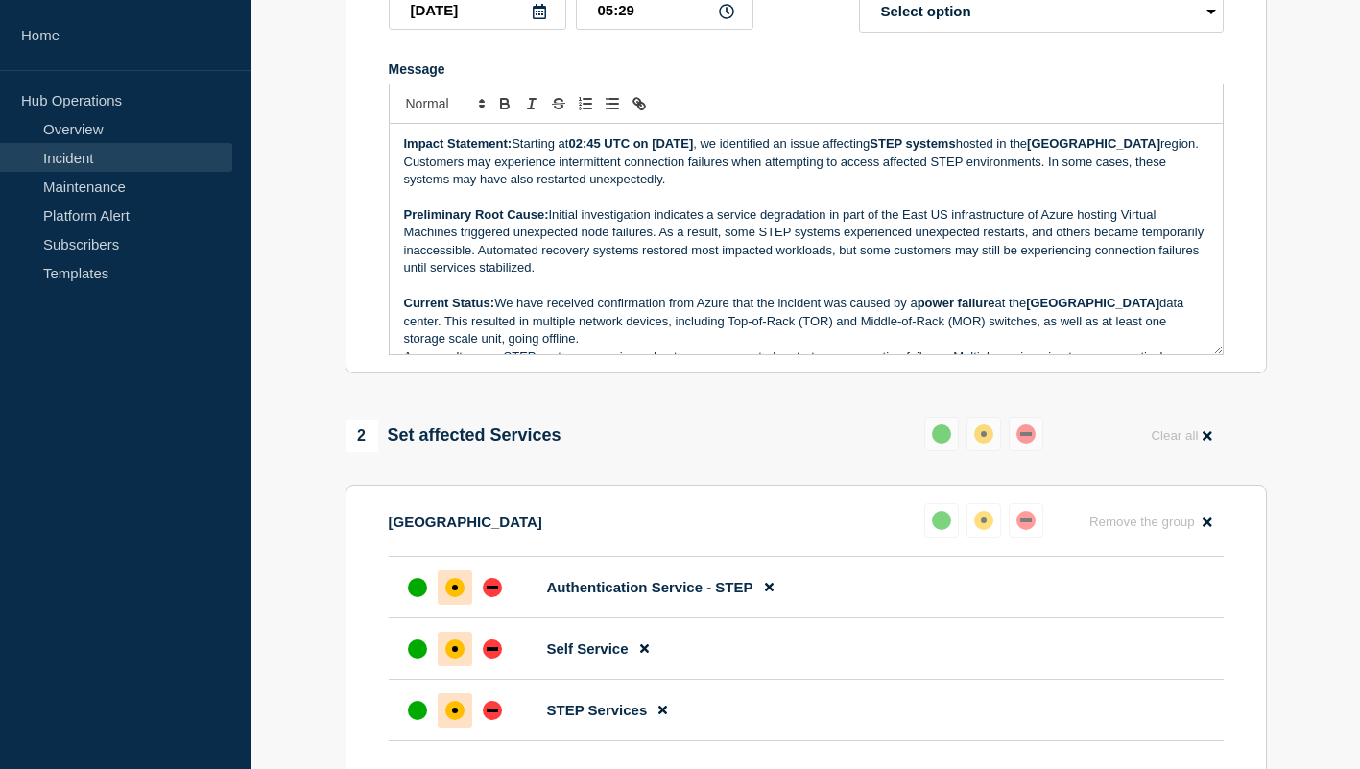
click at [679, 277] on p "Preliminary Root Cause: Initial investigation indicates a service degradation i…" at bounding box center [806, 241] width 804 height 71
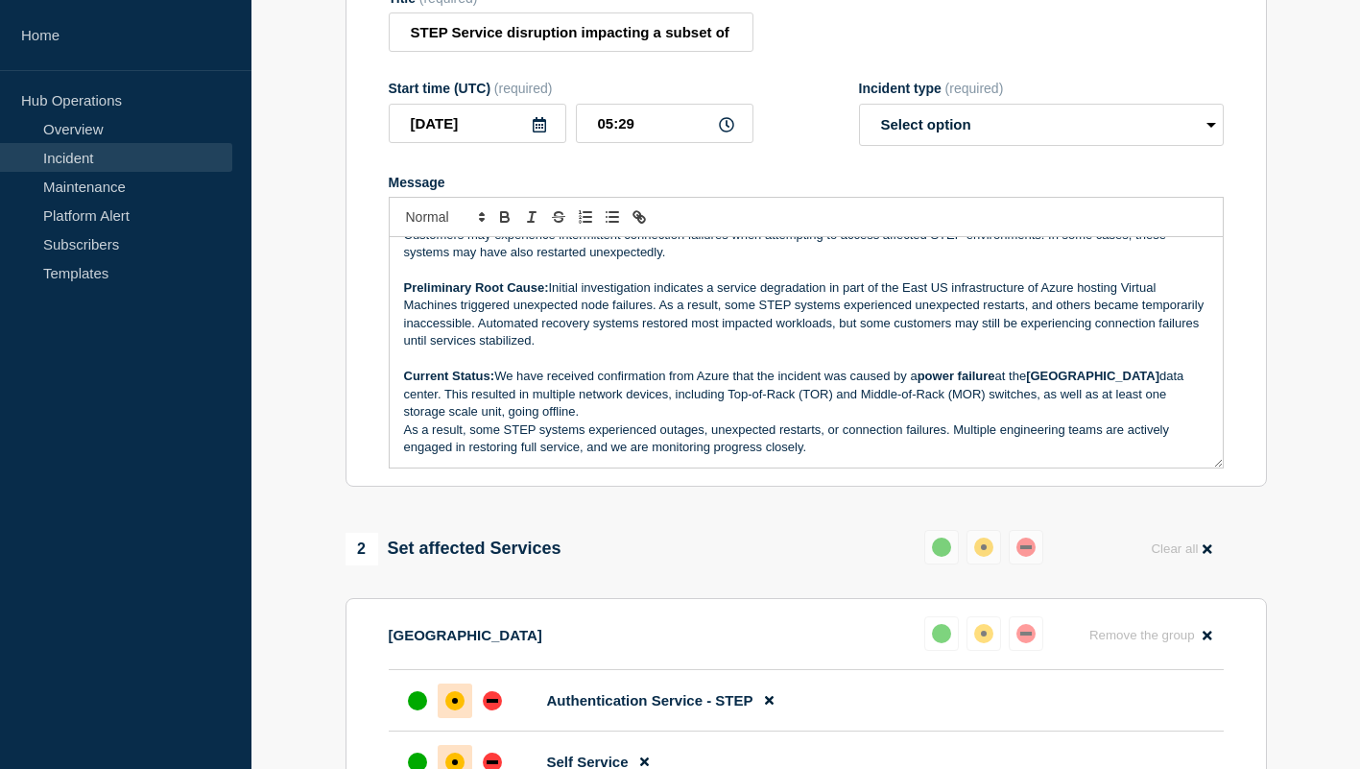
scroll to position [263, 0]
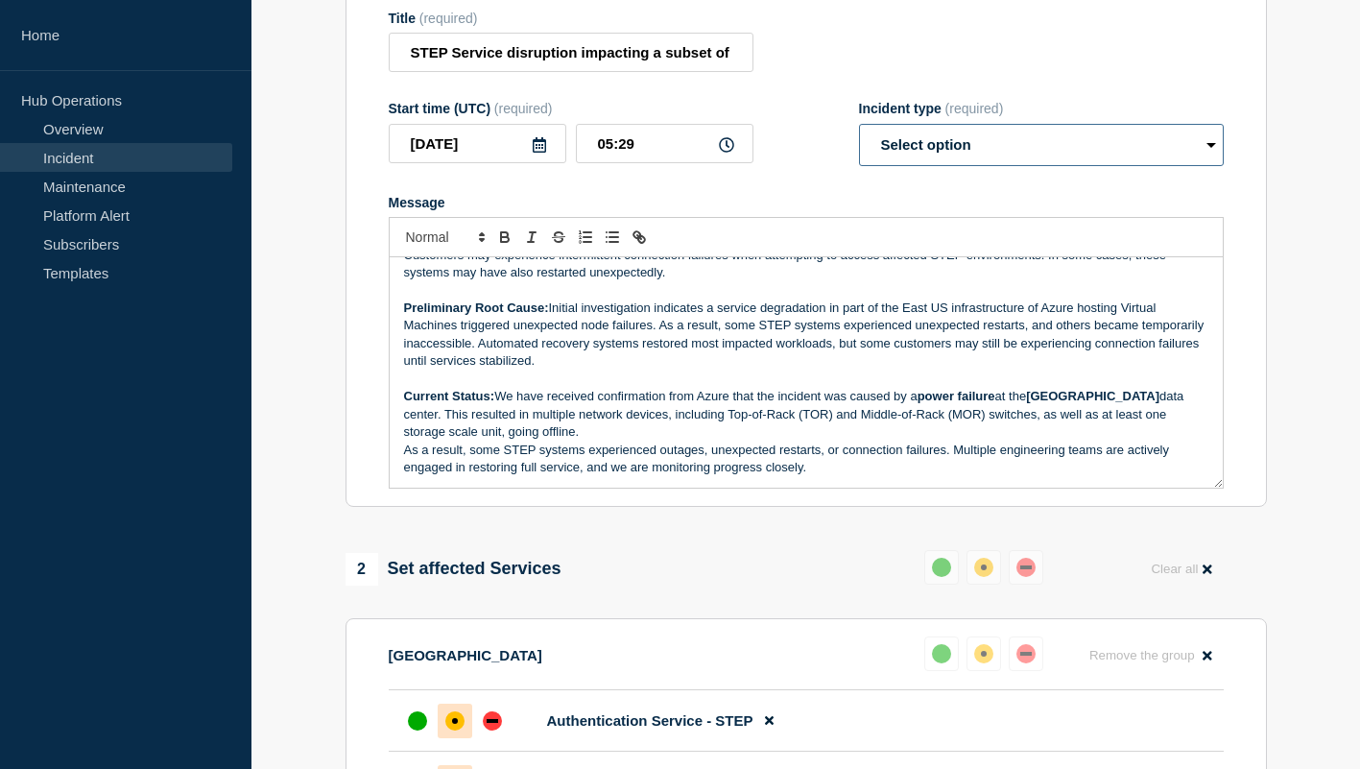
click at [894, 155] on select "Select option Investigating Identified Monitoring Resolved" at bounding box center [1041, 145] width 365 height 42
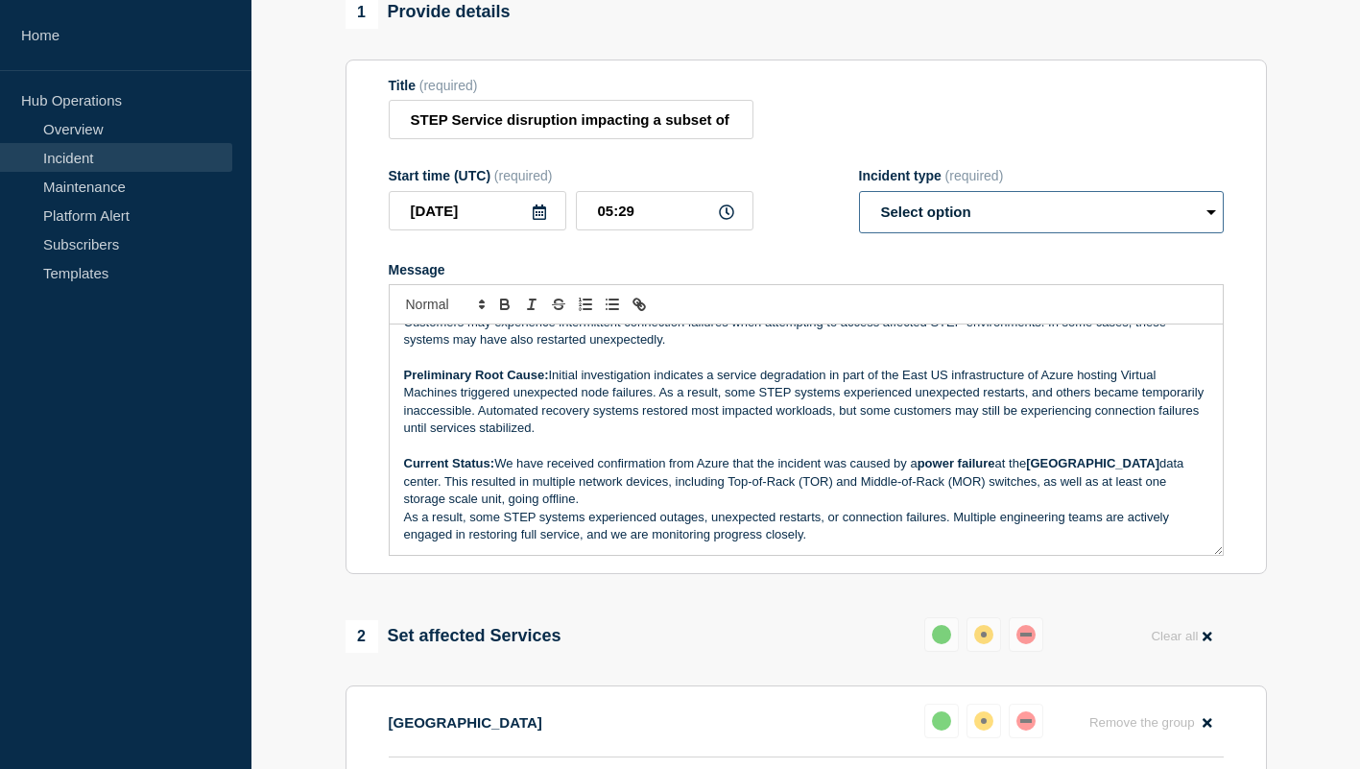
scroll to position [164, 0]
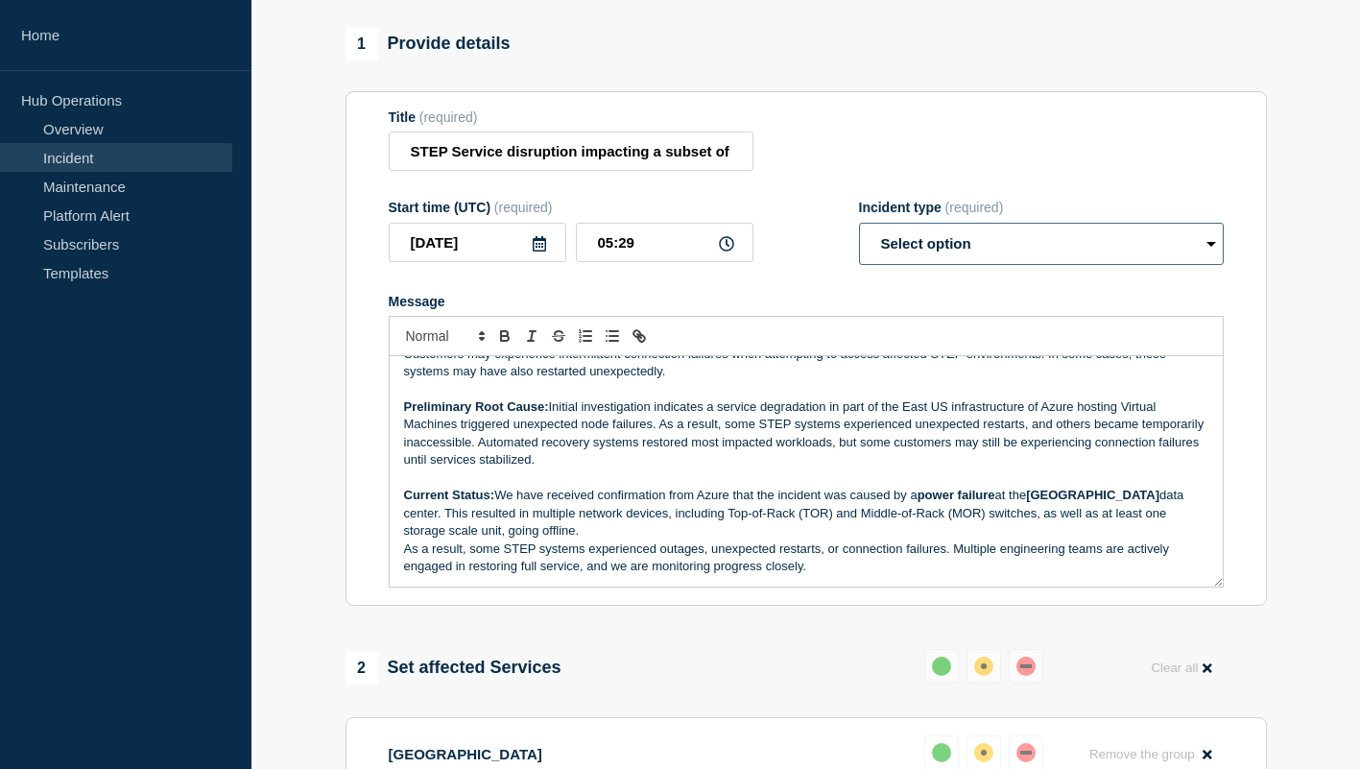
click at [1010, 265] on select "Select option Investigating Identified Monitoring Resolved" at bounding box center [1041, 244] width 365 height 42
click at [859, 241] on select "Select option Investigating Identified Monitoring Resolved" at bounding box center [1041, 244] width 365 height 42
click at [812, 265] on div "Start time (UTC) (required) 2025-08-14 05:29 Incident type (required) Select op…" at bounding box center [806, 232] width 835 height 65
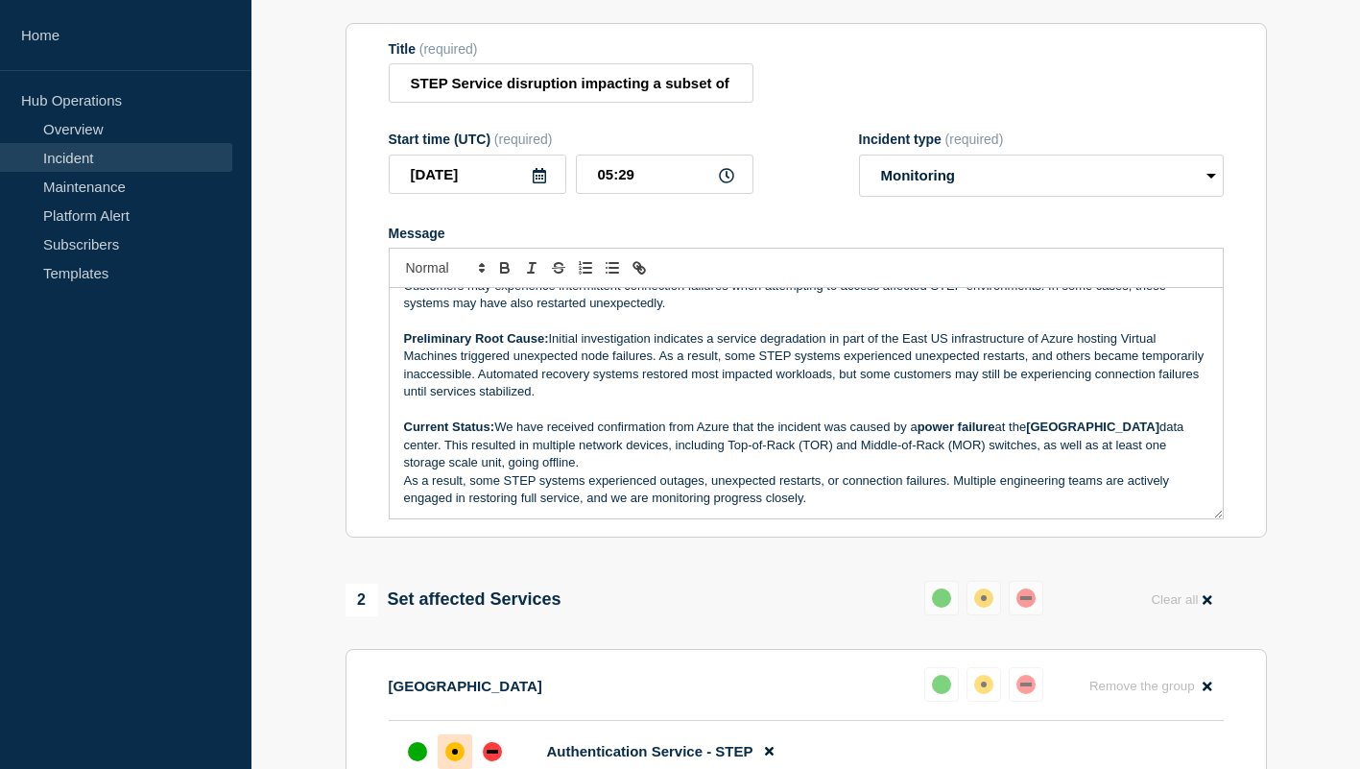
scroll to position [249, 0]
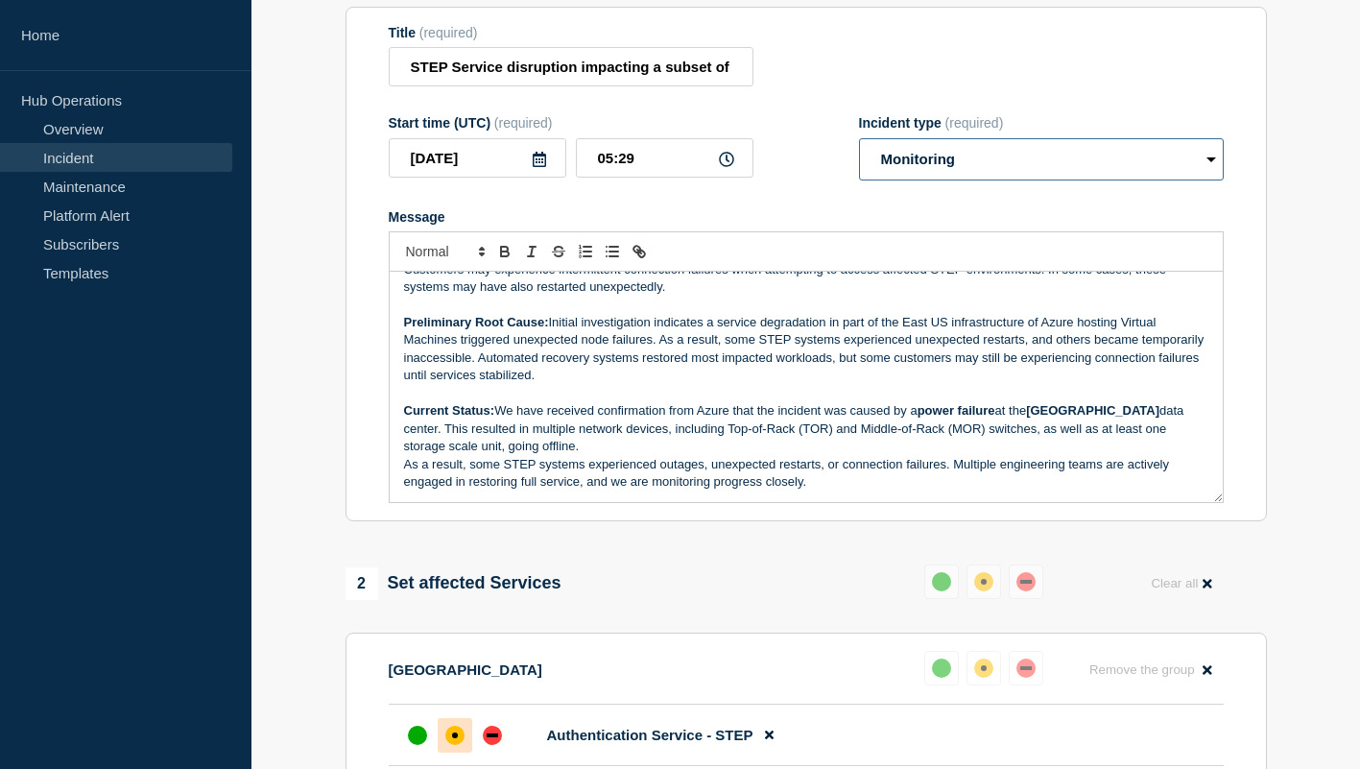
click at [938, 180] on select "Select option Investigating Identified Monitoring Resolved" at bounding box center [1041, 159] width 365 height 42
select select "identified"
click at [859, 156] on select "Select option Investigating Identified Monitoring Resolved" at bounding box center [1041, 159] width 365 height 42
click at [816, 222] on form "Title (required) STEP Service disruption impacting a subset of customers in Eas…" at bounding box center [806, 264] width 835 height 479
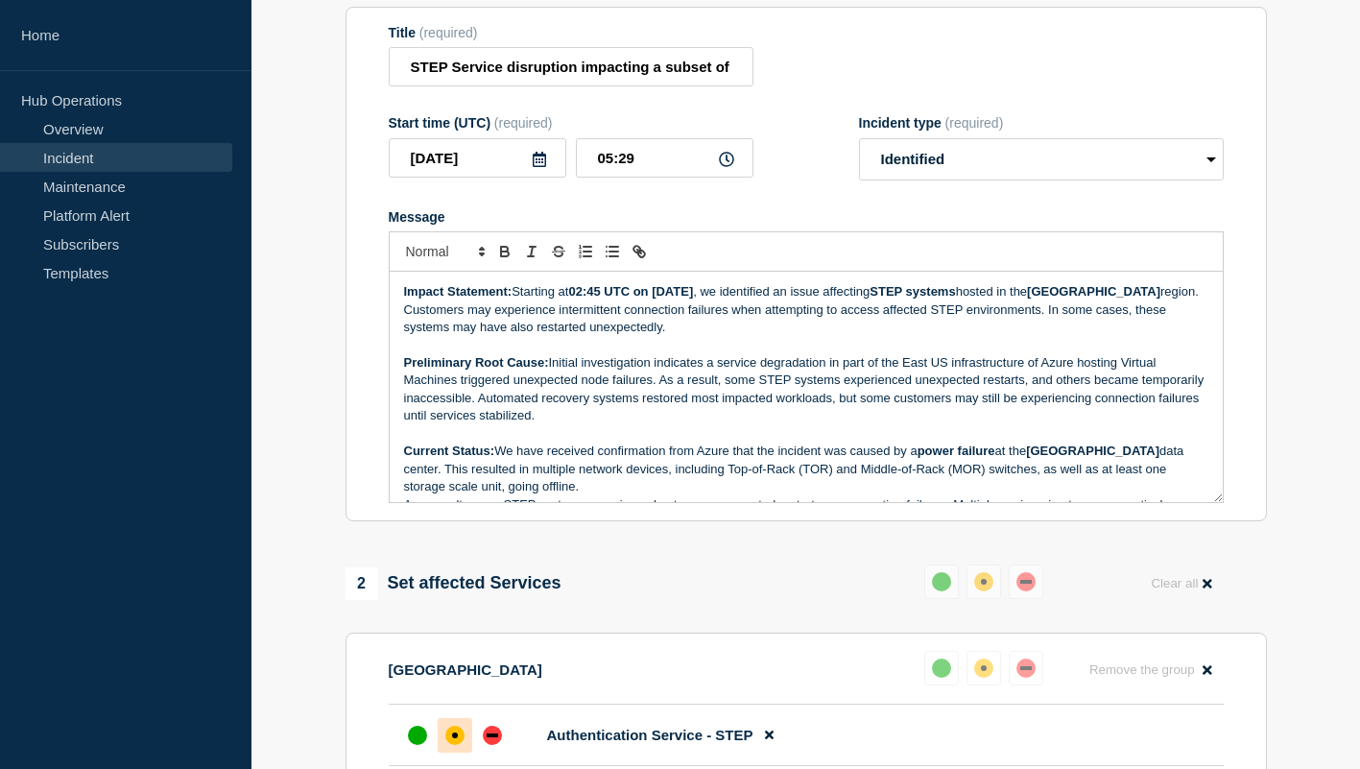
scroll to position [40, 0]
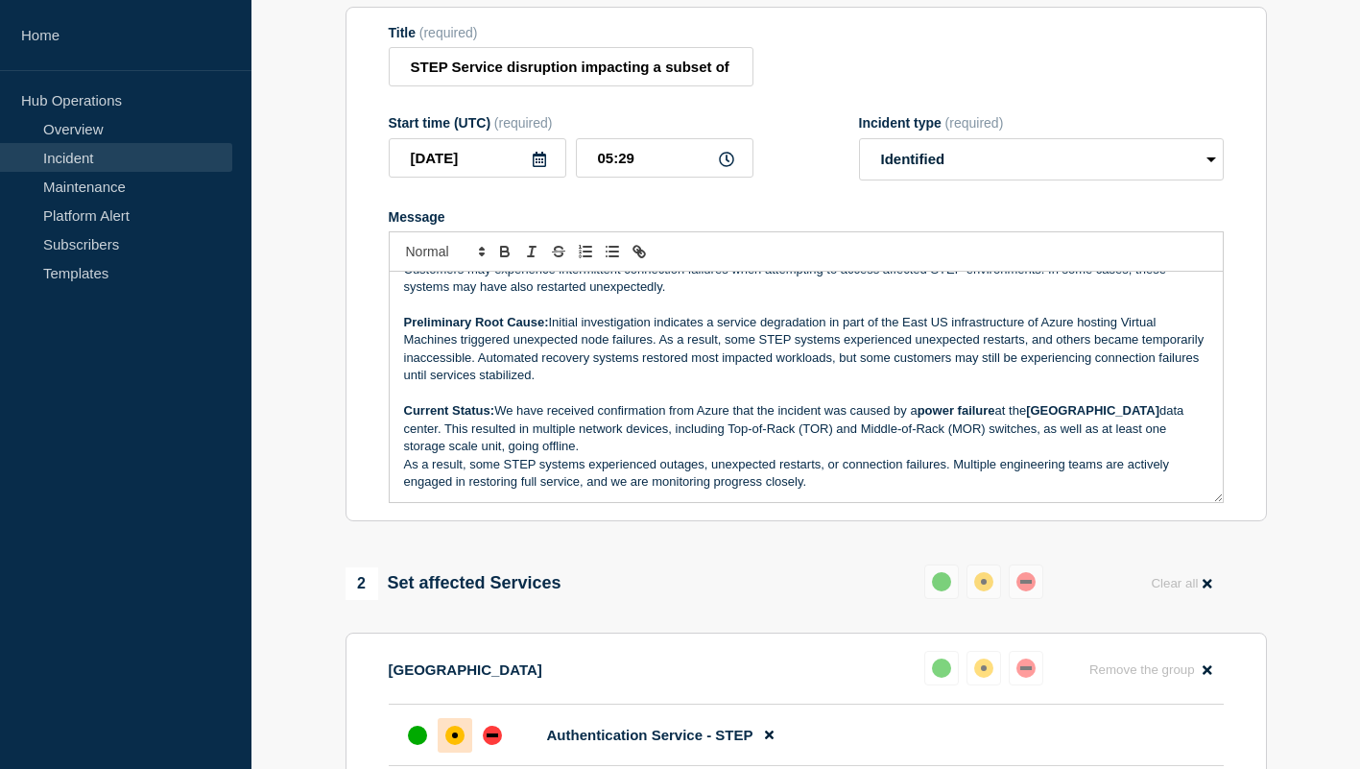
click at [728, 385] on p "Preliminary Root Cause: Initial investigation indicates a service degradation i…" at bounding box center [806, 349] width 804 height 71
click at [722, 385] on p "Preliminary Root Cause: Initial investigation indicates a service degradation i…" at bounding box center [806, 349] width 804 height 71
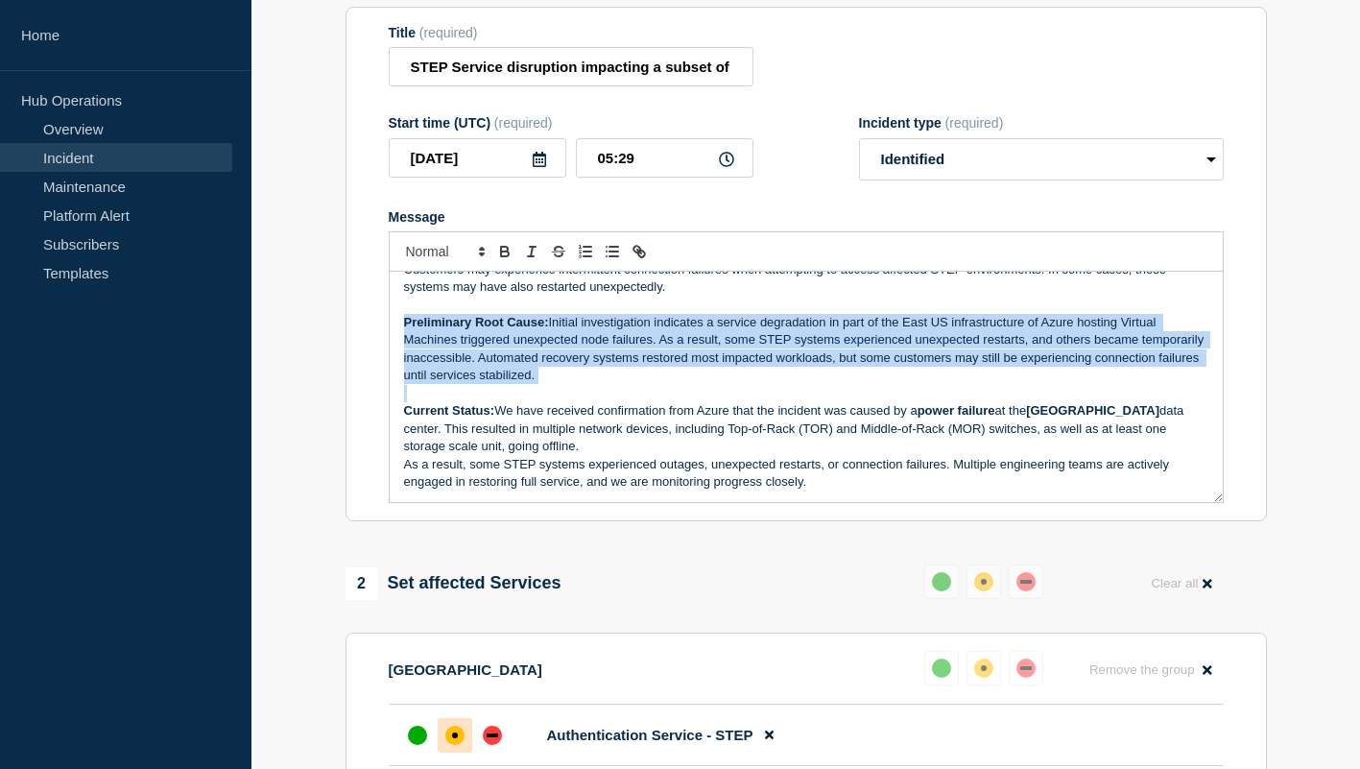
click at [722, 385] on p "Preliminary Root Cause: Initial investigation indicates a service degradation i…" at bounding box center [806, 349] width 804 height 71
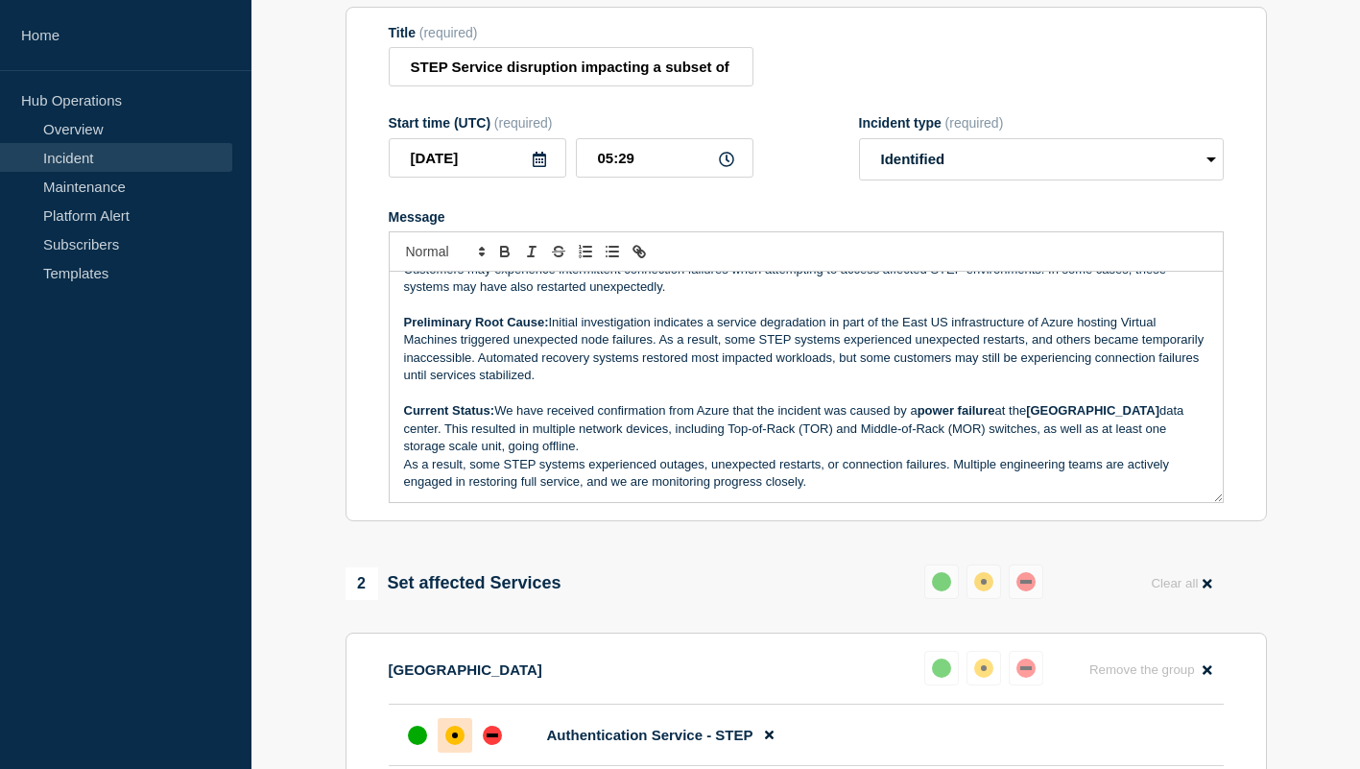
click at [727, 439] on p "Current Status: We have received confirmation from Azure that the incident was …" at bounding box center [806, 428] width 804 height 53
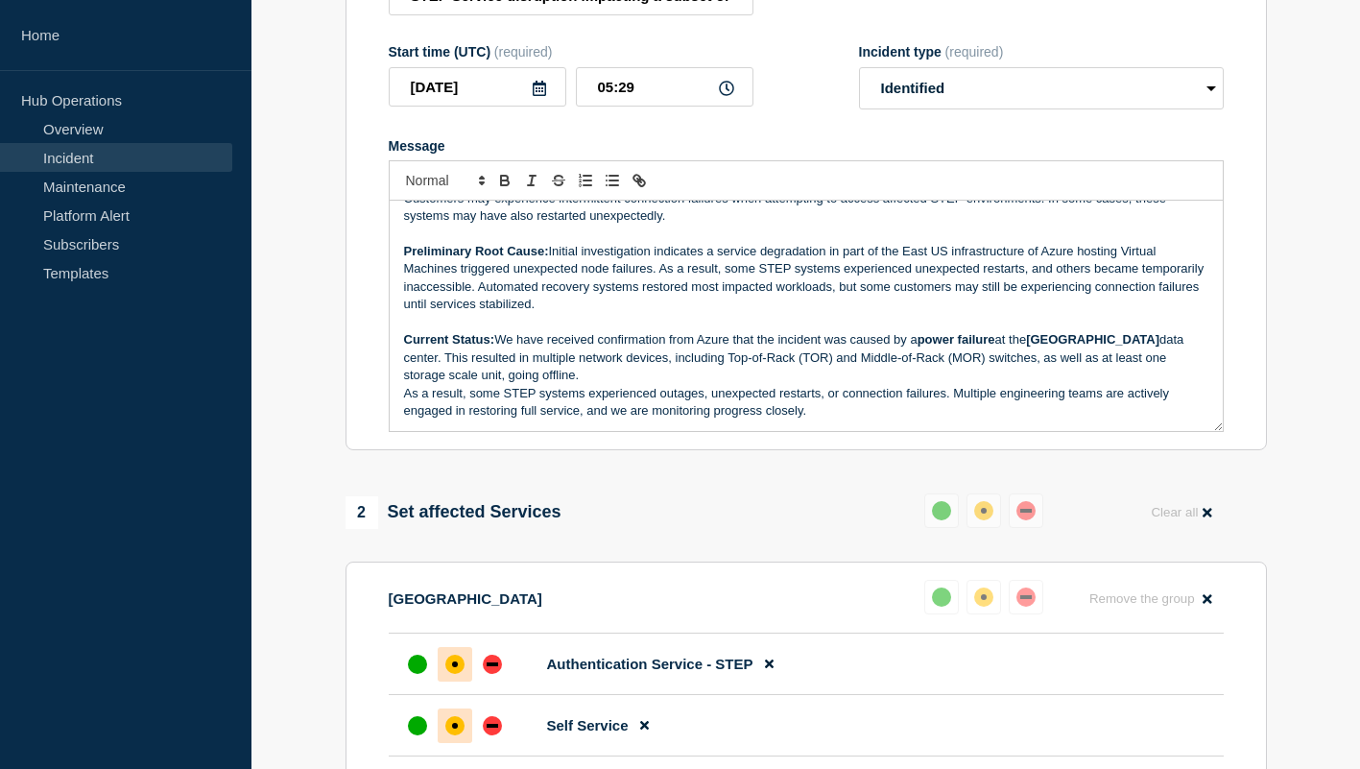
scroll to position [326, 0]
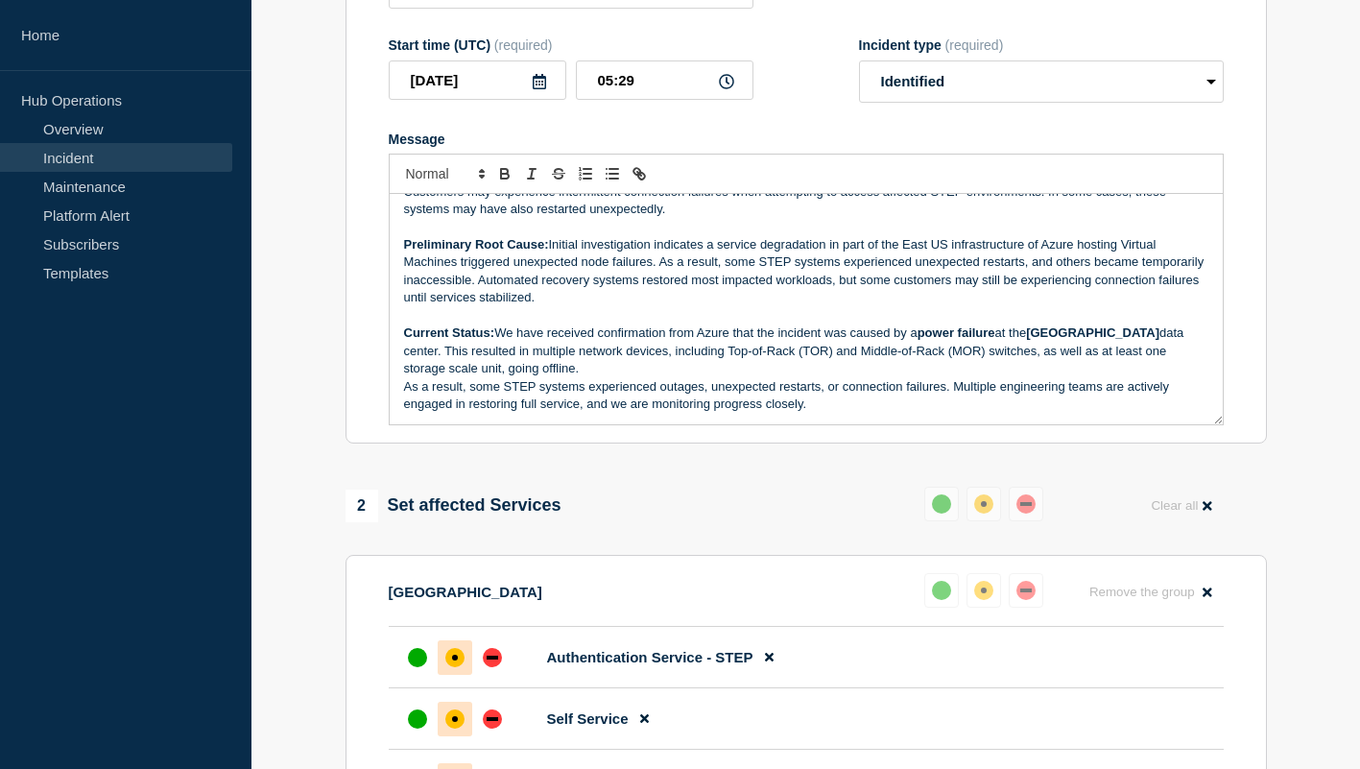
click at [688, 377] on p "Current Status: We have received confirmation from Azure that the incident was …" at bounding box center [806, 350] width 804 height 53
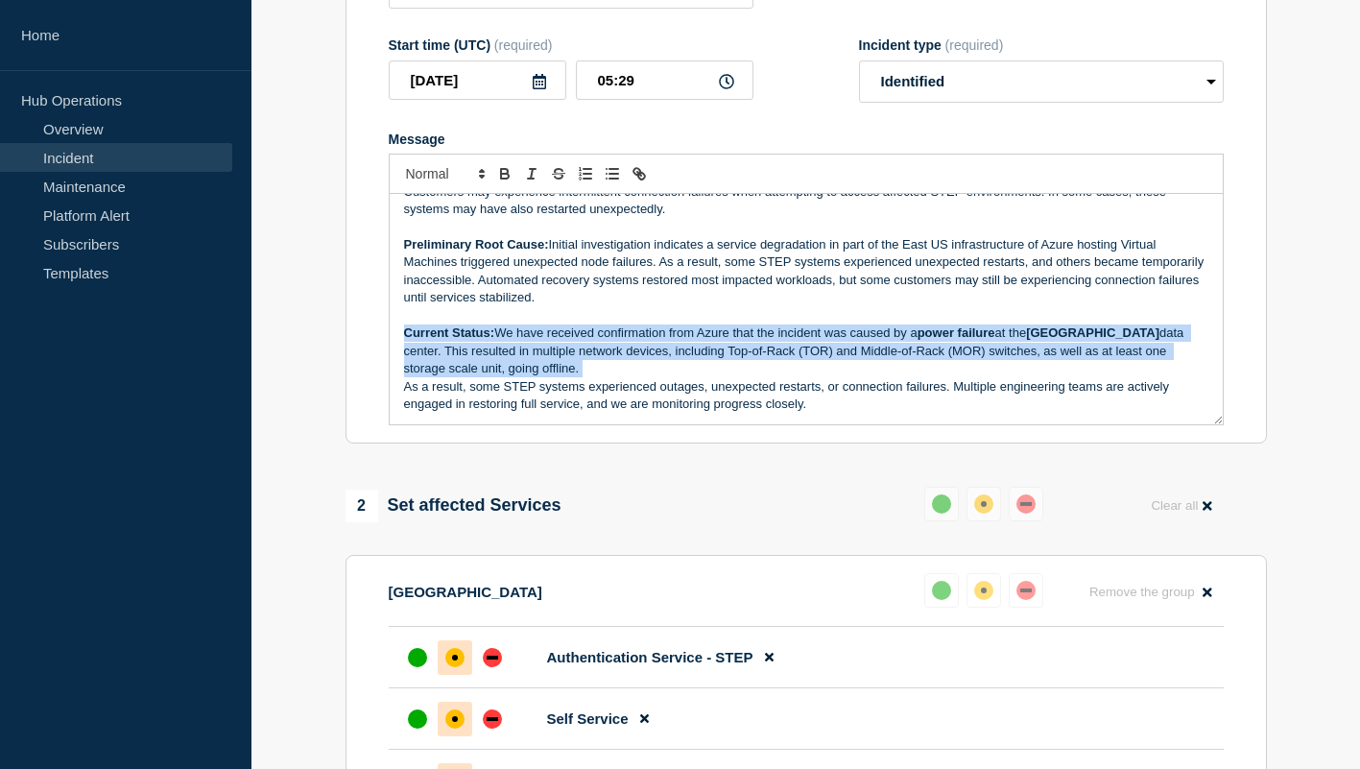
click at [688, 377] on p "Current Status: We have received confirmation from Azure that the incident was …" at bounding box center [806, 350] width 804 height 53
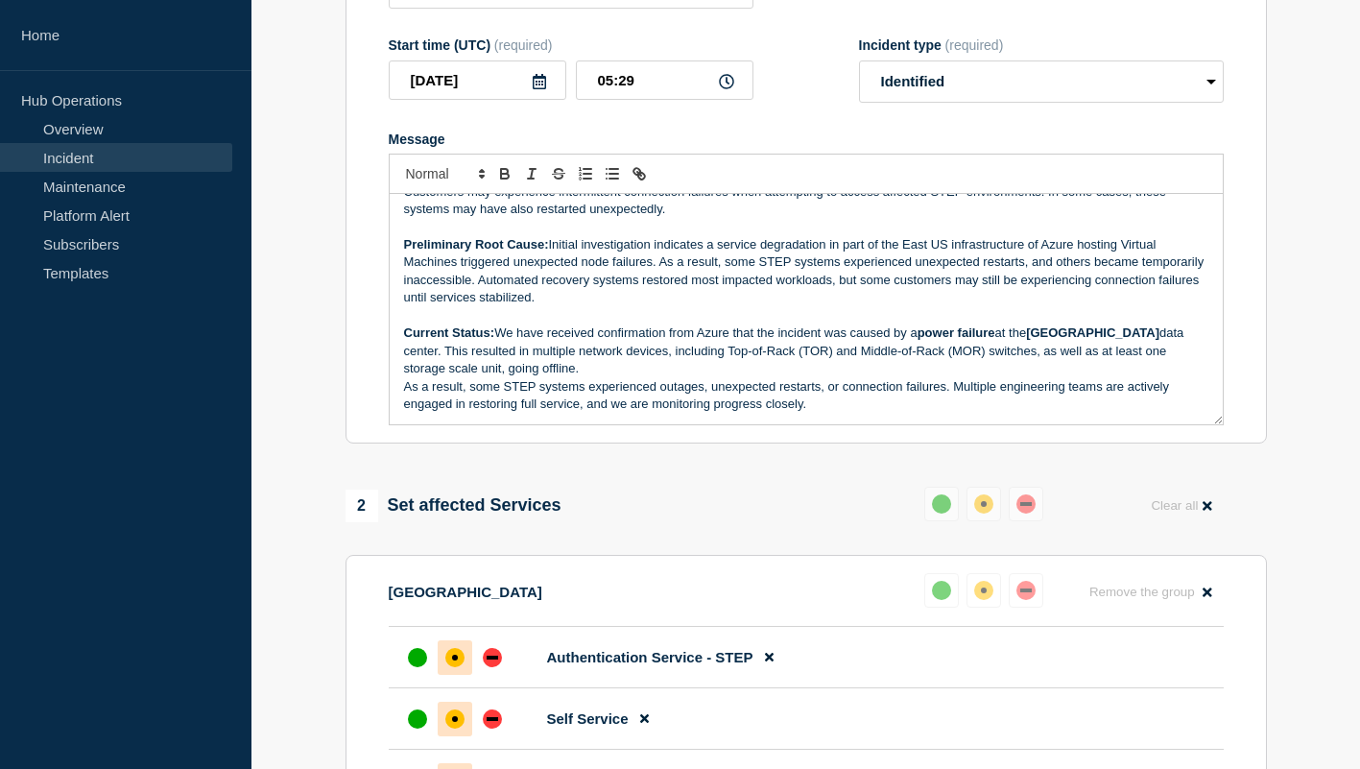
click at [702, 408] on p "As a result, some STEP systems experienced outages, unexpected restarts, or con…" at bounding box center [806, 396] width 804 height 36
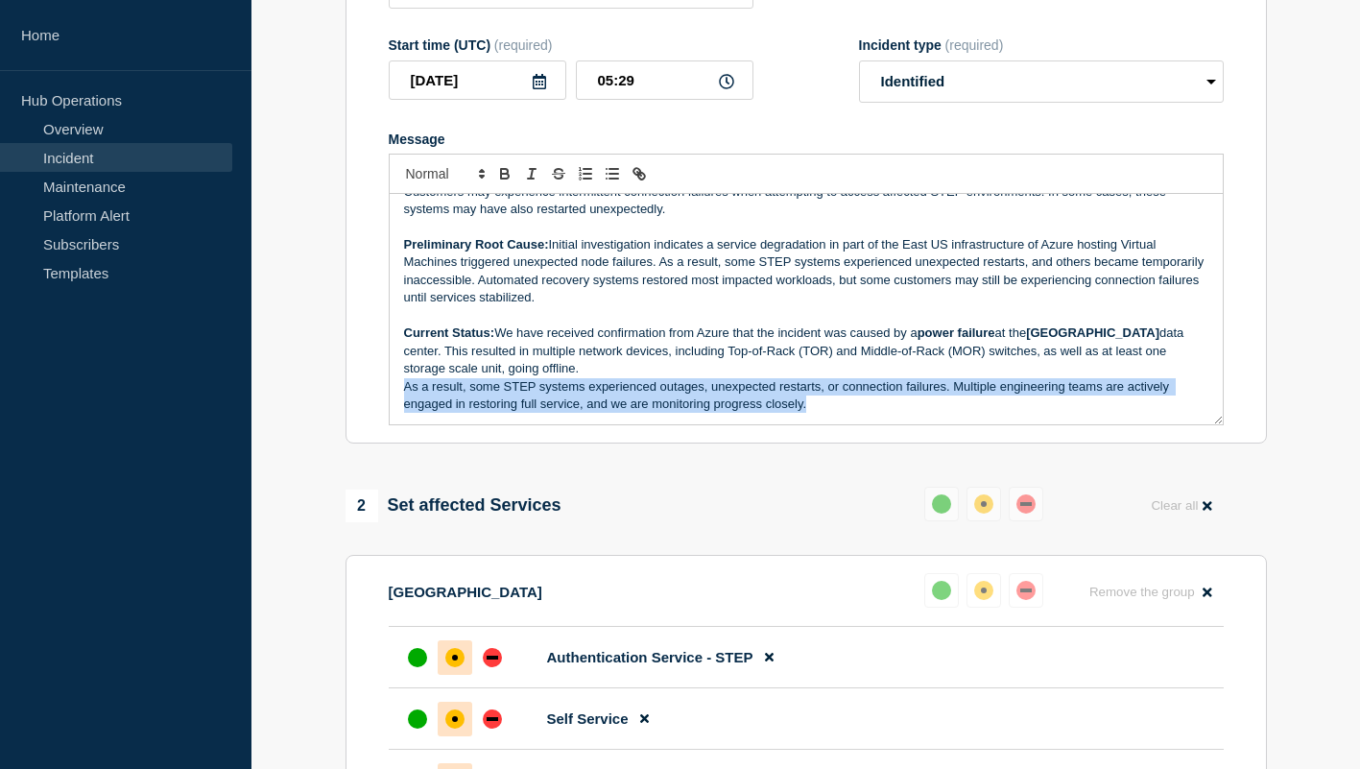
click at [702, 408] on p "As a result, some STEP systems experienced outages, unexpected restarts, or con…" at bounding box center [806, 396] width 804 height 36
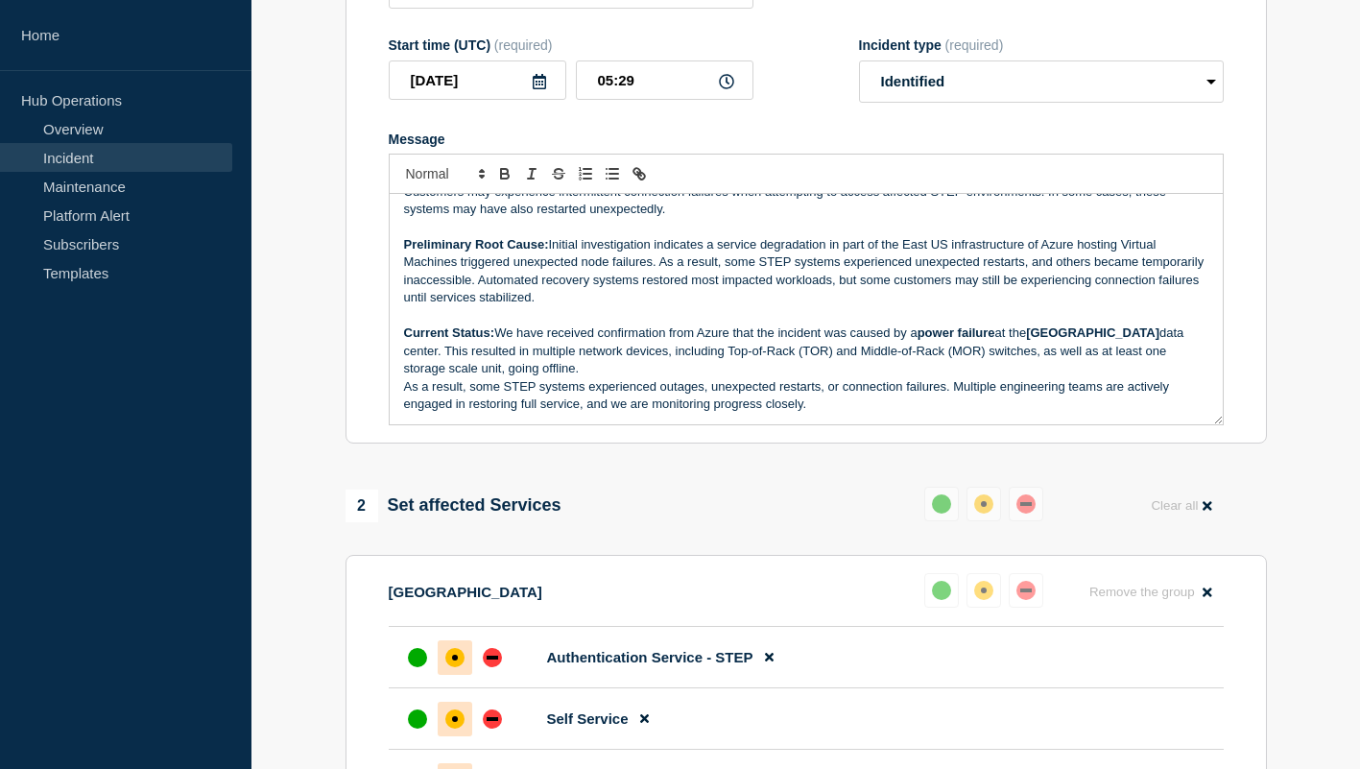
click at [688, 377] on p "Current Status: We have received confirmation from Azure that the incident was …" at bounding box center [806, 350] width 804 height 53
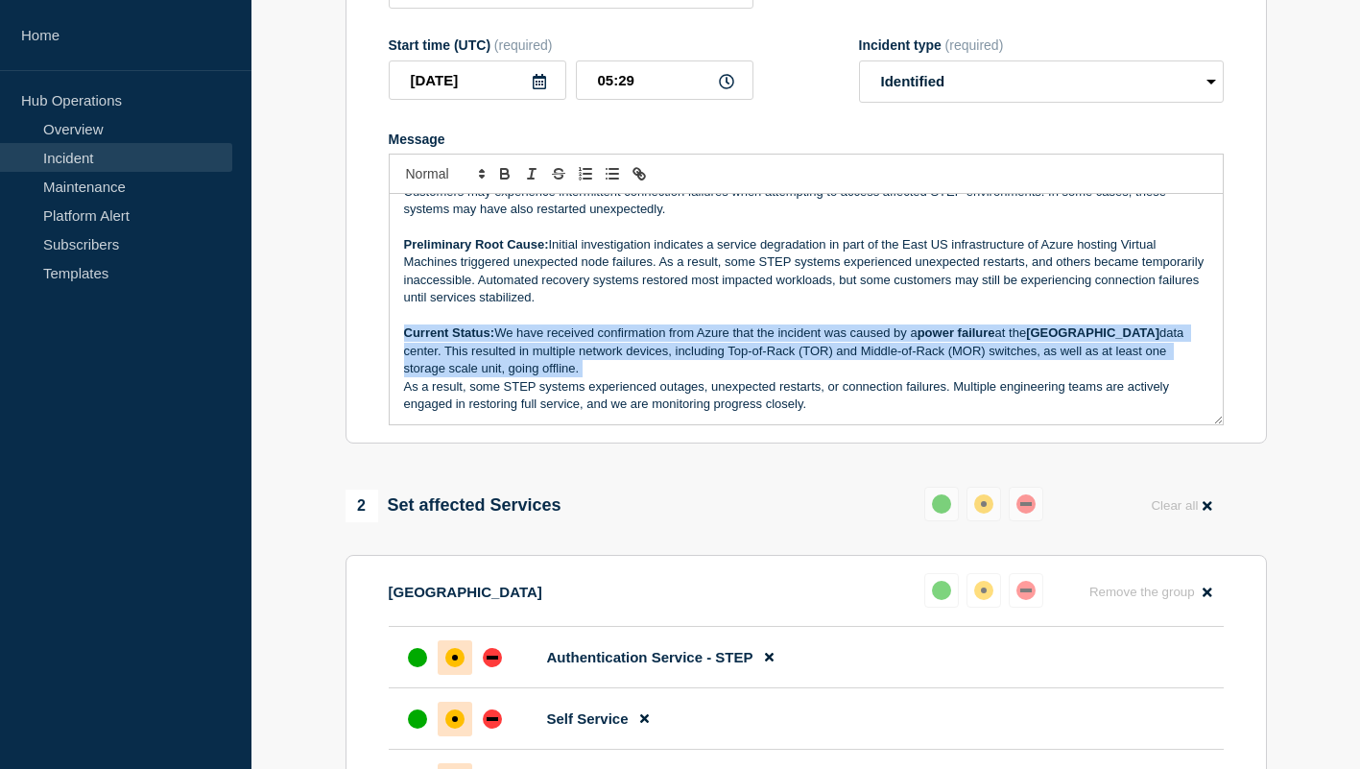
click at [688, 377] on p "Current Status: We have received confirmation from Azure that the incident was …" at bounding box center [806, 350] width 804 height 53
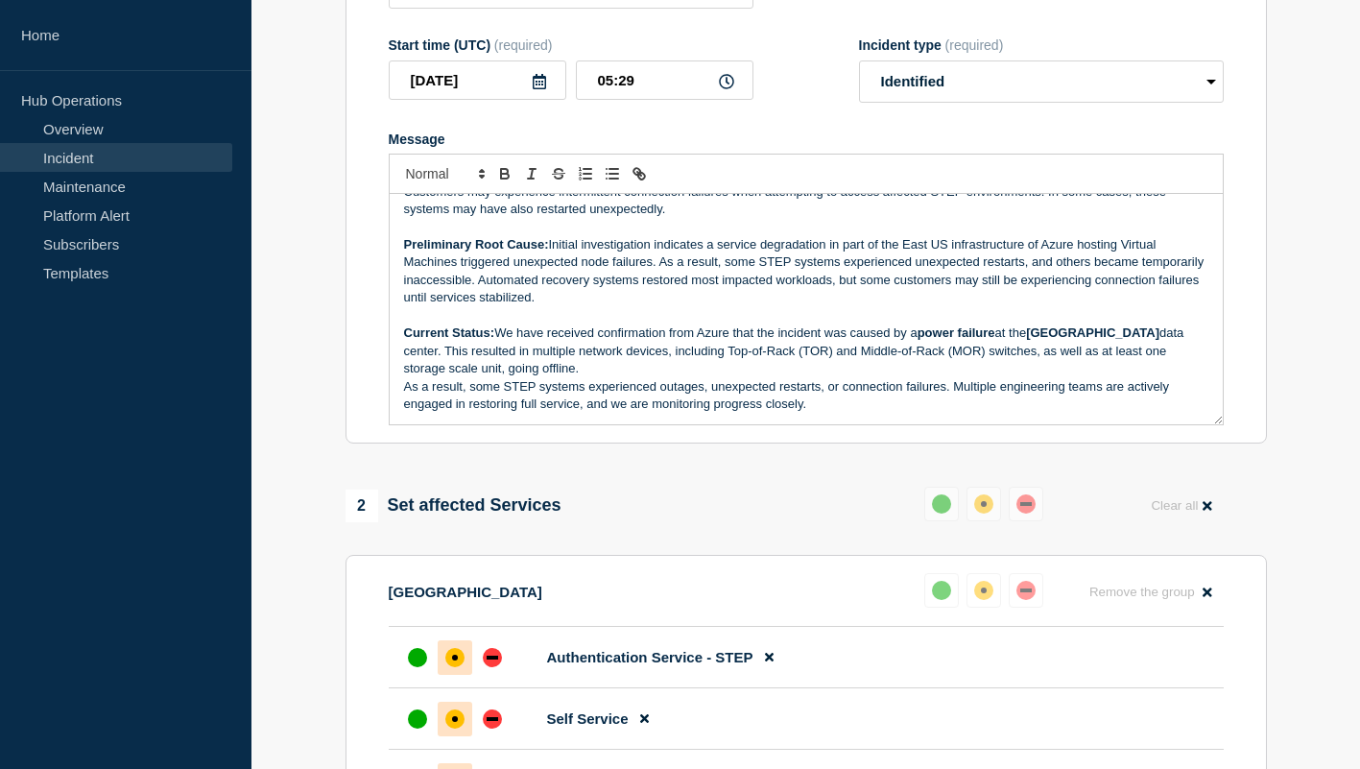
click at [709, 414] on p "As a result, some STEP systems experienced outages, unexpected restarts, or con…" at bounding box center [806, 396] width 804 height 36
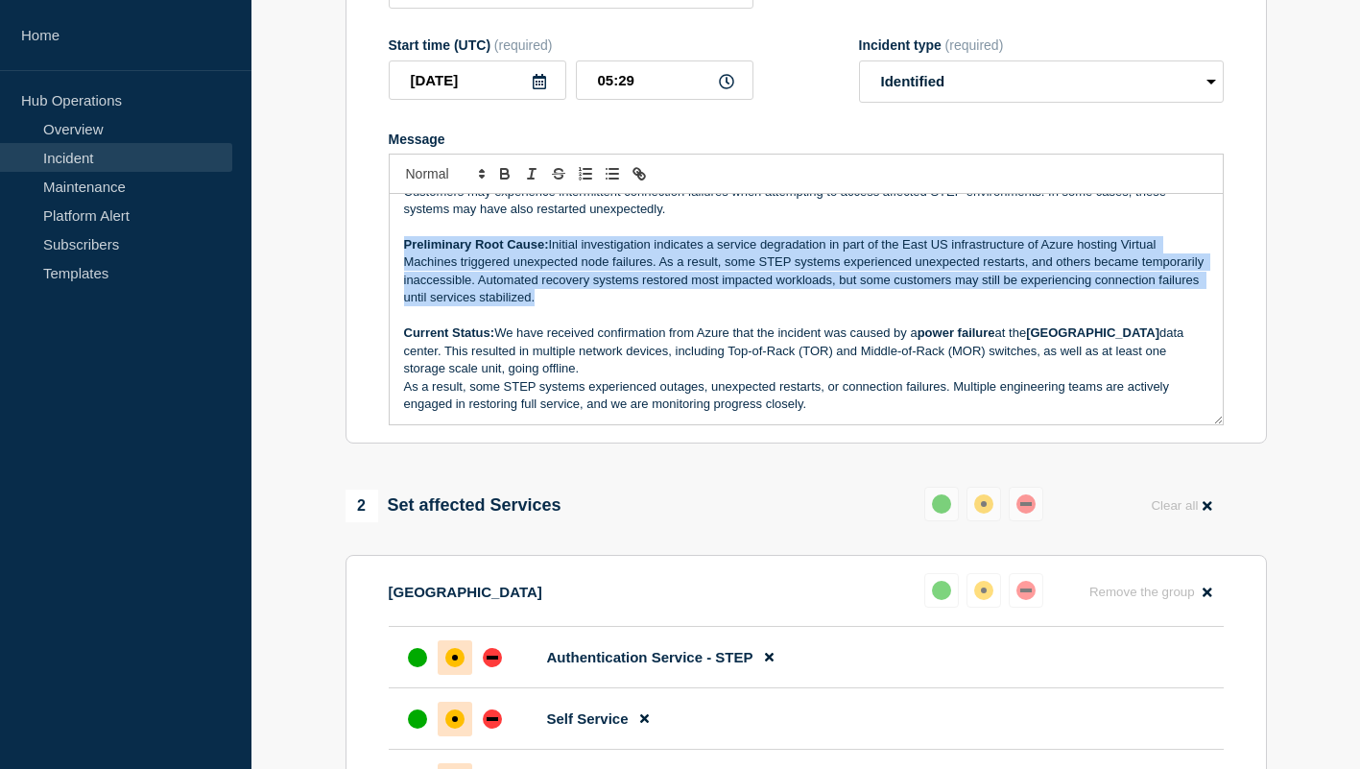
drag, startPoint x: 559, startPoint y: 319, endPoint x: 321, endPoint y: 257, distance: 244.9
click at [321, 257] on section "1 Provide details Title (required) STEP Service disruption impacting a subset o…" at bounding box center [805, 636] width 1108 height 1540
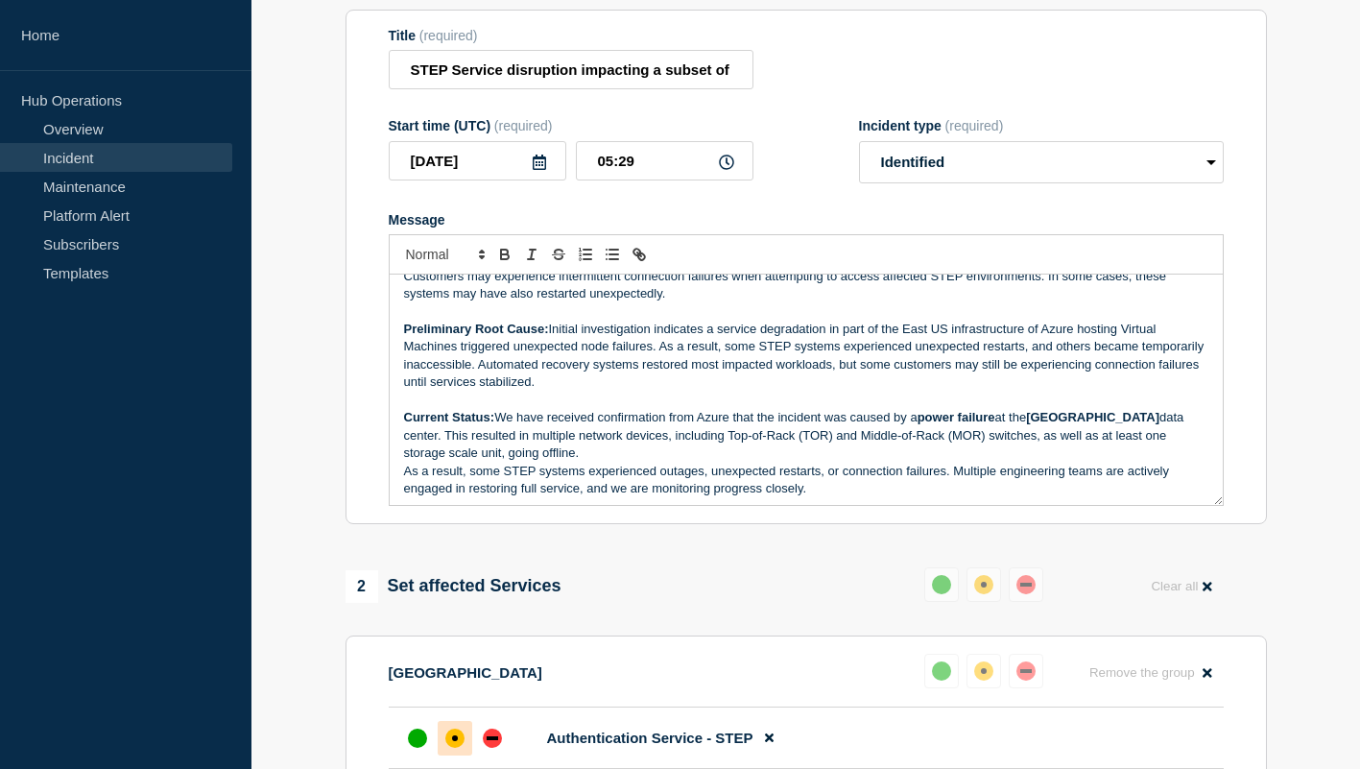
scroll to position [40, 0]
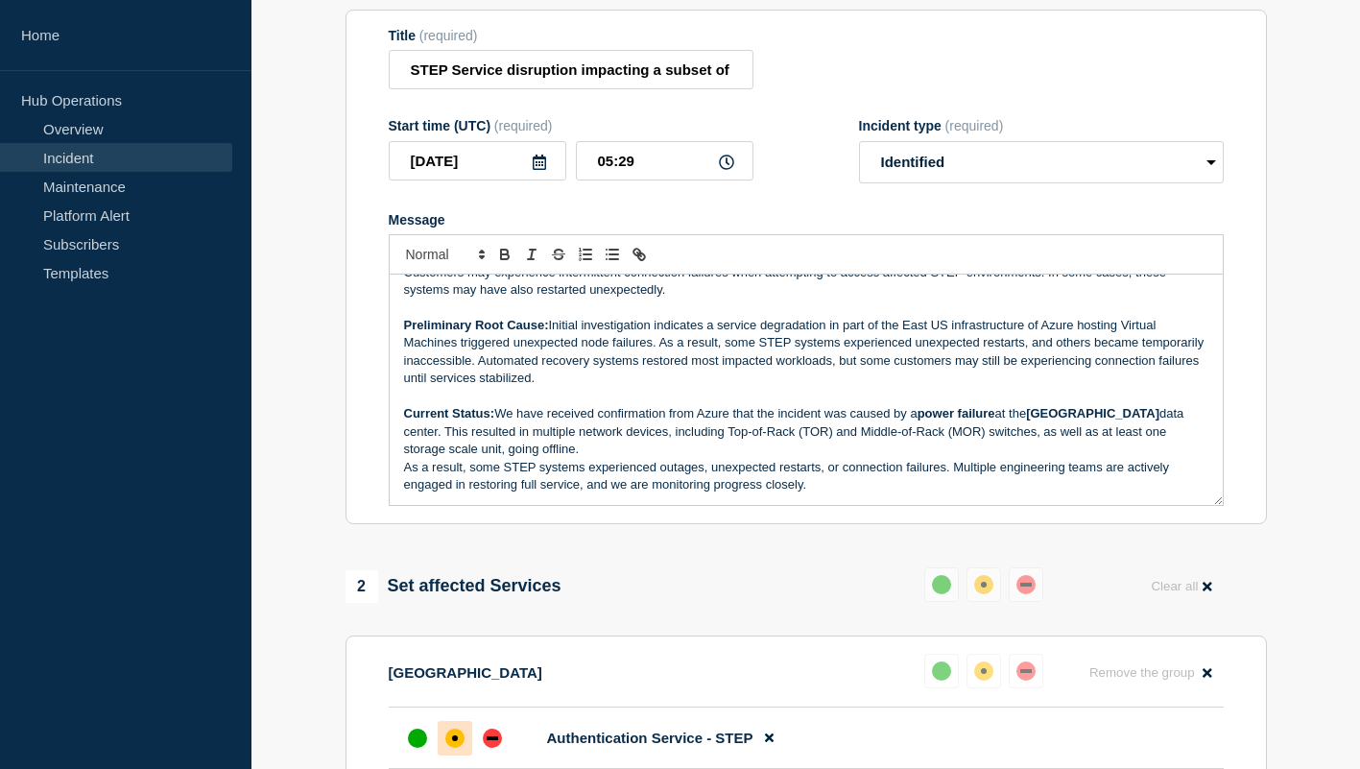
click at [739, 458] on p "Current Status: We have received confirmation from Azure that the incident was …" at bounding box center [806, 431] width 804 height 53
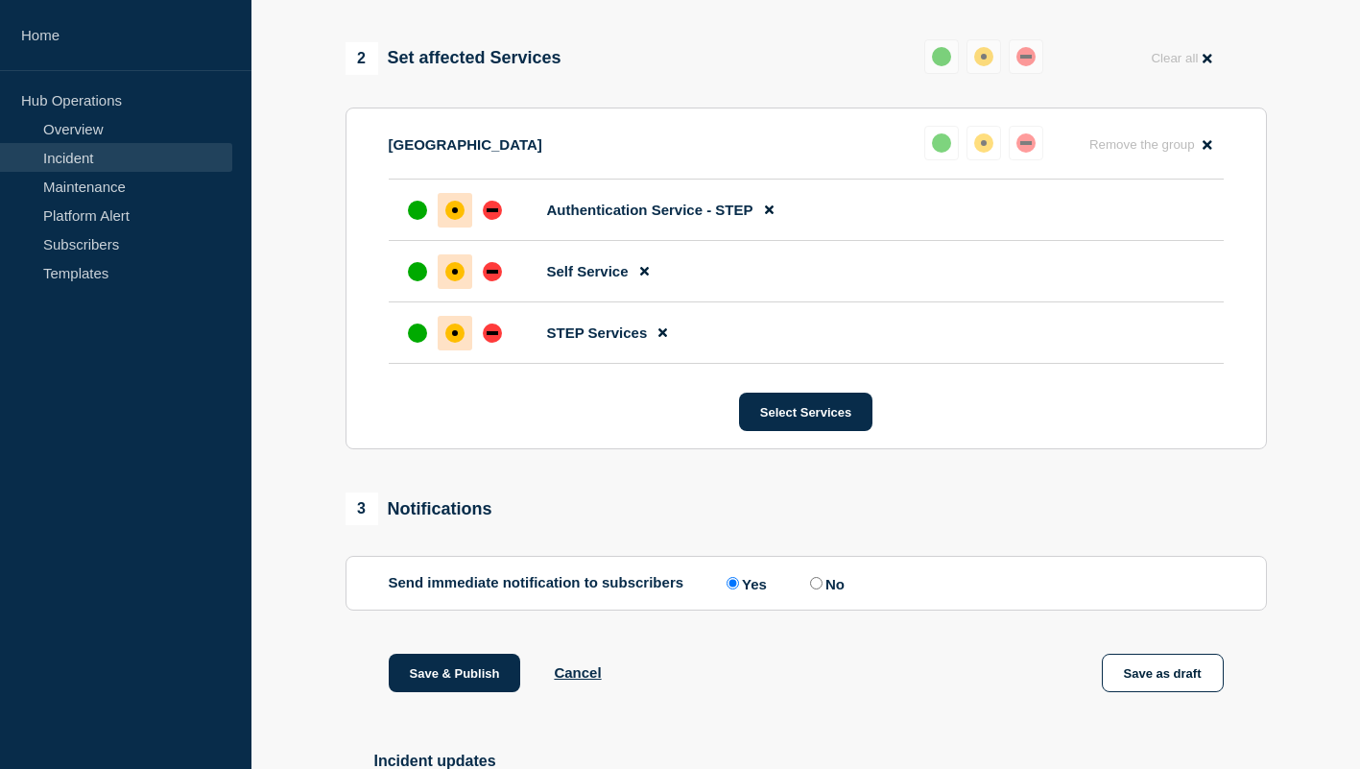
scroll to position [1042, 0]
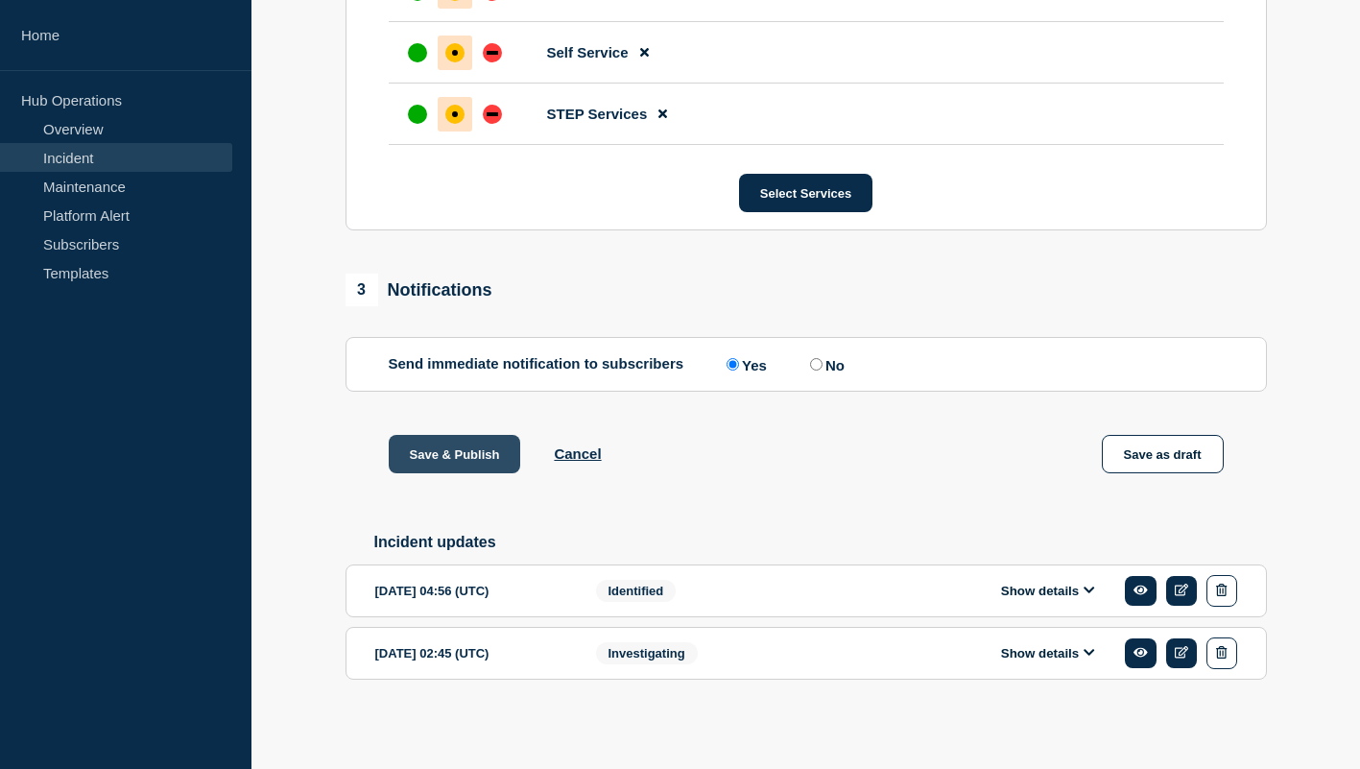
click at [472, 447] on button "Save & Publish" at bounding box center [455, 454] width 132 height 38
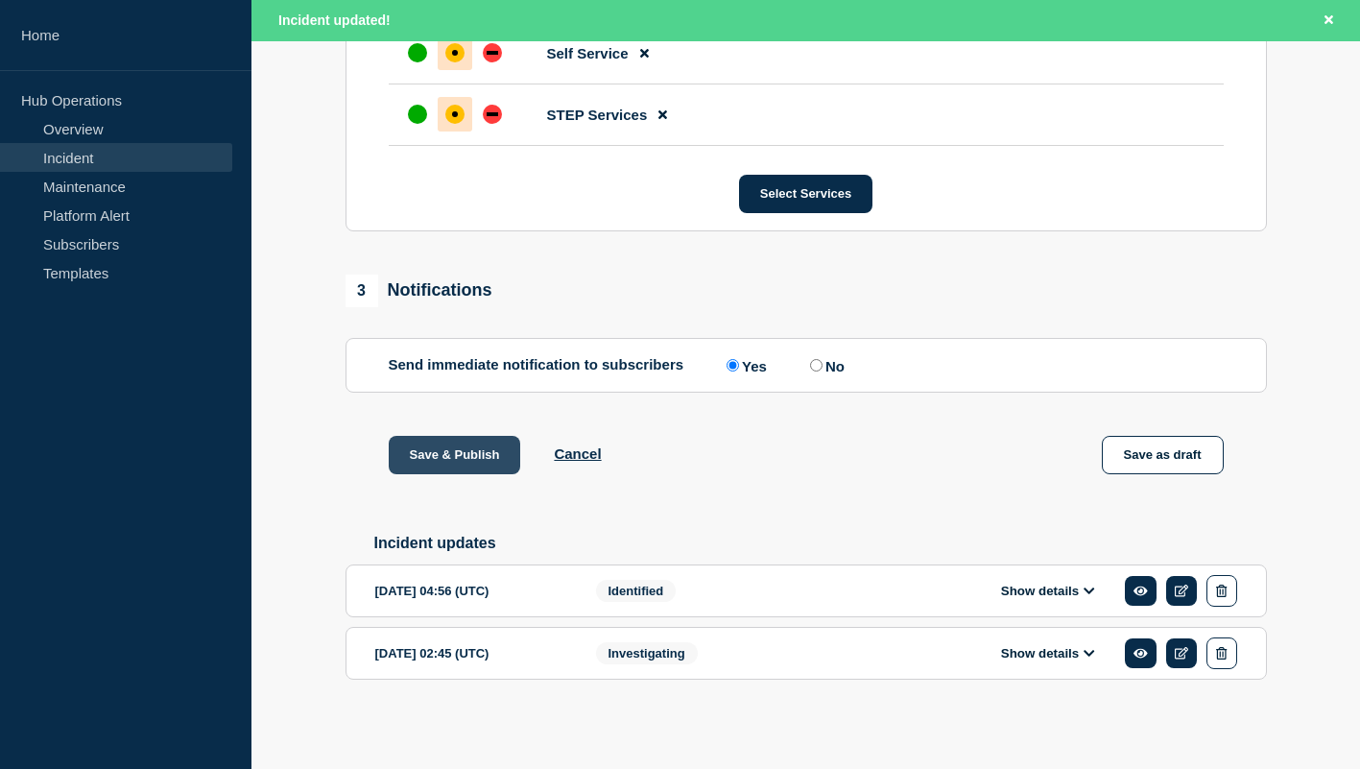
scroll to position [0, 0]
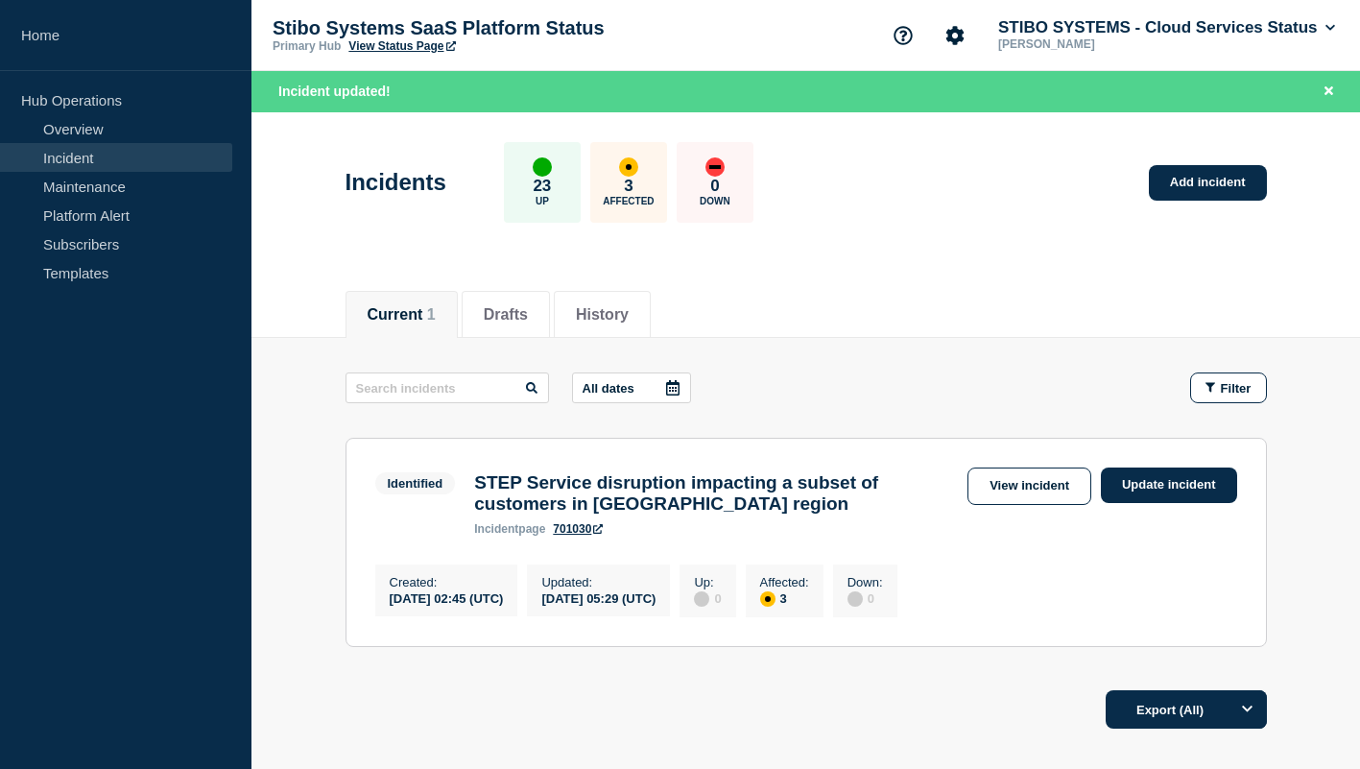
click at [529, 491] on h3 "STEP Service disruption impacting a subset of customers in [GEOGRAPHIC_DATA] re…" at bounding box center [716, 493] width 484 height 42
click at [1004, 494] on link "View incident" at bounding box center [1029, 485] width 124 height 37
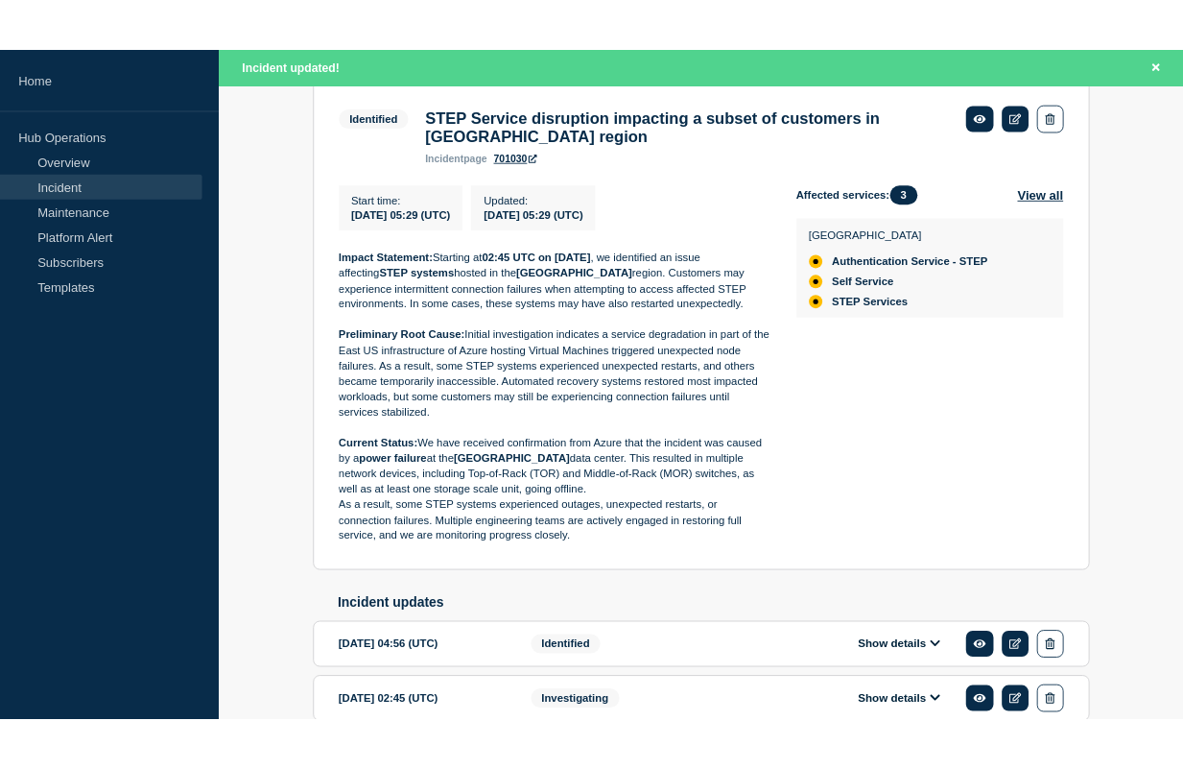
scroll to position [381, 0]
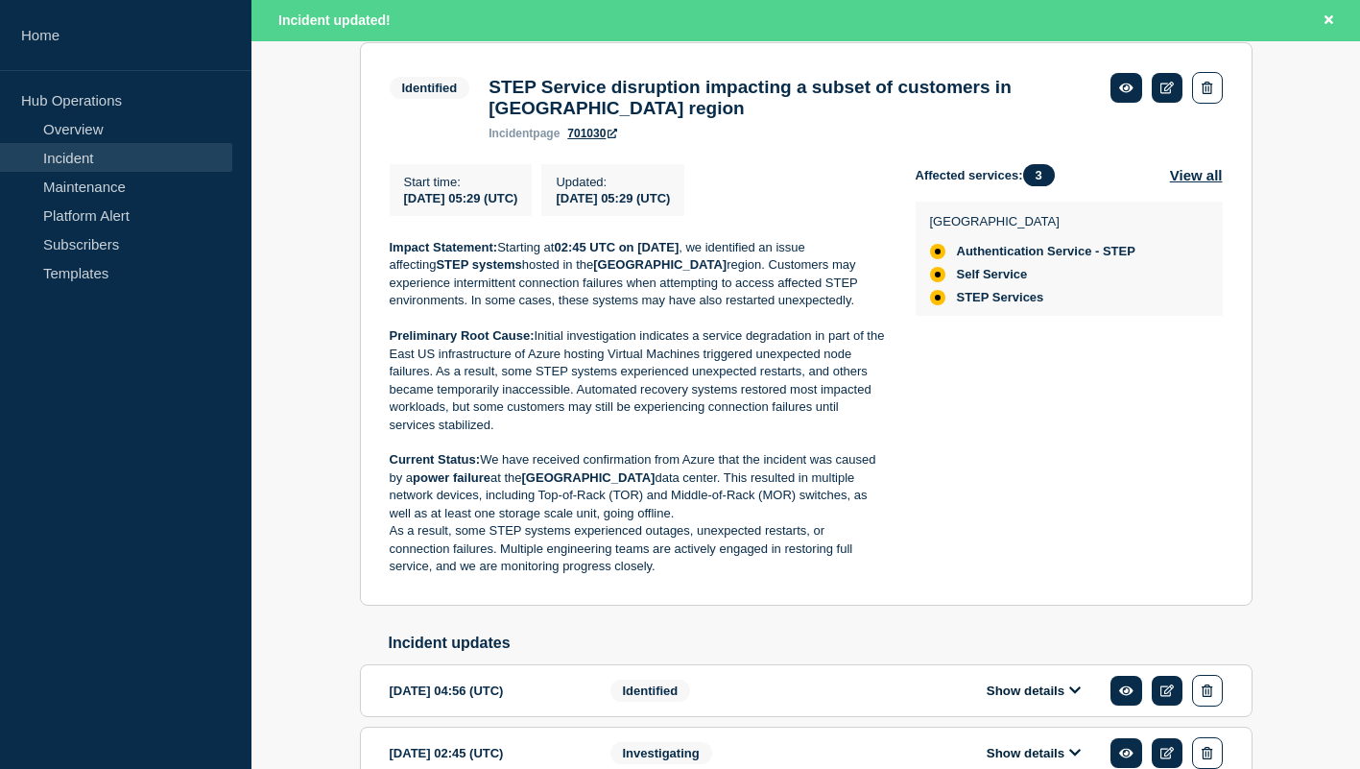
click at [654, 500] on p "Current Status: We have received confirmation from Azure that the incident was …" at bounding box center [637, 486] width 495 height 71
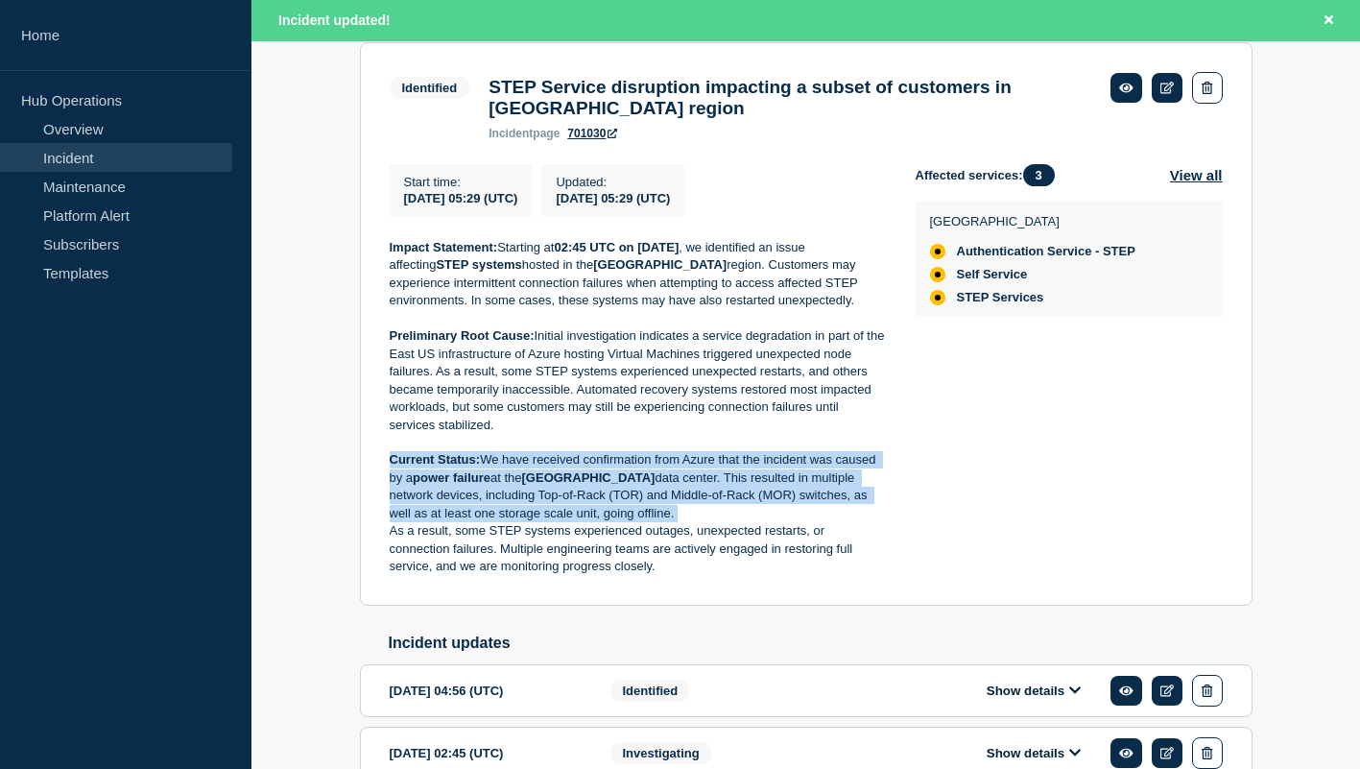
click at [654, 500] on p "Current Status: We have received confirmation from Azure that the incident was …" at bounding box center [637, 486] width 495 height 71
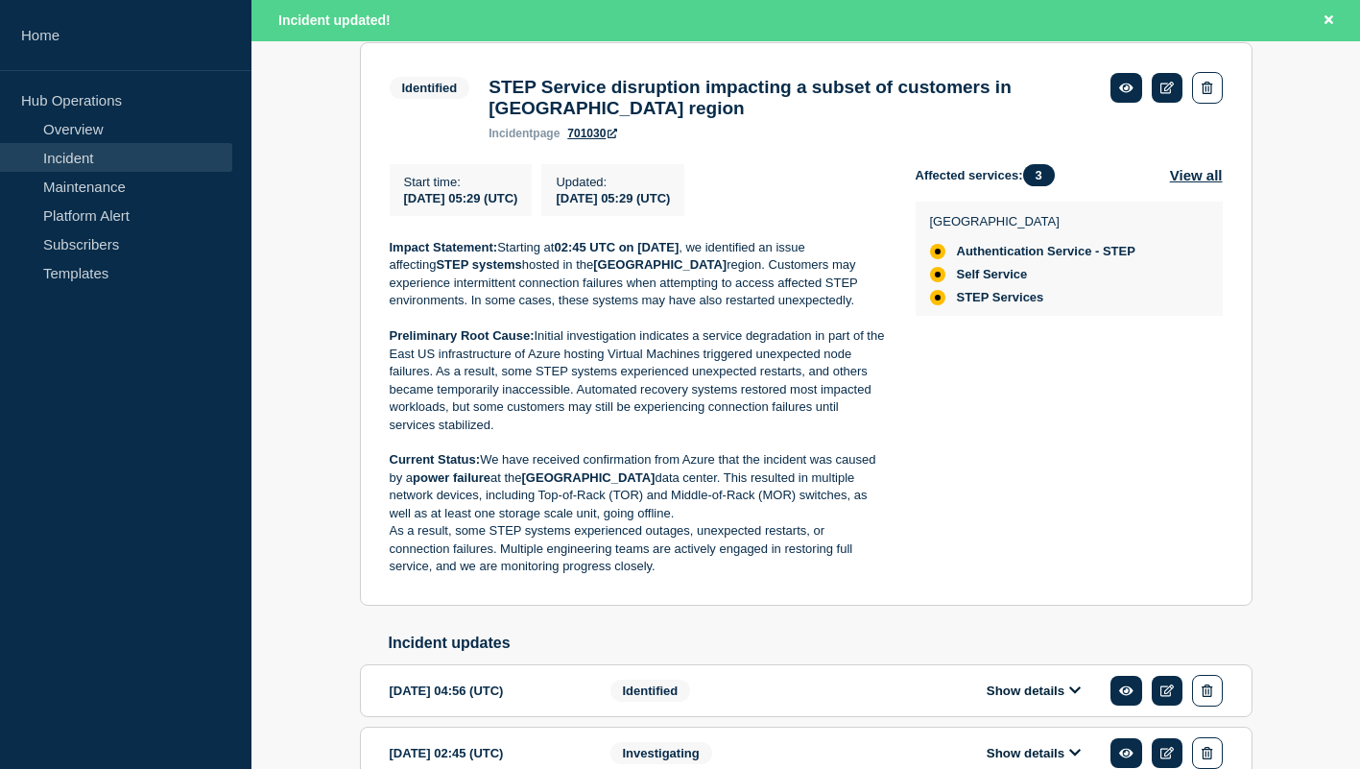
click at [733, 542] on p "As a result, some STEP systems experienced outages, unexpected restarts, or con…" at bounding box center [637, 548] width 495 height 53
click at [555, 522] on p "Current Status: We have received confirmation from Azure that the incident was …" at bounding box center [637, 486] width 495 height 71
